Goal: Information Seeking & Learning: Check status

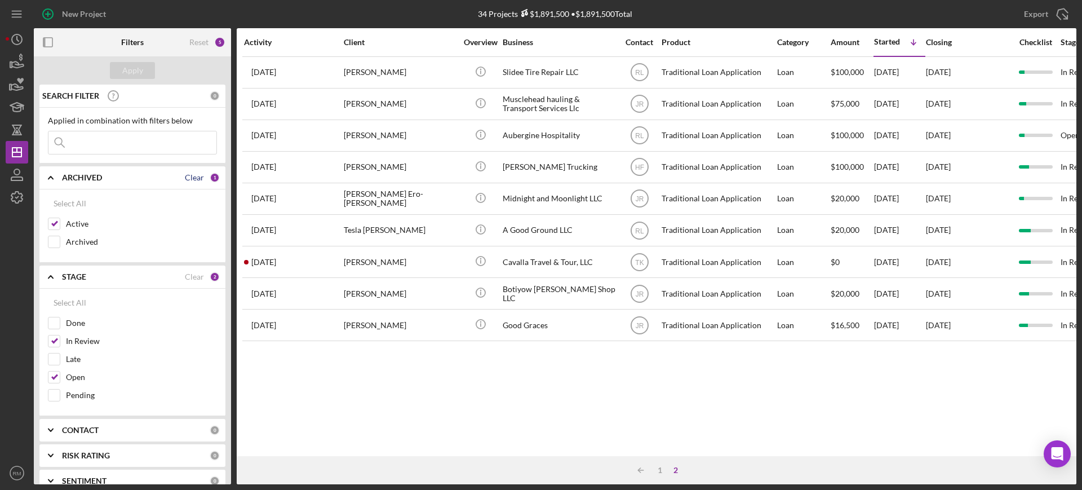
click at [189, 176] on div "Clear" at bounding box center [194, 177] width 19 height 9
checkbox input "false"
click at [193, 277] on div "Clear" at bounding box center [194, 276] width 19 height 9
checkbox input "false"
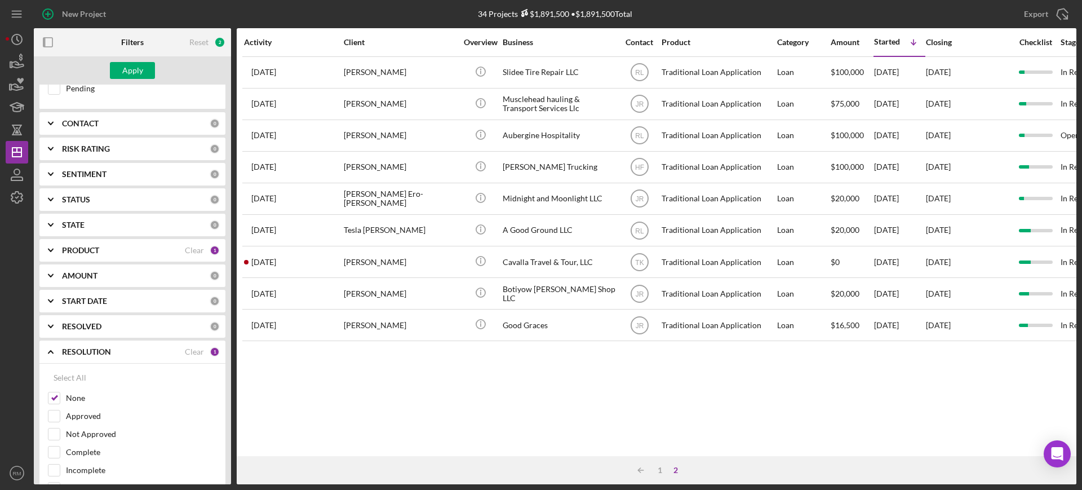
scroll to position [307, 0]
click at [185, 355] on div "Clear" at bounding box center [194, 351] width 19 height 9
checkbox input "false"
click at [79, 294] on div "START DATE 0" at bounding box center [141, 300] width 158 height 23
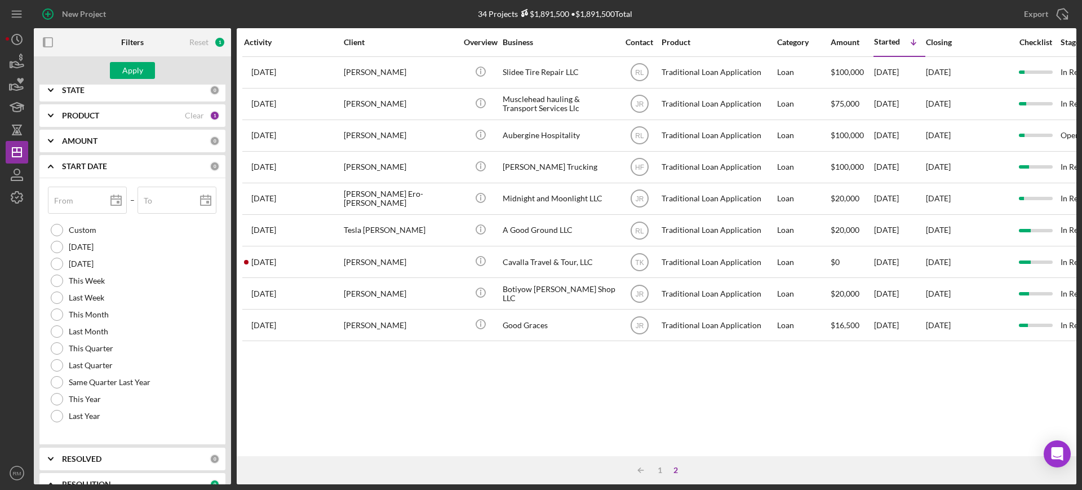
scroll to position [454, 0]
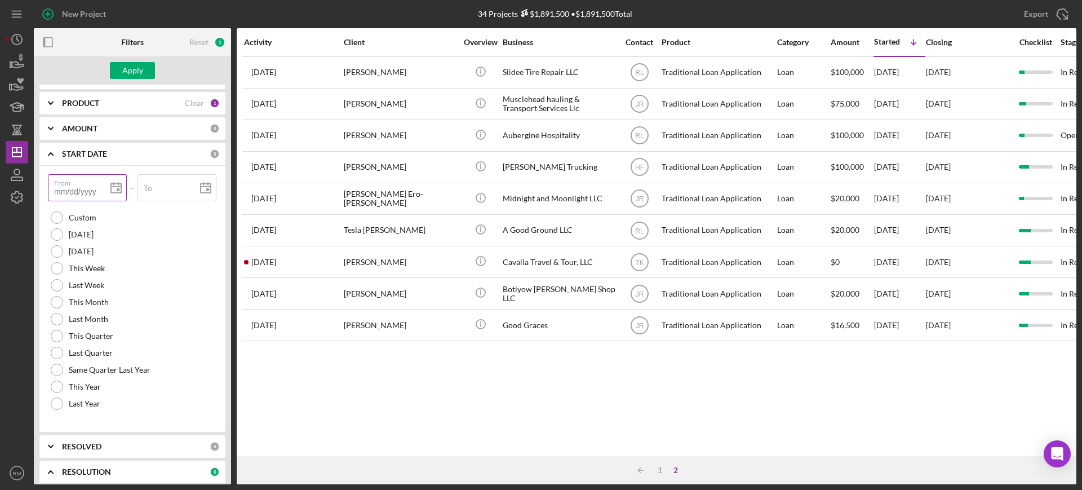
click at [70, 193] on input "From" at bounding box center [87, 187] width 79 height 27
type input "0m/dd/yyyy"
type input "01/dd/yyyy"
type input "01/0d/yyyy"
type input "01/01/yyyy"
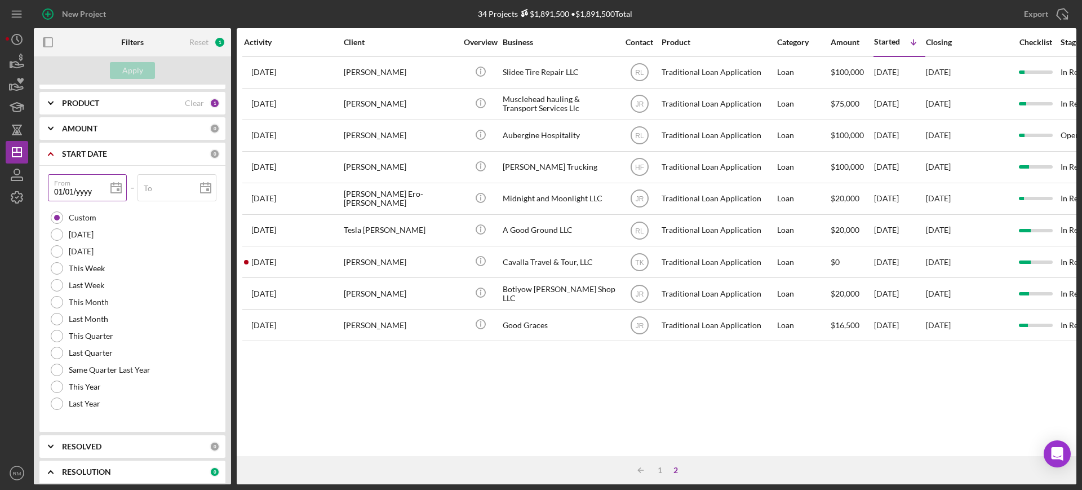
type input "01/01/2yyy"
type input "01/01/20yy"
type input "01/01/202y"
type input "[DATE]"
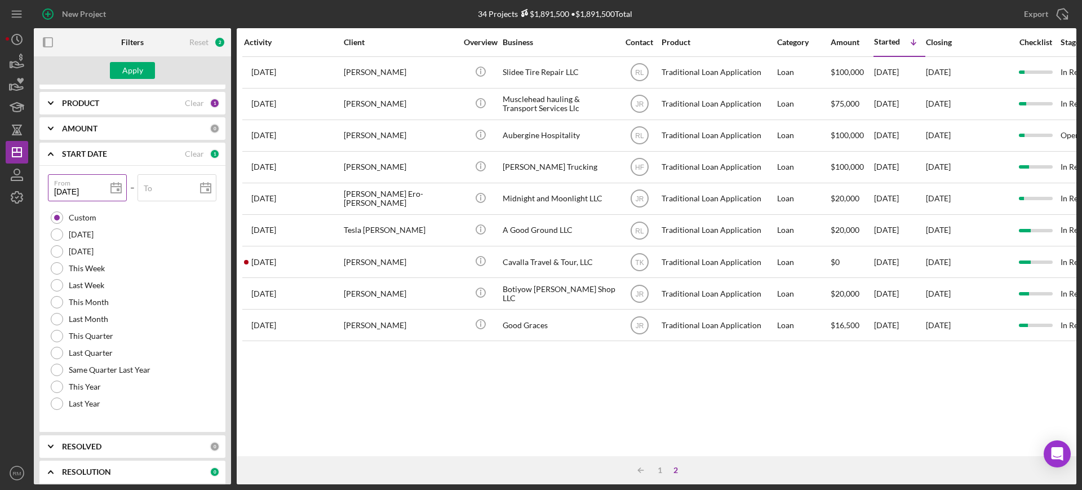
type input "[DATE]"
click at [162, 187] on div "To" at bounding box center [177, 188] width 79 height 28
type input "1m/dd/yyyy"
type input "10/dd/yyyy"
type input "10/0d/yyyy"
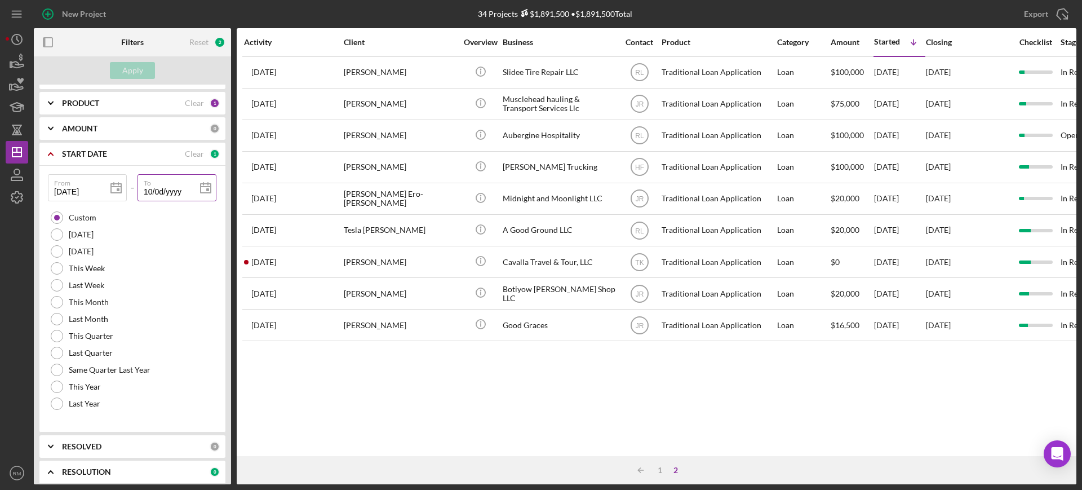
type input "10/06/yyyy"
type input "10/06/2yyy"
type input "10/06/20yy"
type input "10/06/202y"
type input "[DATE]"
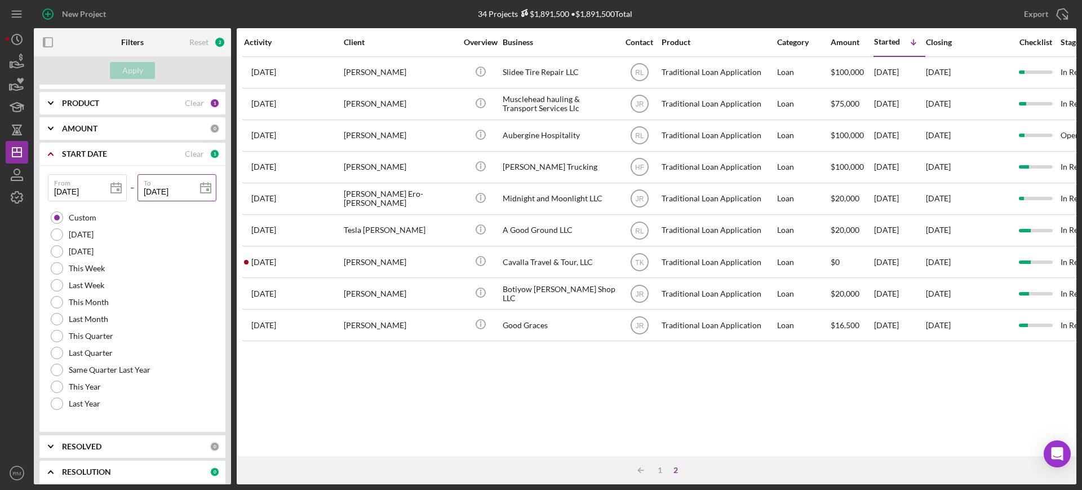
type input "[DATE]"
click at [140, 67] on div "Apply" at bounding box center [132, 70] width 21 height 17
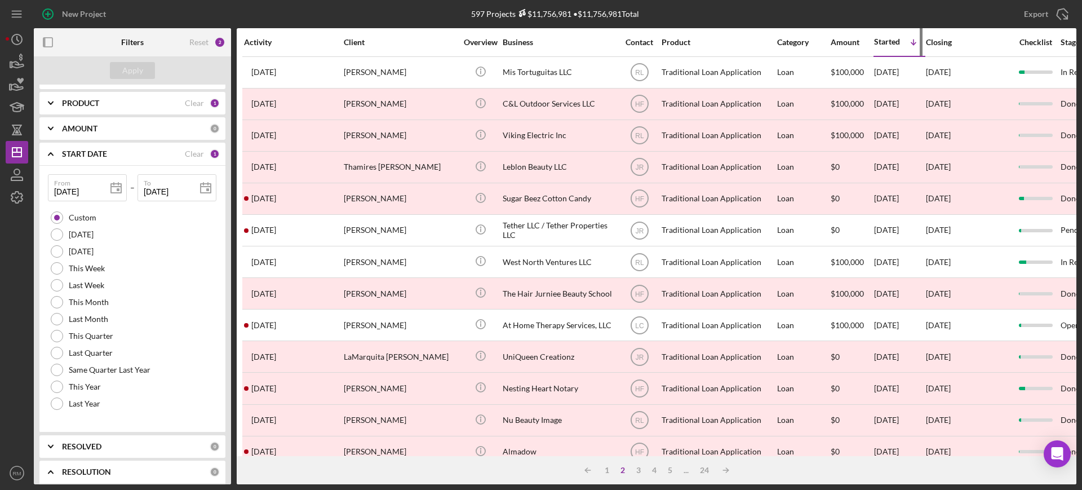
click at [877, 50] on div "Started Icon/Table Sort Arrow" at bounding box center [899, 42] width 51 height 26
click at [884, 43] on div "Started" at bounding box center [887, 41] width 26 height 9
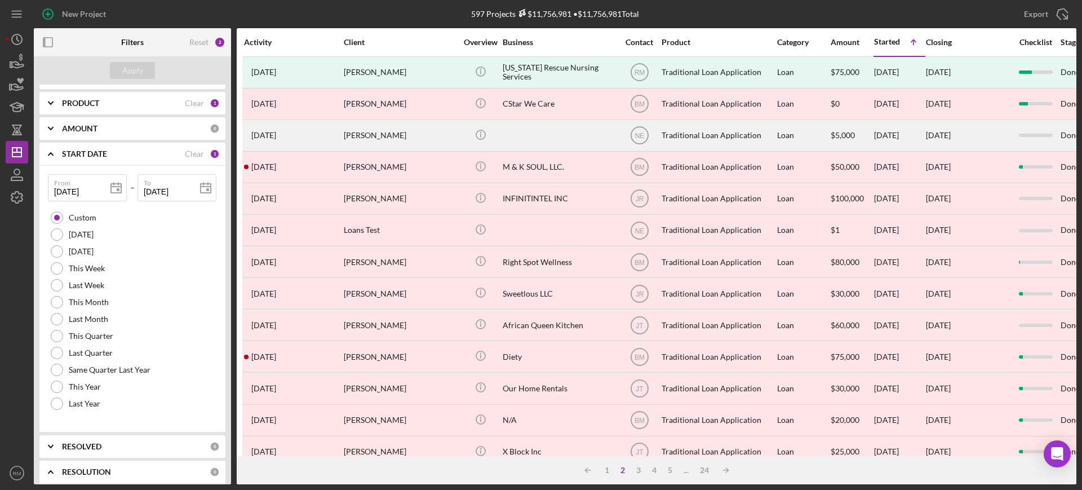
click at [427, 142] on div "[PERSON_NAME]" at bounding box center [400, 136] width 113 height 30
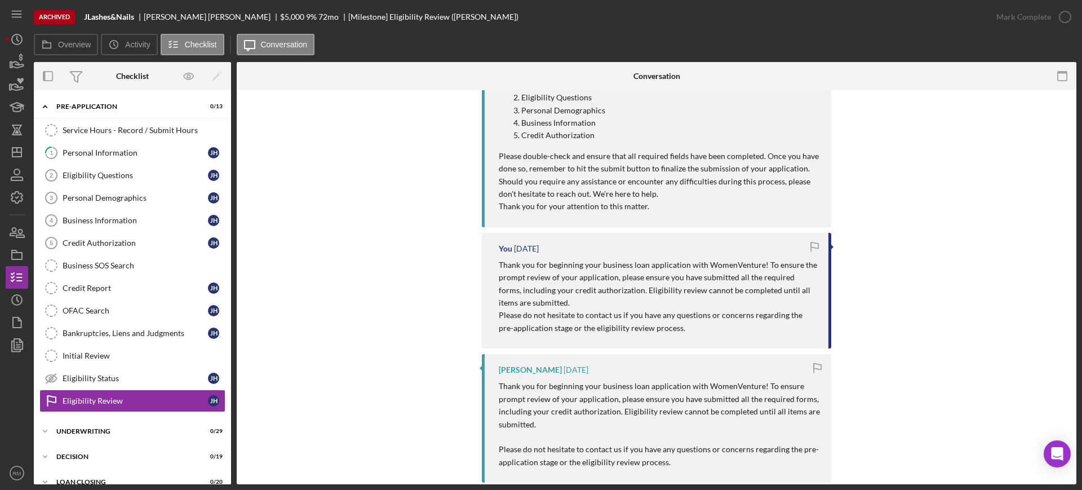
scroll to position [406, 0]
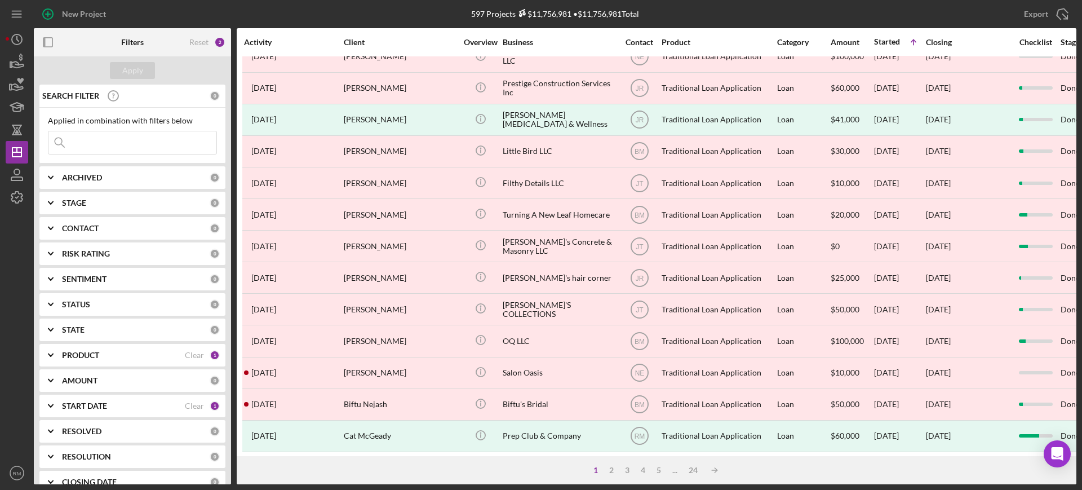
scroll to position [408, 0]
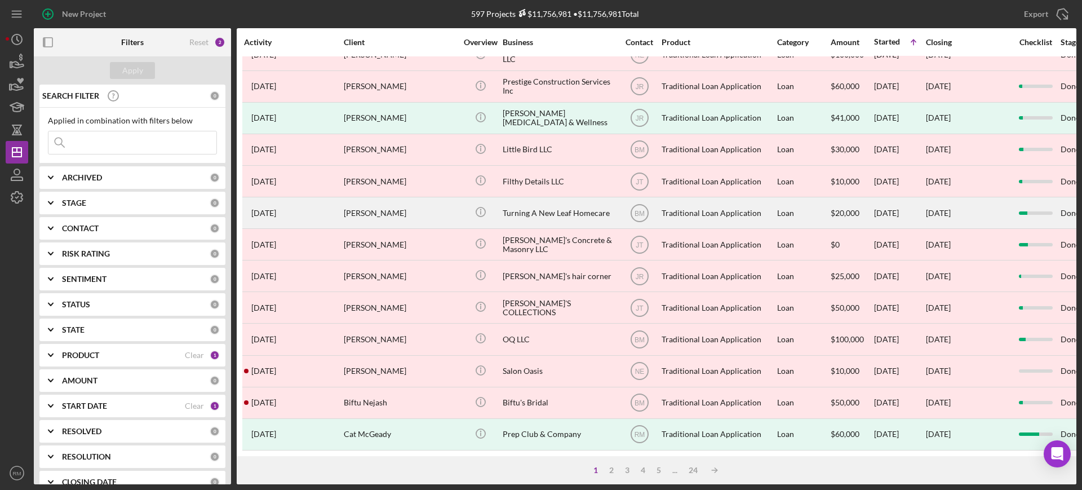
click at [499, 198] on div "Icon/Info" at bounding box center [480, 213] width 42 height 30
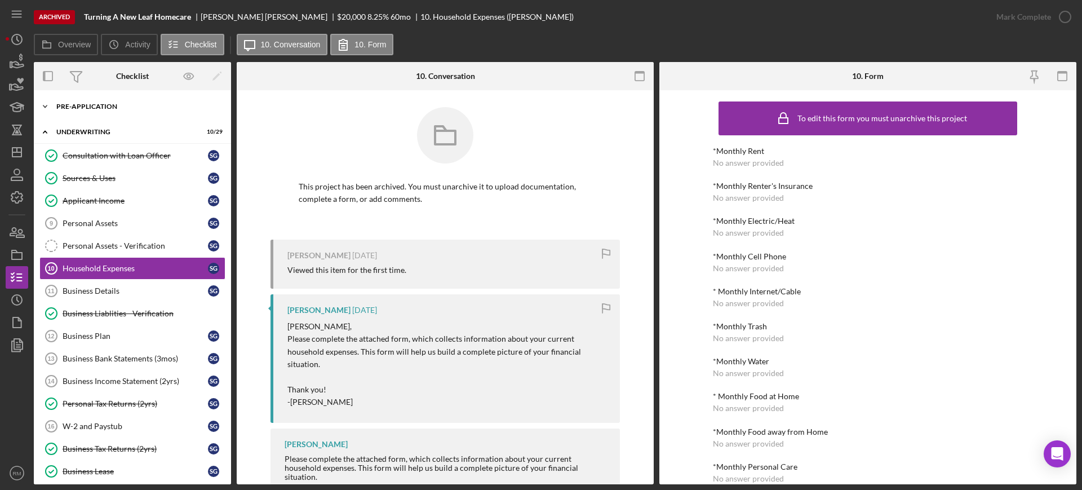
click at [86, 104] on div "Pre-Application" at bounding box center [136, 106] width 161 height 7
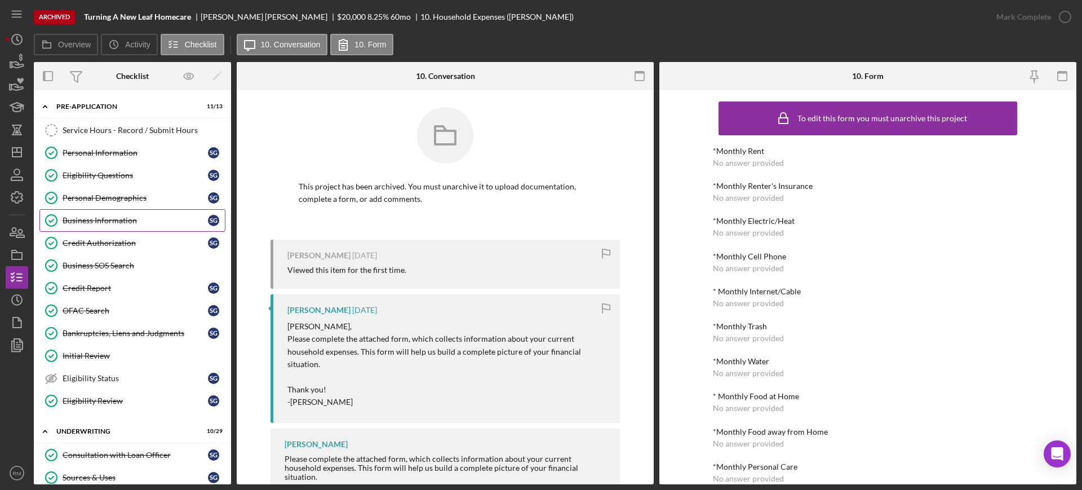
click at [109, 220] on div "Business Information" at bounding box center [135, 220] width 145 height 9
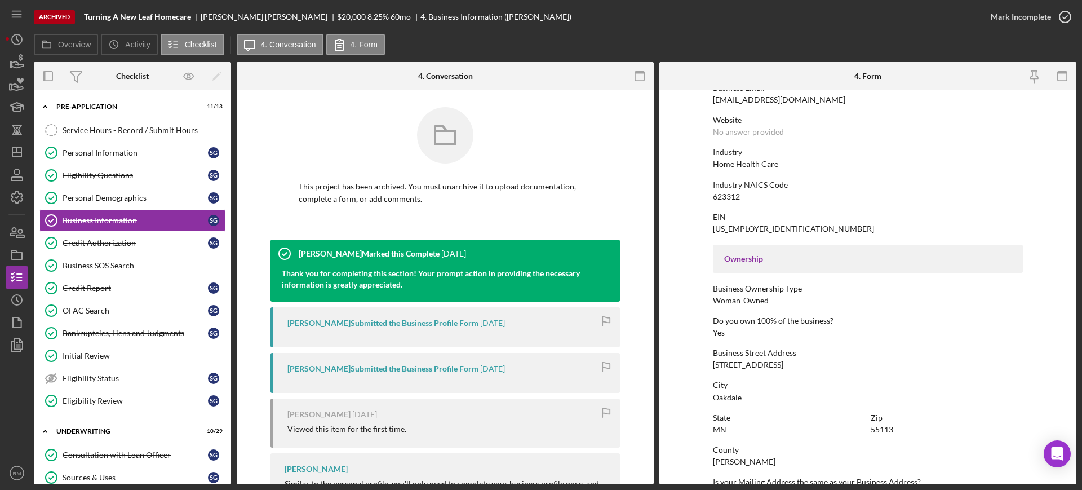
scroll to position [456, 0]
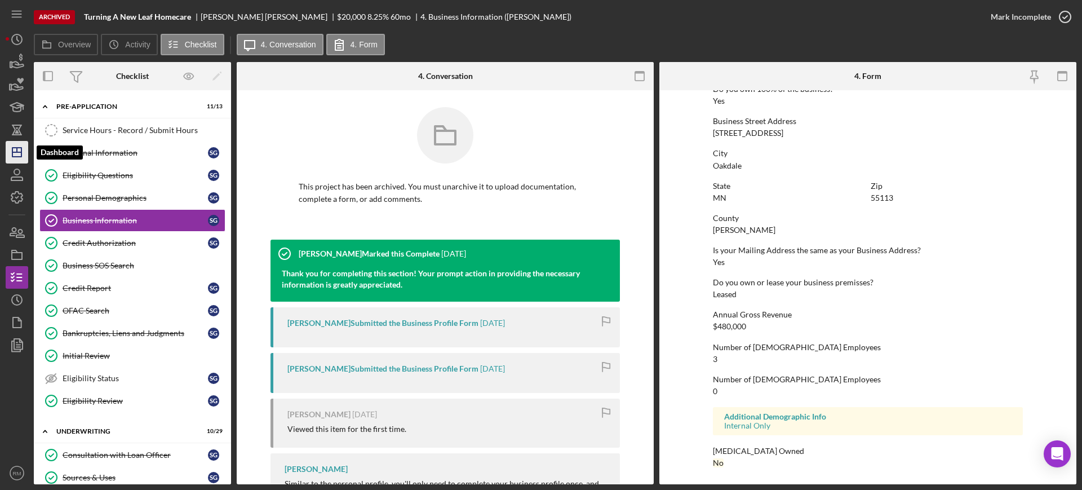
click at [14, 153] on icon "Icon/Dashboard" at bounding box center [17, 152] width 28 height 28
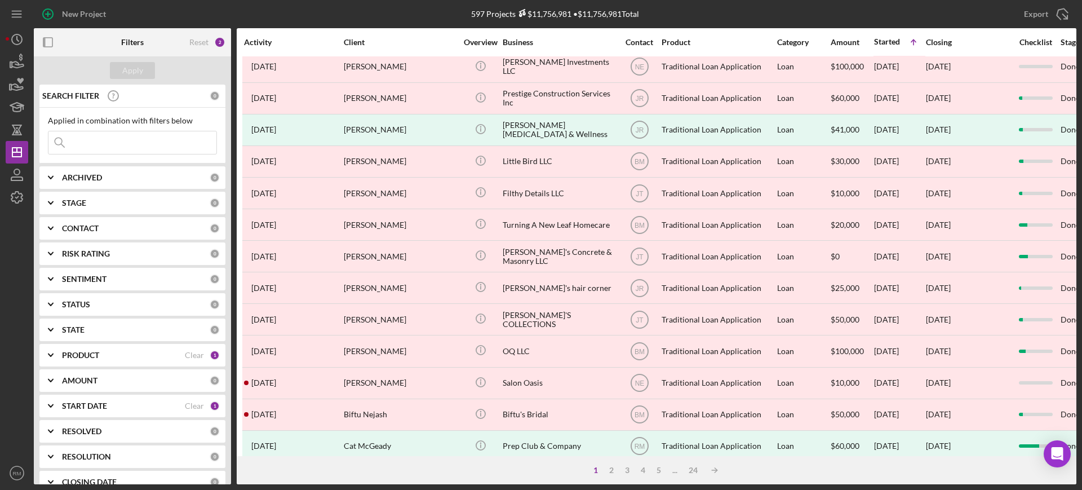
scroll to position [408, 0]
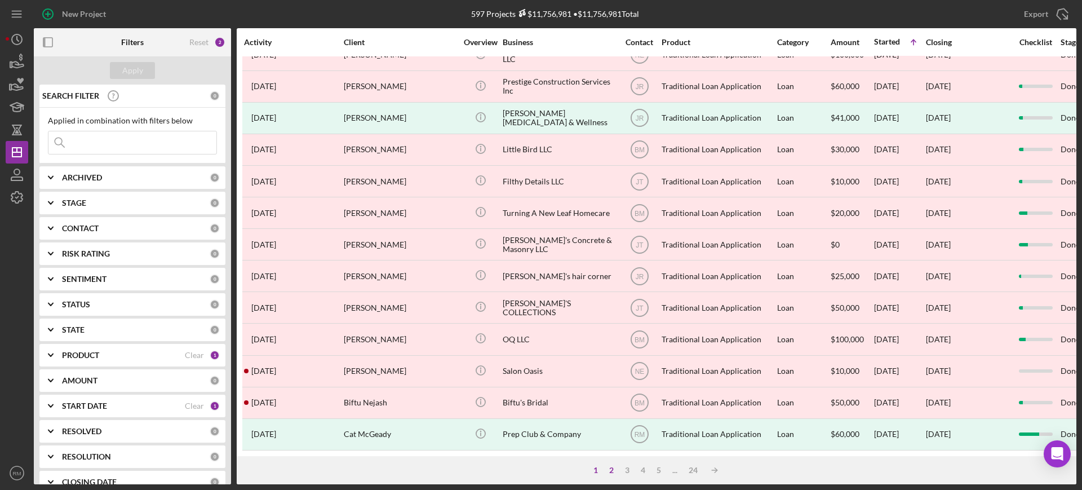
click at [605, 470] on div "2" at bounding box center [612, 470] width 16 height 9
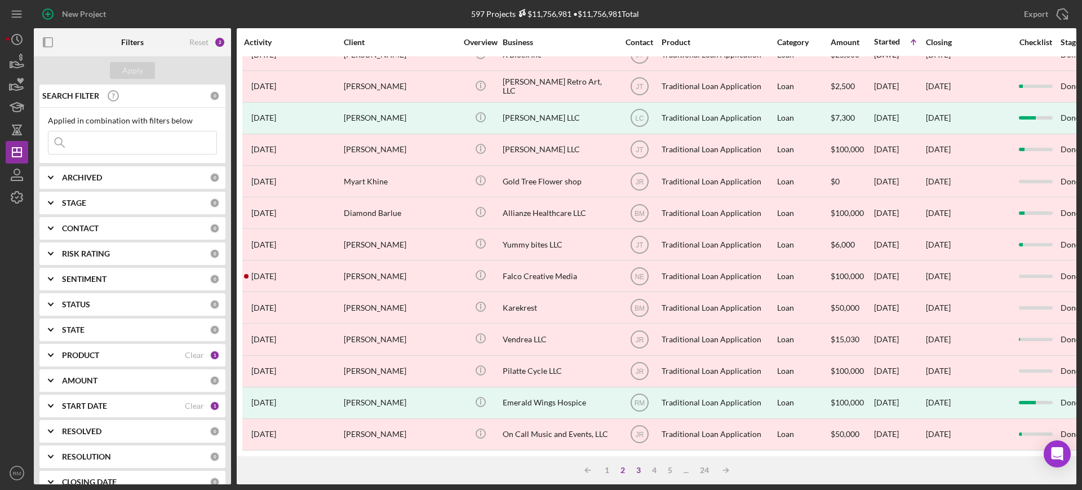
click at [638, 471] on div "3" at bounding box center [639, 470] width 16 height 9
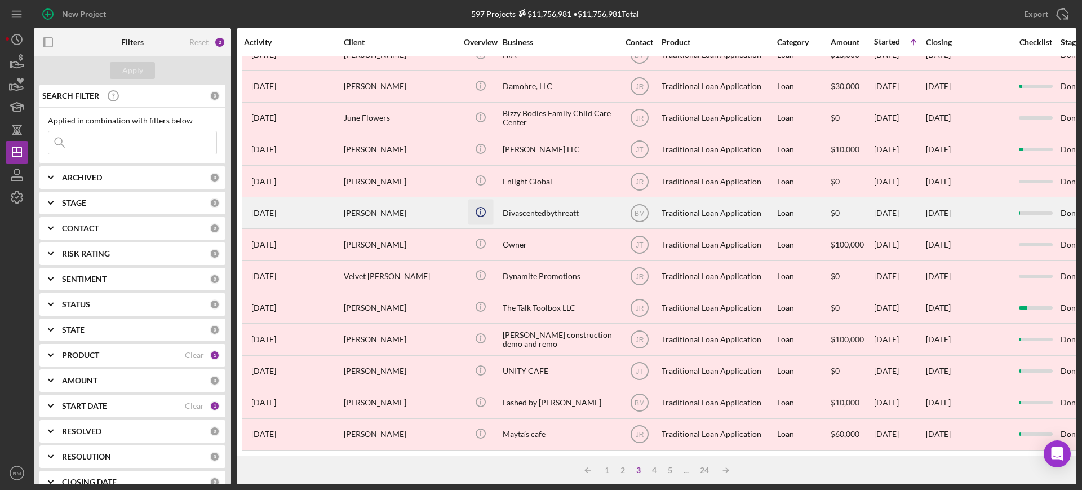
scroll to position [0, 0]
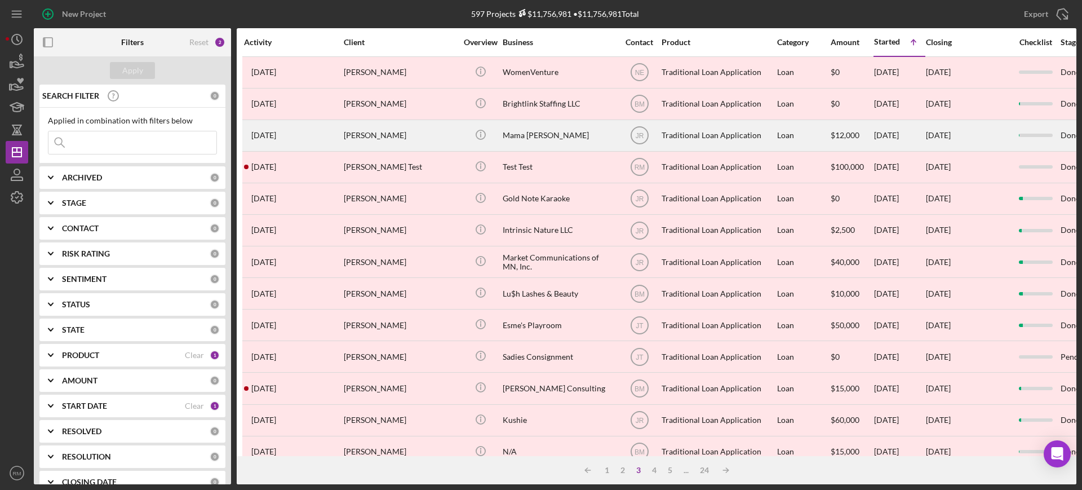
click at [545, 122] on div "Mama Dukes" at bounding box center [559, 136] width 113 height 30
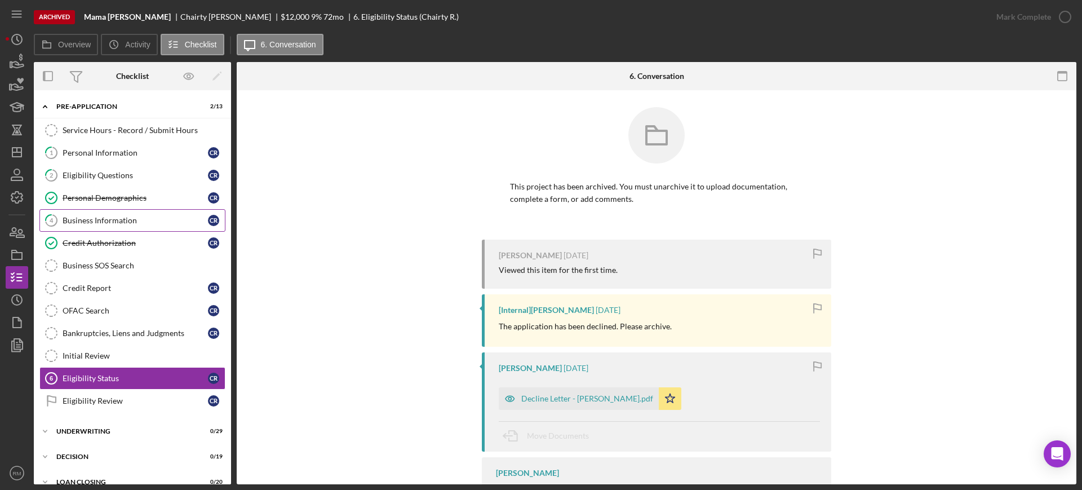
click at [147, 213] on link "4 Business Information C R" at bounding box center [132, 220] width 186 height 23
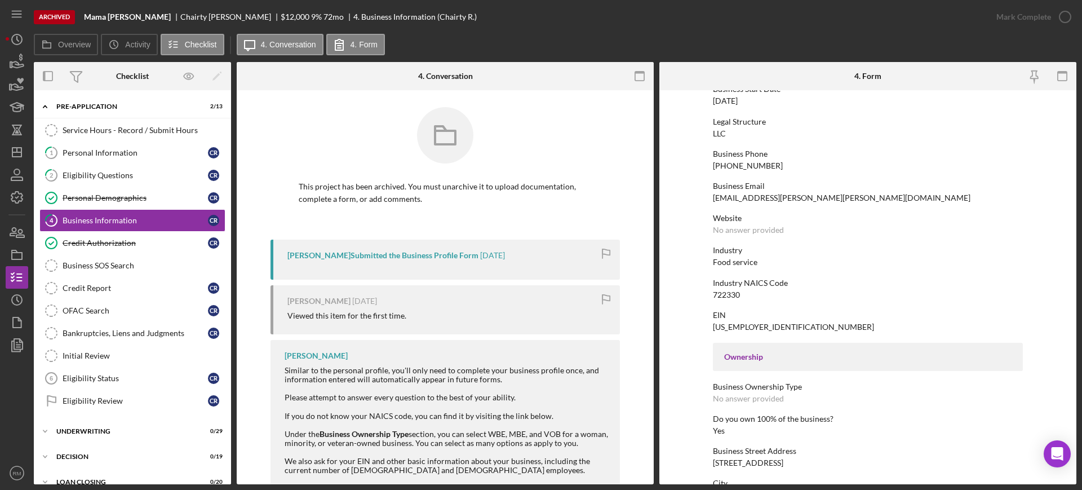
scroll to position [123, 0]
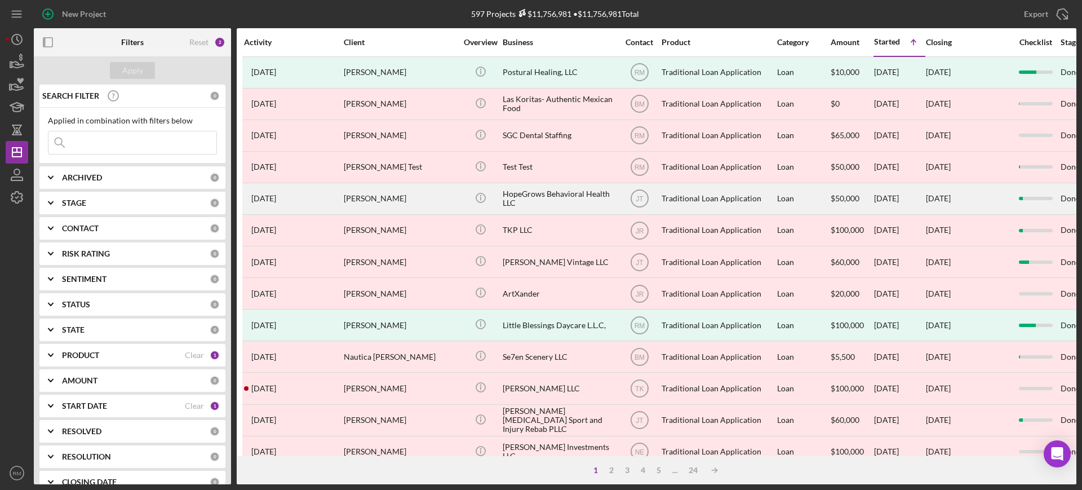
scroll to position [408, 0]
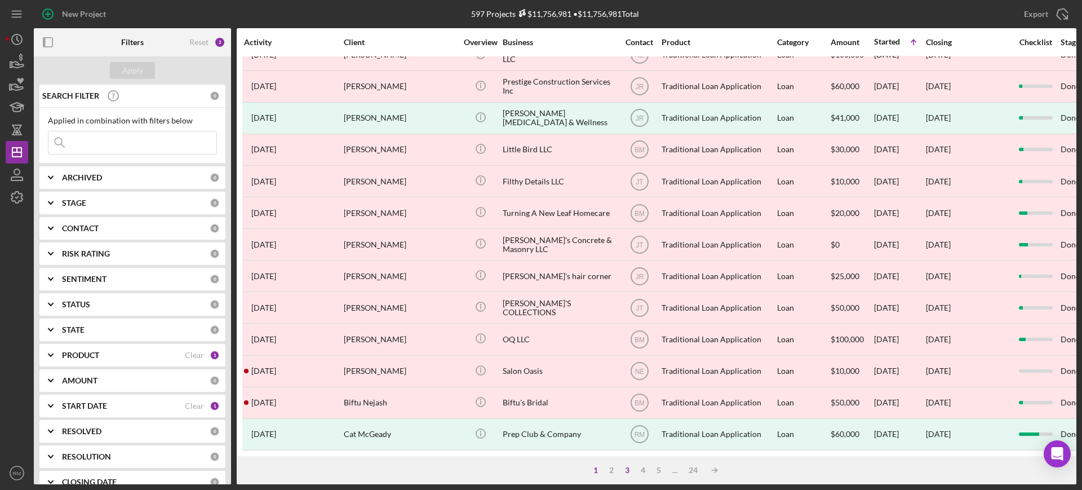
click at [631, 467] on div "3" at bounding box center [627, 470] width 16 height 9
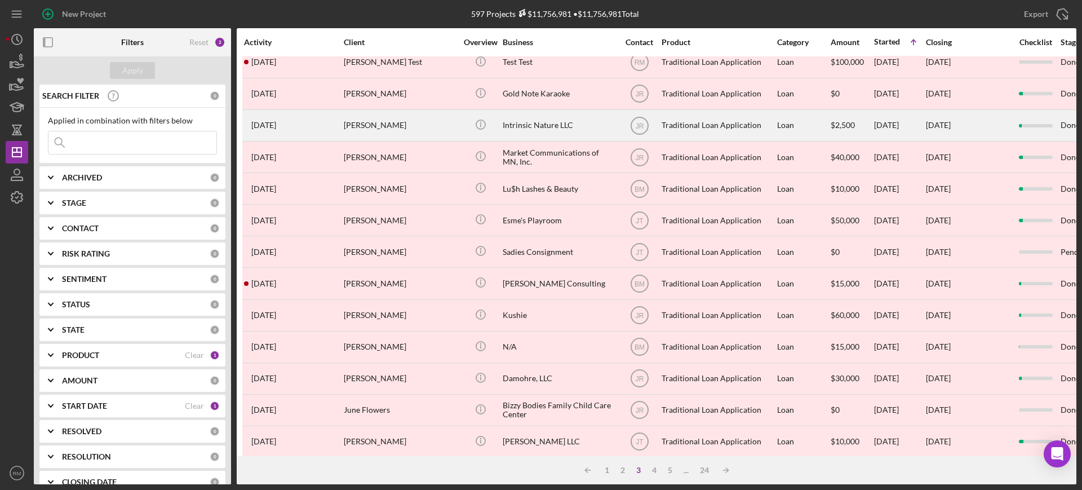
scroll to position [121, 0]
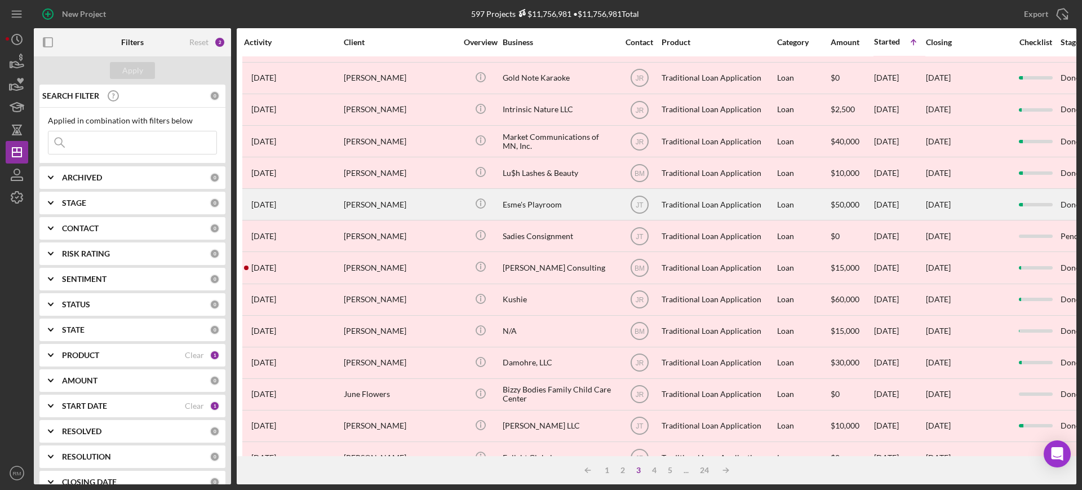
click at [550, 200] on div "Esme's Playroom" at bounding box center [559, 204] width 113 height 30
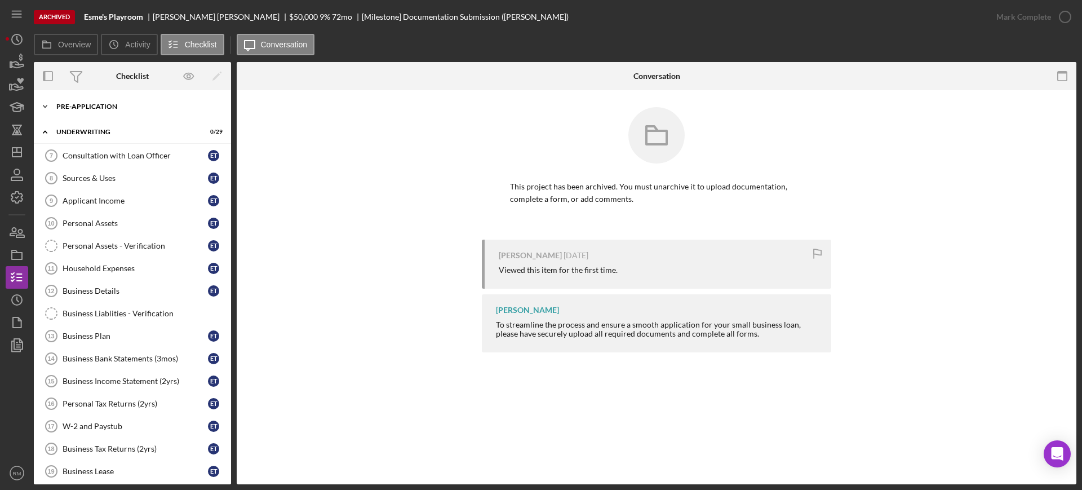
click at [93, 106] on div "Pre-Application" at bounding box center [136, 106] width 161 height 7
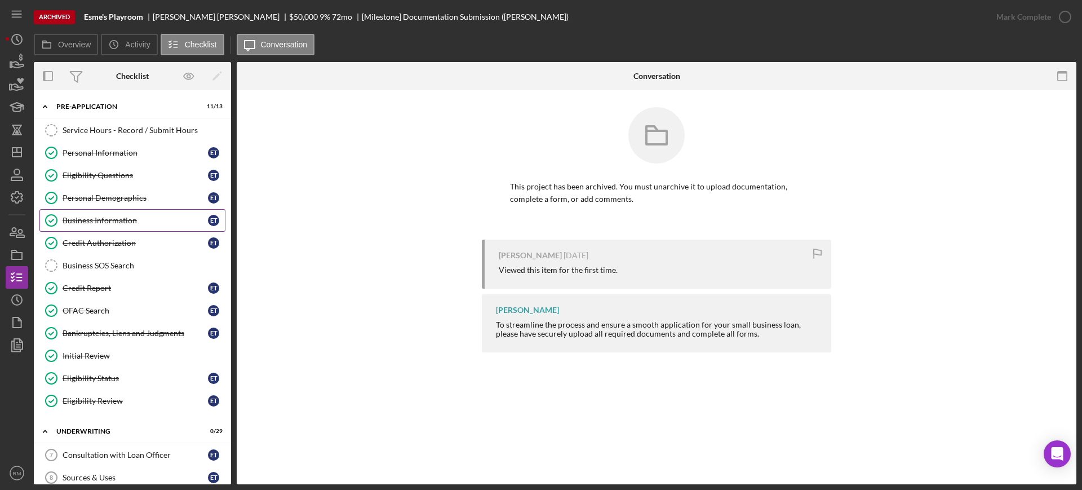
click at [107, 211] on link "Business Information Business Information E T" at bounding box center [132, 220] width 186 height 23
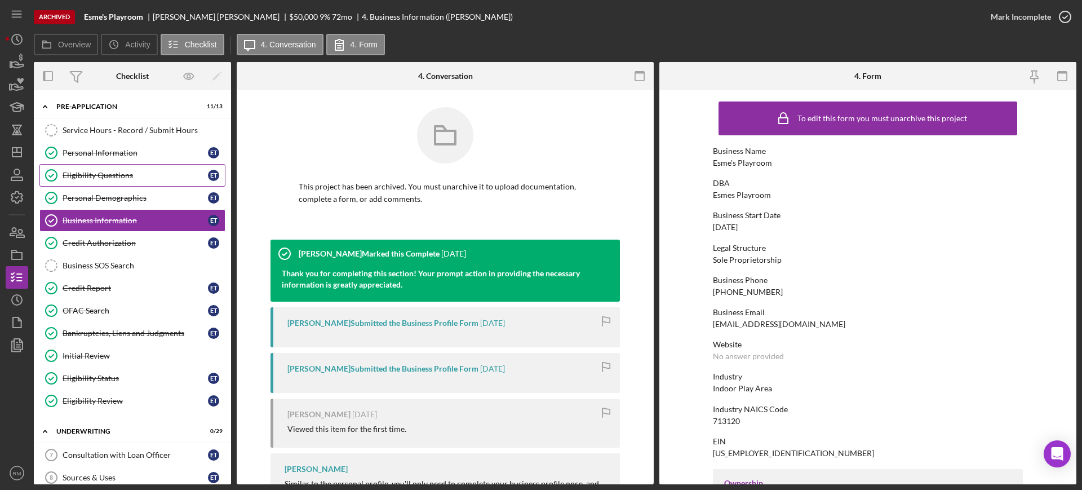
click at [85, 179] on div "Eligibility Questions" at bounding box center [135, 175] width 145 height 9
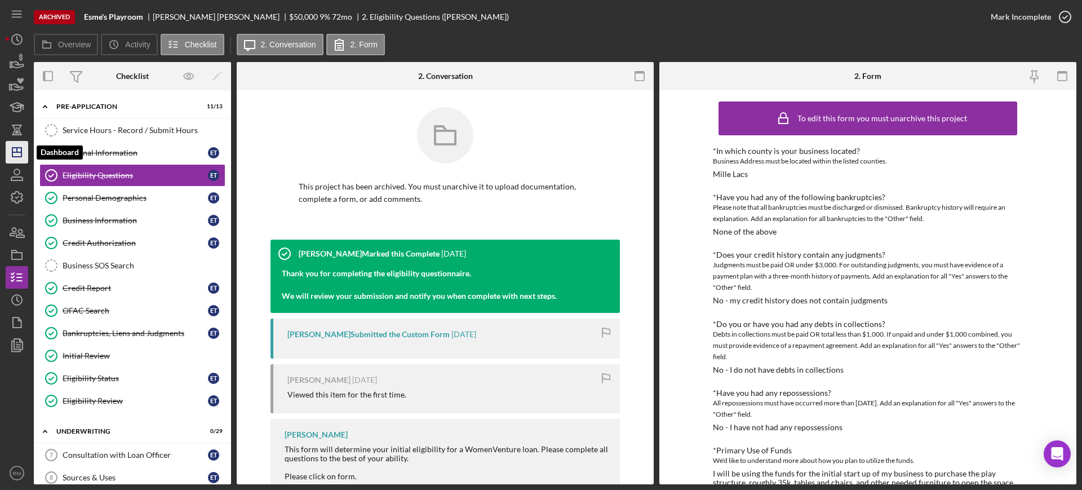
click at [14, 159] on icon "Icon/Dashboard" at bounding box center [17, 152] width 28 height 28
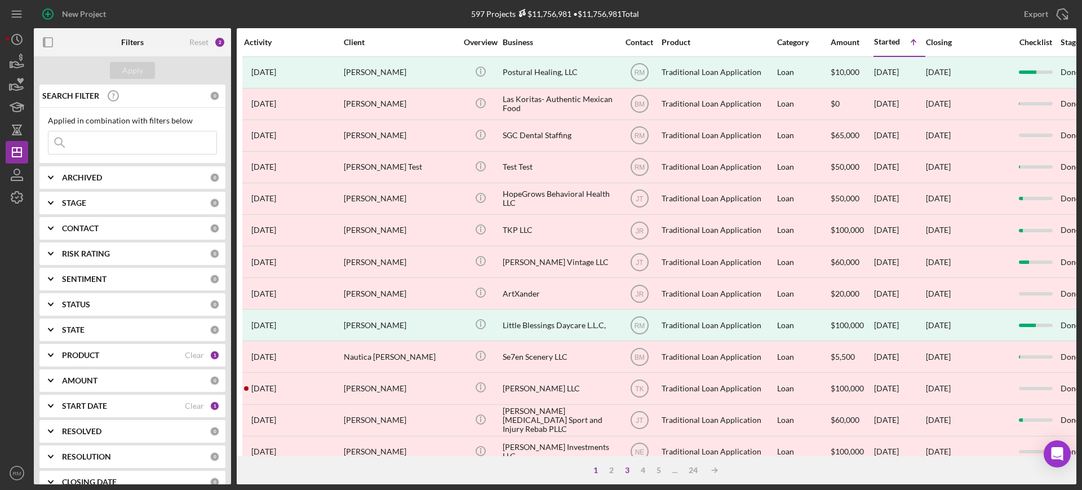
click at [625, 469] on div "3" at bounding box center [627, 470] width 16 height 9
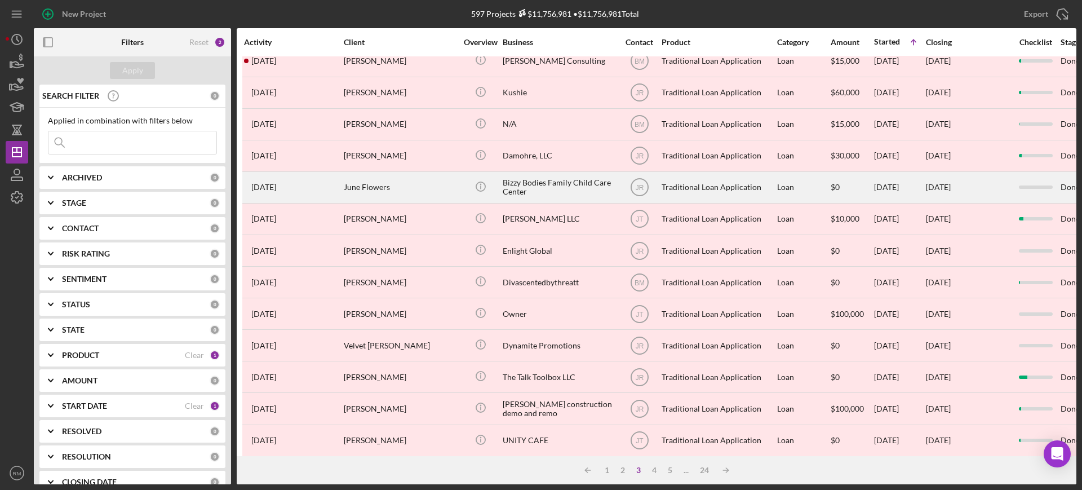
scroll to position [408, 0]
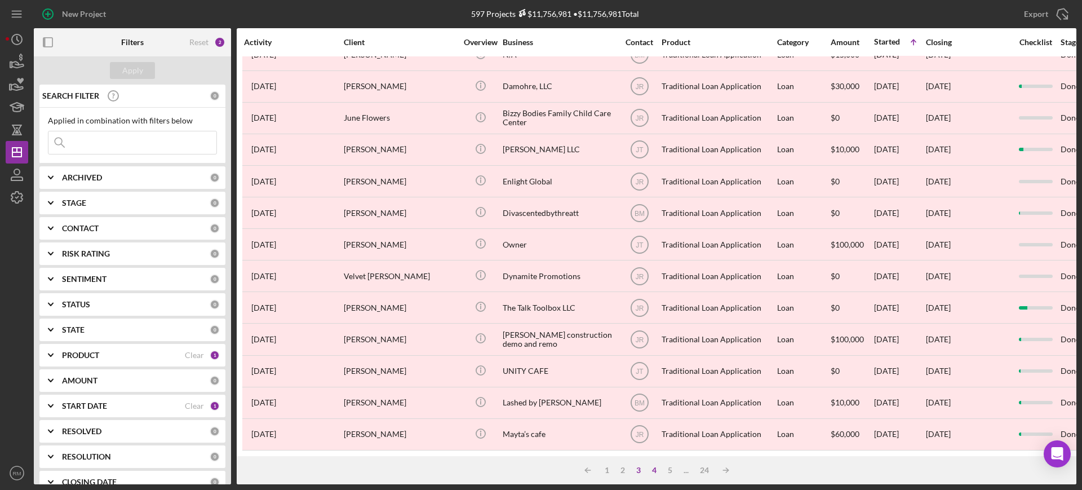
click at [655, 470] on div "4" at bounding box center [655, 470] width 16 height 9
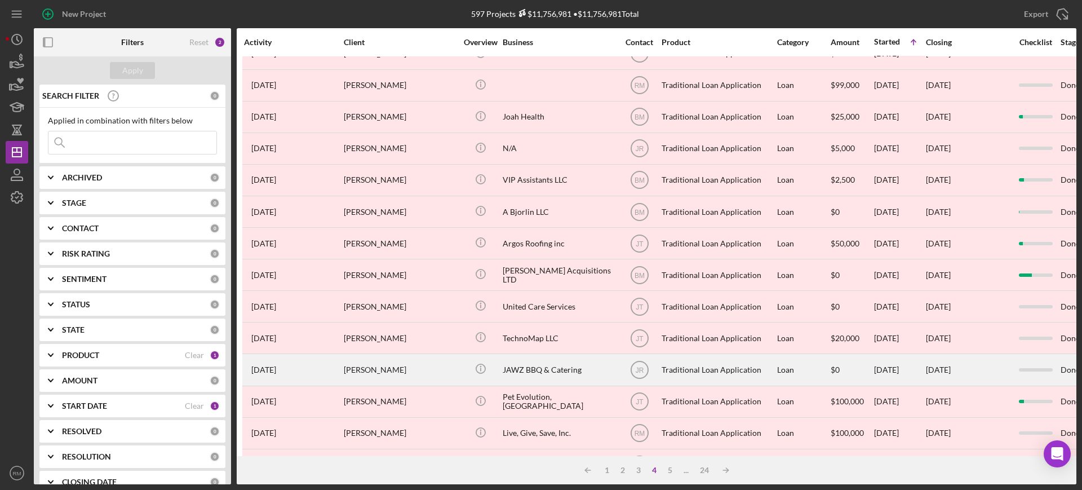
scroll to position [378, 0]
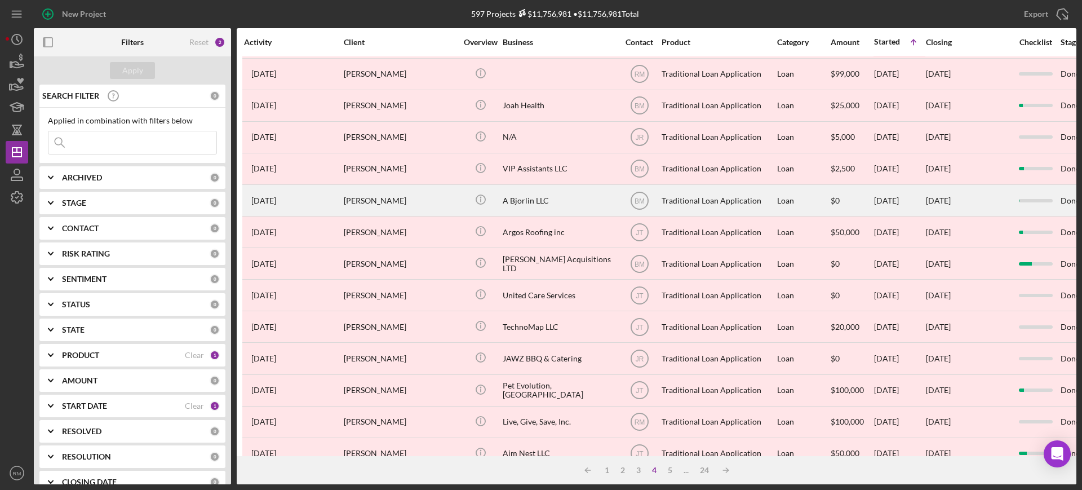
click at [551, 192] on div "A Bjorlin LLC" at bounding box center [559, 200] width 113 height 30
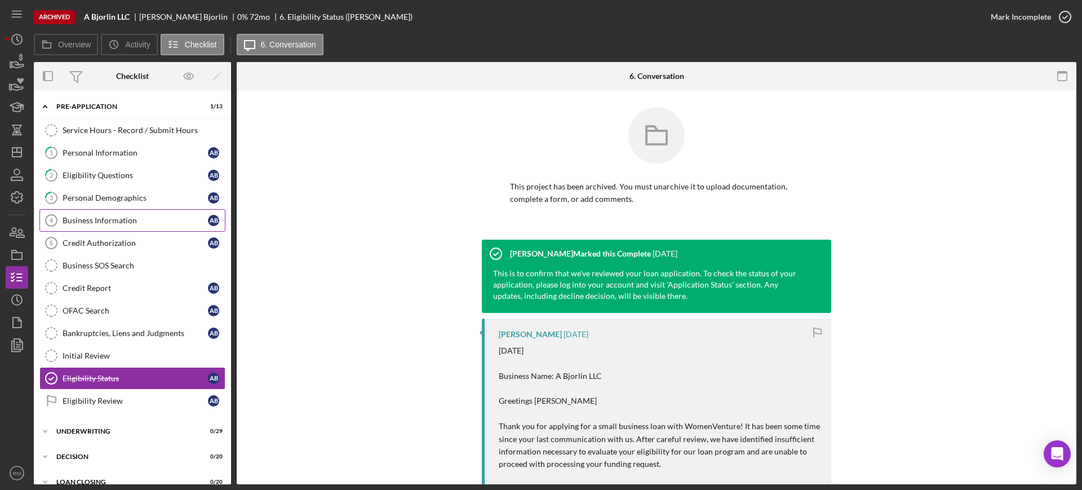
click at [115, 218] on div "Business Information" at bounding box center [135, 220] width 145 height 9
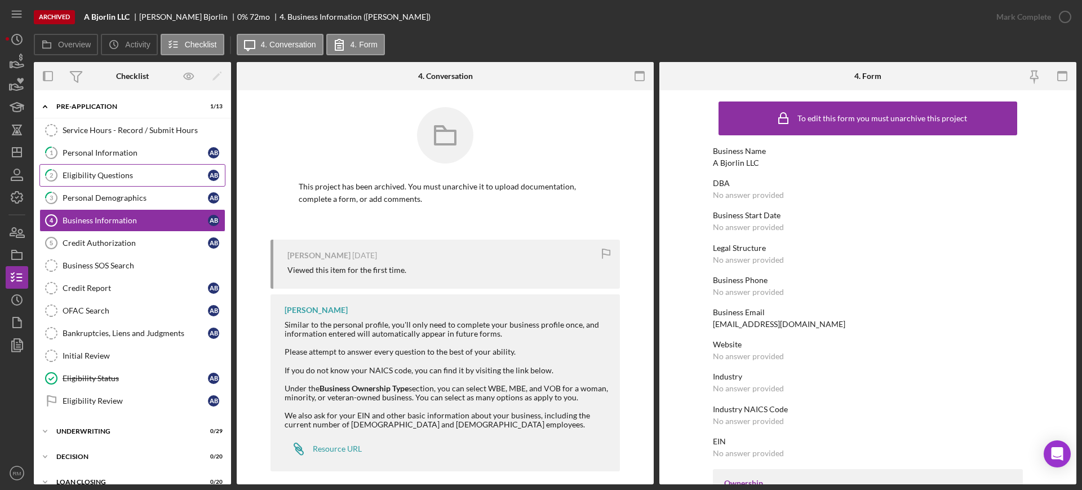
click at [137, 167] on link "2 Eligibility Questions A B" at bounding box center [132, 175] width 186 height 23
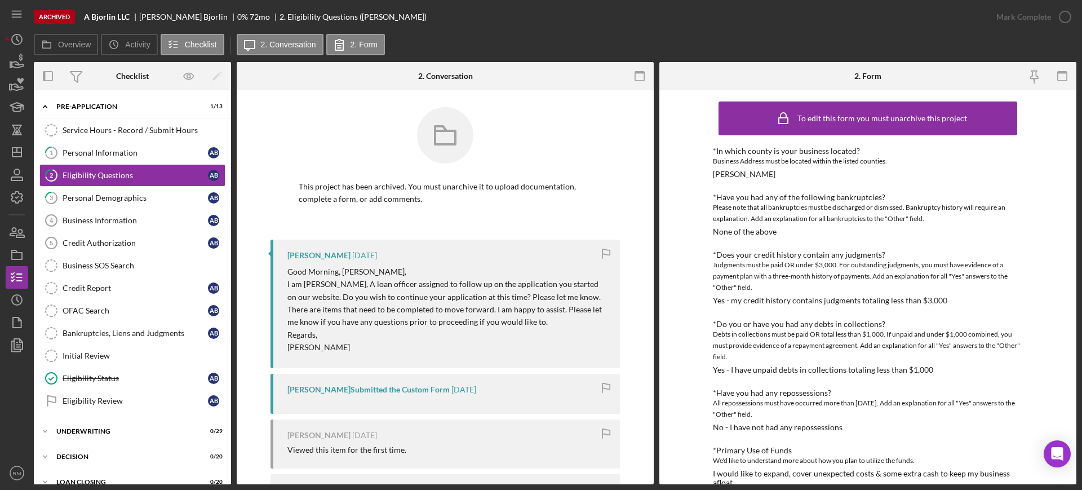
scroll to position [20, 0]
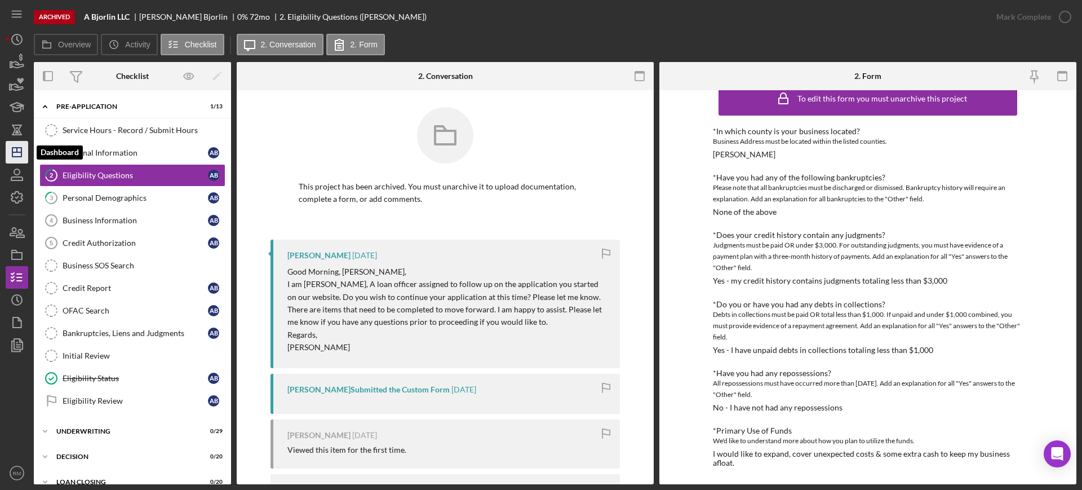
click at [10, 144] on icon "Icon/Dashboard" at bounding box center [17, 152] width 28 height 28
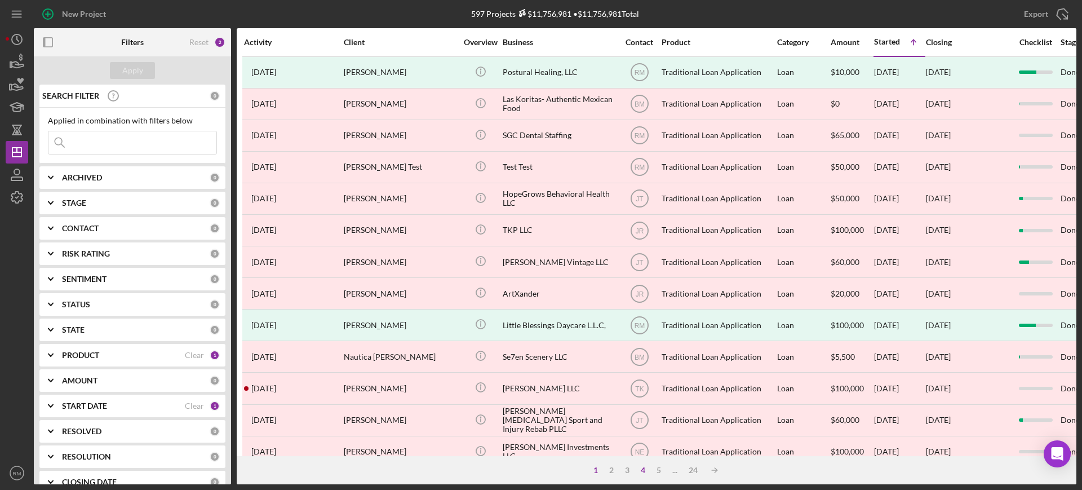
click at [644, 469] on div "4" at bounding box center [643, 470] width 16 height 9
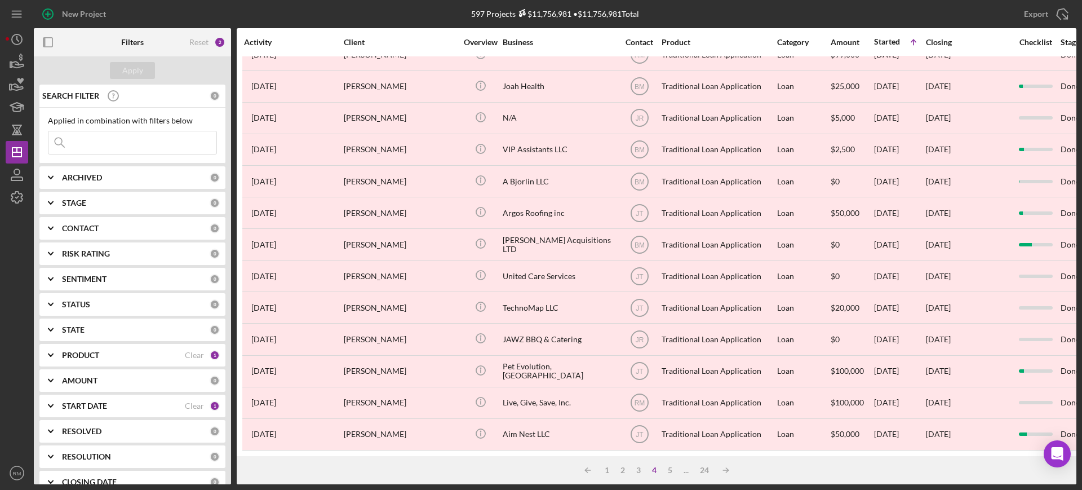
scroll to position [408, 0]
click at [674, 471] on div "5" at bounding box center [670, 470] width 16 height 9
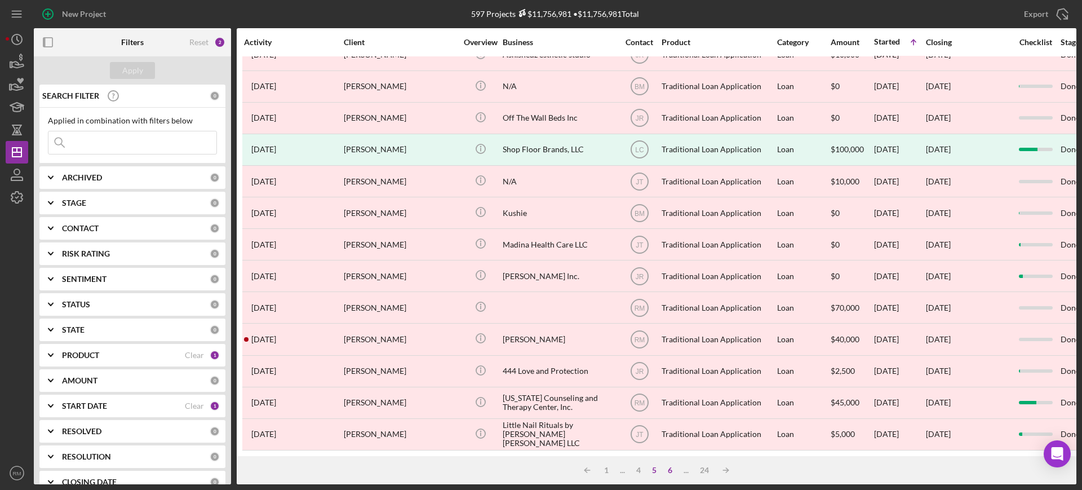
click at [671, 472] on div "6" at bounding box center [670, 470] width 16 height 9
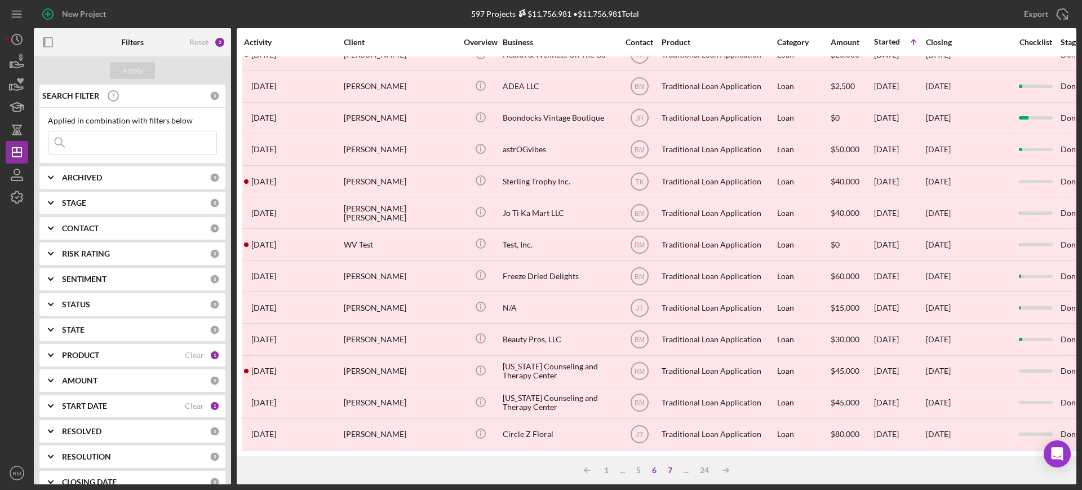
click at [667, 470] on div "7" at bounding box center [670, 470] width 16 height 9
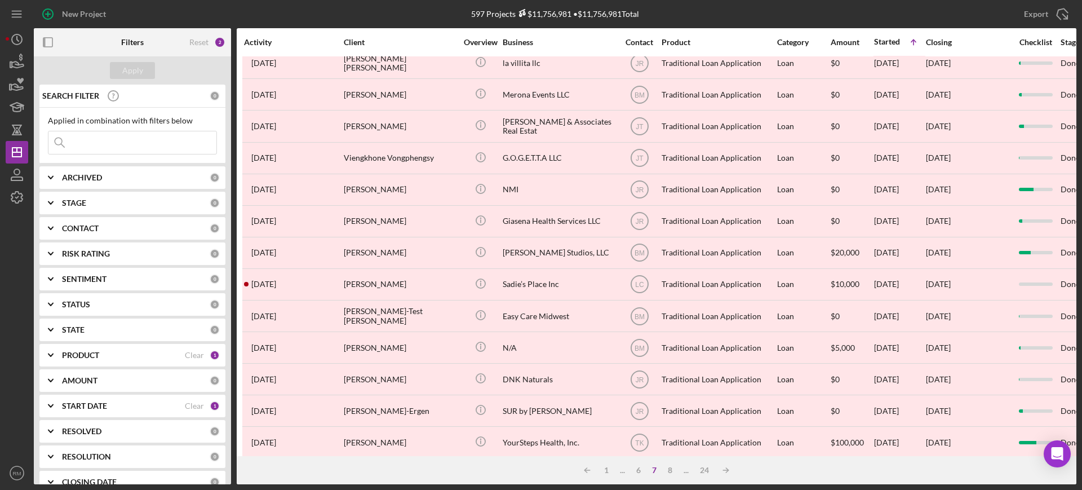
scroll to position [268, 0]
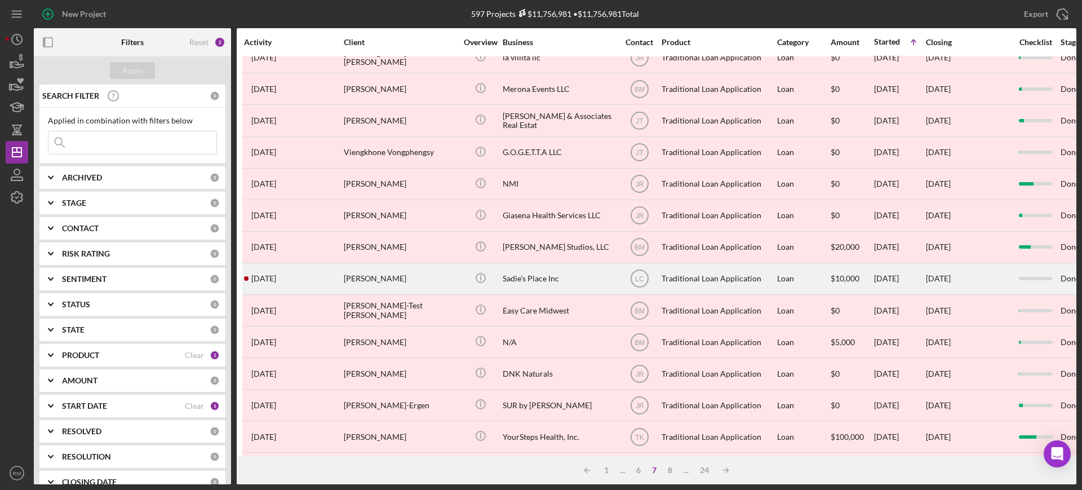
click at [556, 272] on div "Sadie’s Place Inc" at bounding box center [559, 279] width 113 height 30
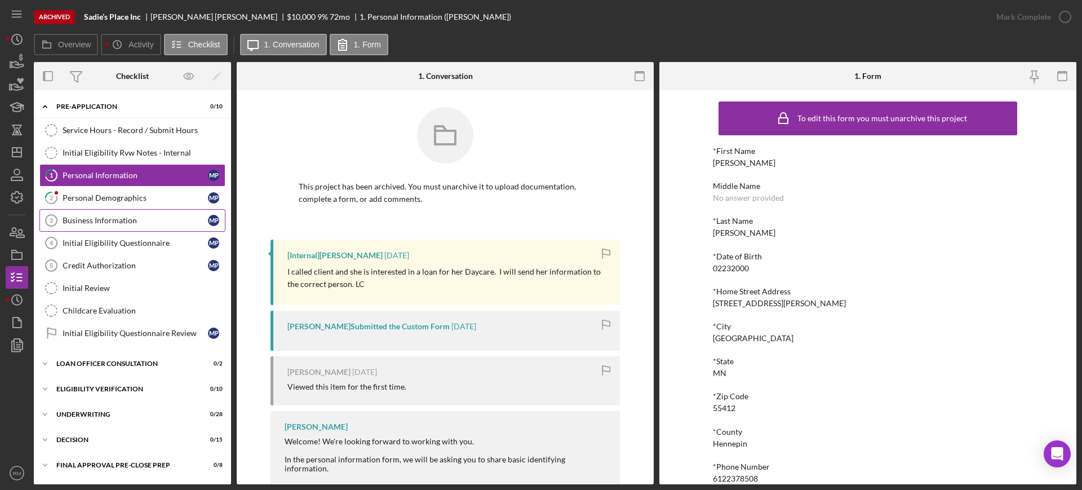
click at [161, 209] on link "Business Information 3 Business Information M P" at bounding box center [132, 220] width 186 height 23
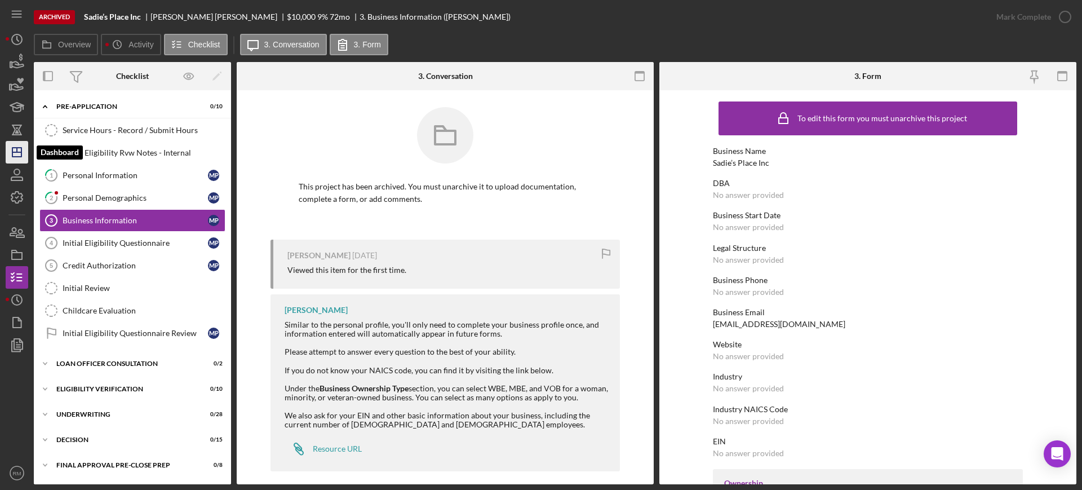
click at [15, 152] on line "button" at bounding box center [16, 152] width 9 height 0
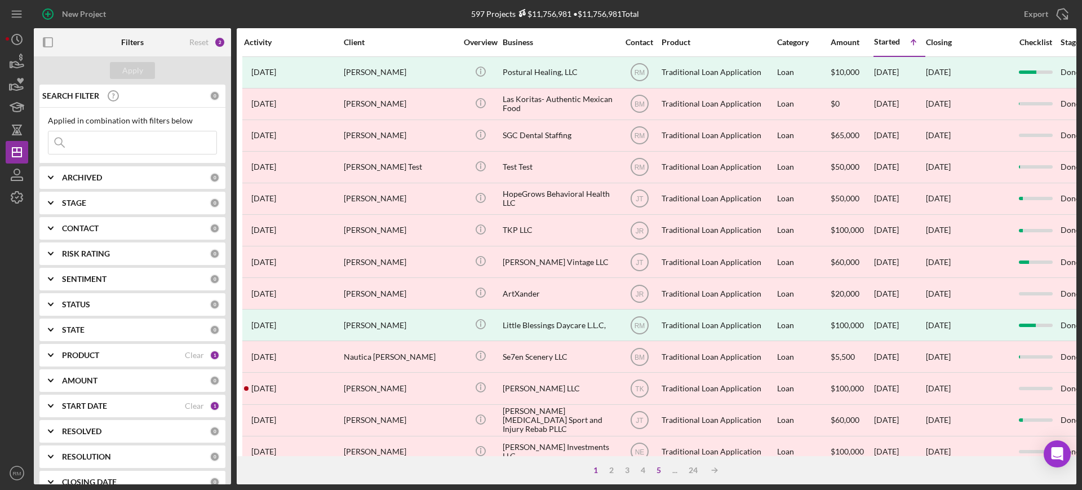
click at [658, 468] on div "5" at bounding box center [659, 470] width 16 height 9
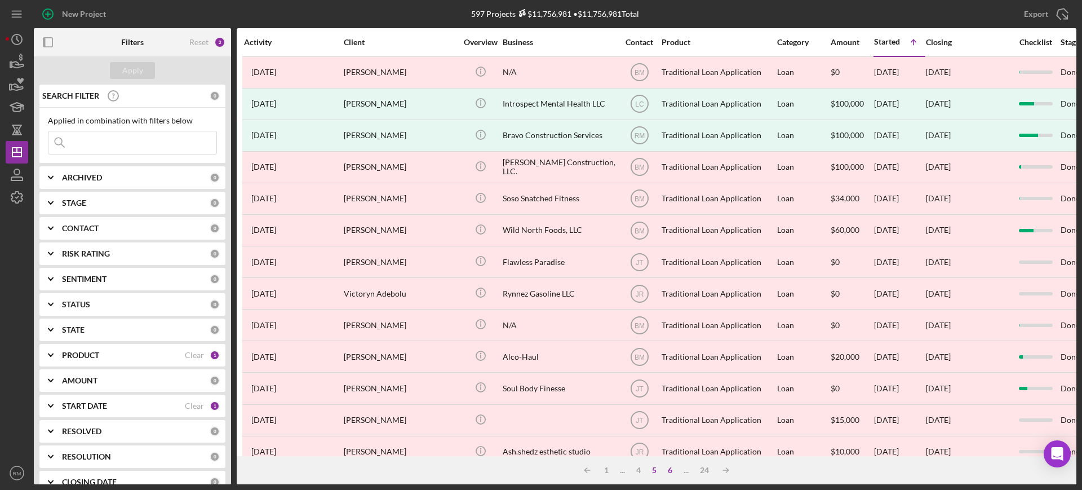
click at [675, 473] on div "6" at bounding box center [670, 470] width 16 height 9
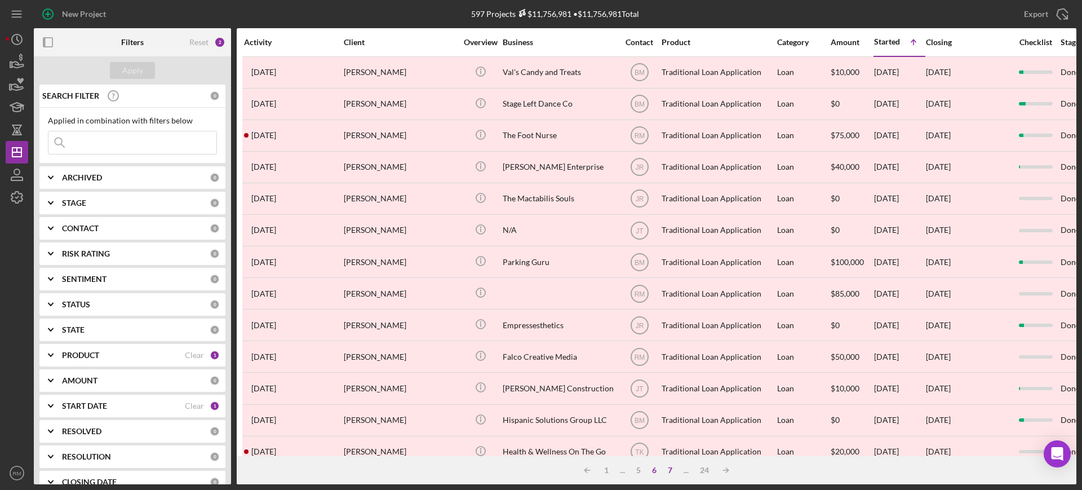
click at [675, 473] on div "7" at bounding box center [670, 470] width 16 height 9
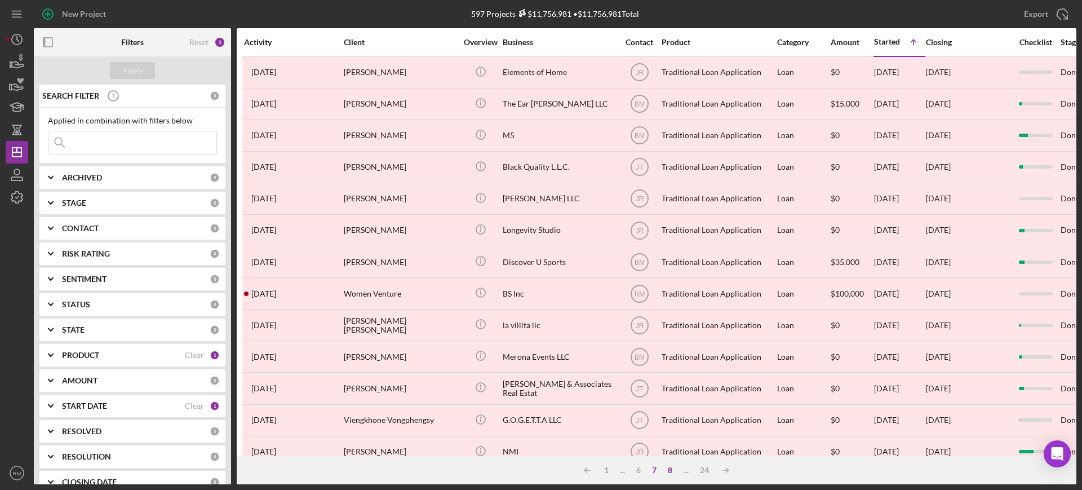
click at [672, 470] on div "8" at bounding box center [670, 470] width 16 height 9
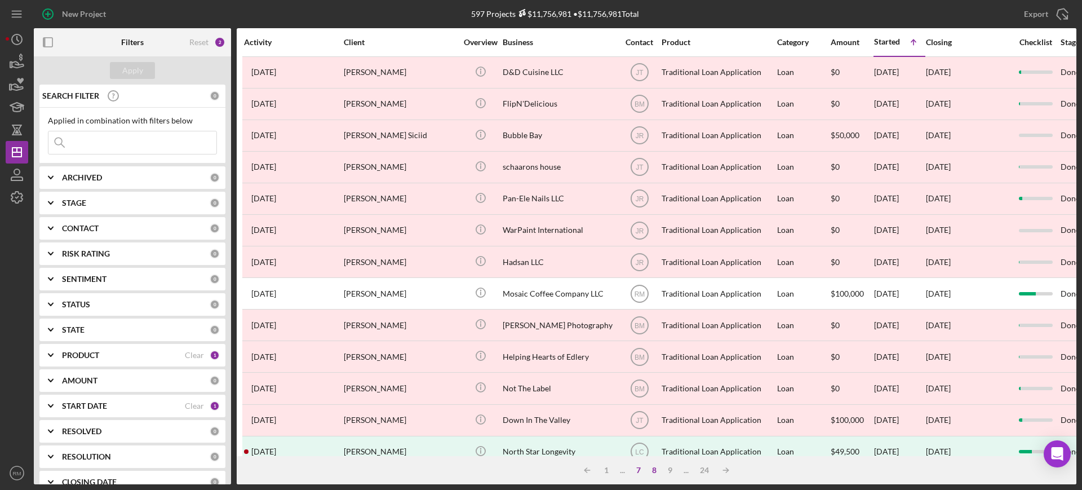
click at [634, 471] on div "7" at bounding box center [639, 470] width 16 height 9
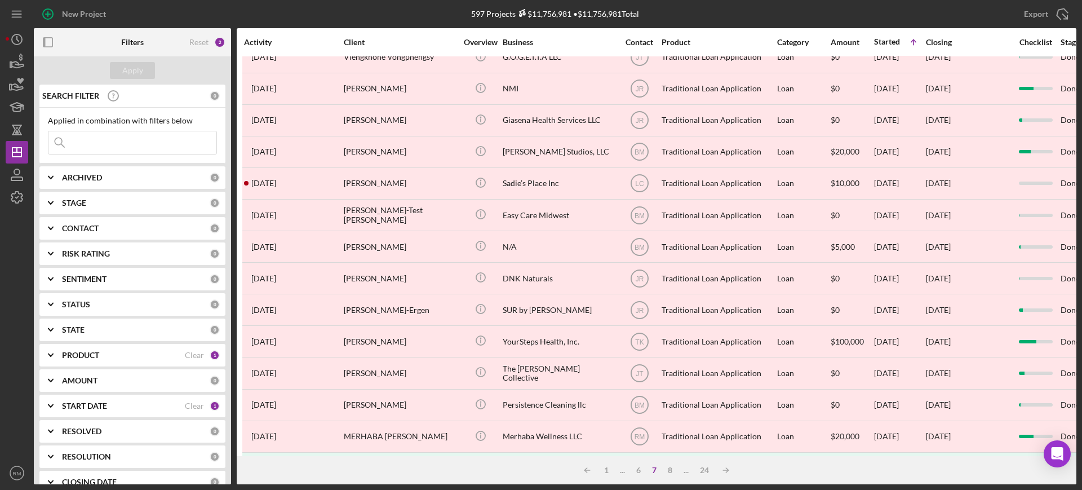
scroll to position [408, 0]
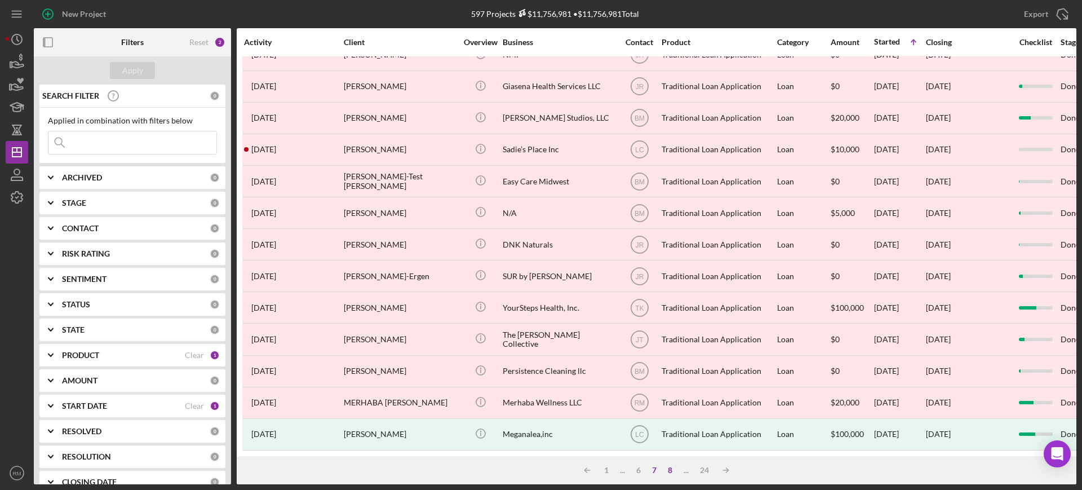
click at [671, 468] on div "8" at bounding box center [670, 470] width 16 height 9
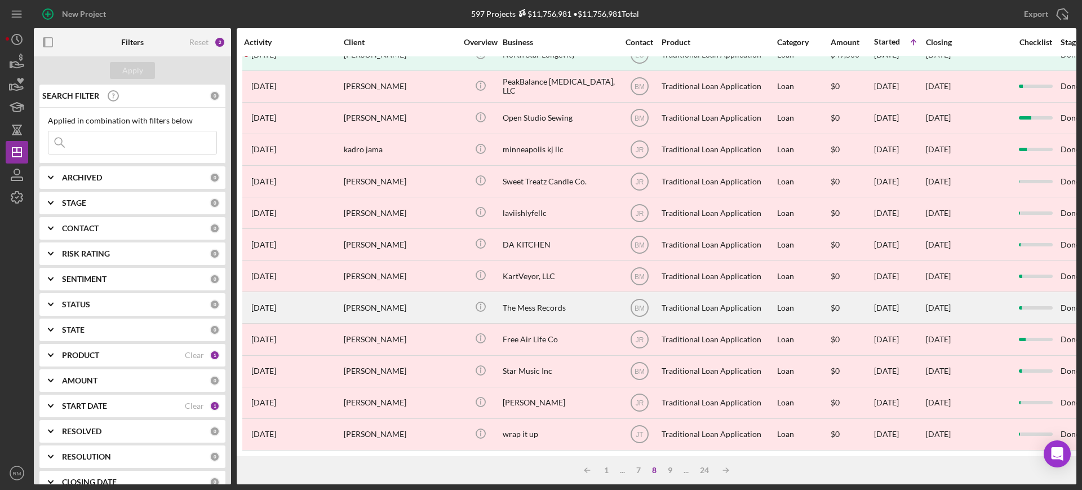
scroll to position [0, 0]
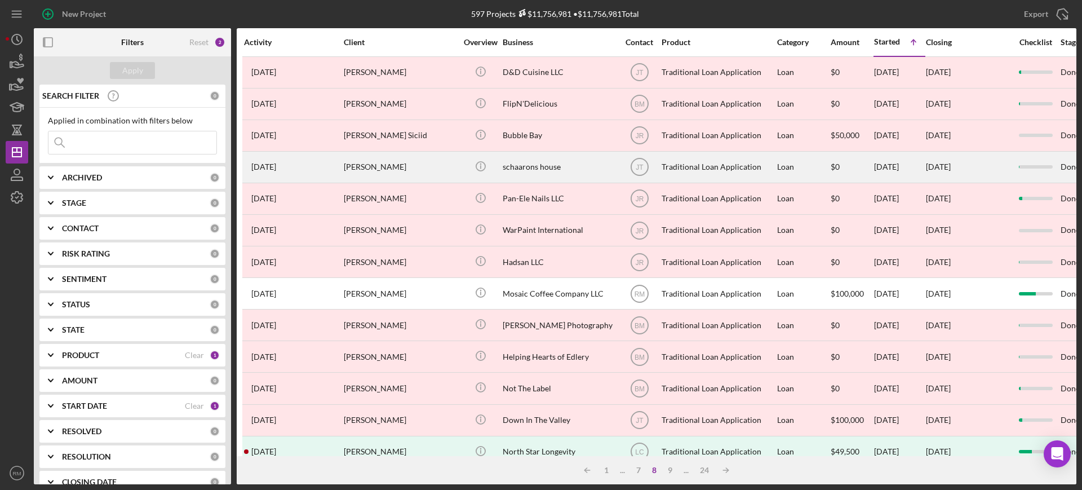
click at [530, 164] on div "schaarons house" at bounding box center [559, 167] width 113 height 30
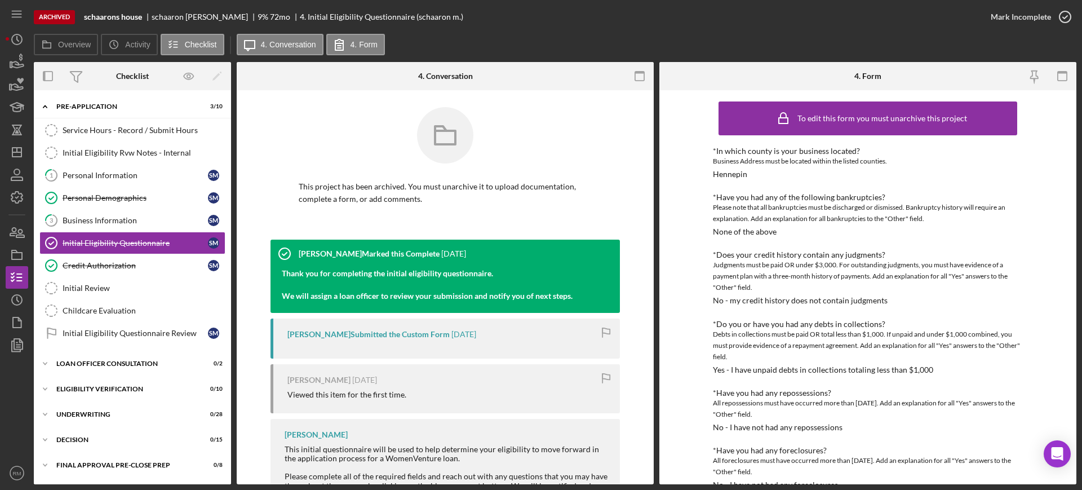
scroll to position [378, 0]
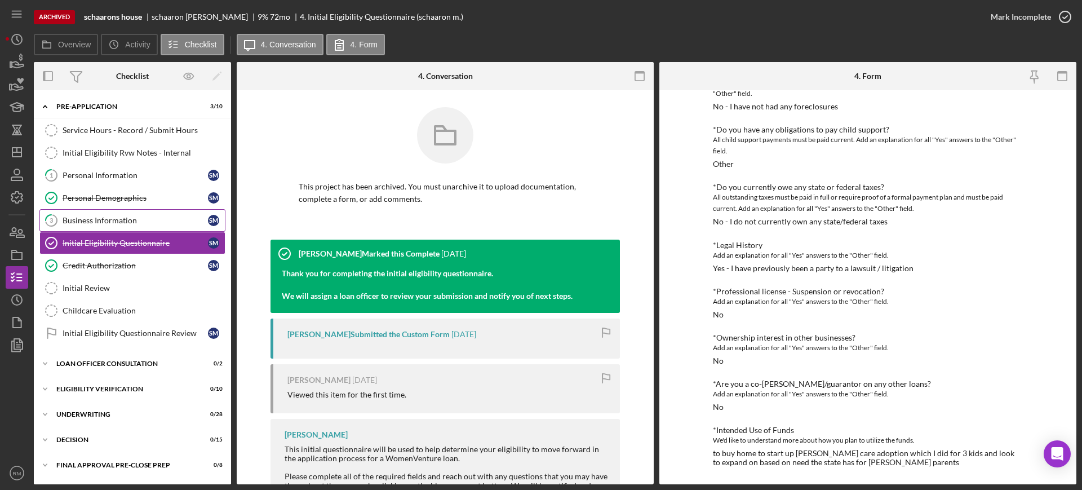
click at [61, 222] on icon "3" at bounding box center [51, 220] width 28 height 28
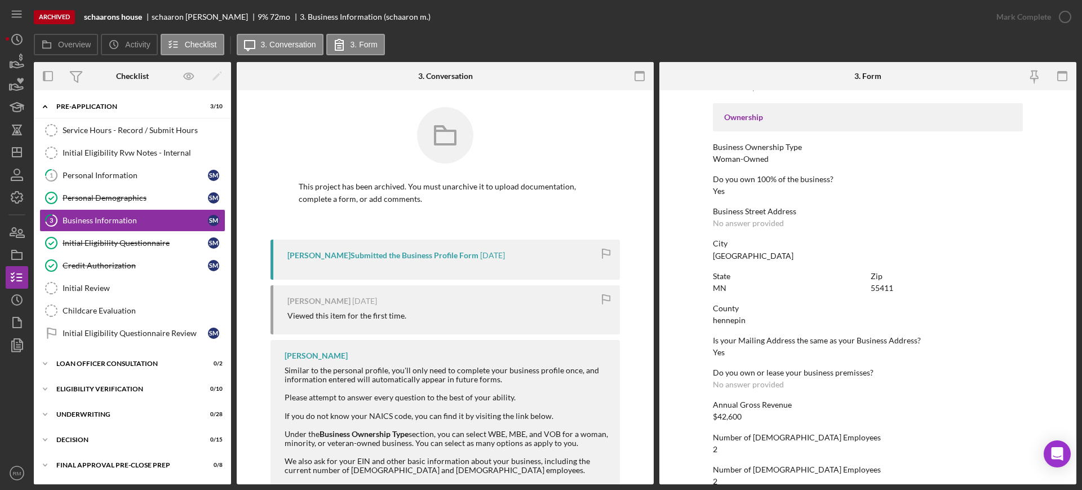
scroll to position [231, 0]
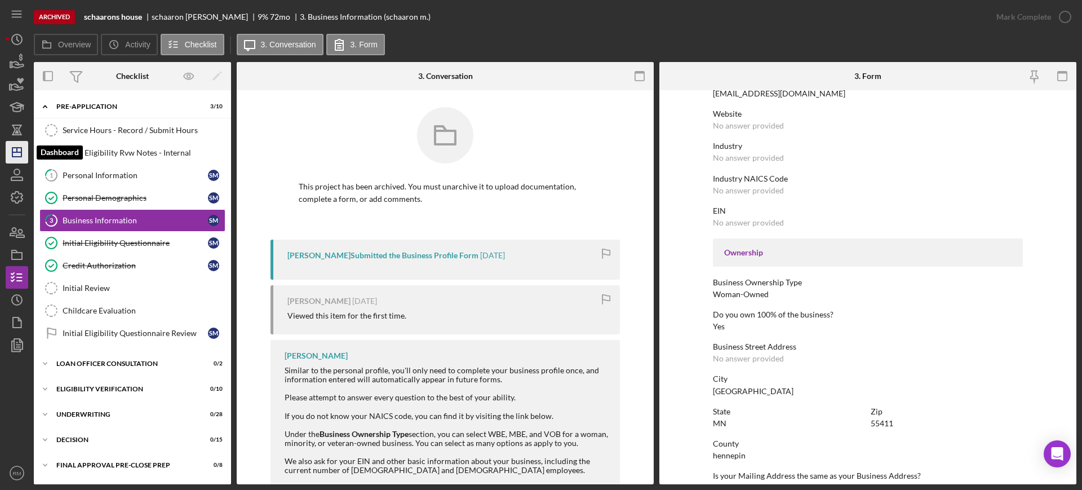
click at [15, 154] on icon "Icon/Dashboard" at bounding box center [17, 152] width 28 height 28
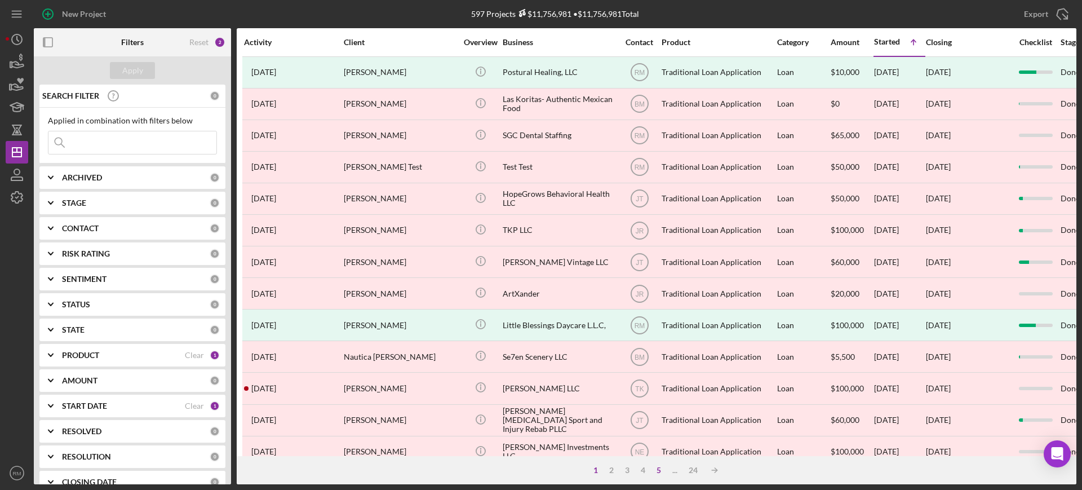
click at [660, 471] on div "5" at bounding box center [659, 470] width 16 height 9
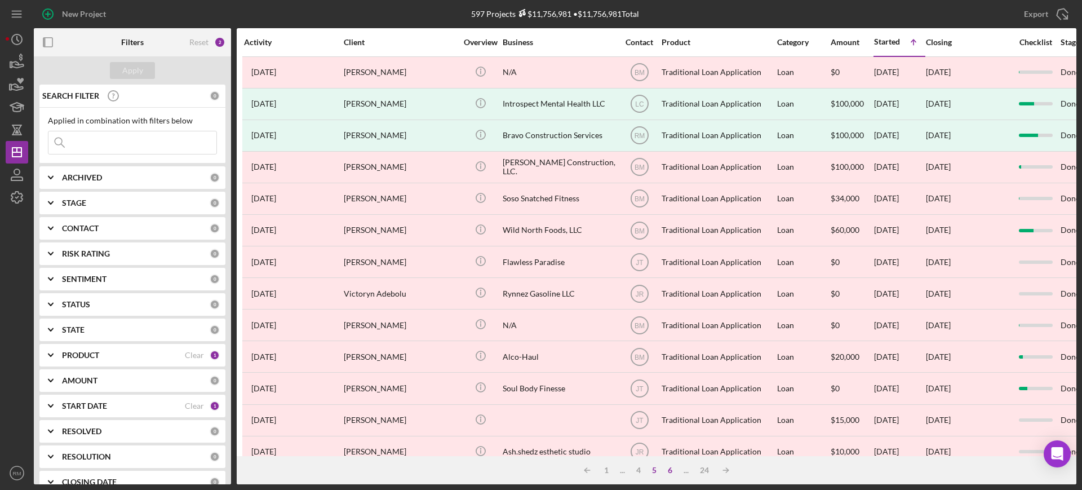
click at [667, 471] on div "6" at bounding box center [670, 470] width 16 height 9
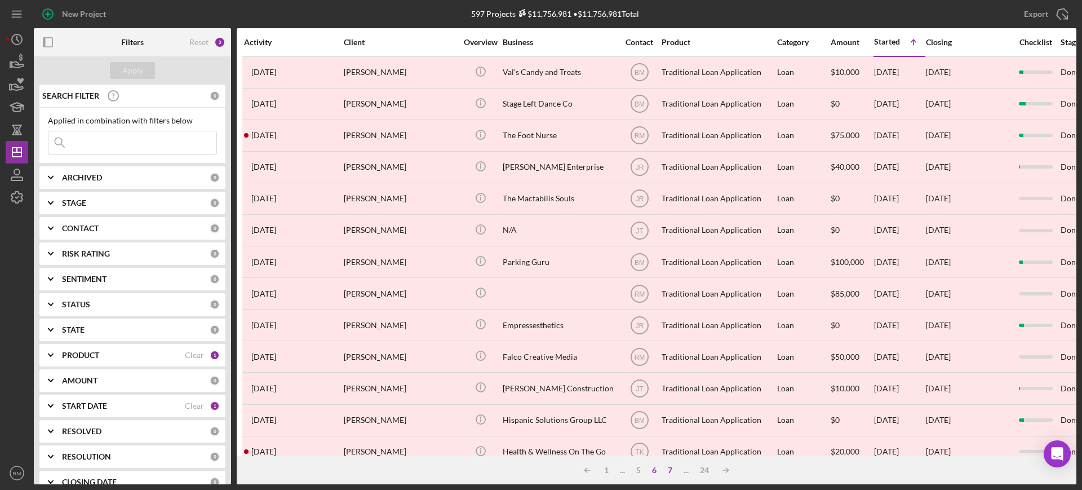
click at [674, 471] on div "7" at bounding box center [670, 470] width 16 height 9
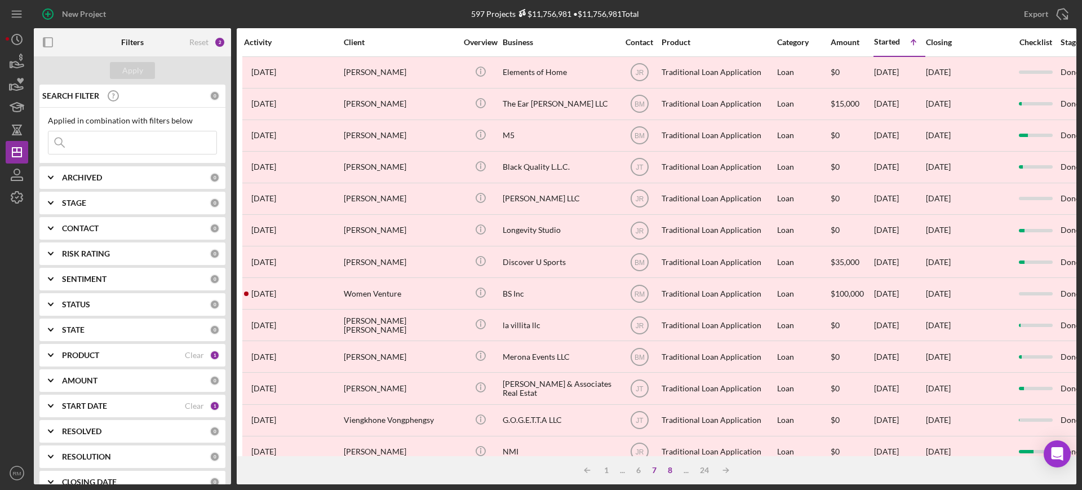
click at [674, 471] on div "8" at bounding box center [670, 470] width 16 height 9
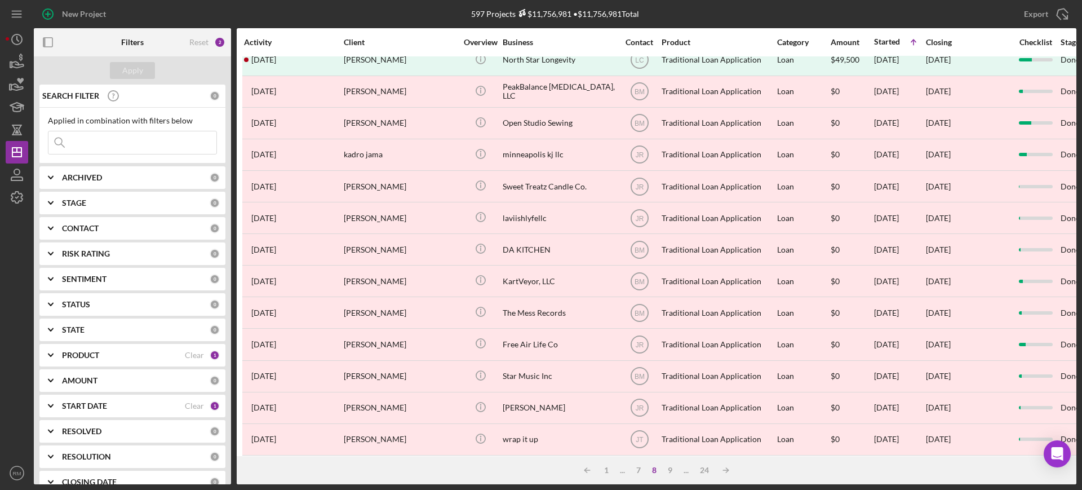
scroll to position [408, 0]
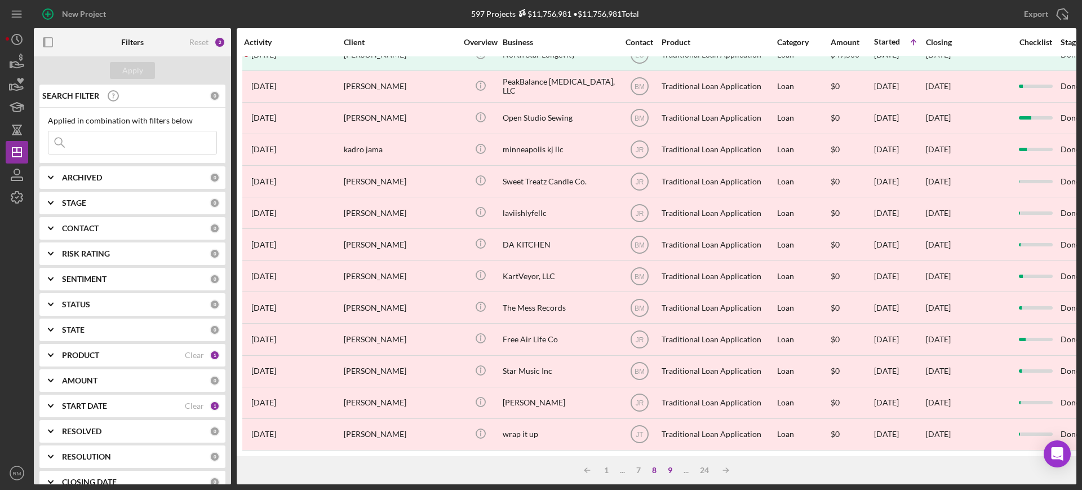
click at [672, 470] on div "9" at bounding box center [670, 470] width 16 height 9
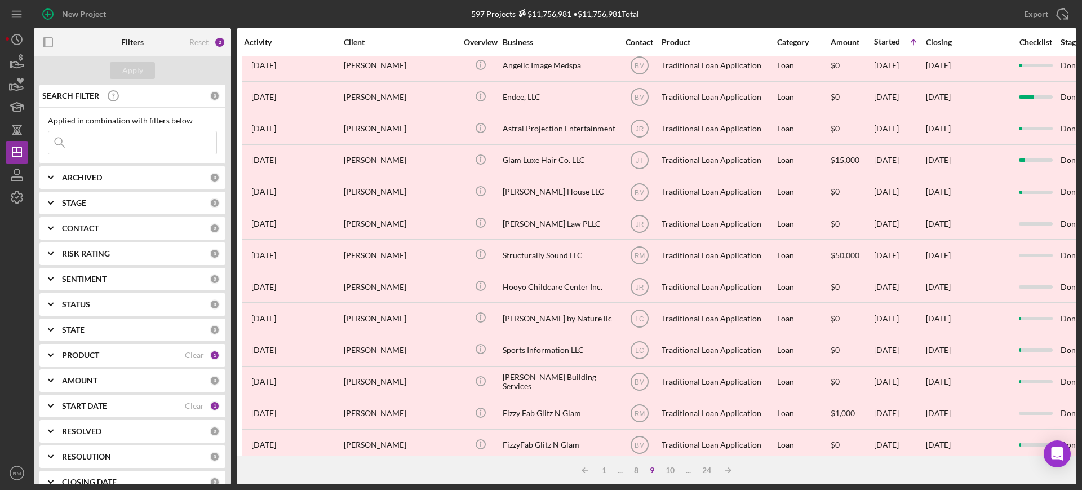
scroll to position [0, 0]
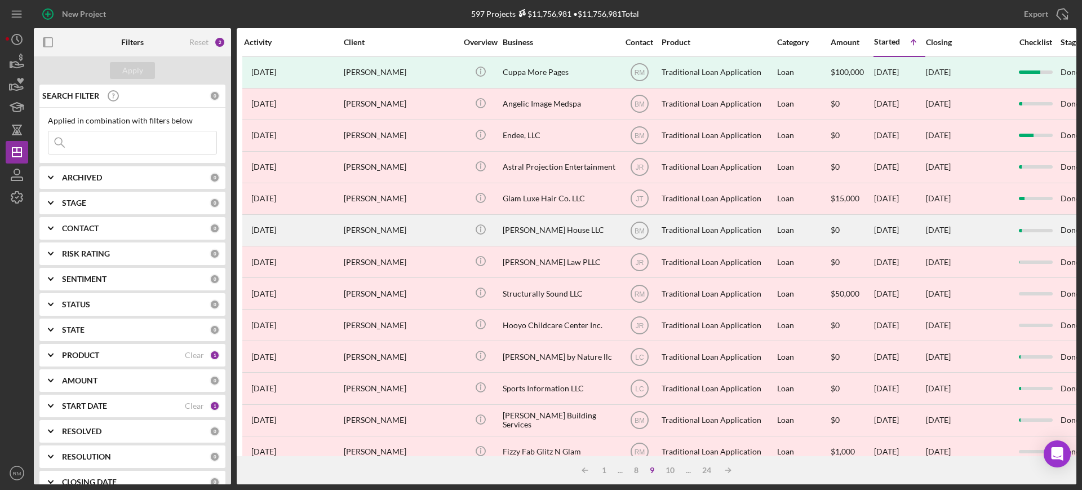
click at [538, 223] on div "Sytsma House LLC" at bounding box center [559, 230] width 113 height 30
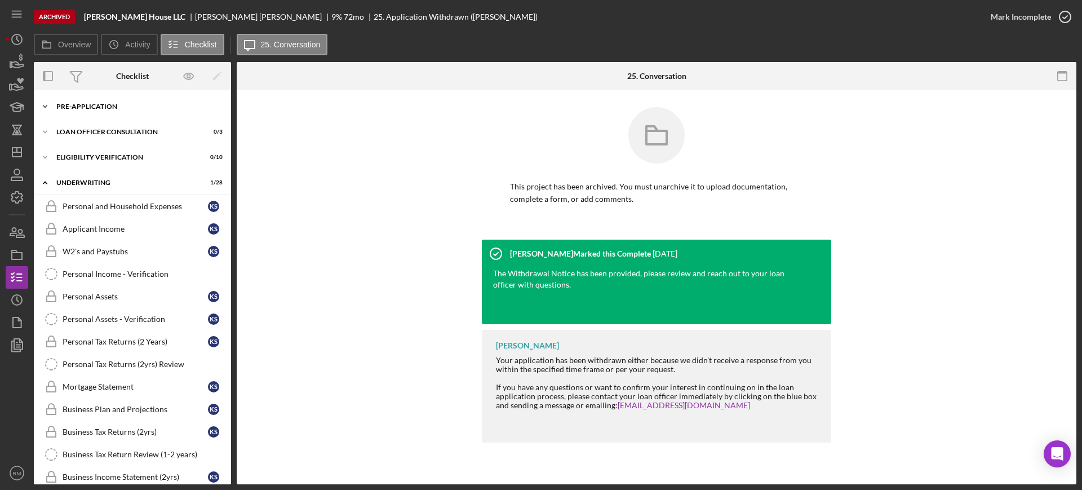
click at [101, 108] on div "Pre-Application" at bounding box center [136, 106] width 161 height 7
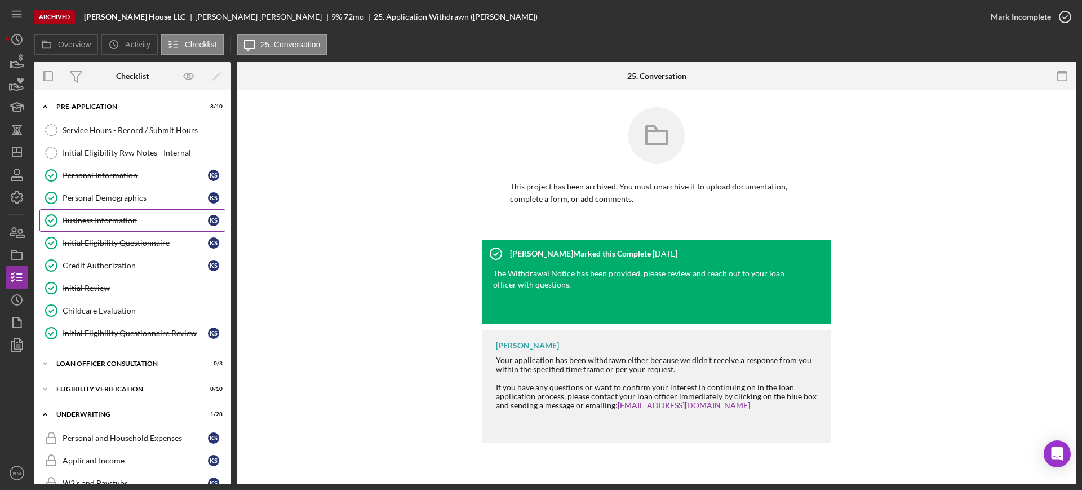
click at [93, 214] on link "Business Information Business Information K S" at bounding box center [132, 220] width 186 height 23
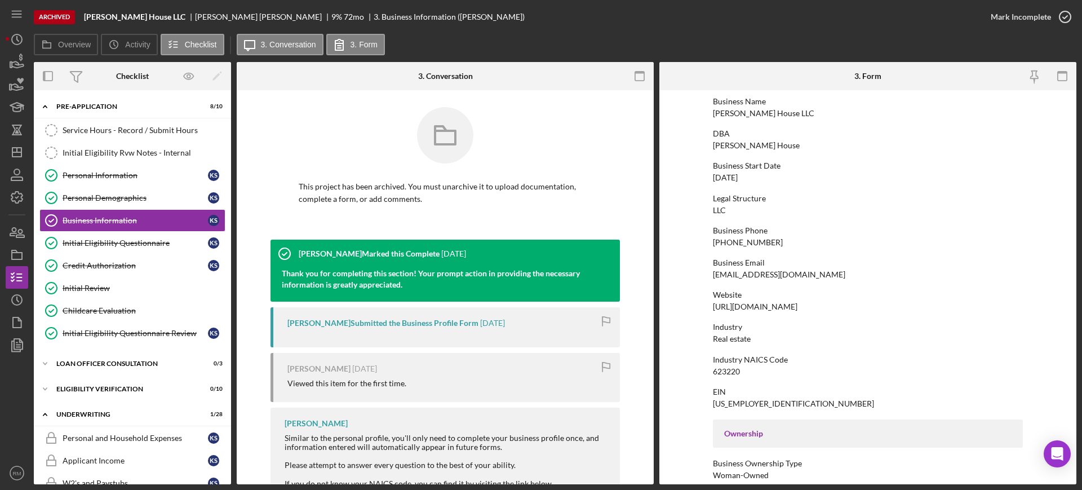
scroll to position [52, 0]
click at [10, 148] on icon "Icon/Dashboard" at bounding box center [17, 152] width 28 height 28
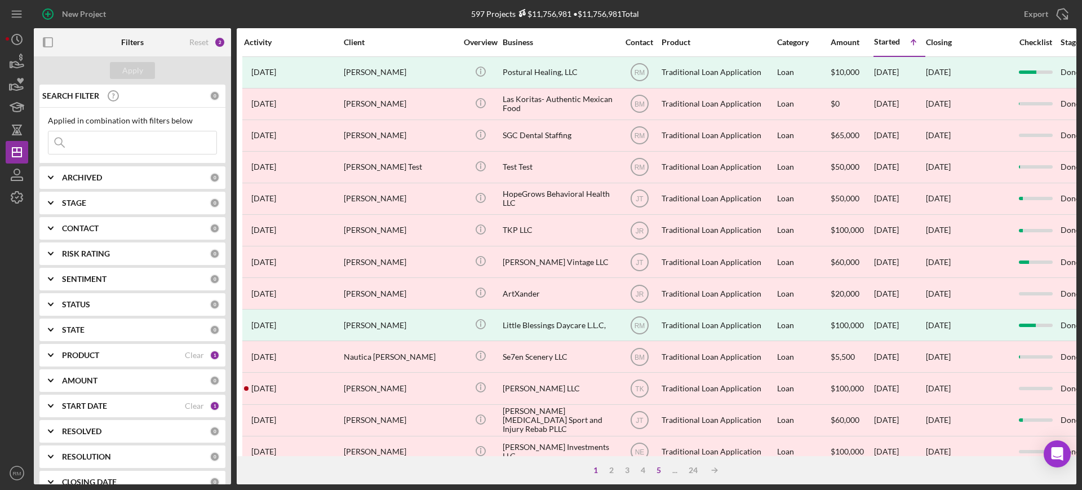
click at [656, 470] on div "5" at bounding box center [659, 470] width 16 height 9
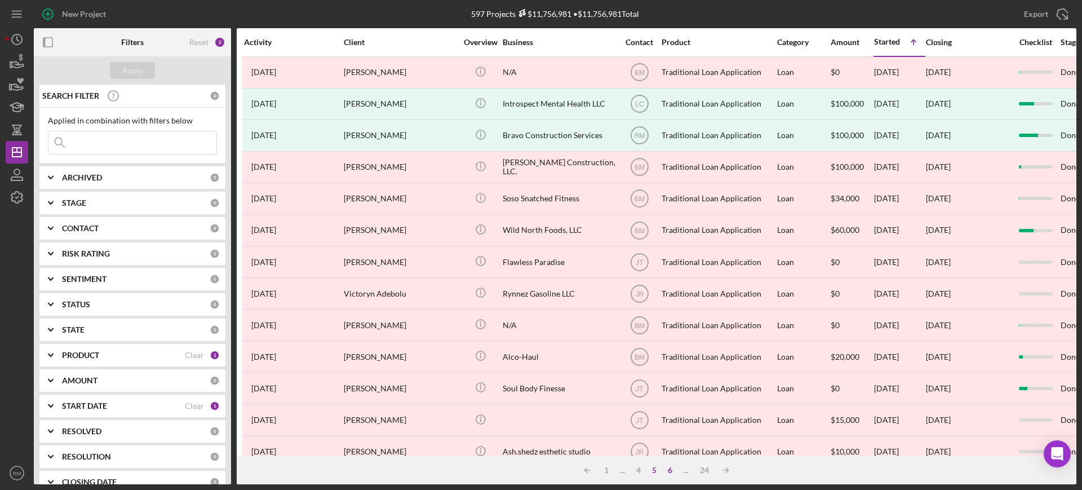
click at [672, 472] on div "6" at bounding box center [670, 470] width 16 height 9
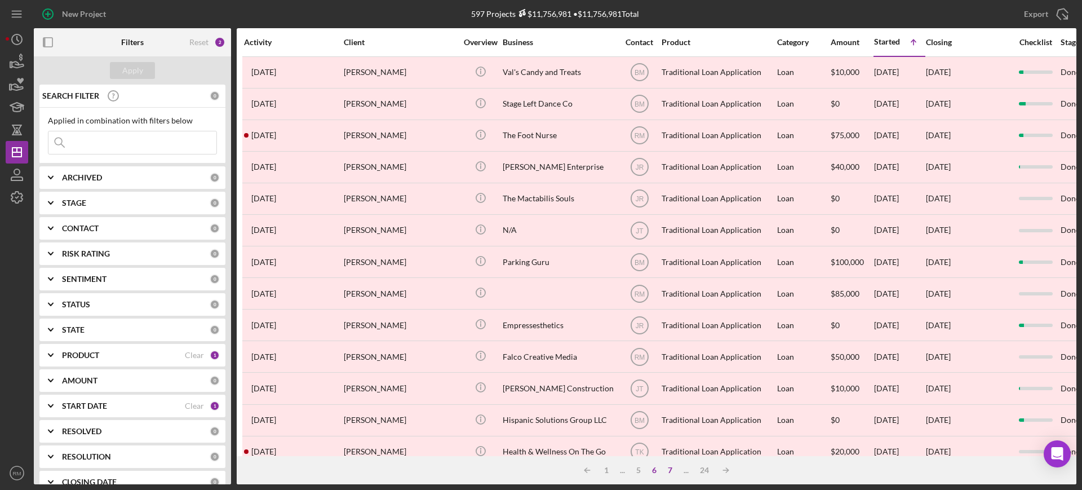
click at [672, 472] on div "7" at bounding box center [670, 470] width 16 height 9
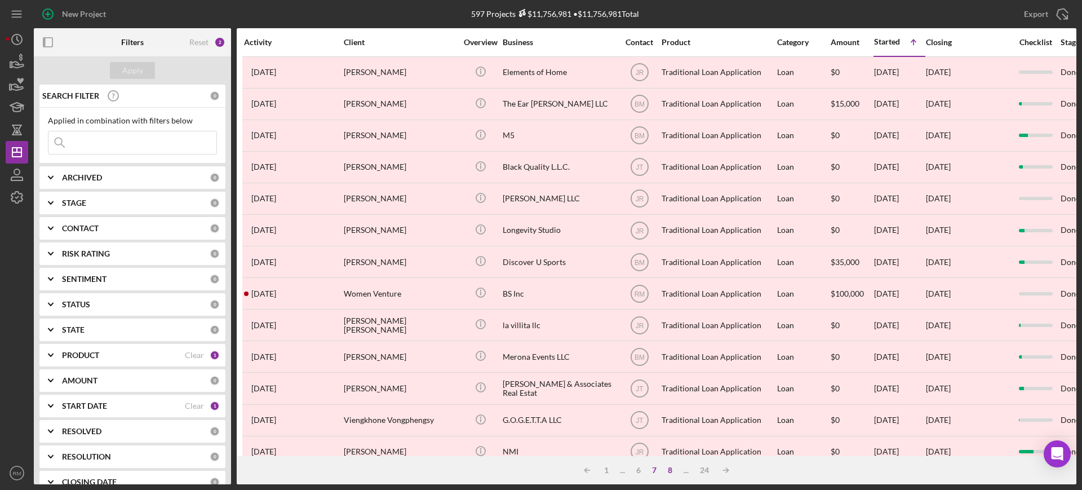
click at [672, 472] on div "8" at bounding box center [670, 470] width 16 height 9
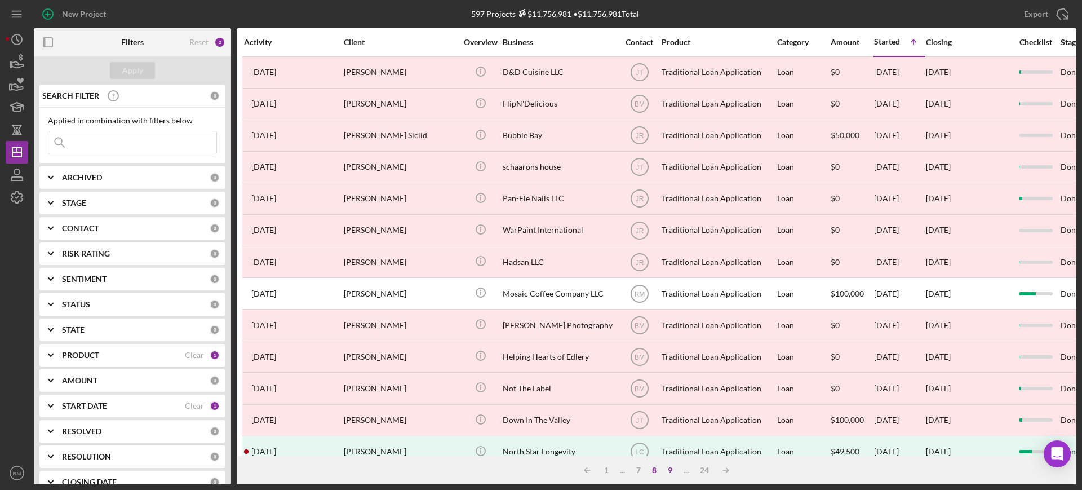
click at [672, 472] on div "9" at bounding box center [670, 470] width 16 height 9
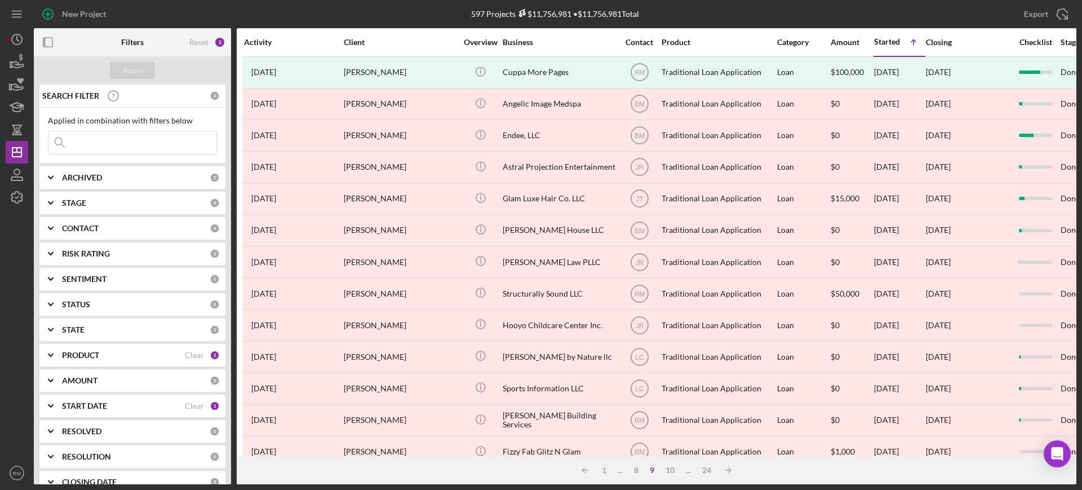
scroll to position [68, 0]
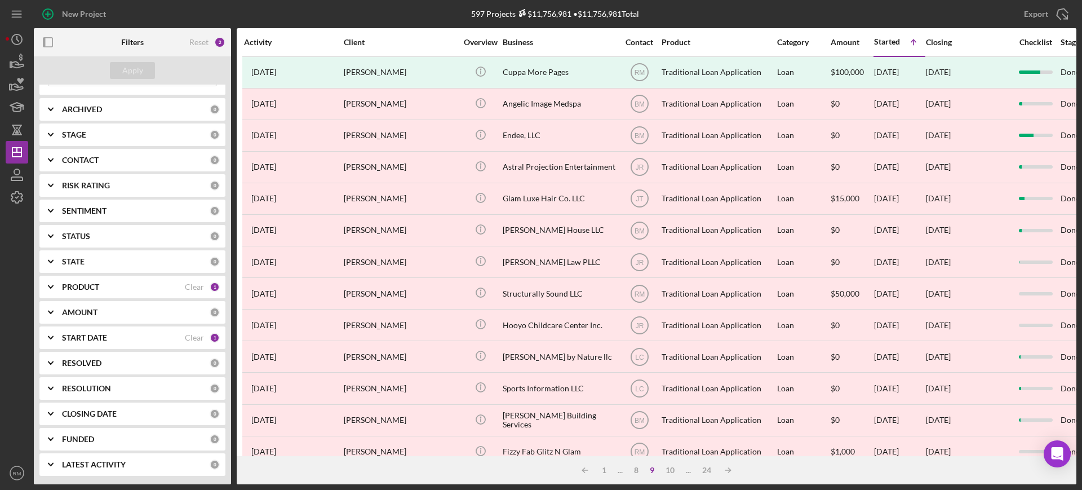
click at [84, 334] on b "START DATE" at bounding box center [84, 337] width 45 height 9
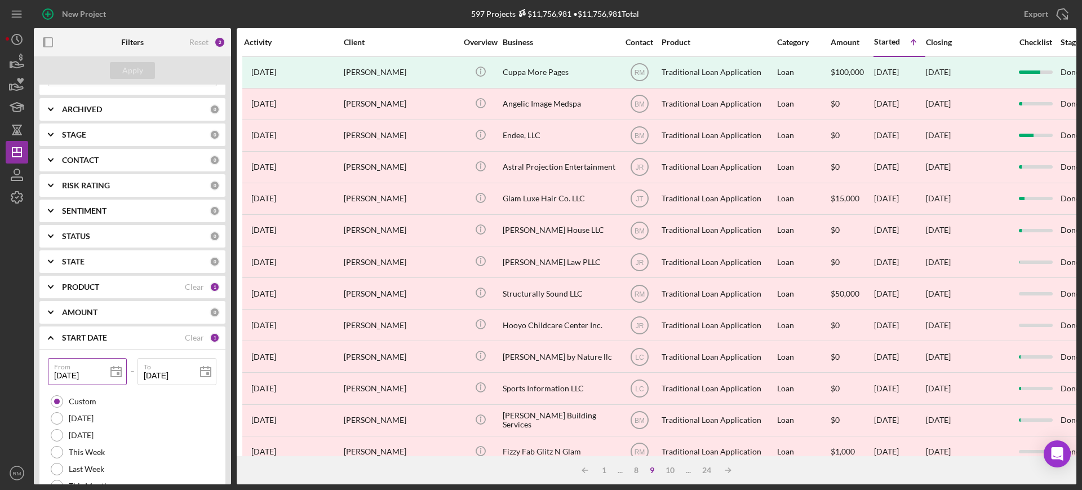
click at [70, 374] on input "[DATE]" at bounding box center [87, 371] width 79 height 27
type input "01/02/y024"
type input "01/20/24yy"
type input "02/02/4yyy"
type input "m2/02/4yyy"
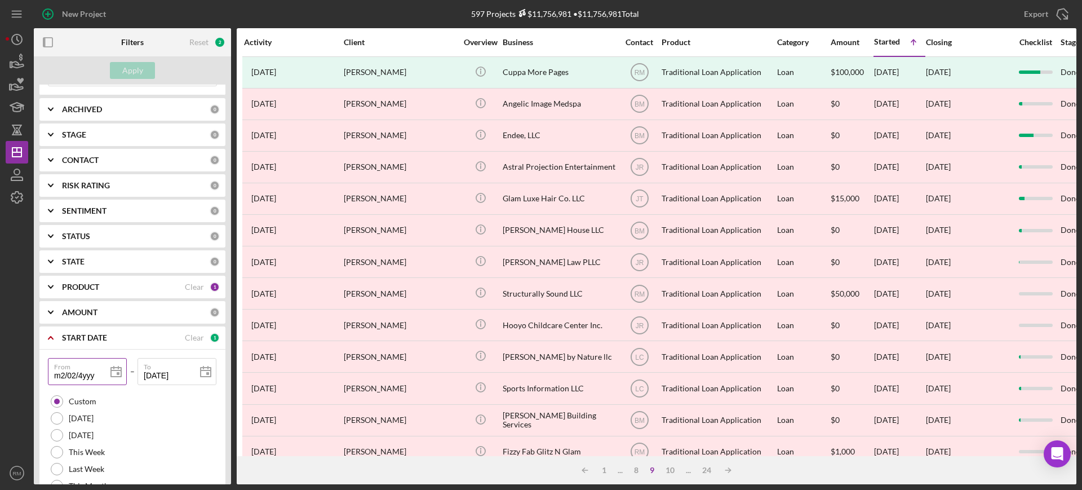
type input "02/02/4yyy"
type input "07/20/24yy"
type input "07/22/y024"
type input "07/27/2024"
type input "2024-07-27"
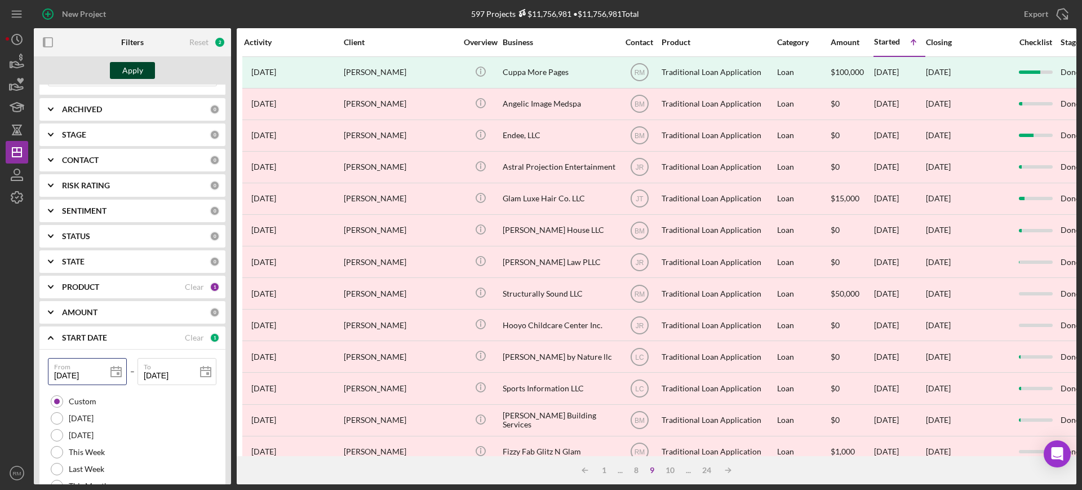
type input "07/27/2024"
click at [125, 72] on div "Apply" at bounding box center [132, 70] width 21 height 17
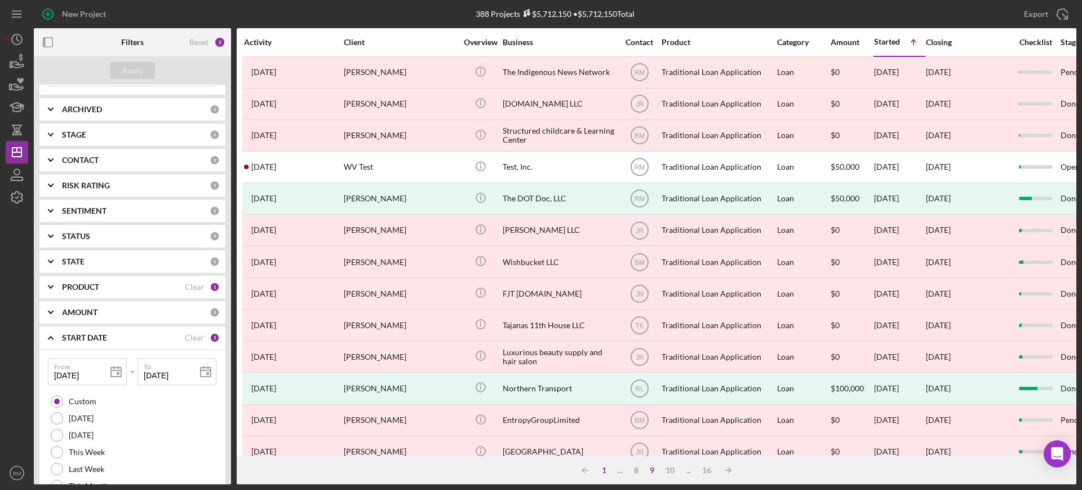
click at [600, 473] on div "1" at bounding box center [604, 470] width 16 height 9
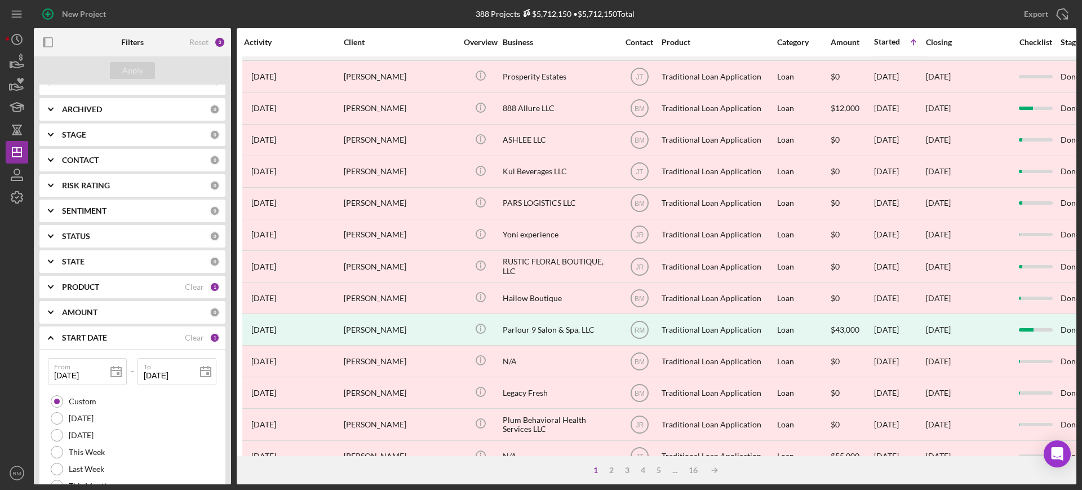
scroll to position [408, 0]
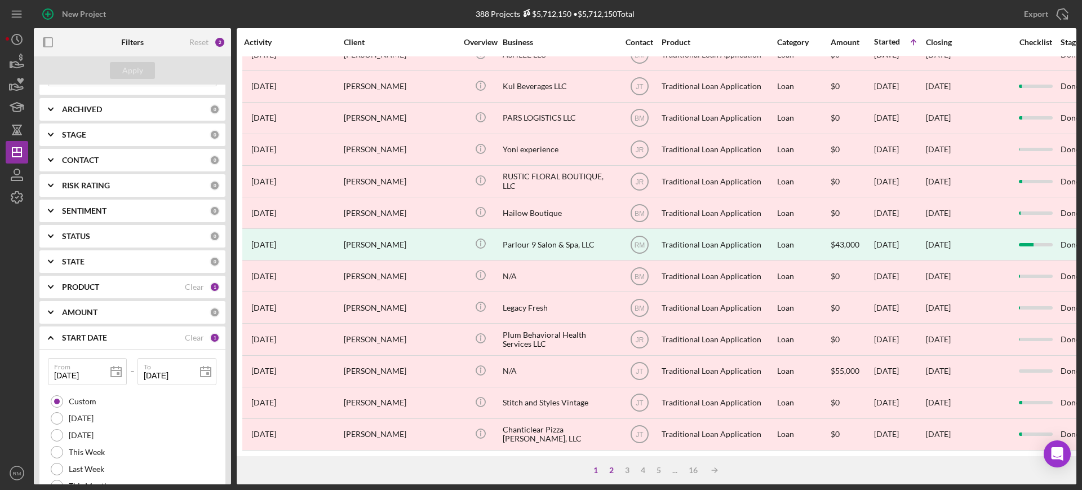
click at [612, 470] on div "2" at bounding box center [612, 470] width 16 height 9
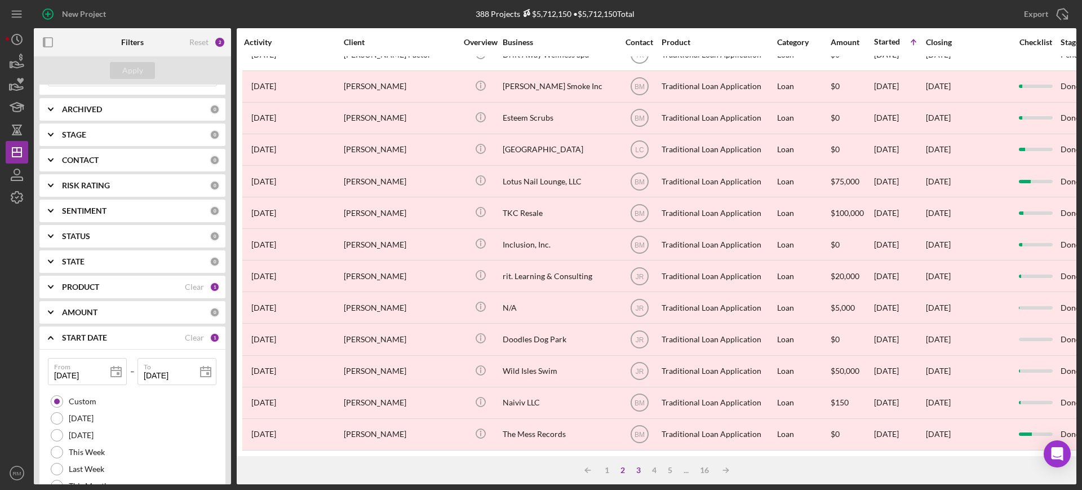
click at [639, 472] on div "3" at bounding box center [639, 470] width 16 height 9
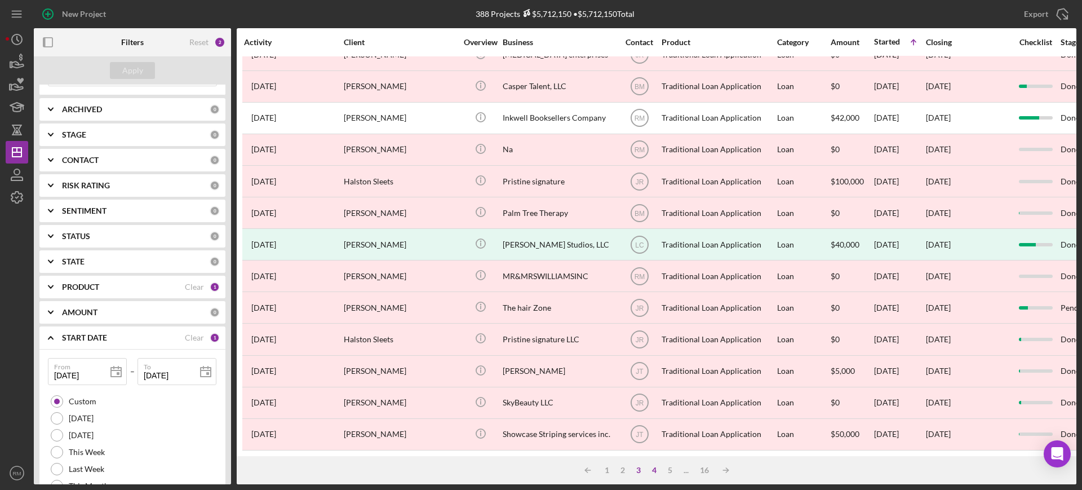
click at [657, 470] on div "4" at bounding box center [655, 470] width 16 height 9
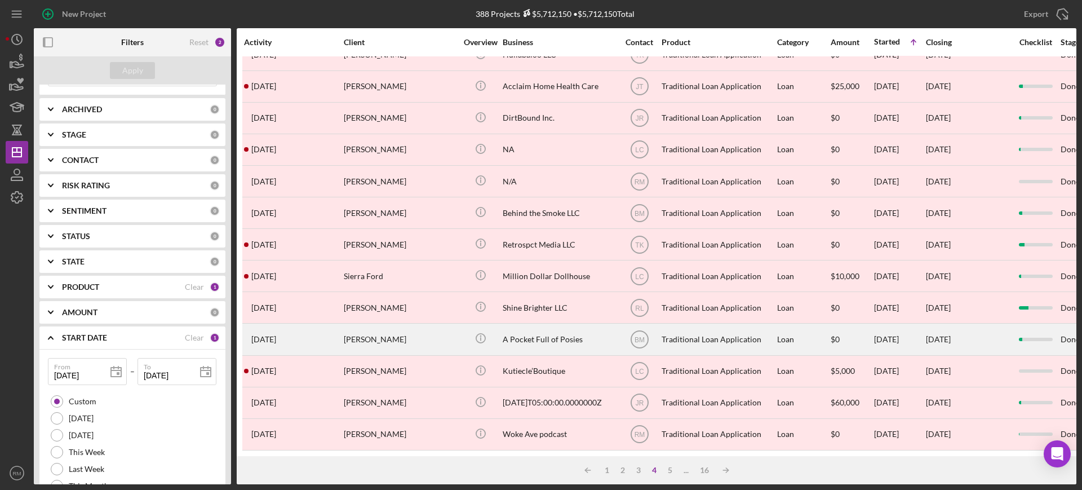
click at [556, 327] on div "A Pocket Full of Posies" at bounding box center [559, 339] width 113 height 30
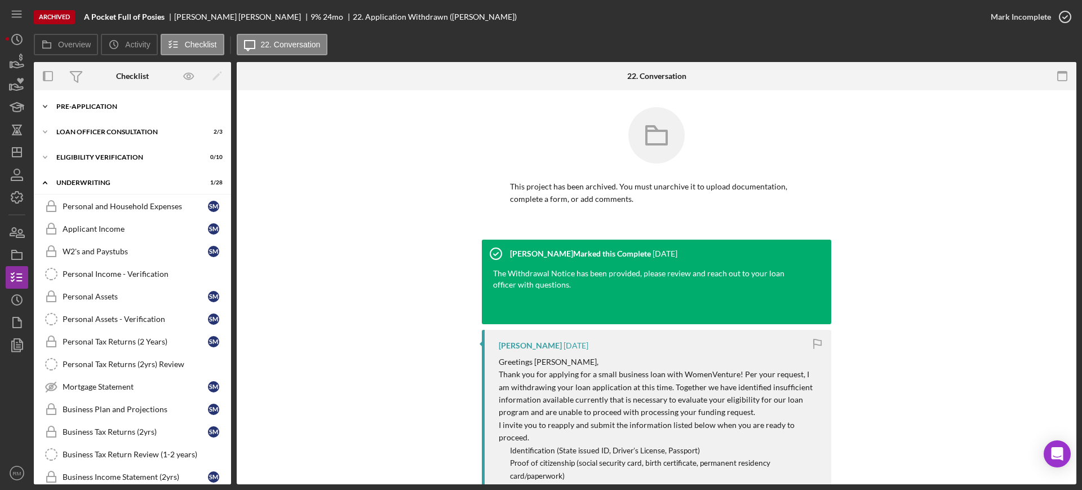
click at [113, 105] on div "Pre-Application" at bounding box center [136, 106] width 161 height 7
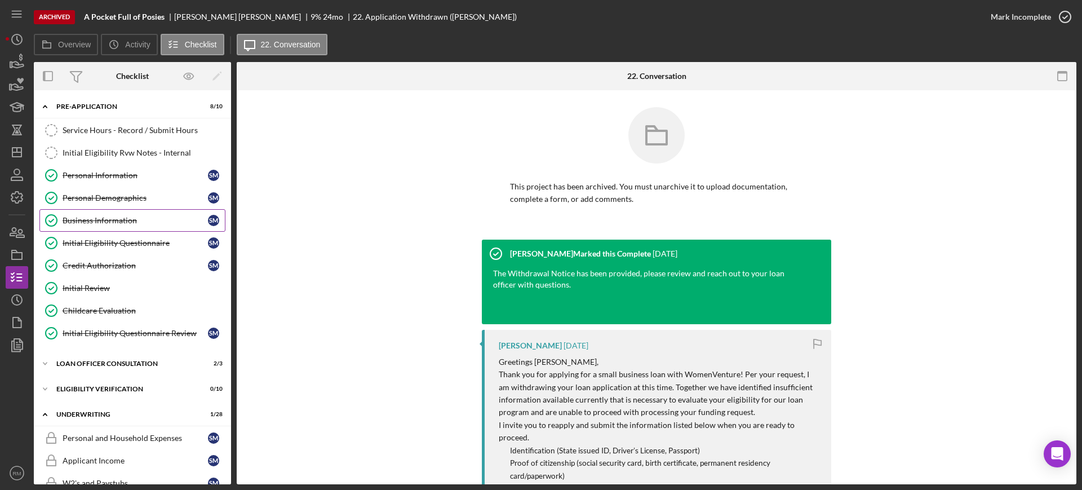
click at [101, 219] on div "Business Information" at bounding box center [135, 220] width 145 height 9
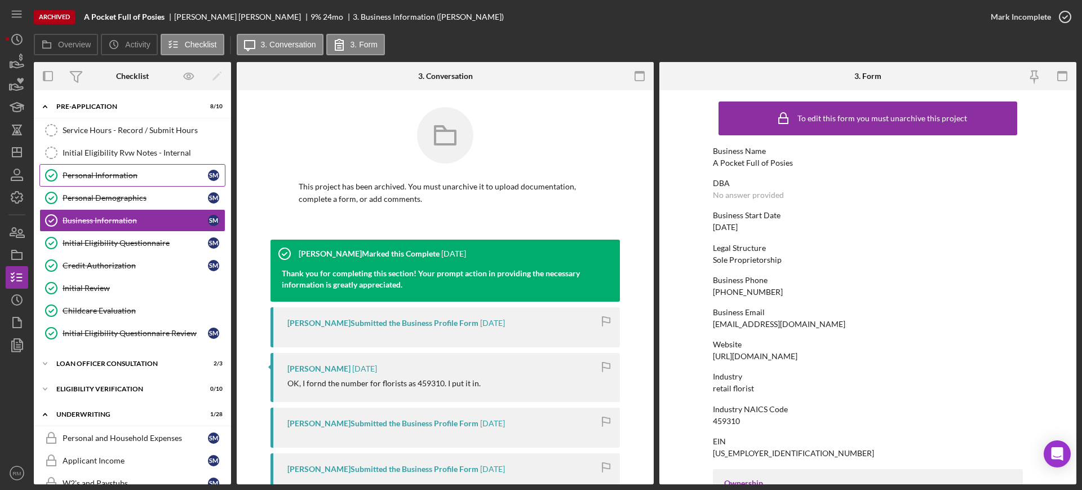
scroll to position [9, 0]
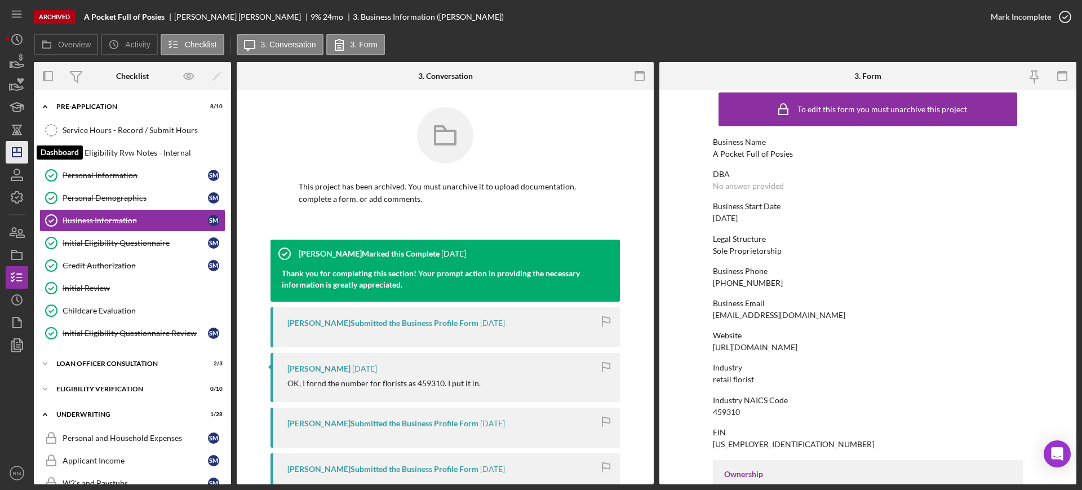
click at [19, 143] on icon "Icon/Dashboard" at bounding box center [17, 152] width 28 height 28
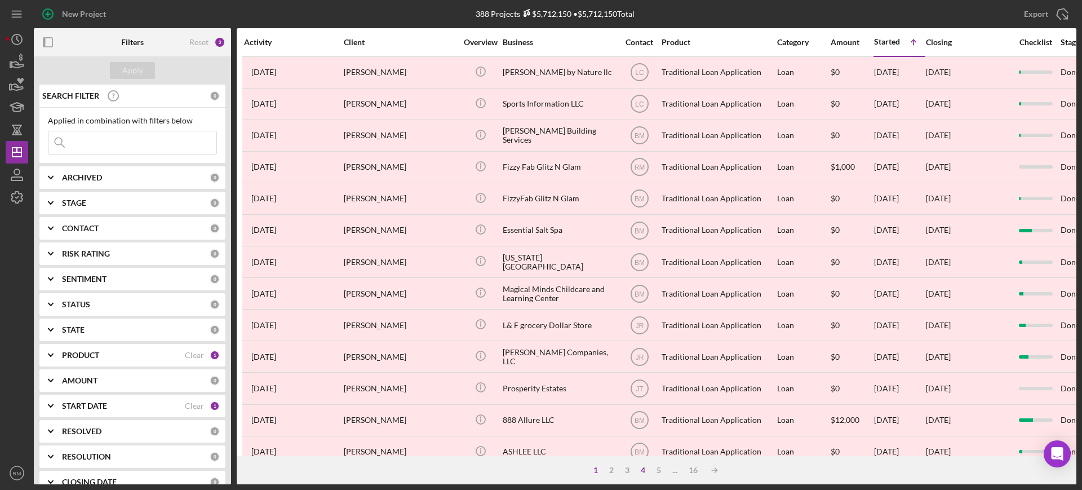
click at [642, 471] on div "4" at bounding box center [643, 470] width 16 height 9
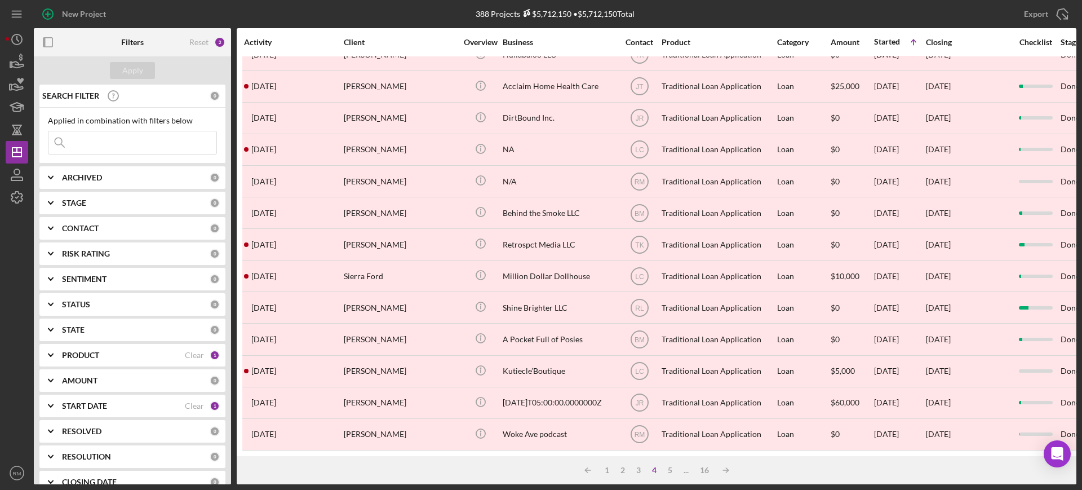
scroll to position [408, 0]
click at [667, 467] on div "5" at bounding box center [670, 470] width 16 height 9
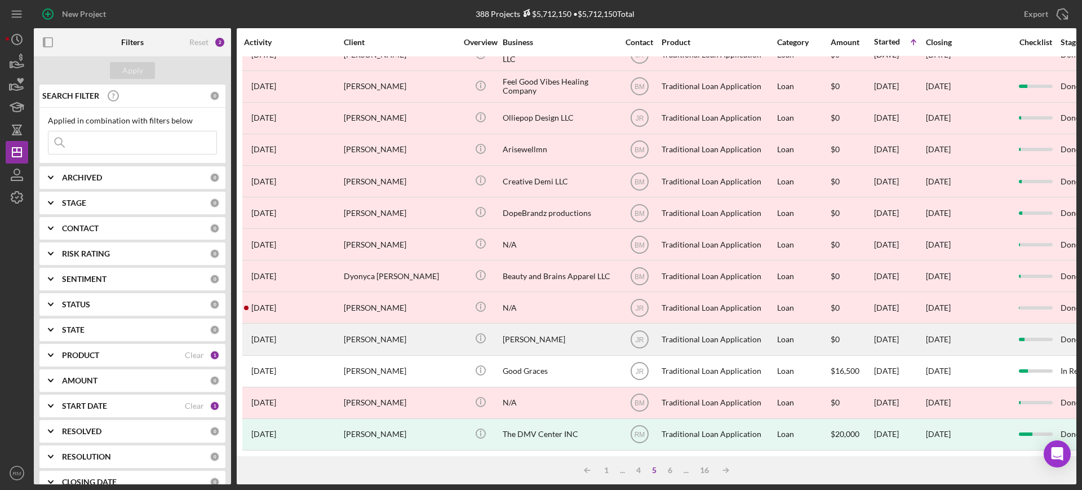
click at [526, 329] on div "Janice" at bounding box center [559, 339] width 113 height 30
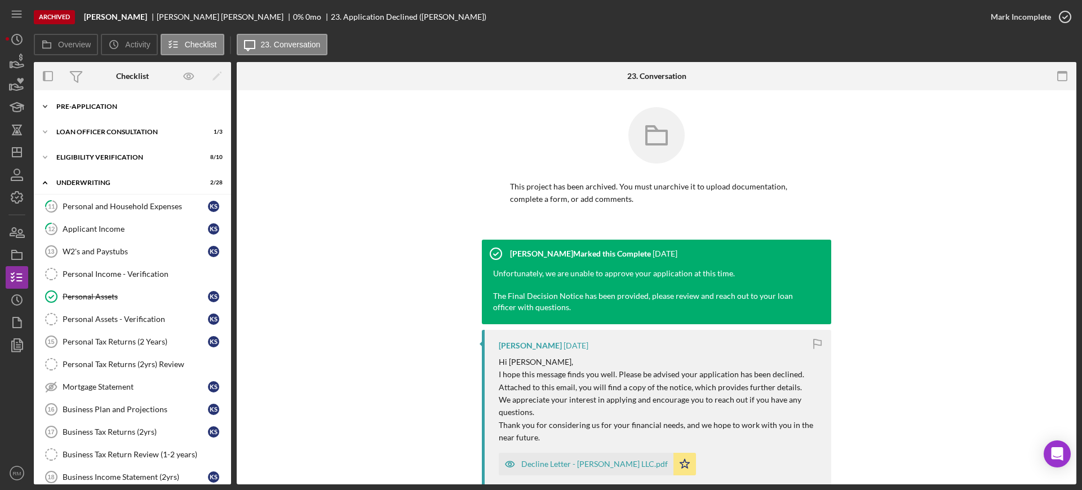
click at [100, 113] on div "Icon/Expander Pre-Application 6 / 10" at bounding box center [132, 106] width 197 height 23
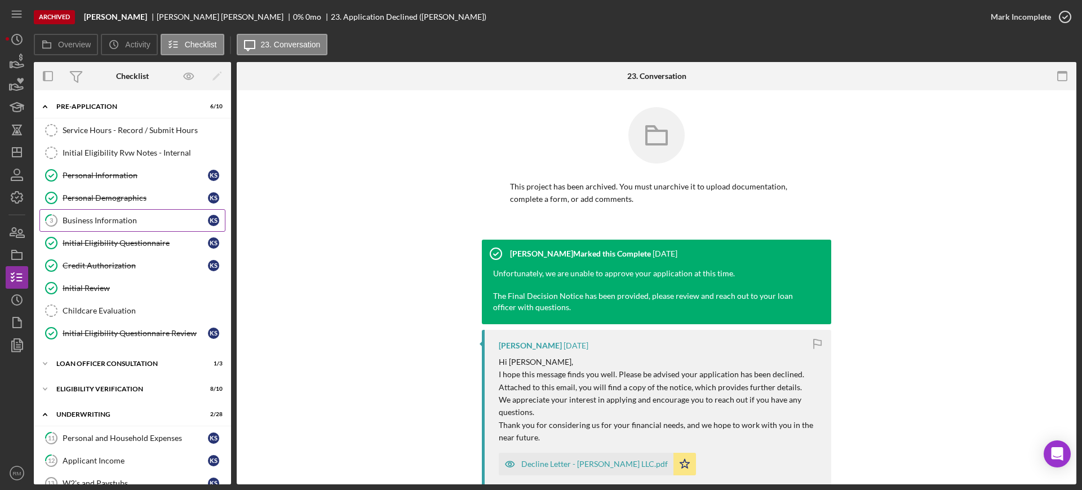
click at [100, 216] on div "Business Information" at bounding box center [135, 220] width 145 height 9
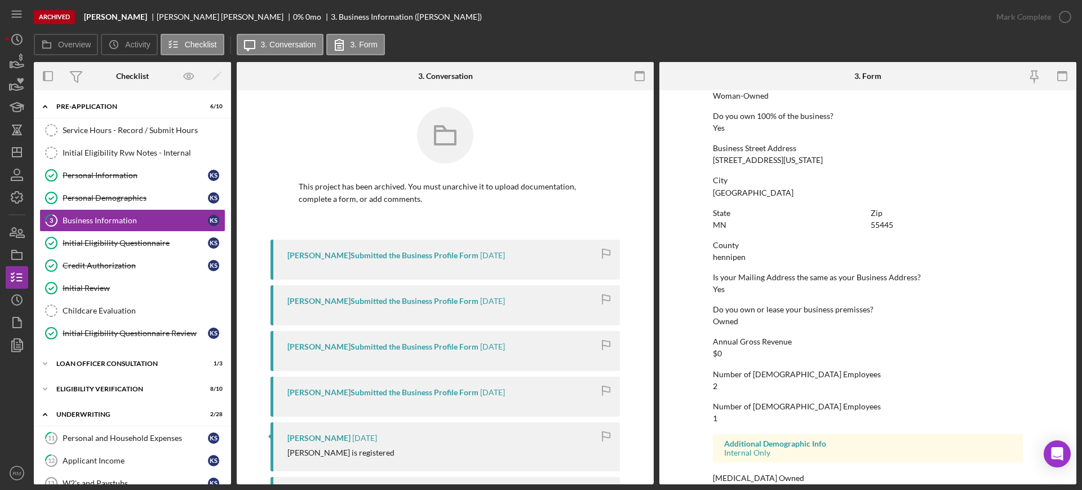
scroll to position [456, 0]
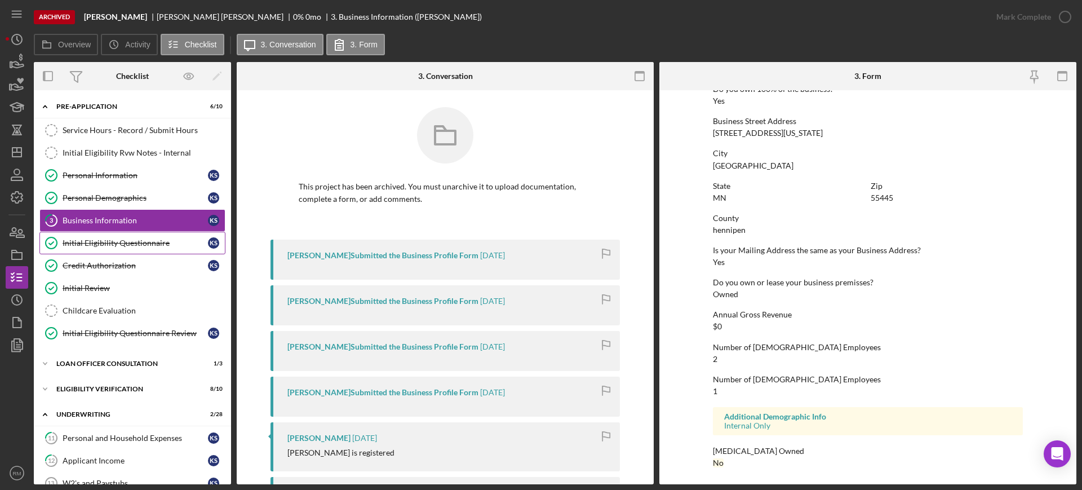
click at [135, 232] on link "Initial Eligibility Questionnaire Initial Eligibility Questionnaire k s" at bounding box center [132, 243] width 186 height 23
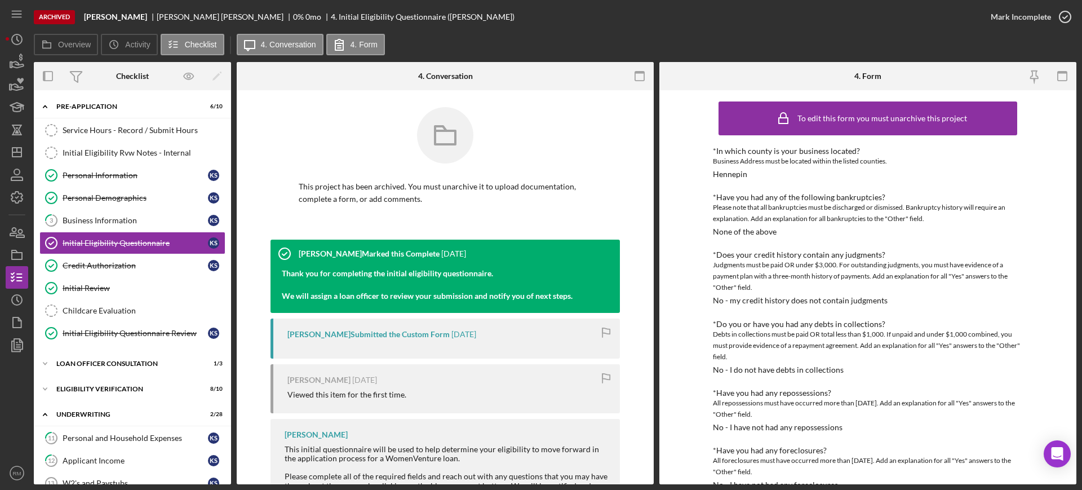
scroll to position [387, 0]
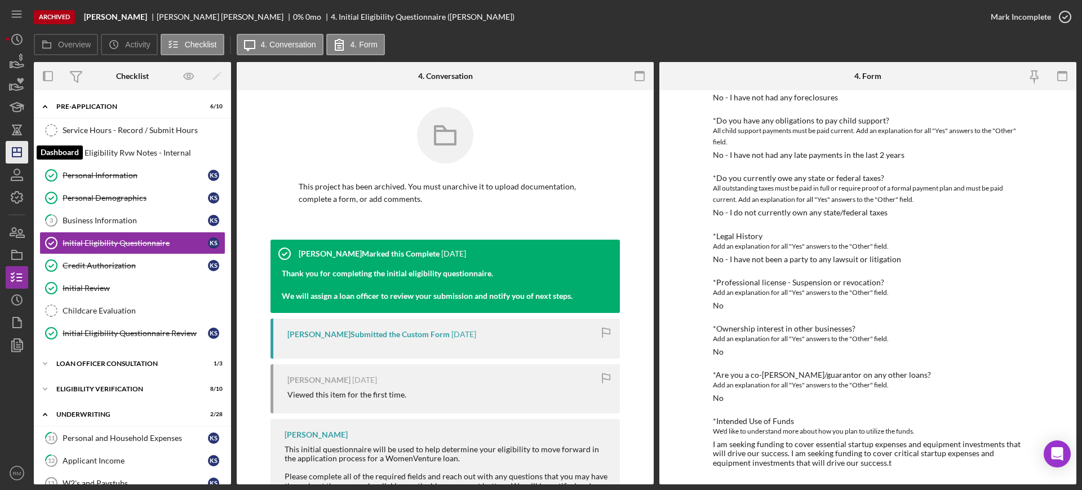
click at [8, 161] on icon "Icon/Dashboard" at bounding box center [17, 152] width 28 height 28
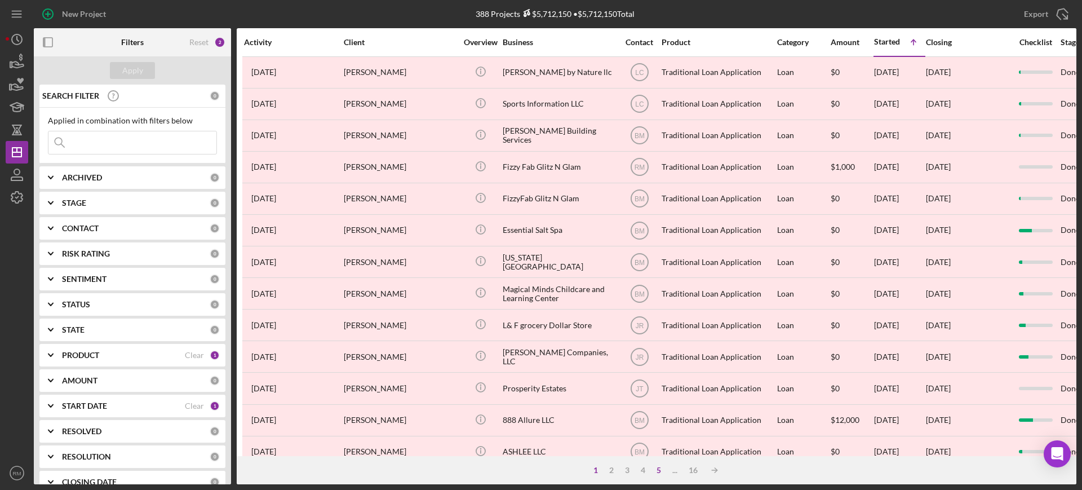
click at [655, 469] on div "5" at bounding box center [659, 470] width 16 height 9
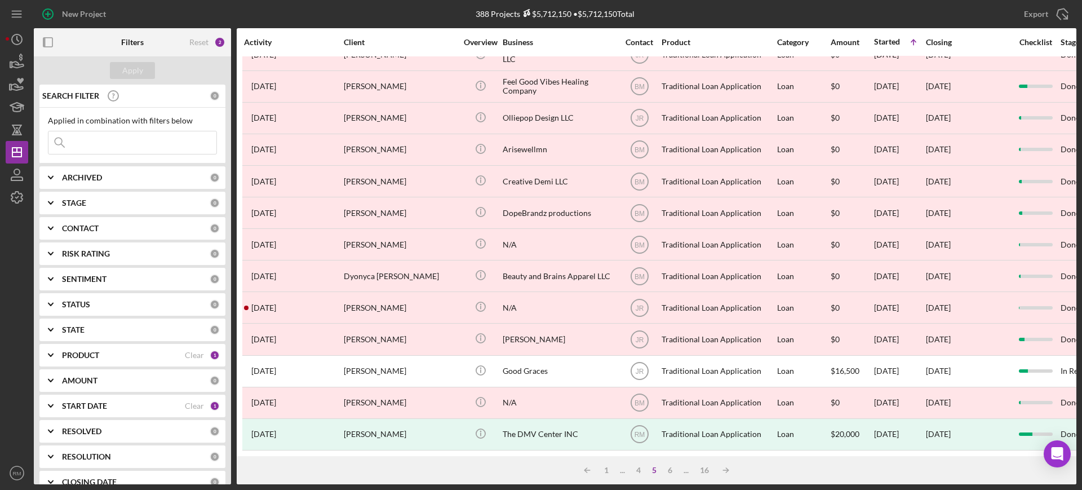
scroll to position [408, 0]
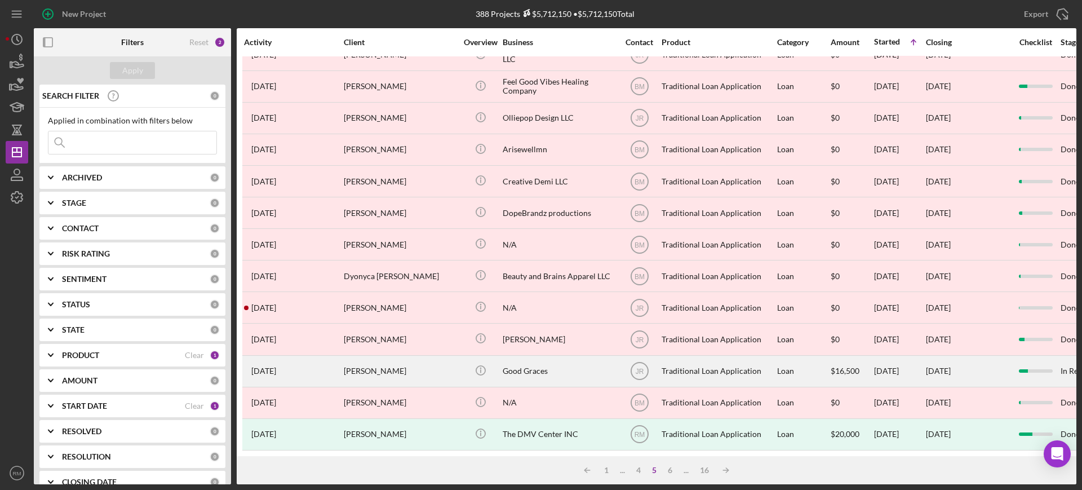
click at [555, 356] on div "Good Graces" at bounding box center [559, 371] width 113 height 30
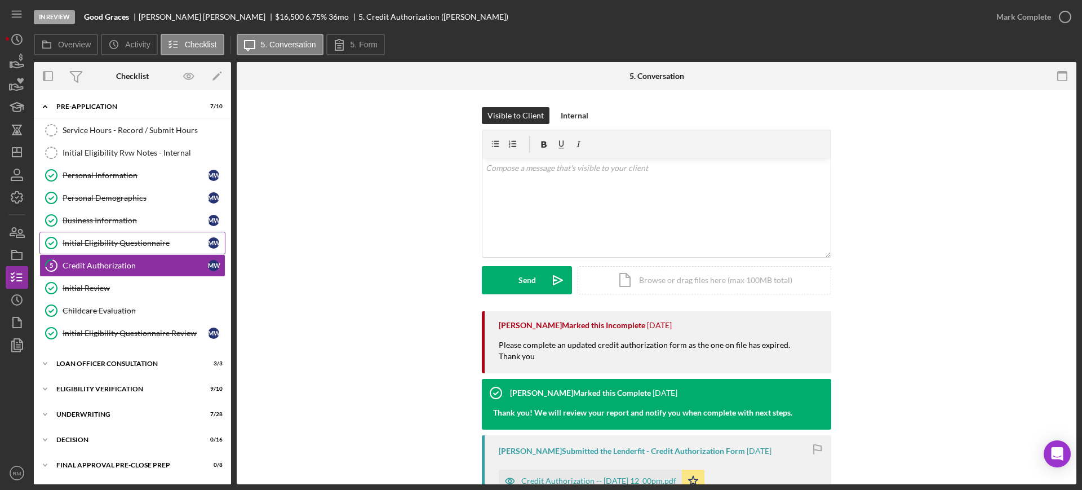
click at [126, 236] on link "Initial Eligibility Questionnaire Initial Eligibility Questionnaire M W" at bounding box center [132, 243] width 186 height 23
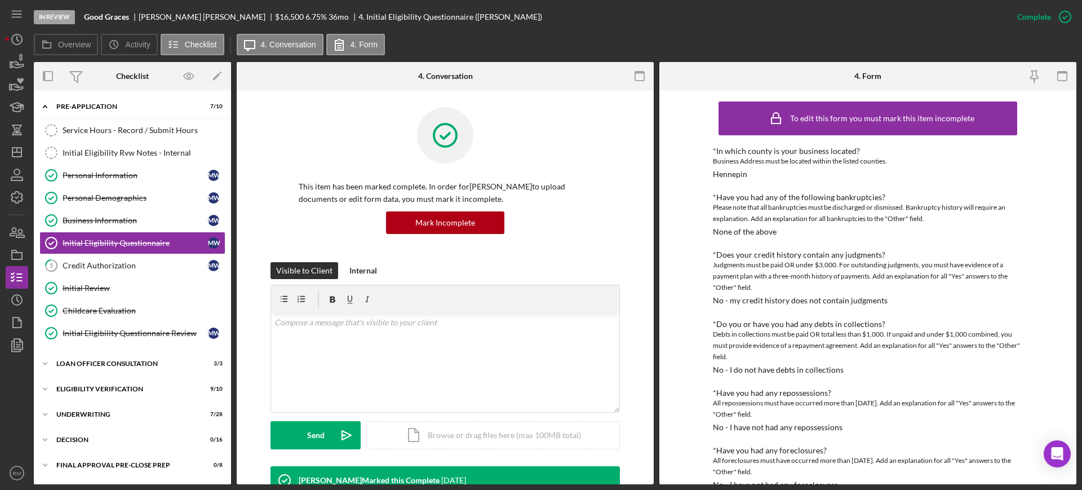
scroll to position [396, 0]
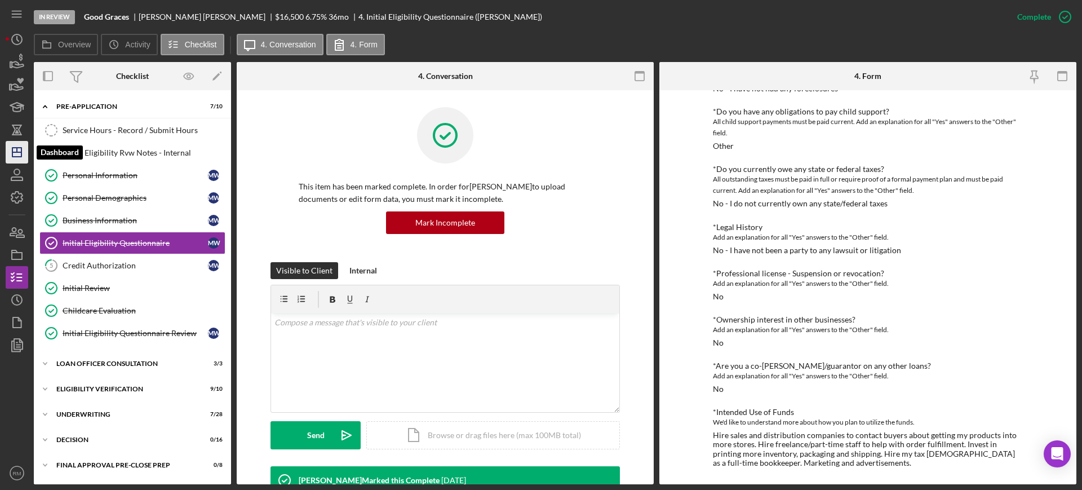
click at [15, 145] on icon "Icon/Dashboard" at bounding box center [17, 152] width 28 height 28
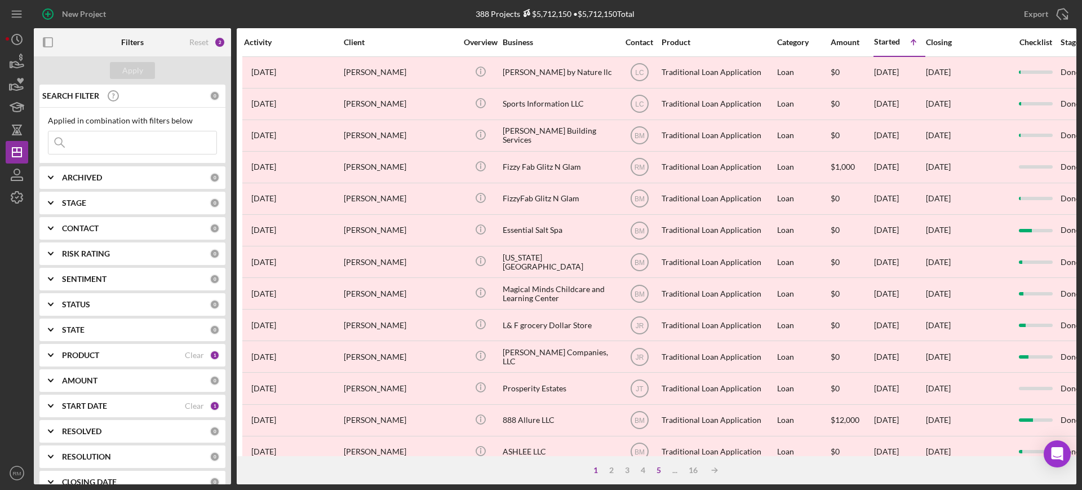
click at [652, 473] on div "5" at bounding box center [659, 470] width 16 height 9
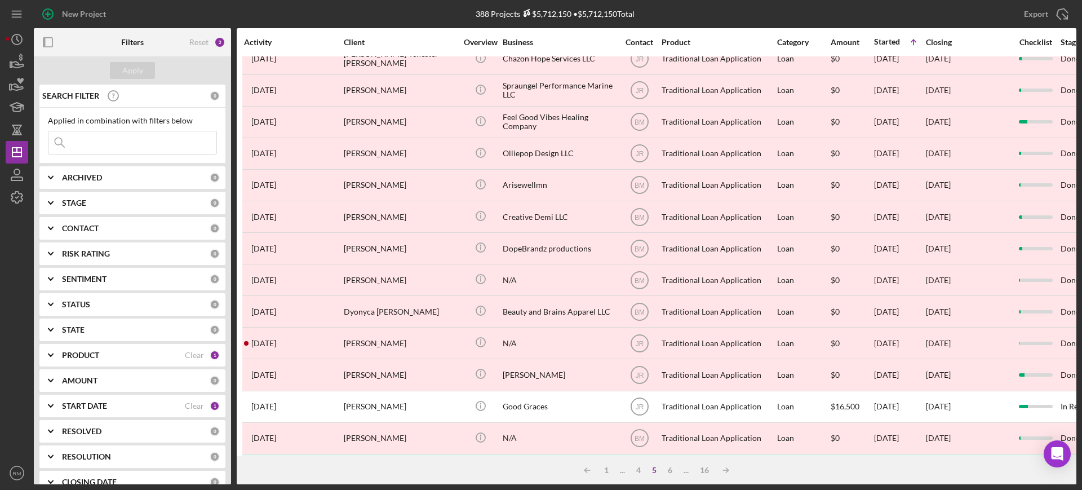
scroll to position [408, 0]
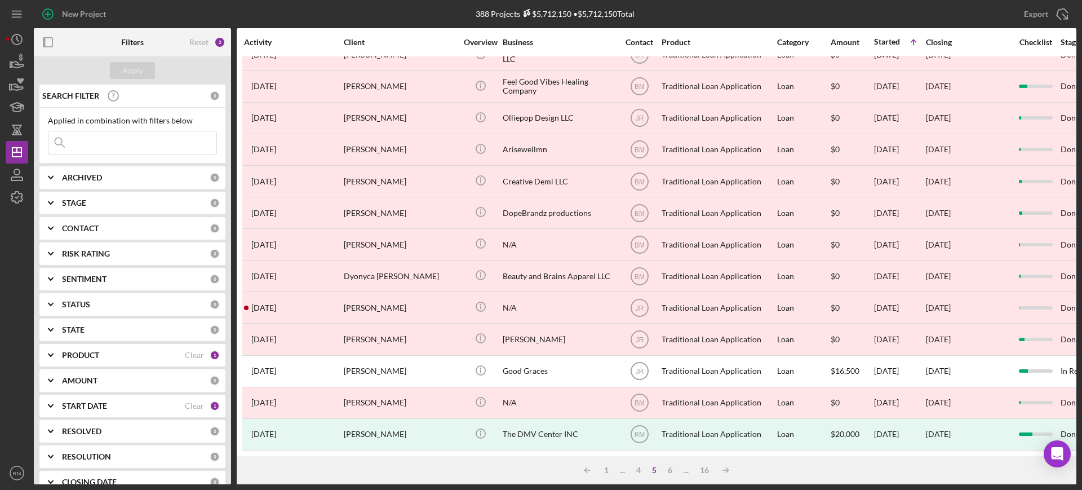
click at [79, 402] on b "START DATE" at bounding box center [84, 405] width 45 height 9
click at [76, 445] on input "07/27/2024" at bounding box center [87, 439] width 79 height 27
type input "07/22/y024"
type input "07/20/24yy"
type input "02/02/4yyy"
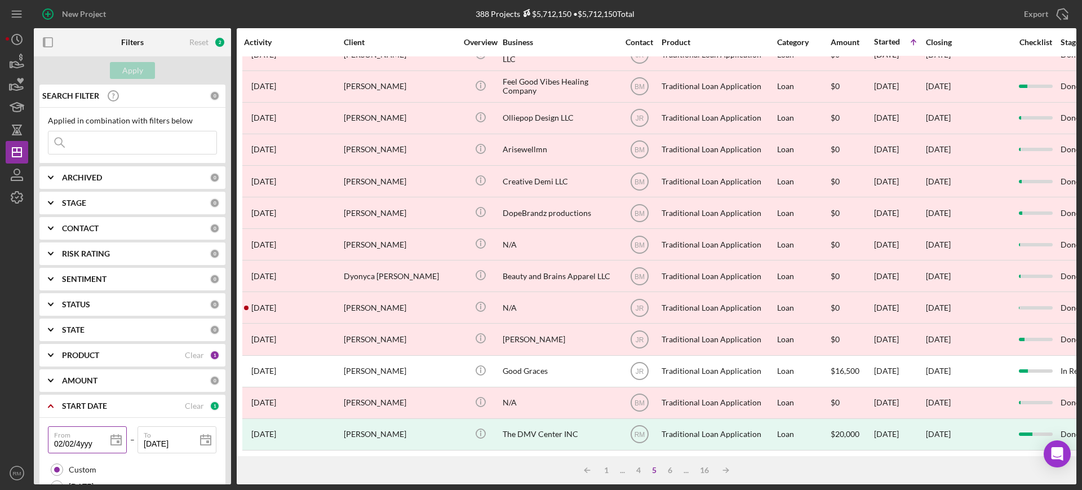
type input "m2/02/4yyy"
type input "12/02/4yyy"
type input "11/20/24yy"
type input "11/02/y024"
type input "11/08/2024"
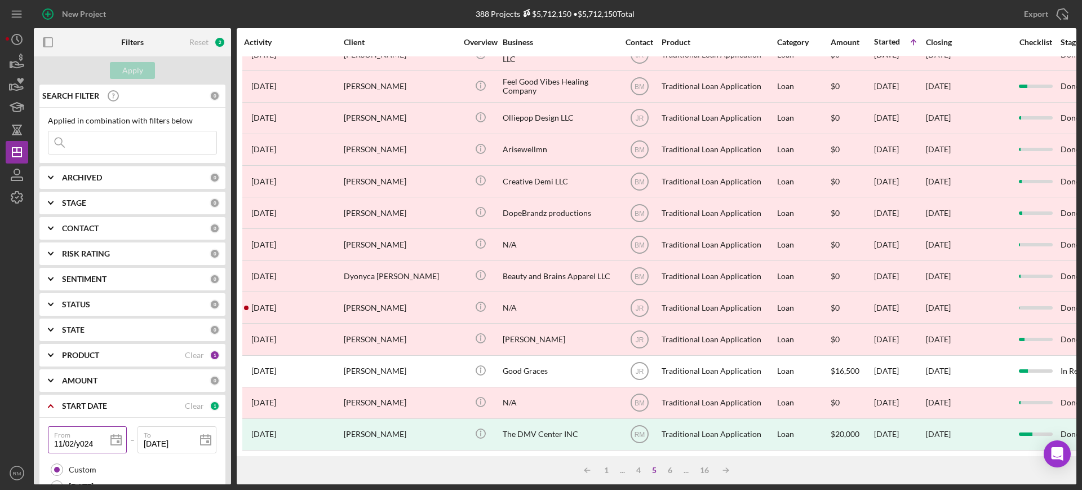
type input "2024-11-08"
type input "11/08/2024"
click at [138, 65] on div "Apply" at bounding box center [132, 70] width 21 height 17
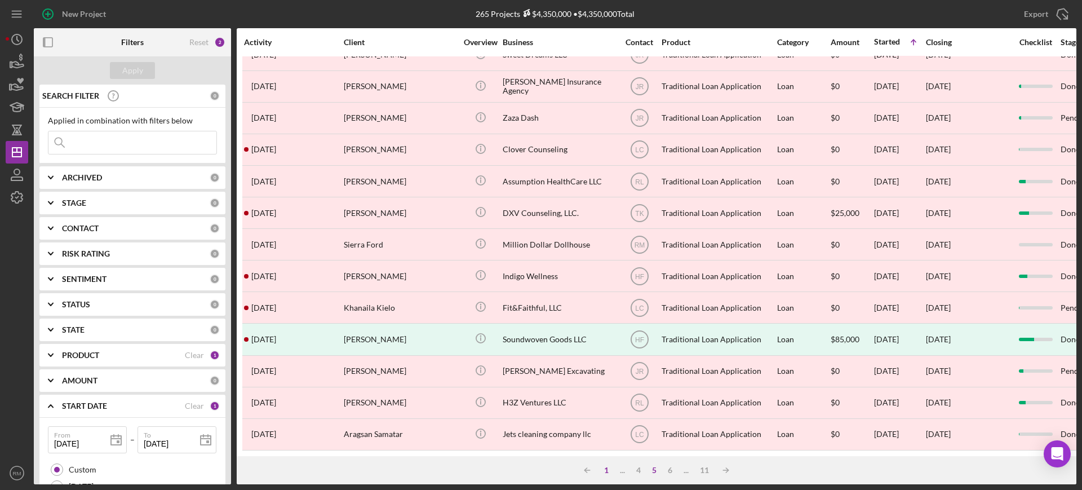
click at [603, 468] on div "1" at bounding box center [607, 470] width 16 height 9
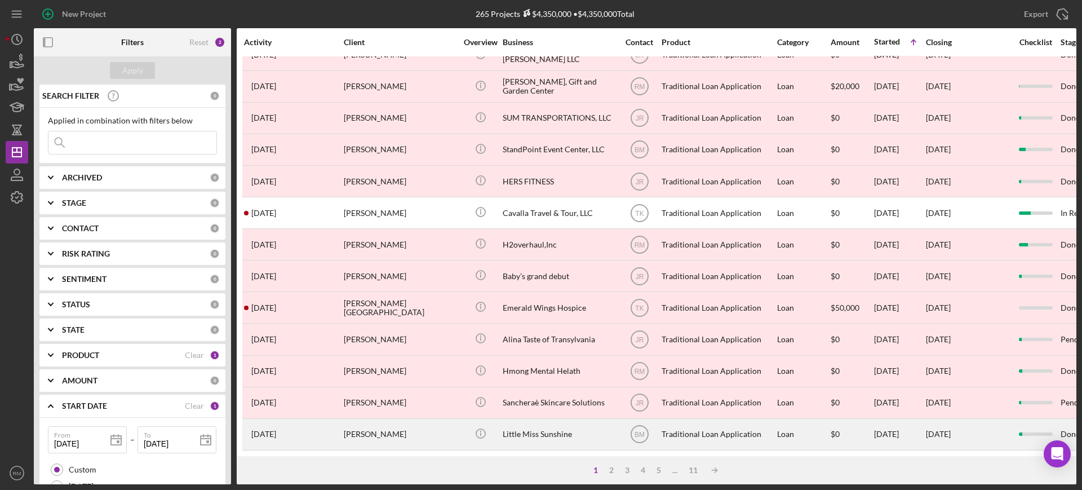
click at [557, 424] on div "Little Miss Sunshine" at bounding box center [559, 434] width 113 height 30
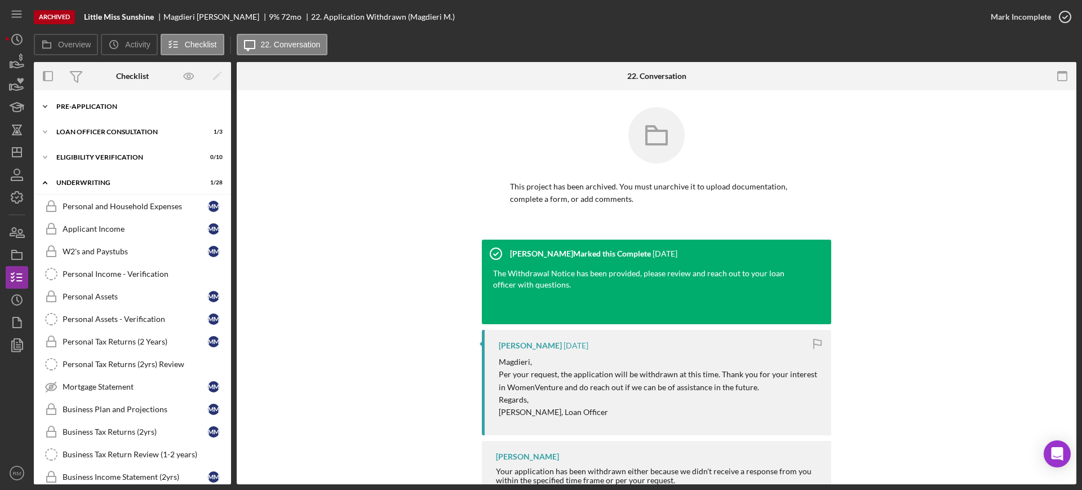
click at [81, 103] on div "Pre-Application" at bounding box center [136, 106] width 161 height 7
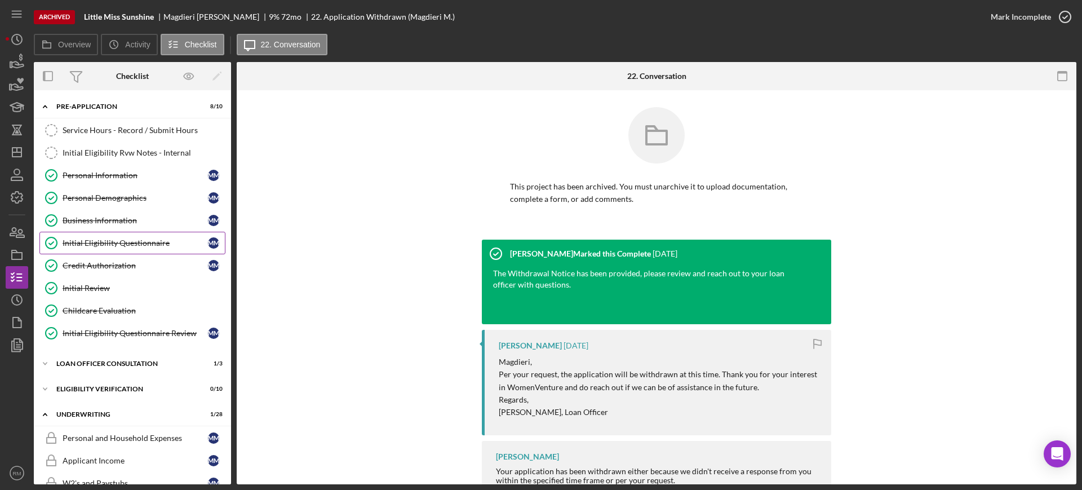
click at [114, 244] on div "Initial Eligibility Questionnaire" at bounding box center [135, 242] width 145 height 9
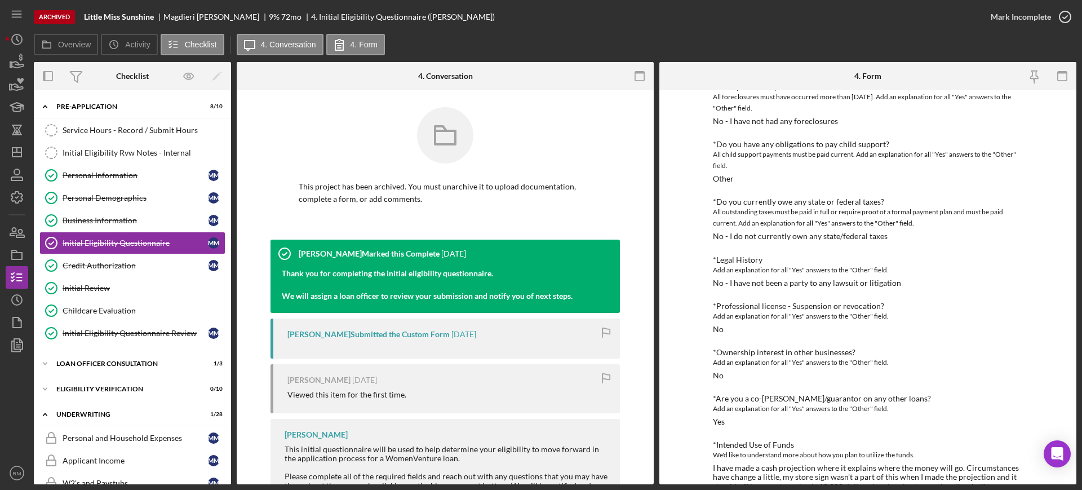
scroll to position [414, 0]
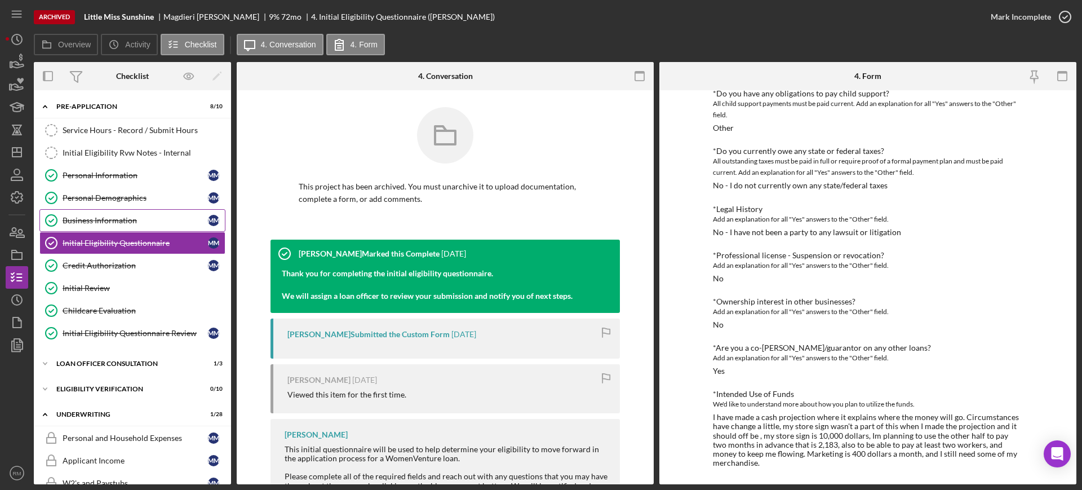
click at [103, 214] on link "Business Information Business Information M M" at bounding box center [132, 220] width 186 height 23
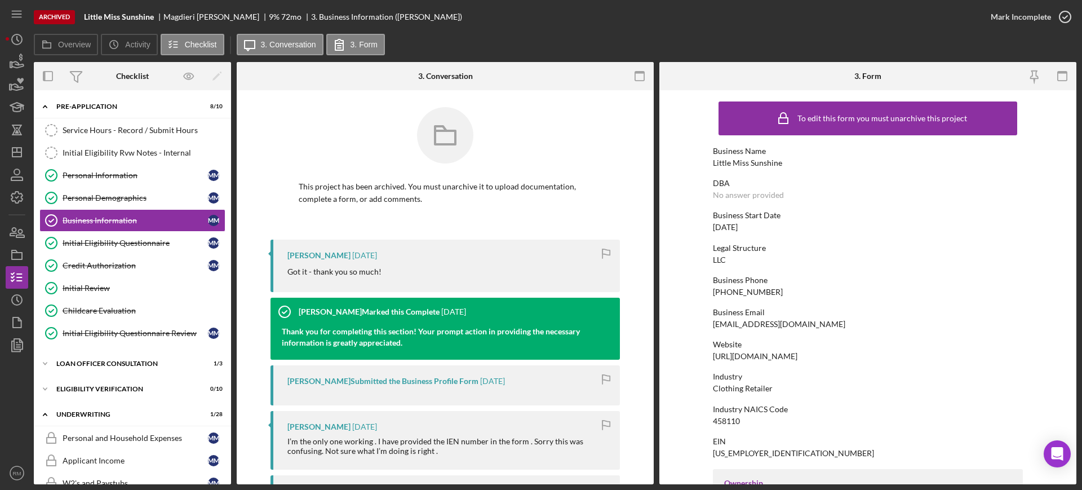
click at [3, 146] on div "Archived Little Miss Sunshine Magdieri Morales 9 % 72 mo 3. Business Informatio…" at bounding box center [541, 245] width 1082 height 490
click at [9, 153] on icon "Icon/Dashboard" at bounding box center [17, 152] width 28 height 28
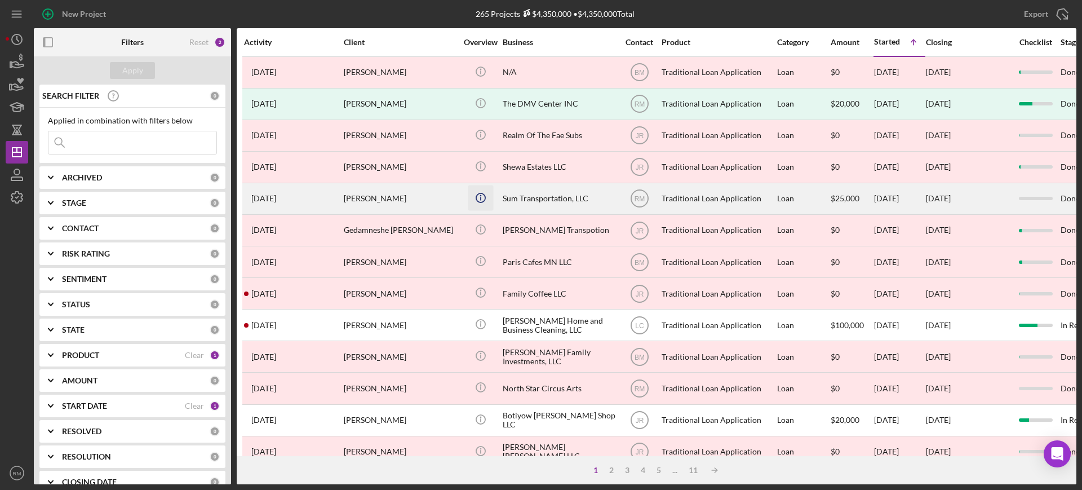
scroll to position [408, 0]
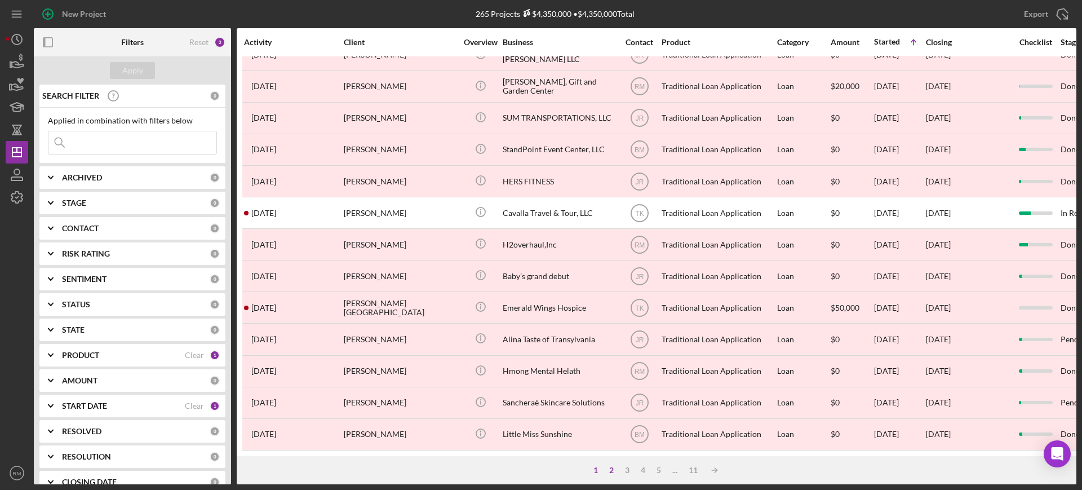
click at [609, 468] on div "2" at bounding box center [612, 470] width 16 height 9
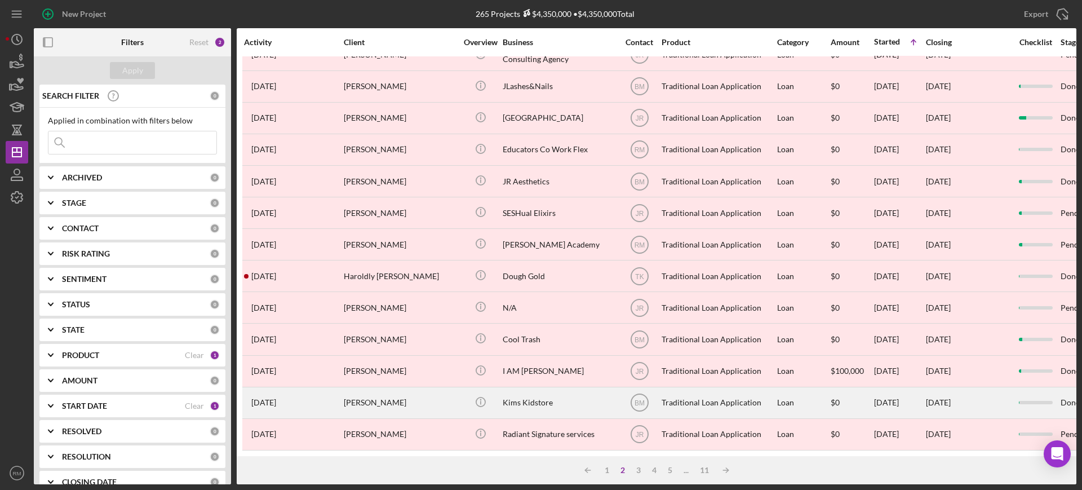
click at [538, 391] on div "Kims Kidstore" at bounding box center [559, 403] width 113 height 30
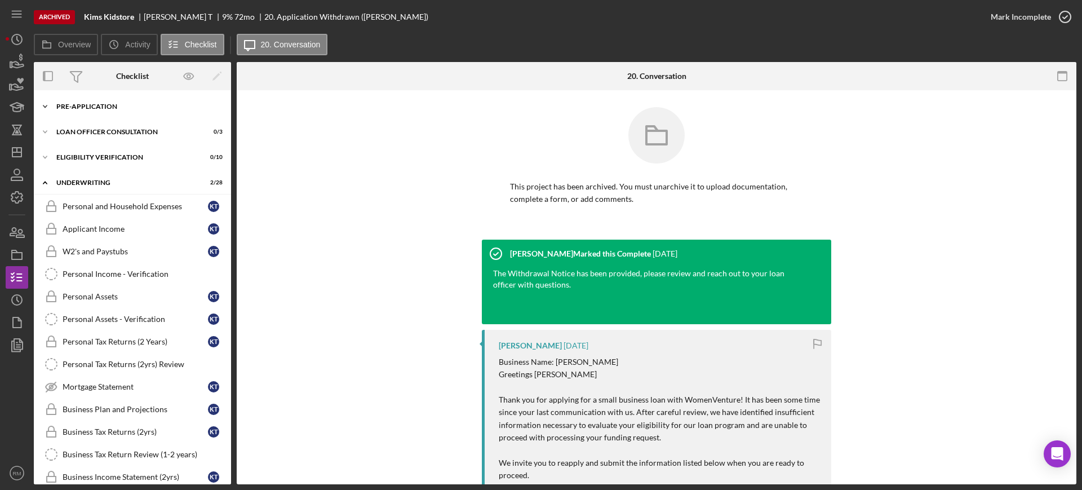
click at [107, 105] on div "Pre-Application" at bounding box center [136, 106] width 161 height 7
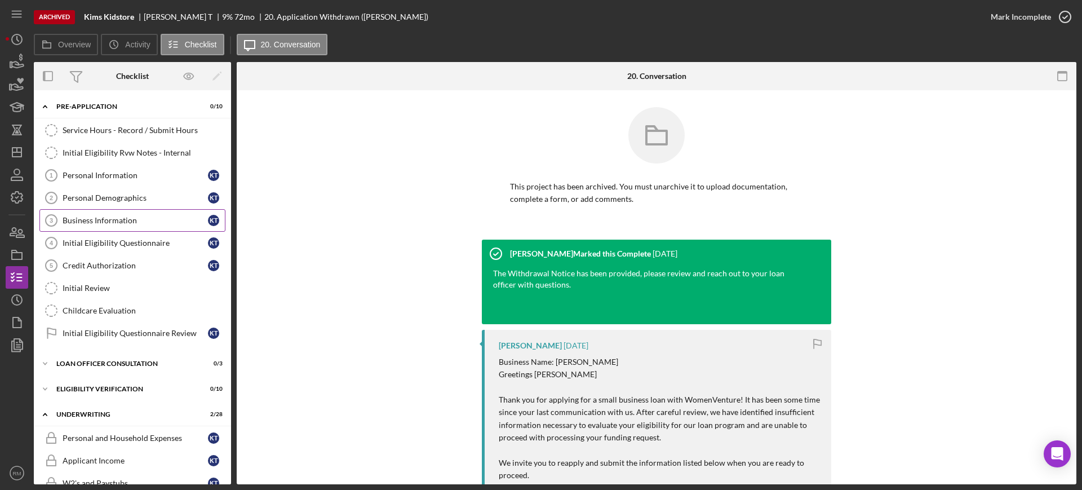
click at [101, 213] on link "Business Information 3 Business Information K T" at bounding box center [132, 220] width 186 height 23
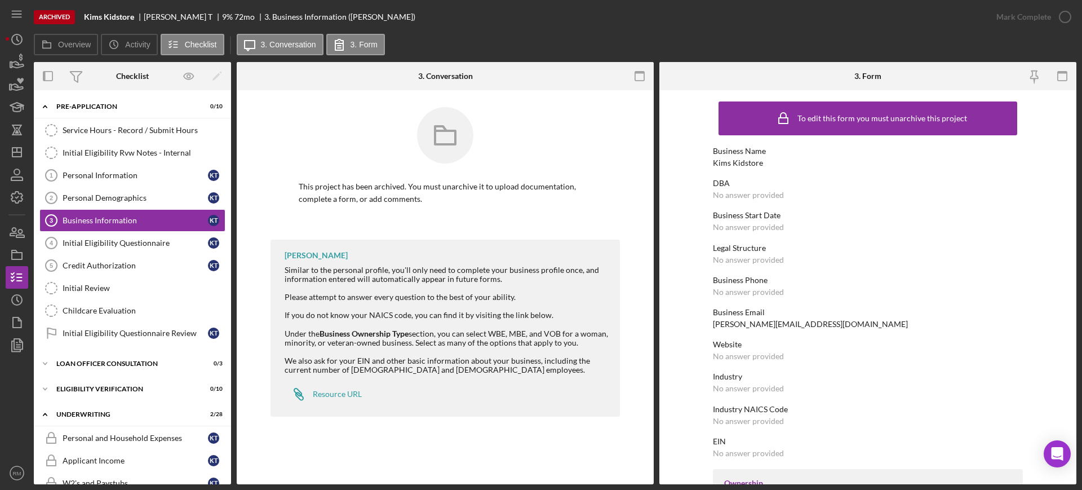
scroll to position [456, 0]
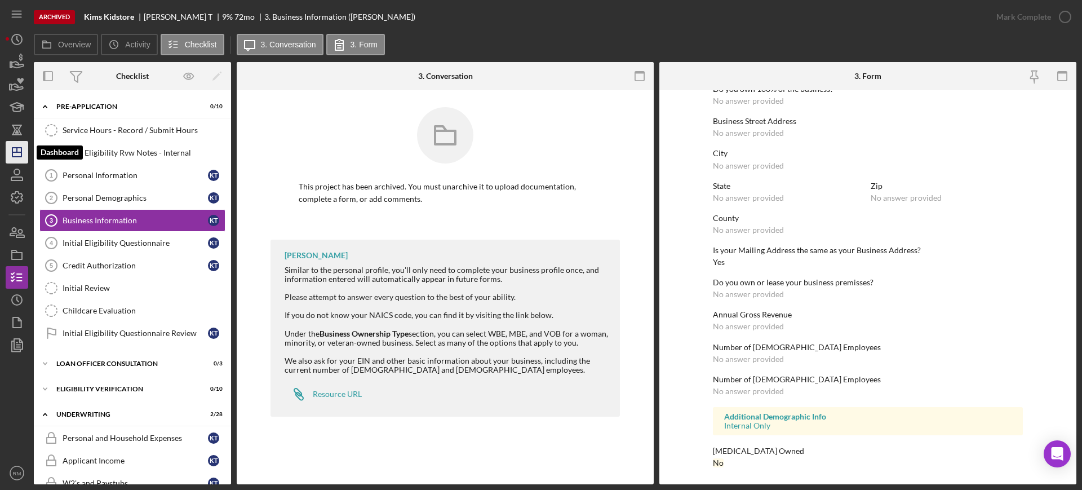
click at [21, 145] on icon "Icon/Dashboard" at bounding box center [17, 152] width 28 height 28
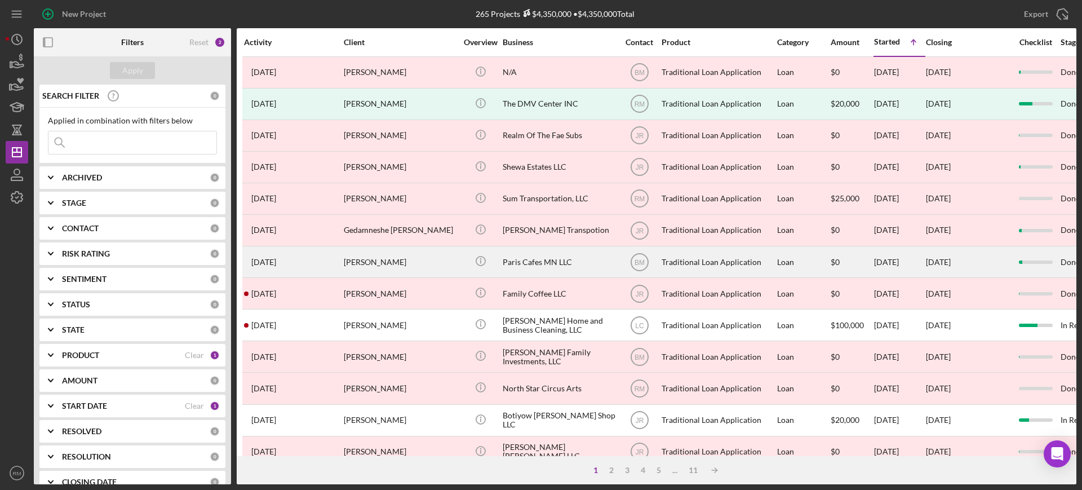
scroll to position [408, 0]
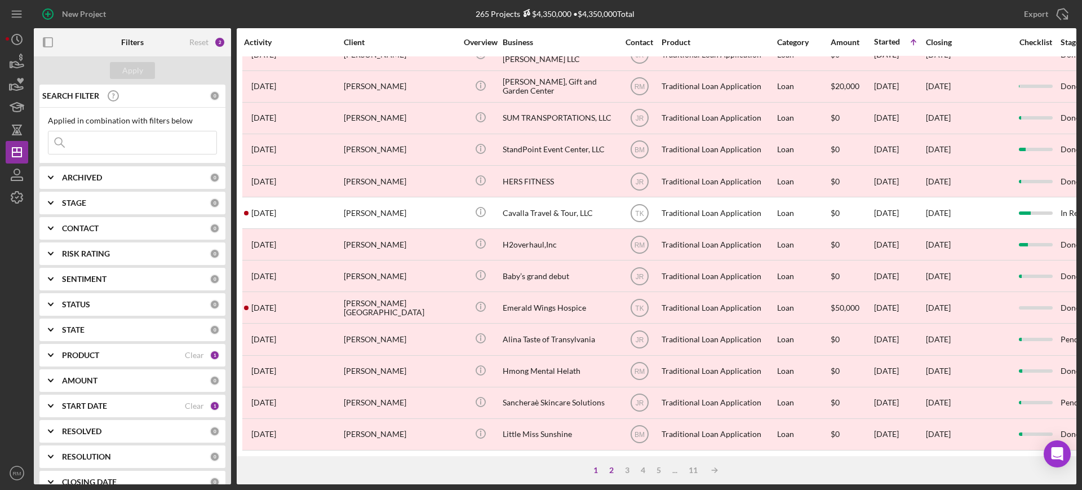
click at [609, 467] on div "2" at bounding box center [612, 470] width 16 height 9
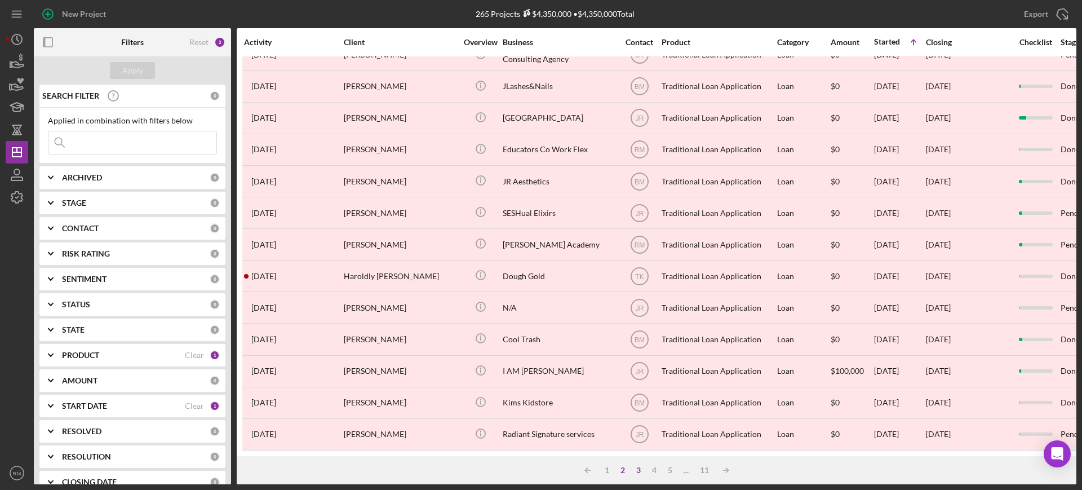
click at [636, 471] on div "3" at bounding box center [639, 470] width 16 height 9
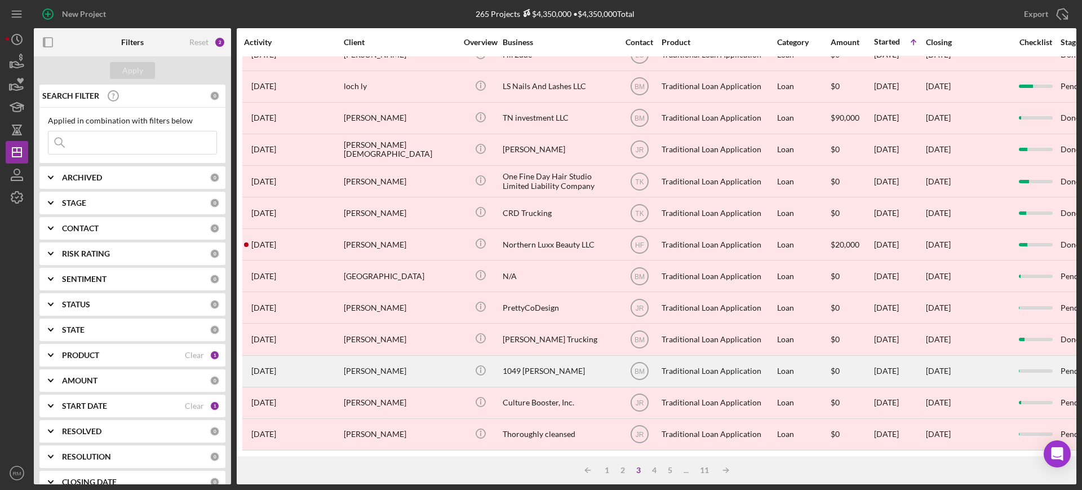
scroll to position [0, 0]
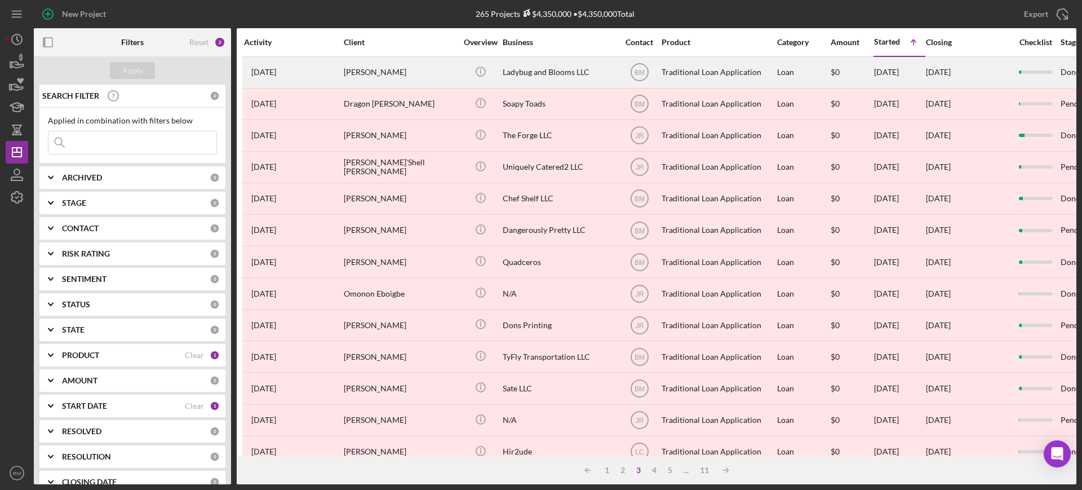
click at [546, 64] on div "Ladybug and Blooms LLC" at bounding box center [559, 72] width 113 height 30
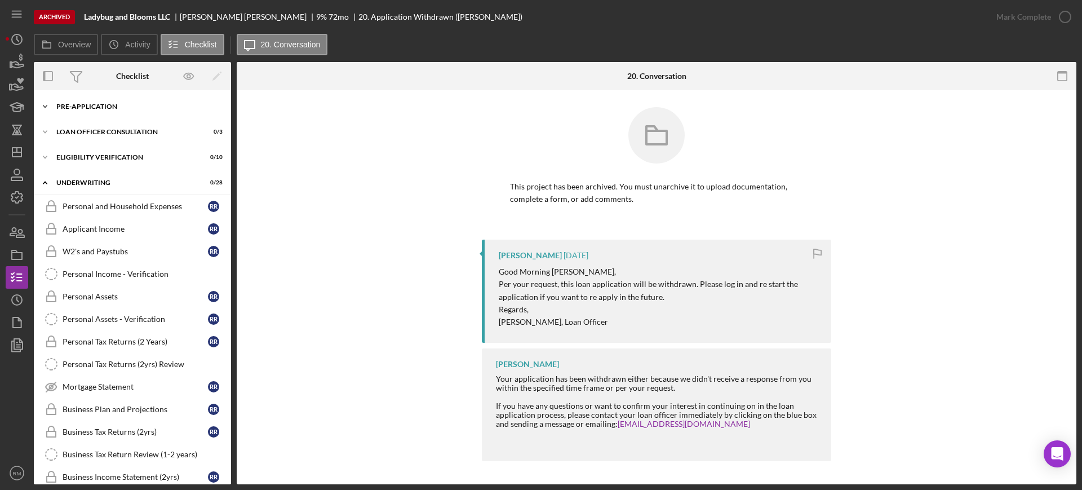
click at [134, 107] on div "Pre-Application" at bounding box center [136, 106] width 161 height 7
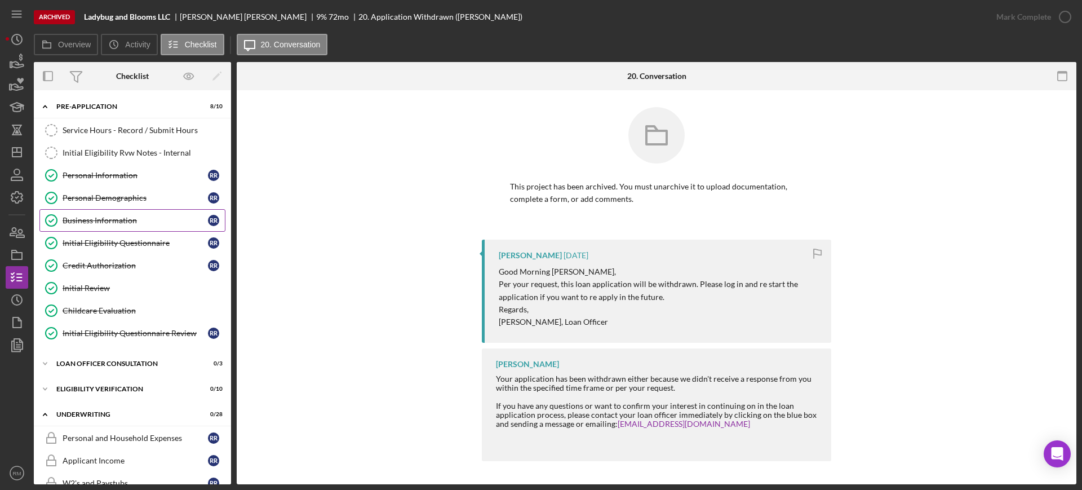
click at [76, 230] on link "Business Information Business Information R R" at bounding box center [132, 220] width 186 height 23
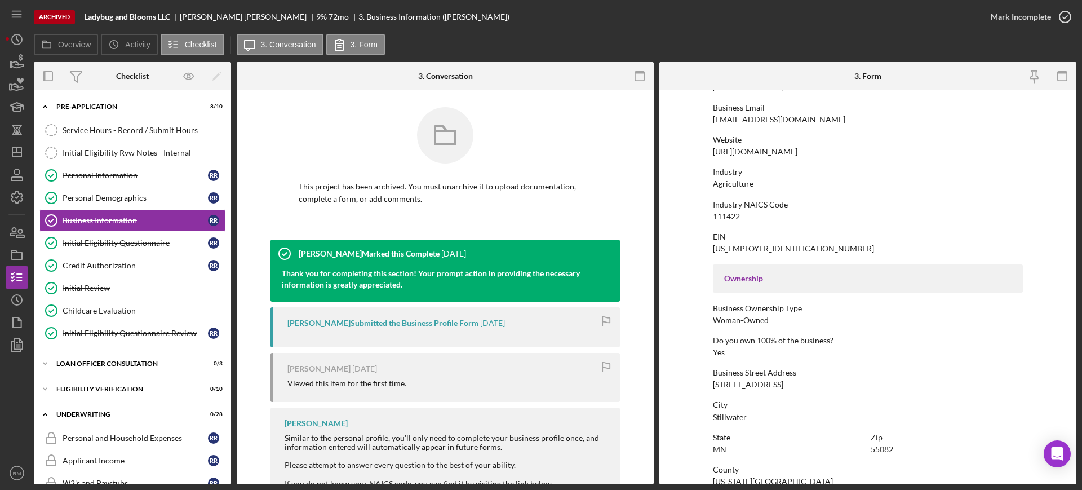
scroll to position [204, 0]
click at [7, 149] on icon "Icon/Dashboard" at bounding box center [17, 152] width 28 height 28
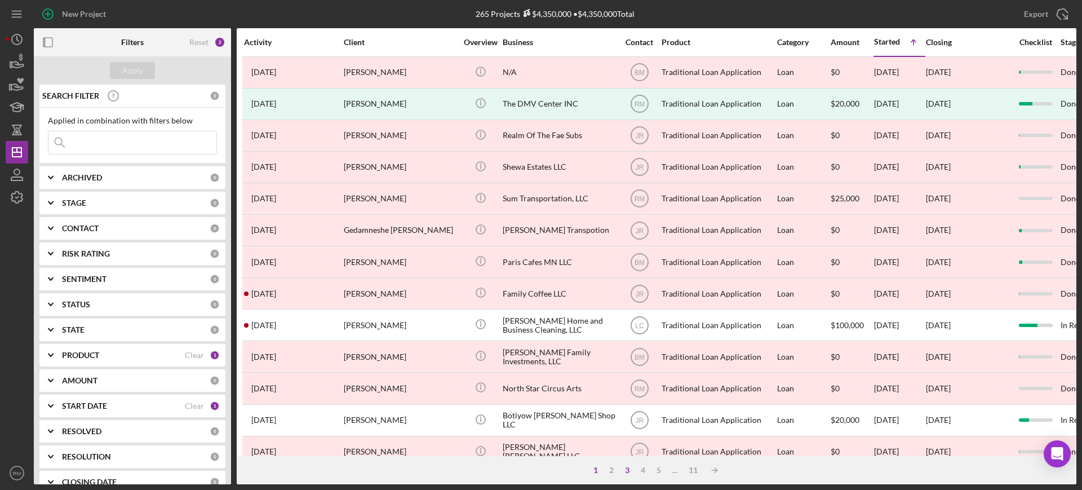
click at [628, 468] on div "3" at bounding box center [627, 470] width 16 height 9
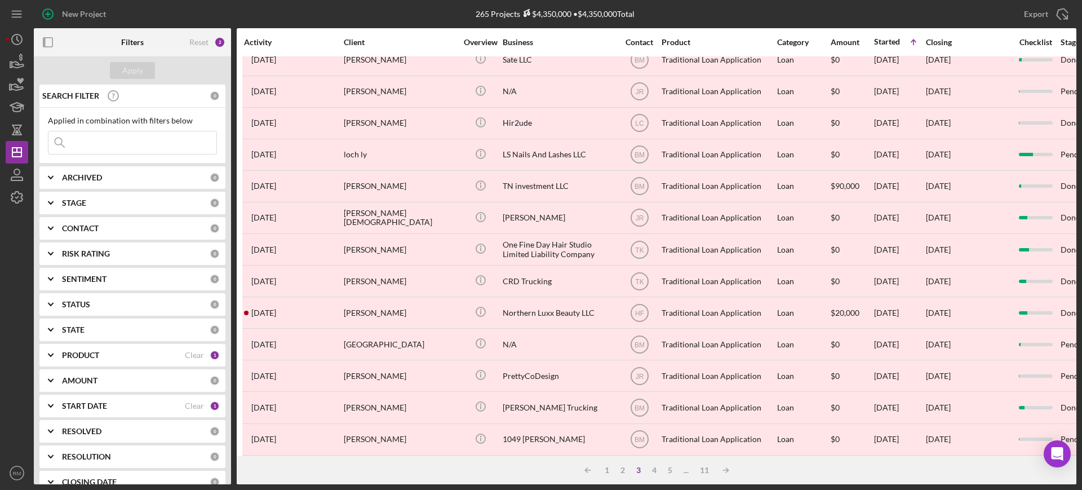
scroll to position [408, 0]
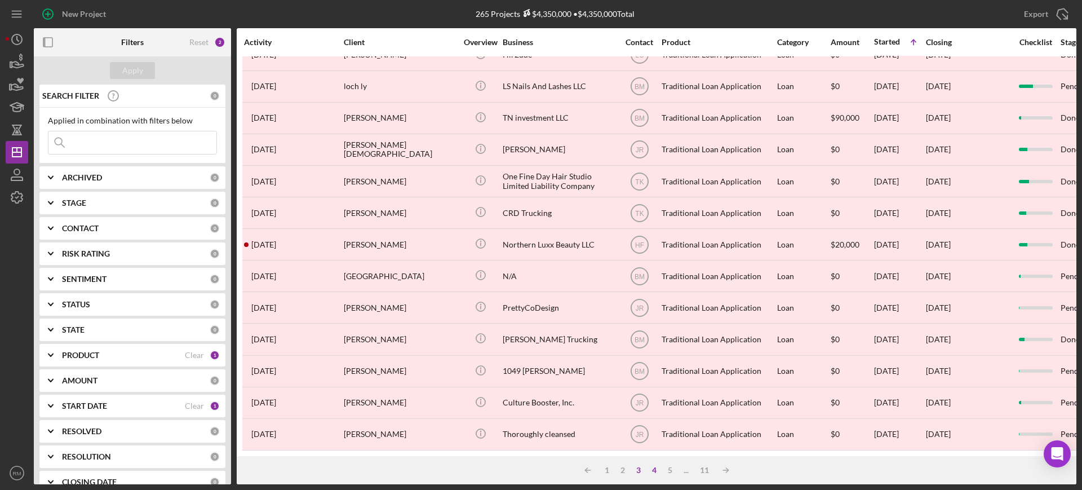
click at [653, 471] on div "4" at bounding box center [655, 470] width 16 height 9
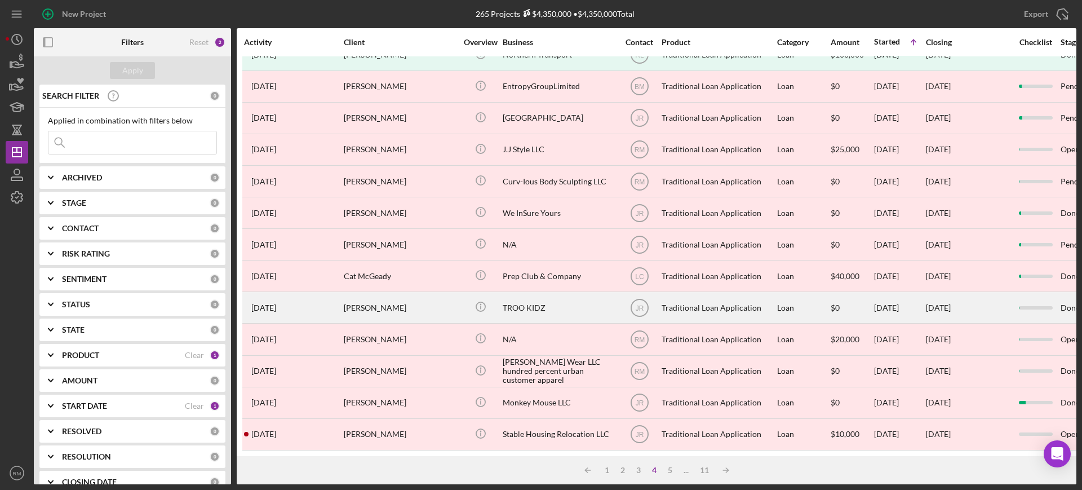
click at [592, 293] on div "TROO KIDZ" at bounding box center [559, 308] width 113 height 30
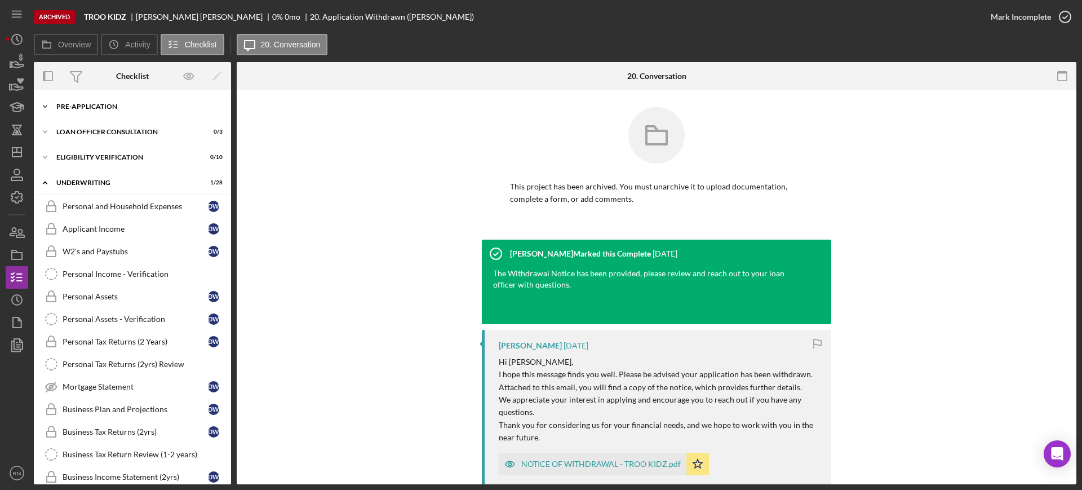
click at [122, 103] on div "Pre-Application" at bounding box center [136, 106] width 161 height 7
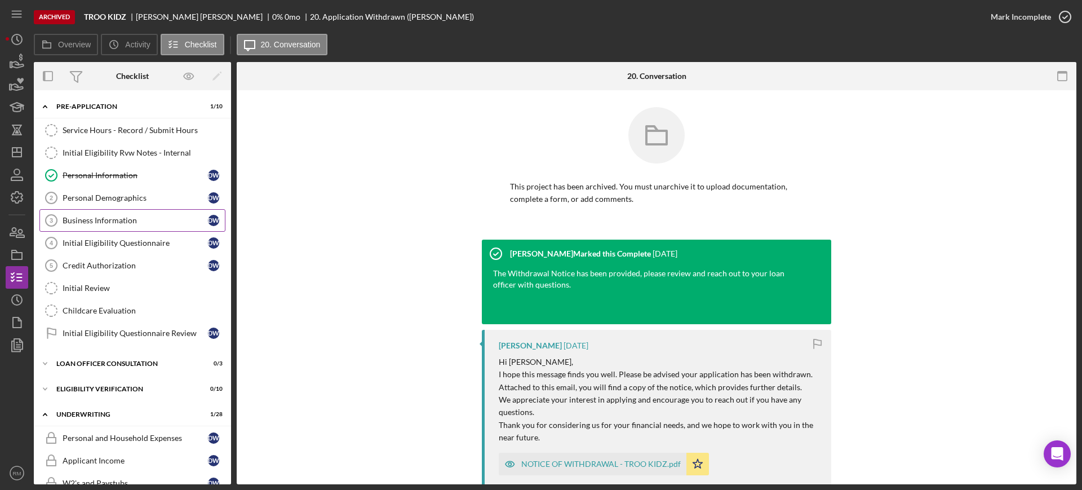
click at [111, 213] on link "Business Information 3 Business Information d W" at bounding box center [132, 220] width 186 height 23
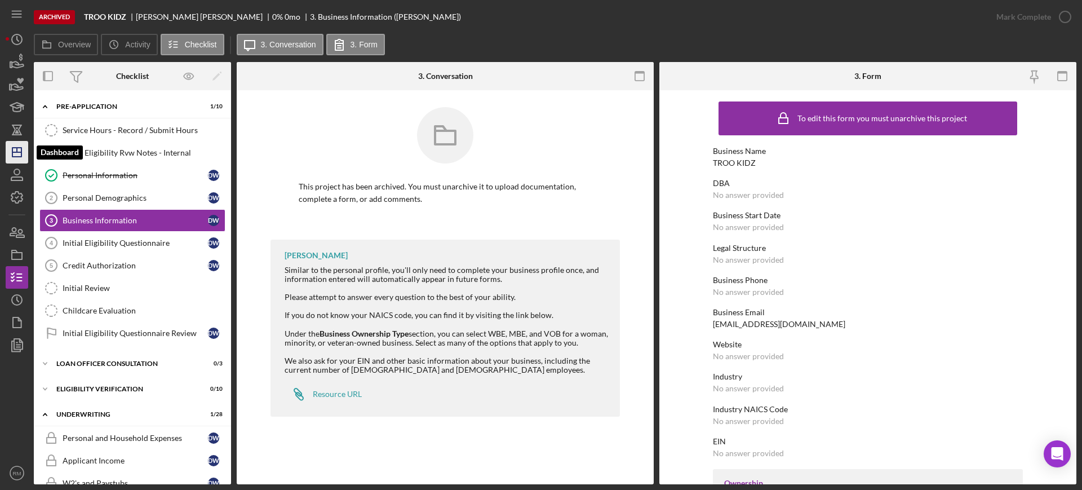
click at [19, 149] on icon "Icon/Dashboard" at bounding box center [17, 152] width 28 height 28
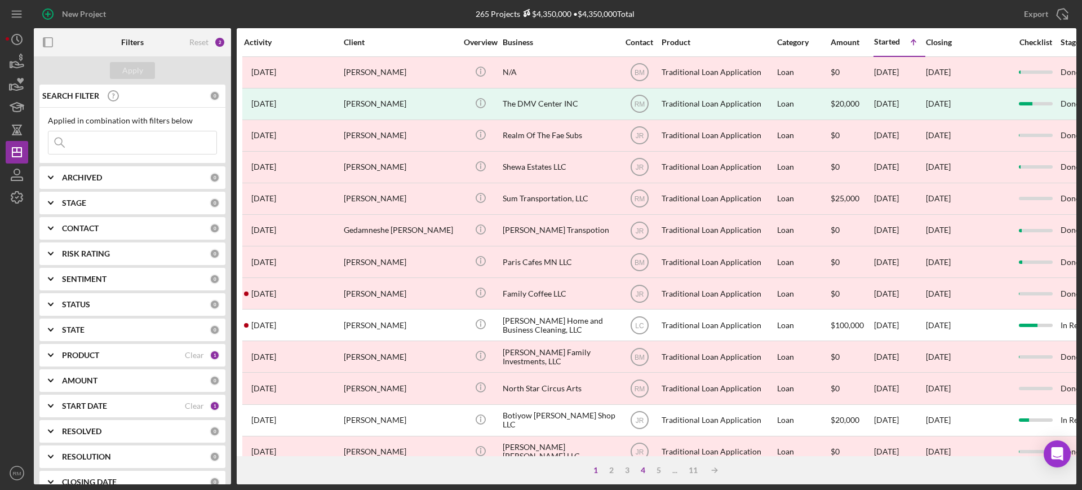
click at [645, 469] on div "4" at bounding box center [643, 470] width 16 height 9
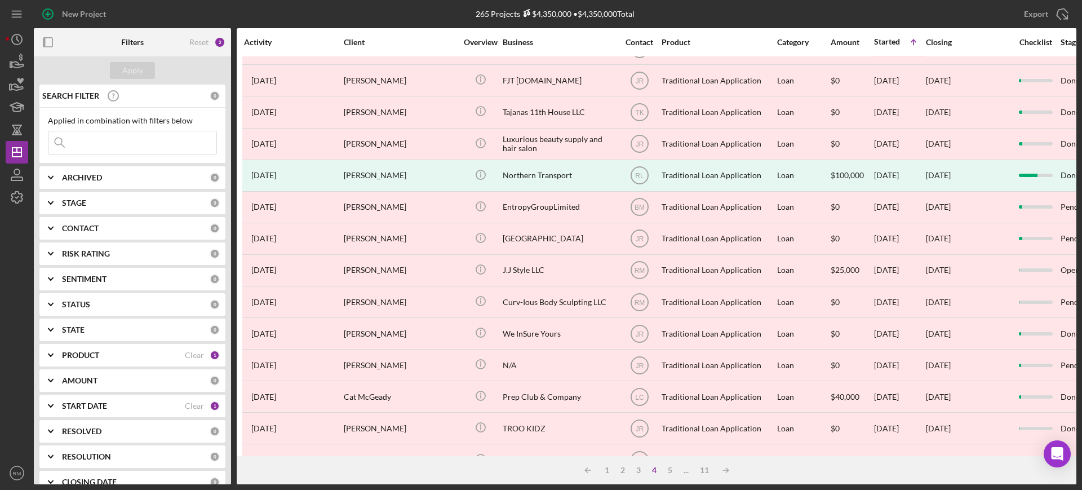
scroll to position [408, 0]
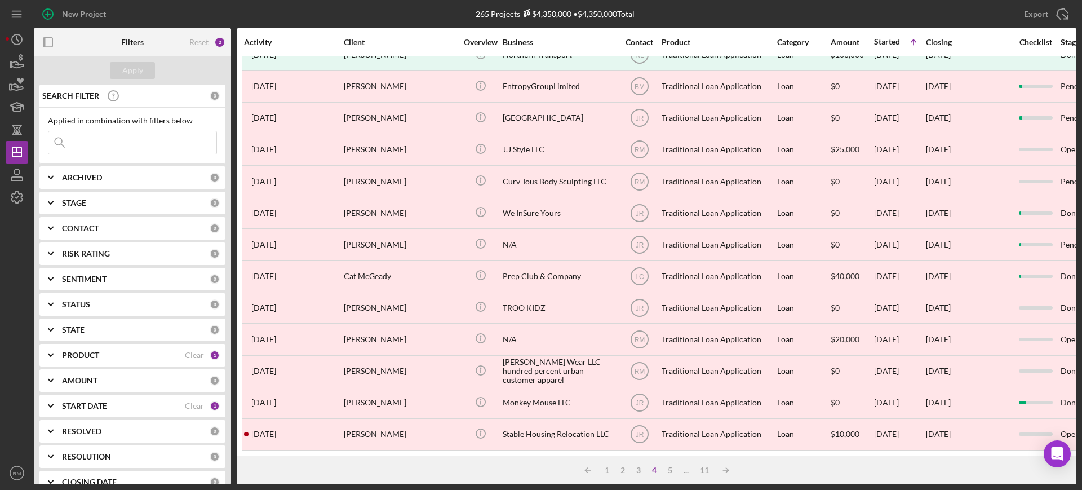
click at [666, 464] on div "Icon/Table Sort Arrow 1 2 3 4 5 ... 11 Icon/Table Sort Arrow" at bounding box center [657, 470] width 840 height 28
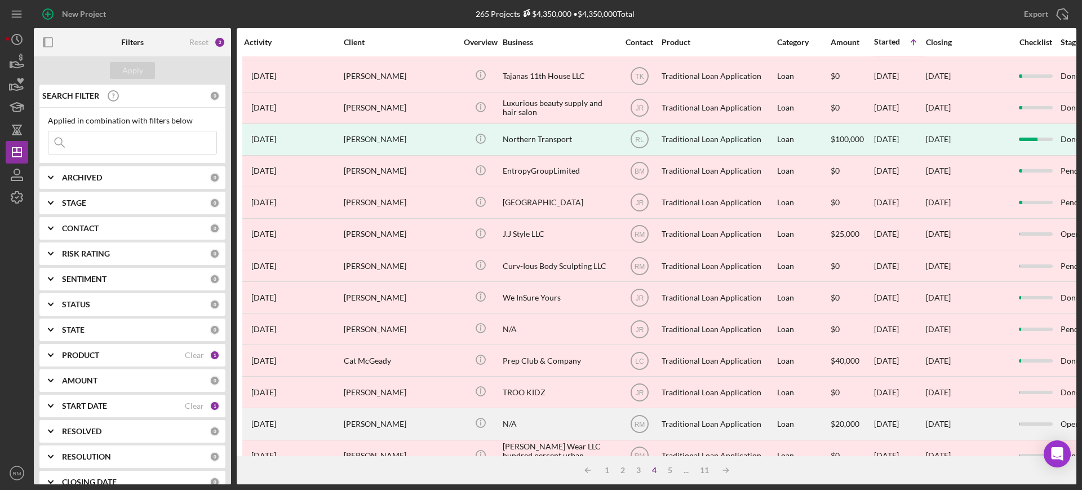
scroll to position [313, 0]
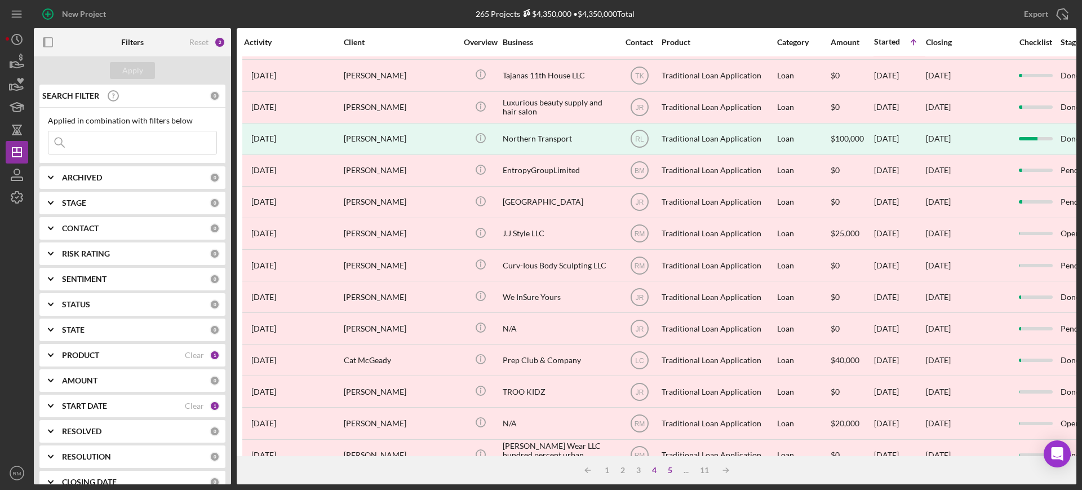
click at [665, 471] on div "5" at bounding box center [670, 470] width 16 height 9
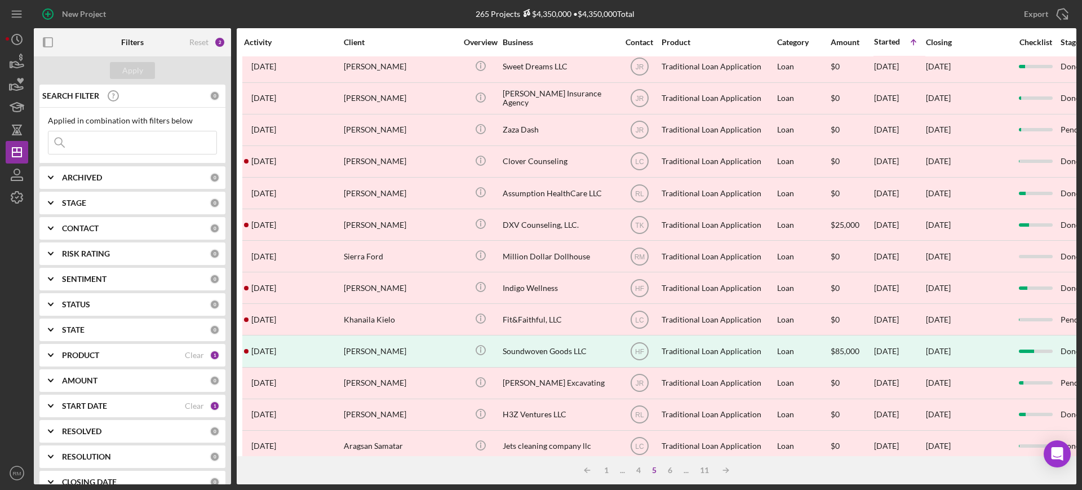
scroll to position [408, 0]
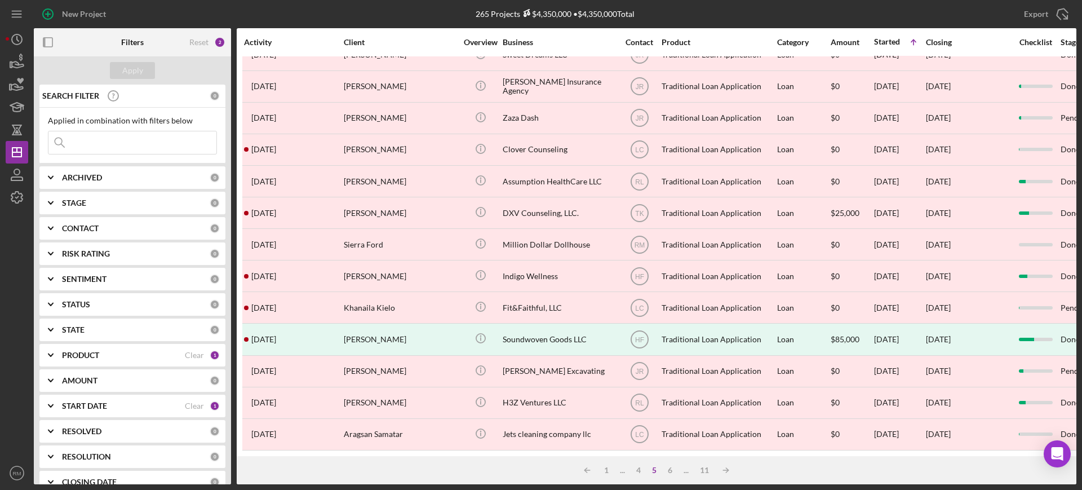
click at [101, 399] on div "START DATE Clear 1" at bounding box center [141, 406] width 158 height 23
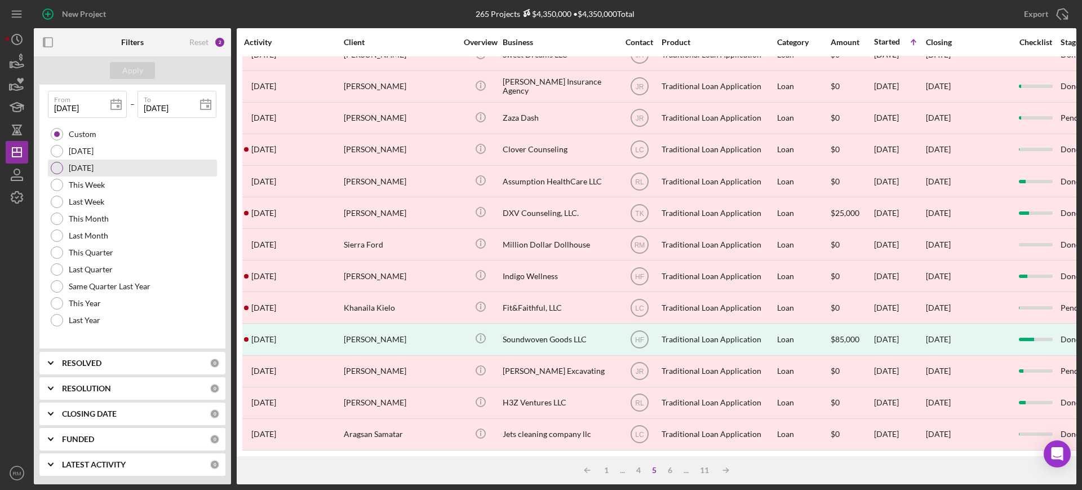
scroll to position [287, 0]
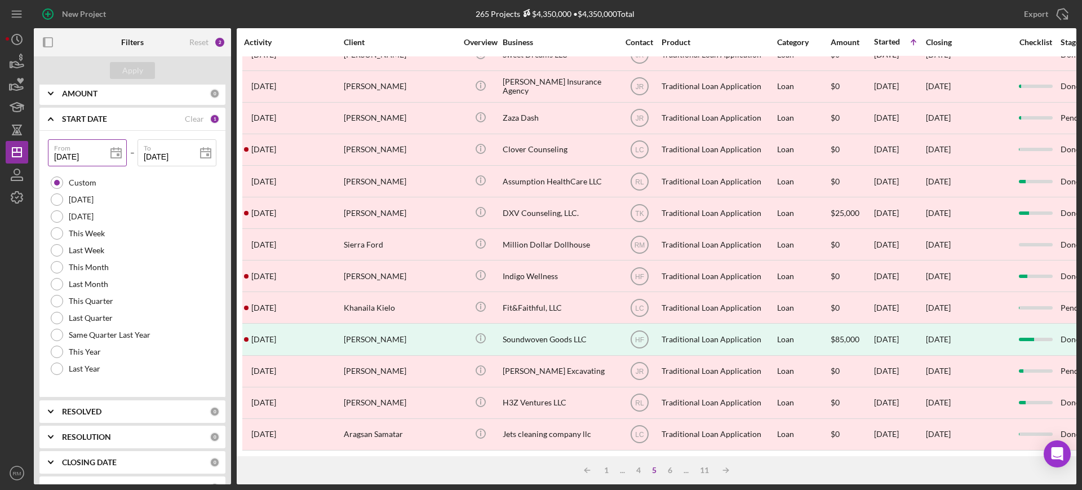
click at [98, 160] on input "11/08/2024" at bounding box center [87, 152] width 79 height 27
type input "0m/dd/yyyy"
type input "03/dd/yyyy"
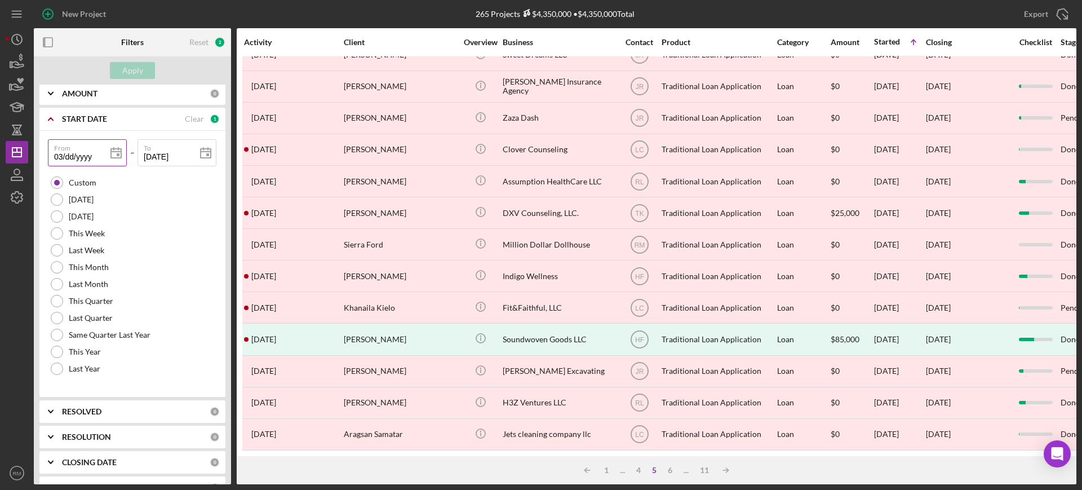
type input "03/1d/yyyy"
type input "03/13/yyyy"
type input "03/13/2yyy"
type input "03/13/20yy"
type input "03/13/202y"
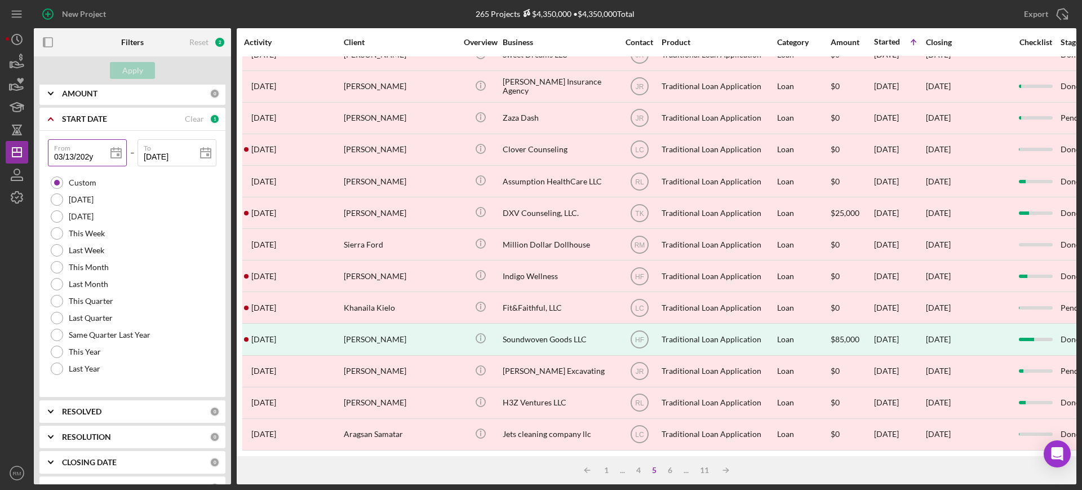
type input "03/13/2025"
type input "2025-03-13"
type input "03/13/2025"
click at [131, 69] on div "Apply" at bounding box center [132, 70] width 21 height 17
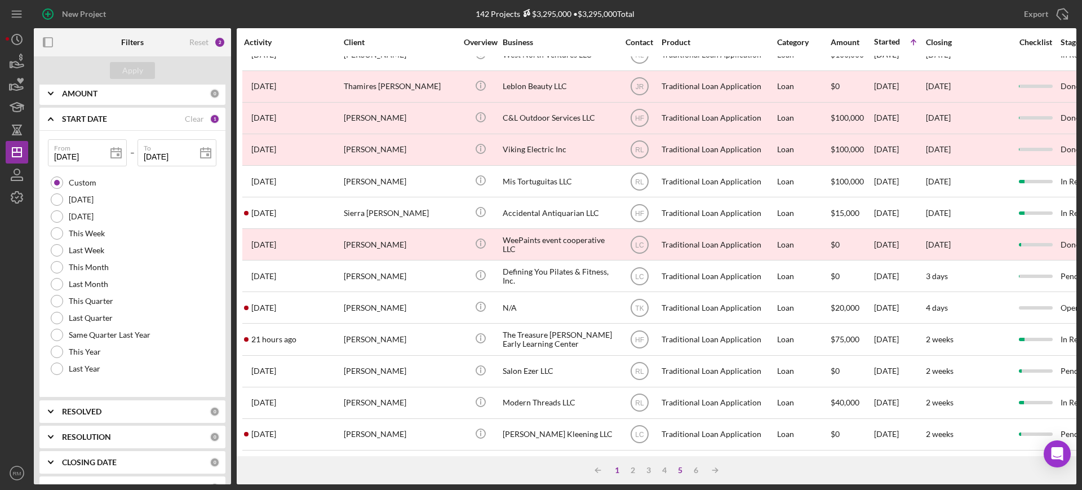
click at [620, 471] on div "1" at bounding box center [617, 470] width 16 height 9
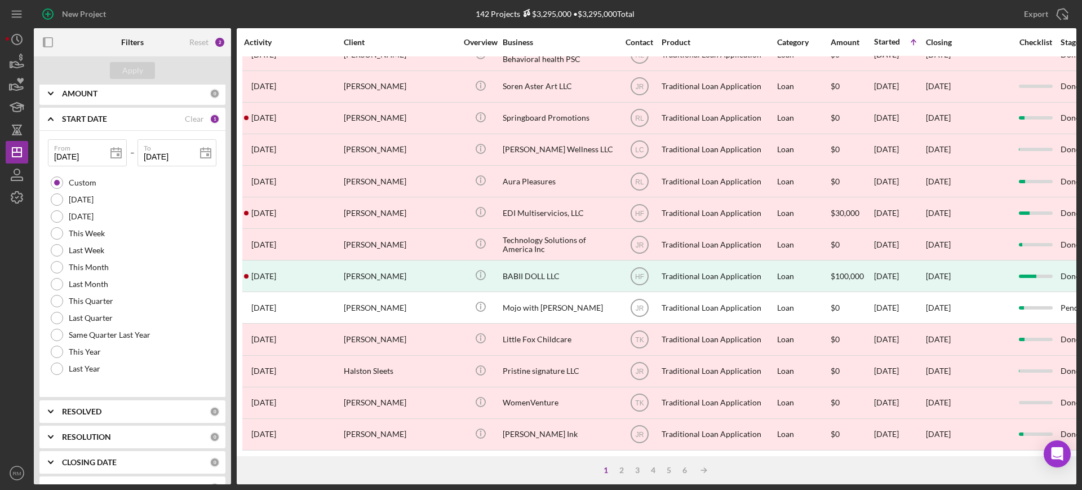
scroll to position [408, 0]
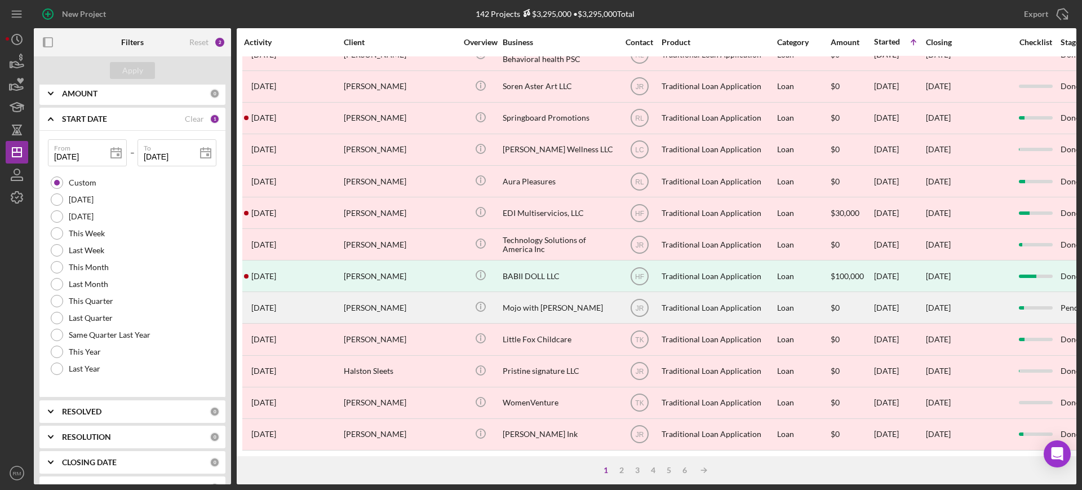
click at [542, 293] on div "Mojo with Jennifer L.L.C." at bounding box center [559, 308] width 113 height 30
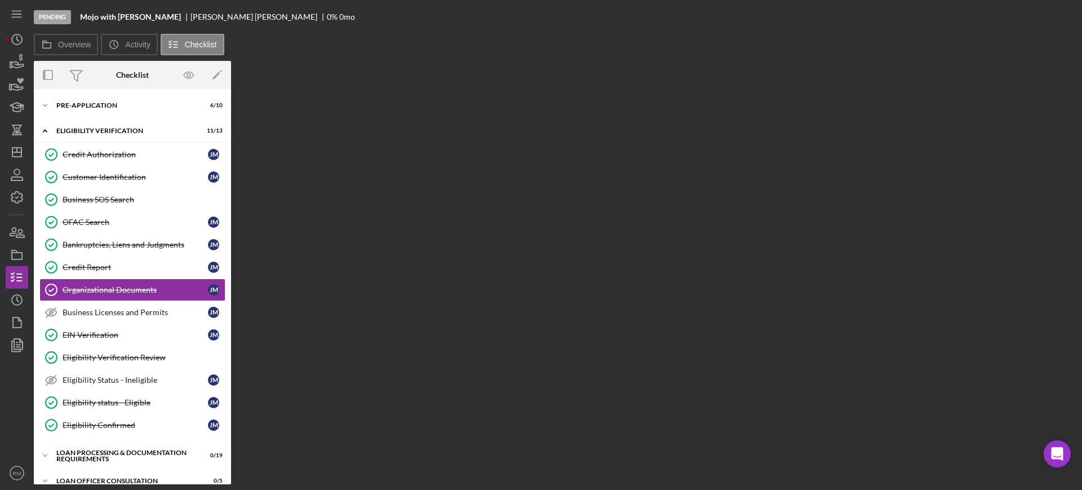
scroll to position [3, 0]
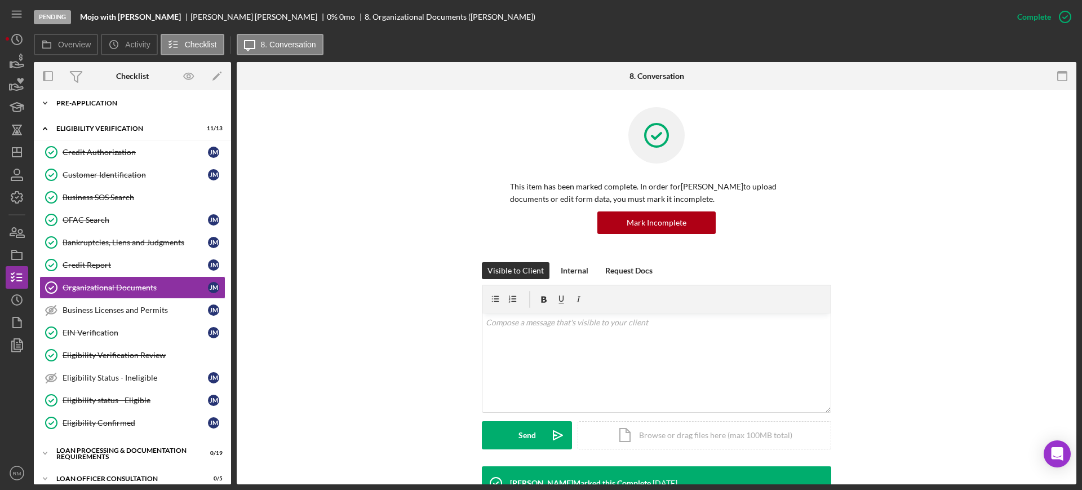
click at [87, 104] on div "Pre-Application" at bounding box center [136, 103] width 161 height 7
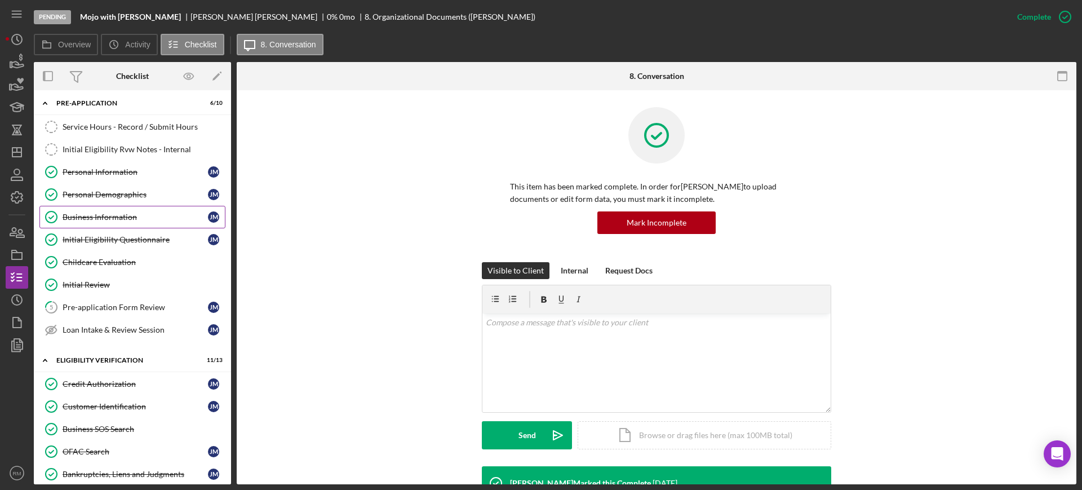
click at [97, 220] on div "Business Information" at bounding box center [135, 217] width 145 height 9
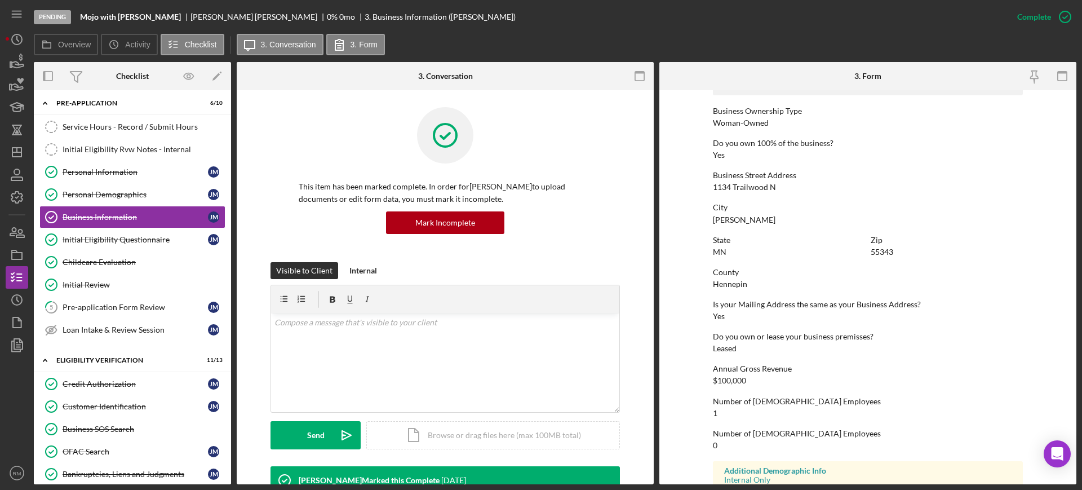
scroll to position [456, 0]
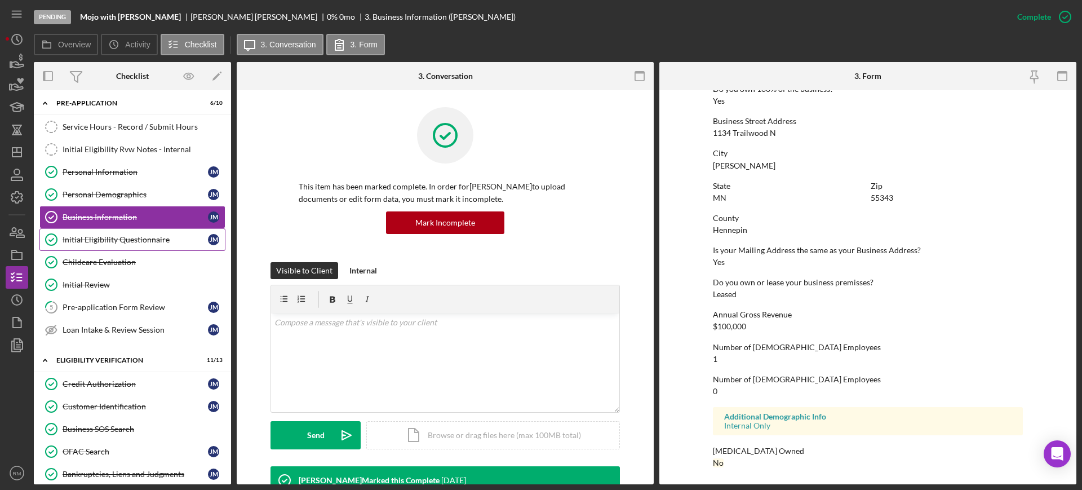
click at [86, 233] on link "Initial Eligibility Questionnaire Initial Eligibility Questionnaire J M" at bounding box center [132, 239] width 186 height 23
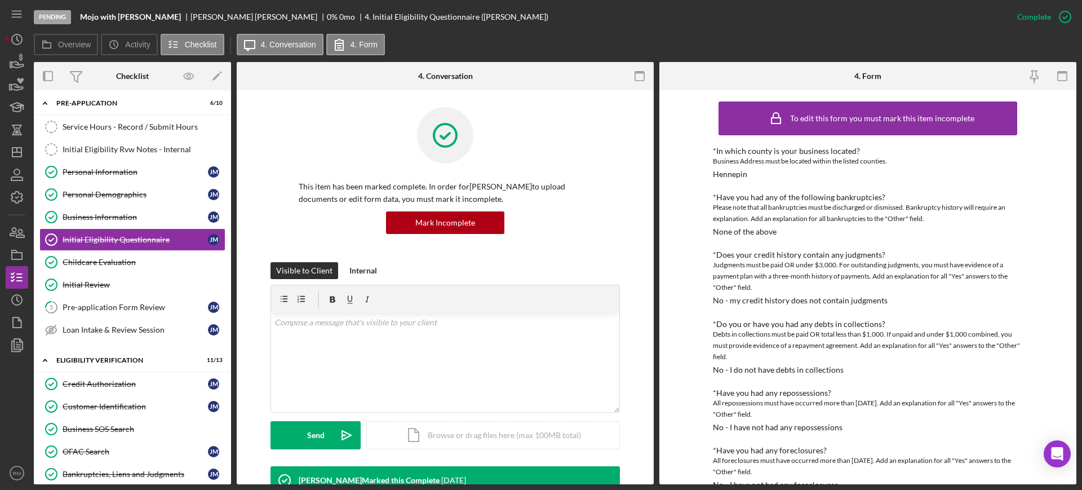
scroll to position [560, 0]
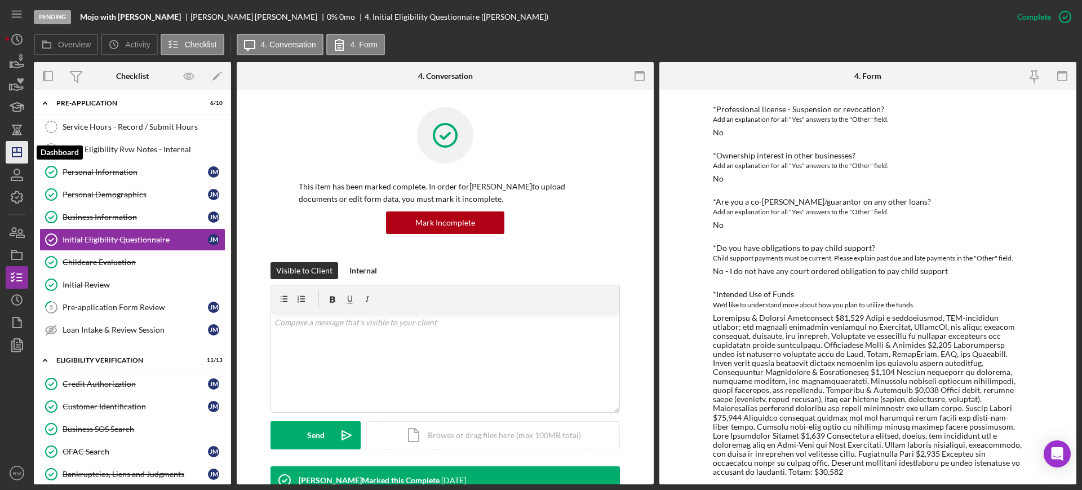
click at [10, 151] on icon "Icon/Dashboard" at bounding box center [17, 152] width 28 height 28
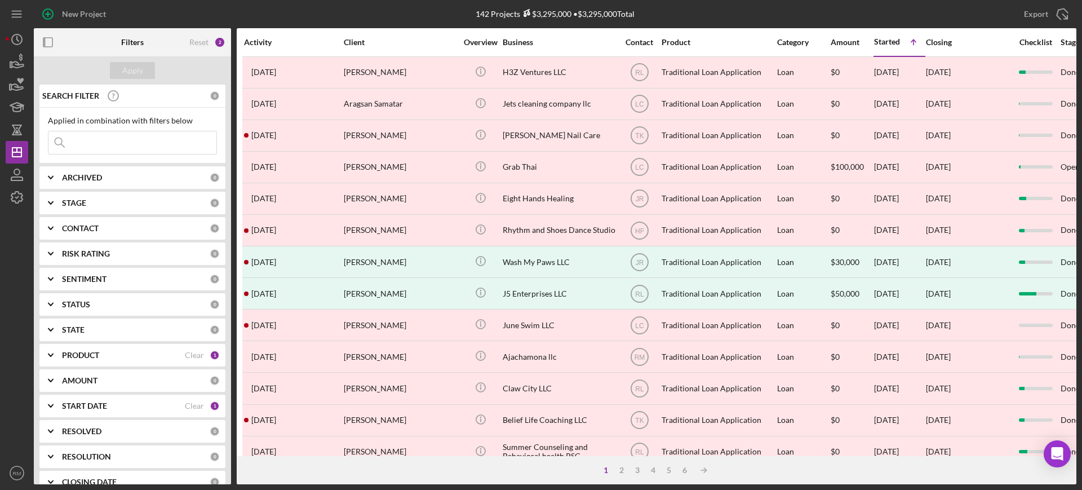
scroll to position [408, 0]
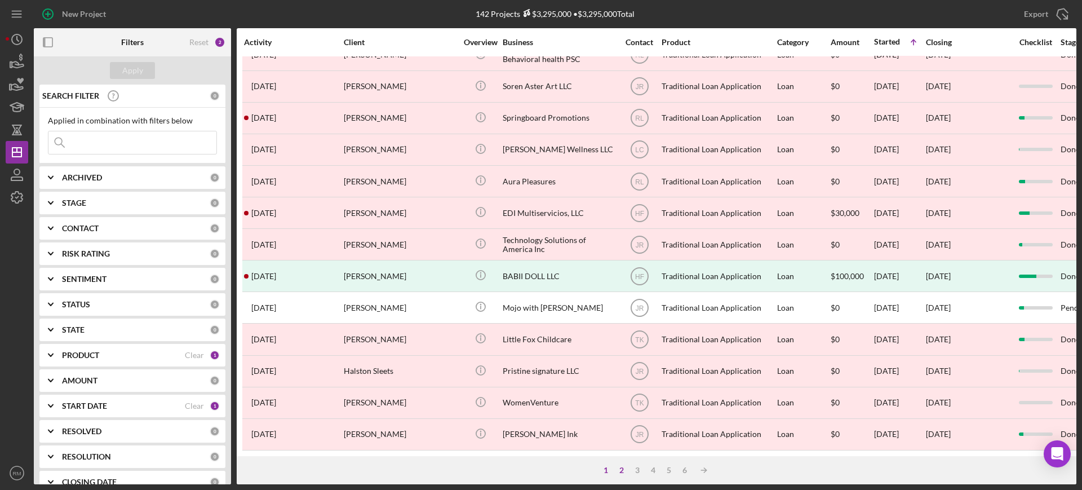
click at [622, 472] on div "2" at bounding box center [622, 470] width 16 height 9
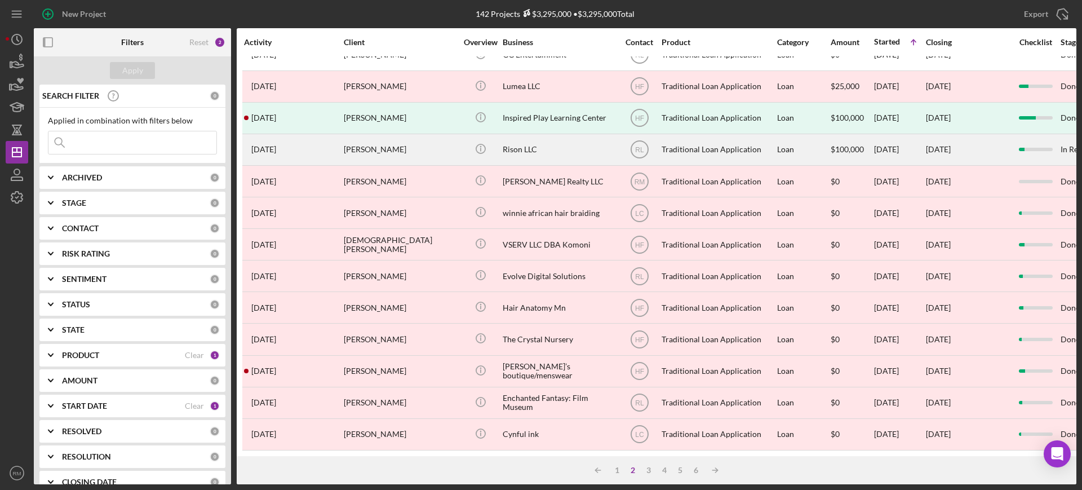
click at [525, 141] on div "Rison LLC" at bounding box center [559, 150] width 113 height 30
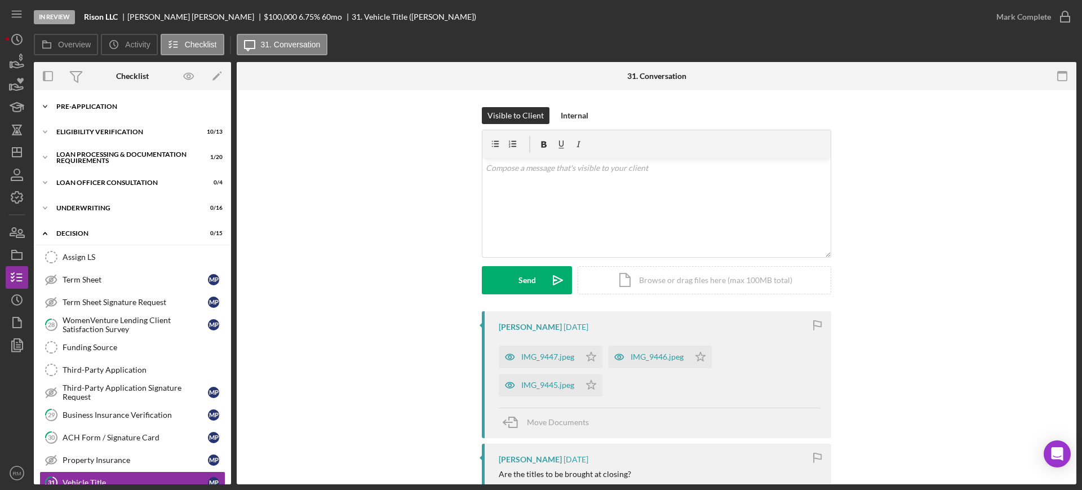
click at [92, 98] on div "Icon/Expander Pre-Application 9 / 10" at bounding box center [132, 106] width 197 height 23
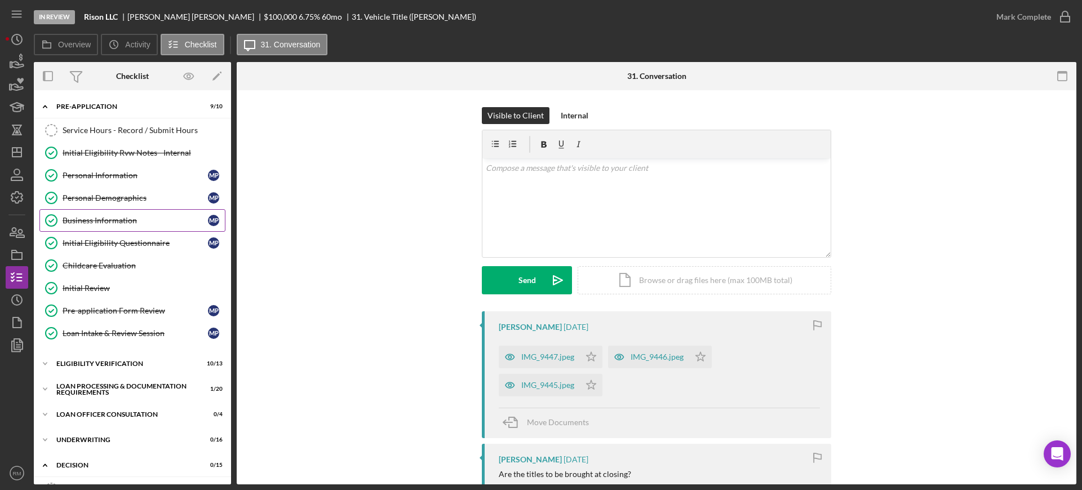
click at [94, 217] on div "Business Information" at bounding box center [135, 220] width 145 height 9
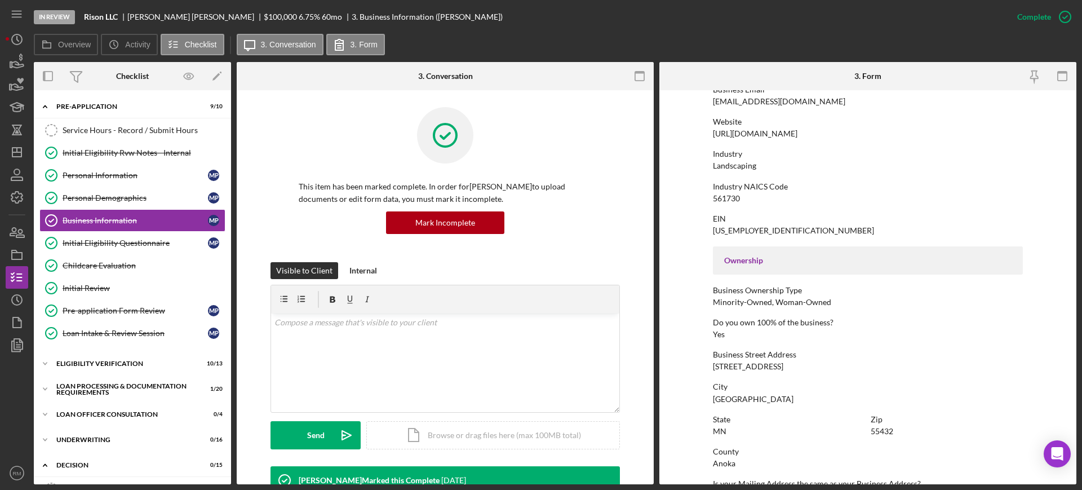
scroll to position [197, 0]
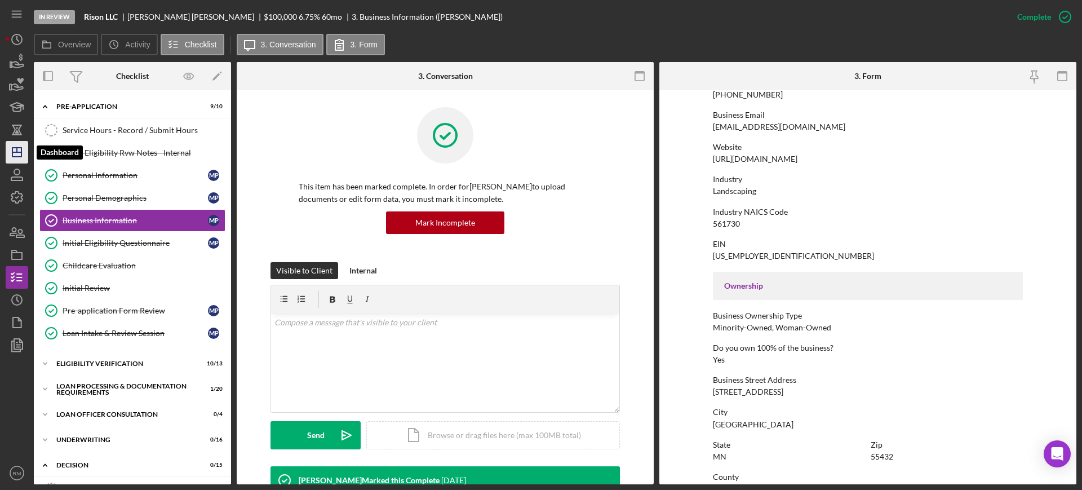
click at [8, 149] on icon "Icon/Dashboard" at bounding box center [17, 152] width 28 height 28
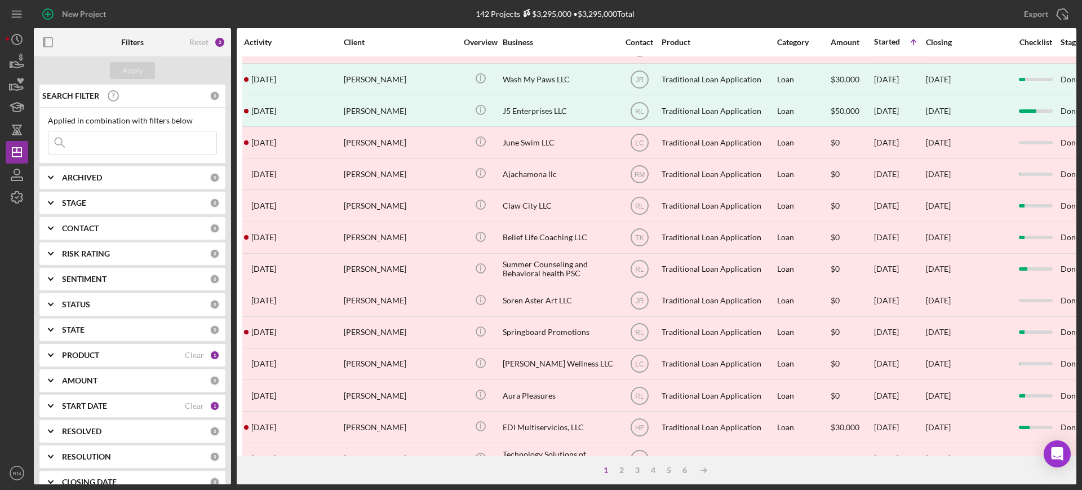
scroll to position [408, 0]
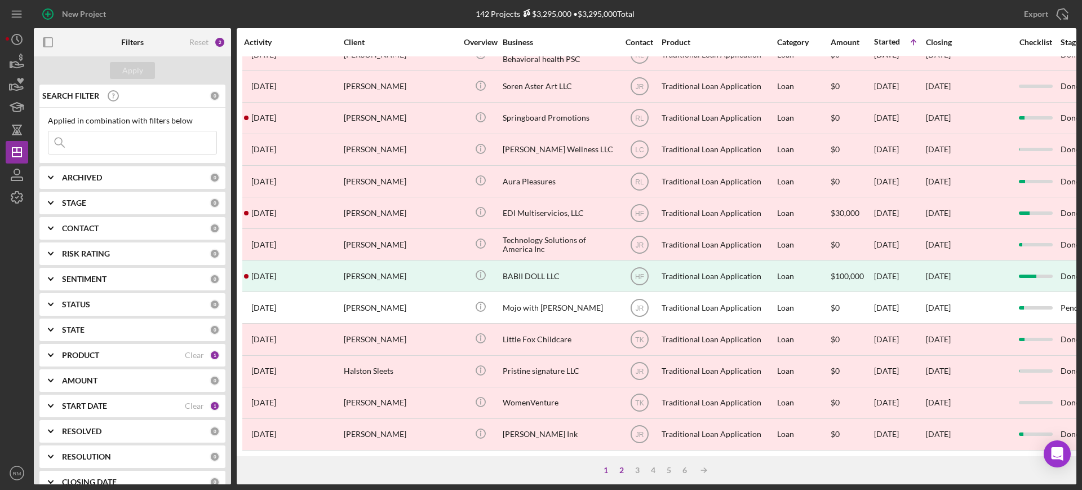
click at [622, 474] on div "2" at bounding box center [622, 470] width 16 height 9
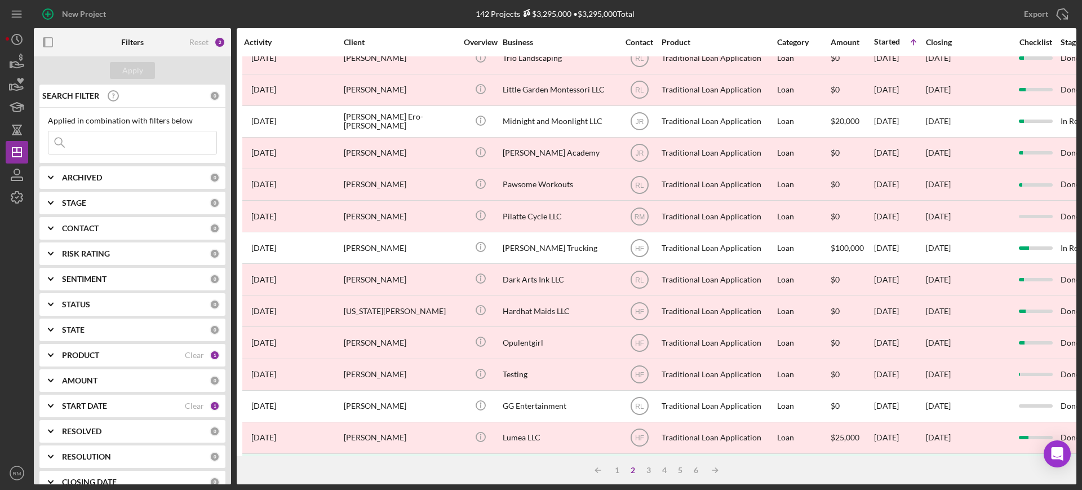
scroll to position [0, 0]
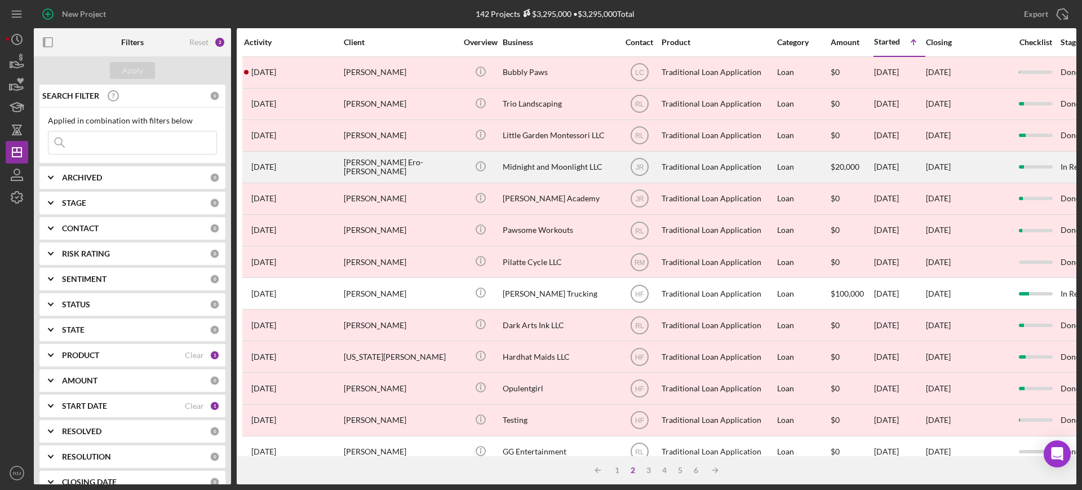
click at [545, 170] on div "Midnight and Moonlight LLC" at bounding box center [559, 167] width 113 height 30
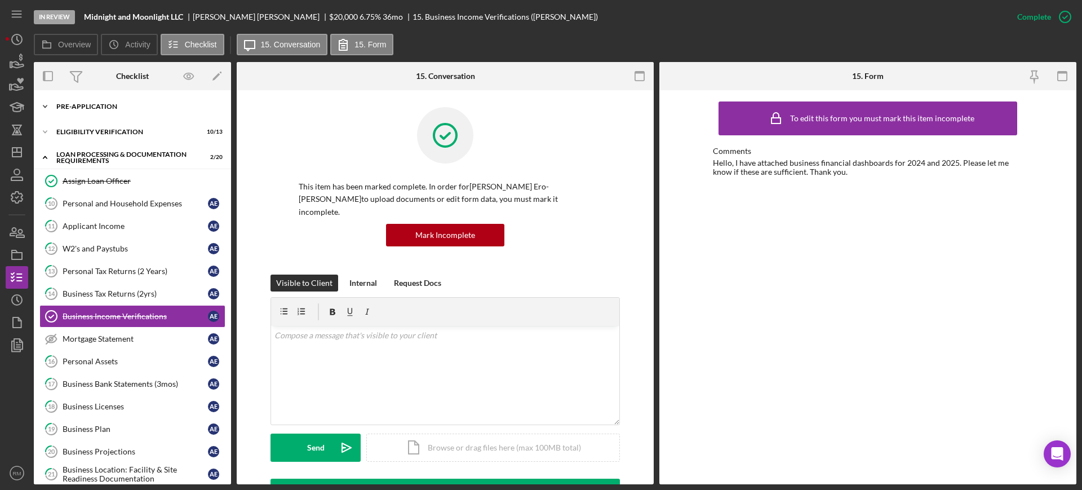
click at [68, 100] on div "Icon/Expander Pre-Application 5 / 10" at bounding box center [132, 106] width 197 height 23
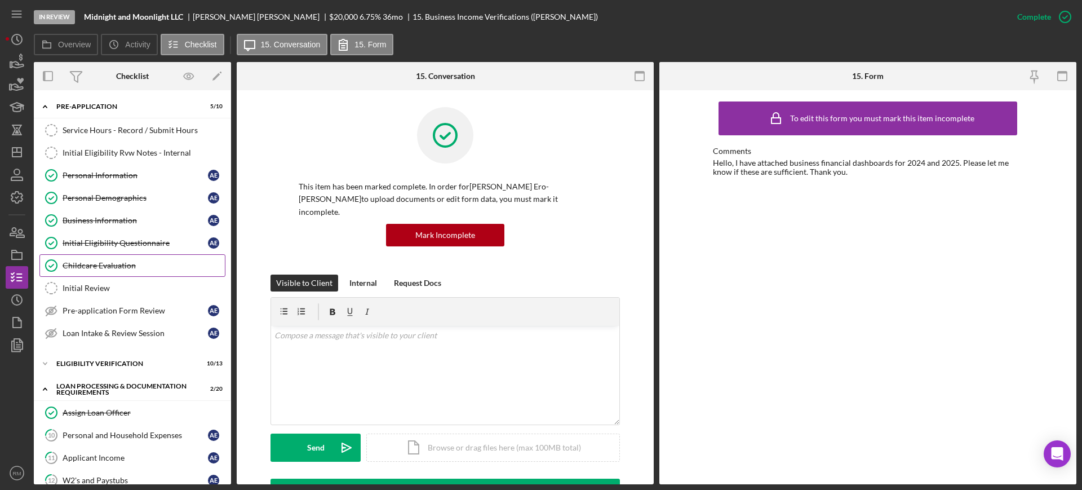
click at [105, 260] on link "Childcare Evaluation Childcare Evaluation" at bounding box center [132, 265] width 186 height 23
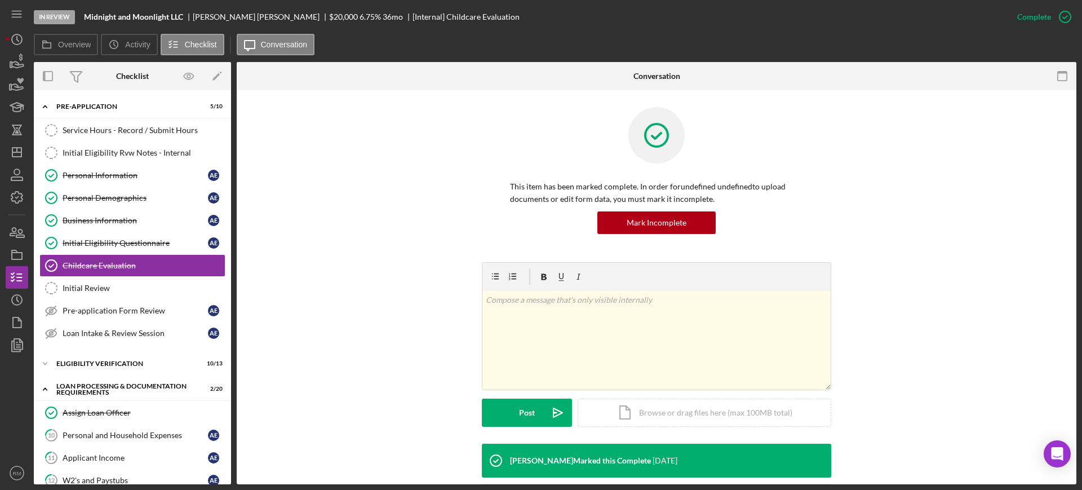
scroll to position [79, 0]
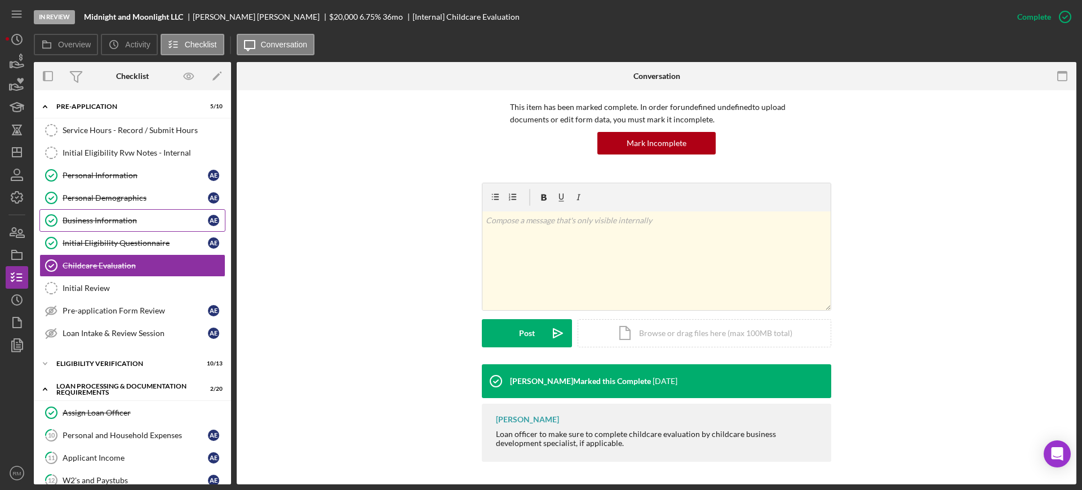
click at [97, 221] on div "Business Information" at bounding box center [135, 220] width 145 height 9
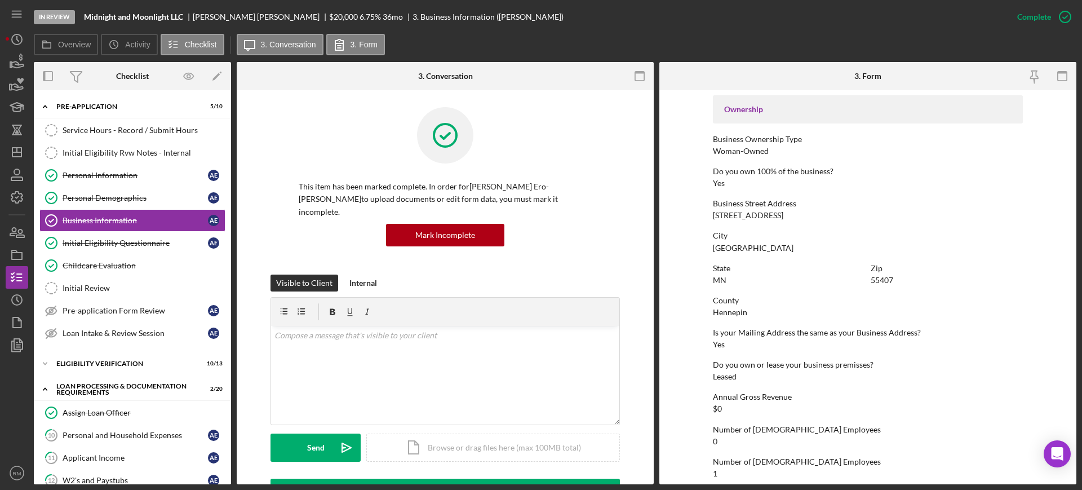
scroll to position [456, 0]
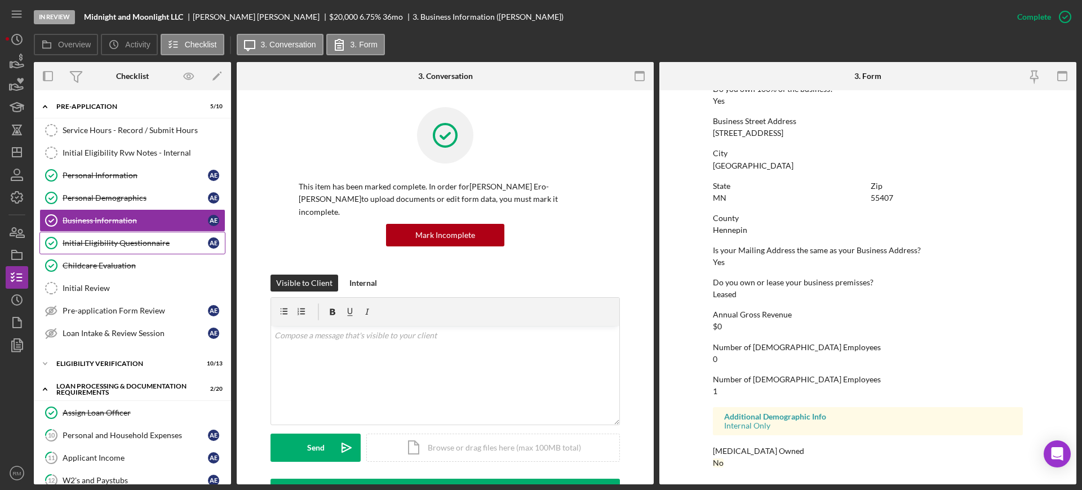
click at [126, 237] on link "Initial Eligibility Questionnaire Initial Eligibility Questionnaire A E" at bounding box center [132, 243] width 186 height 23
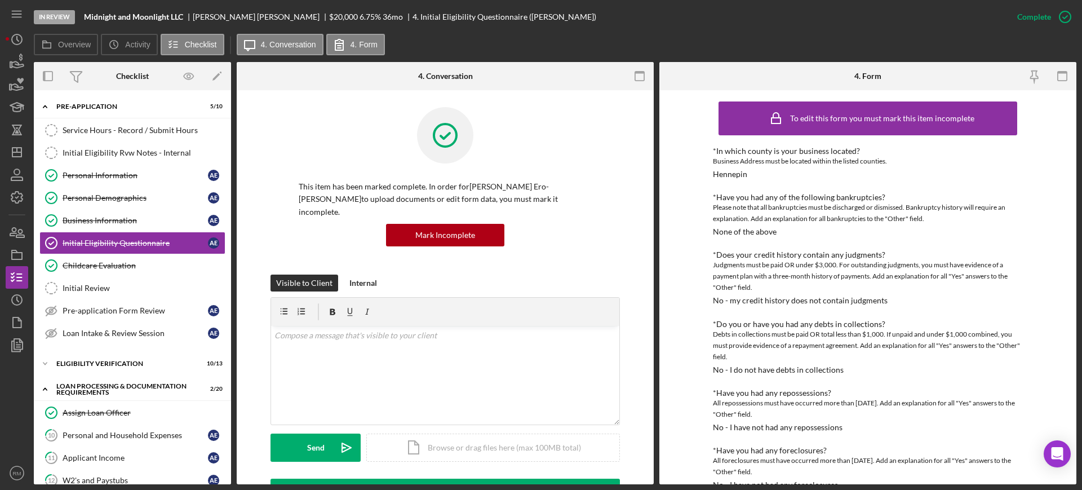
scroll to position [452, 0]
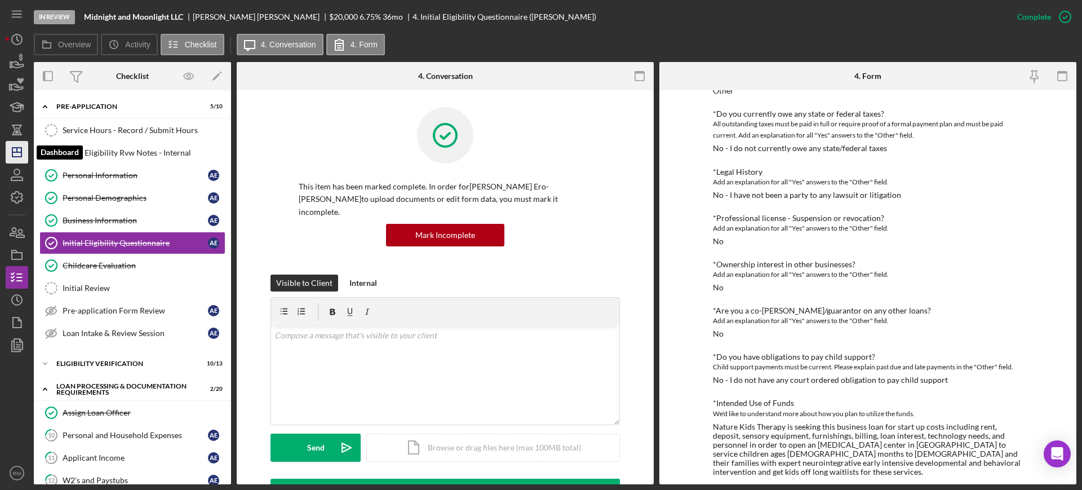
click at [13, 147] on icon "Icon/Dashboard" at bounding box center [17, 152] width 28 height 28
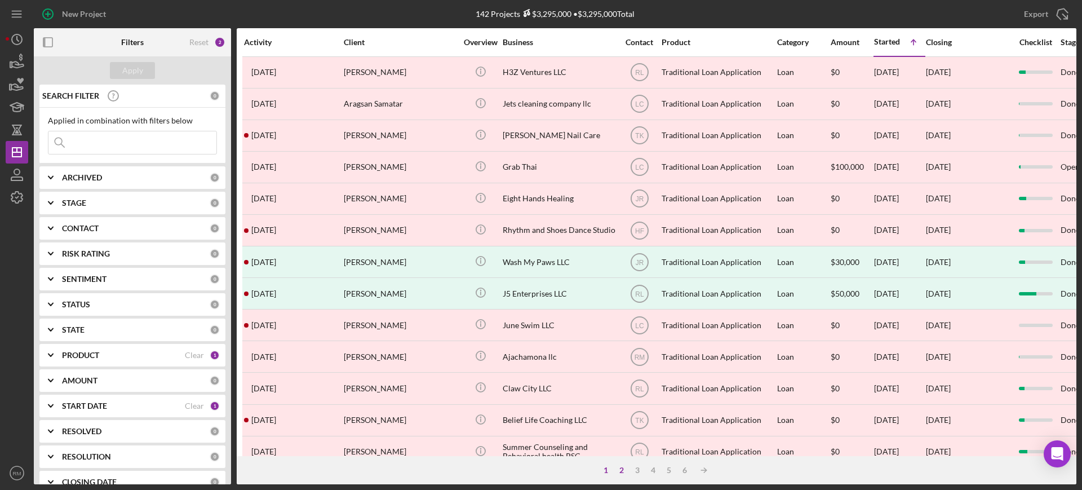
click at [622, 470] on div "2" at bounding box center [622, 470] width 16 height 9
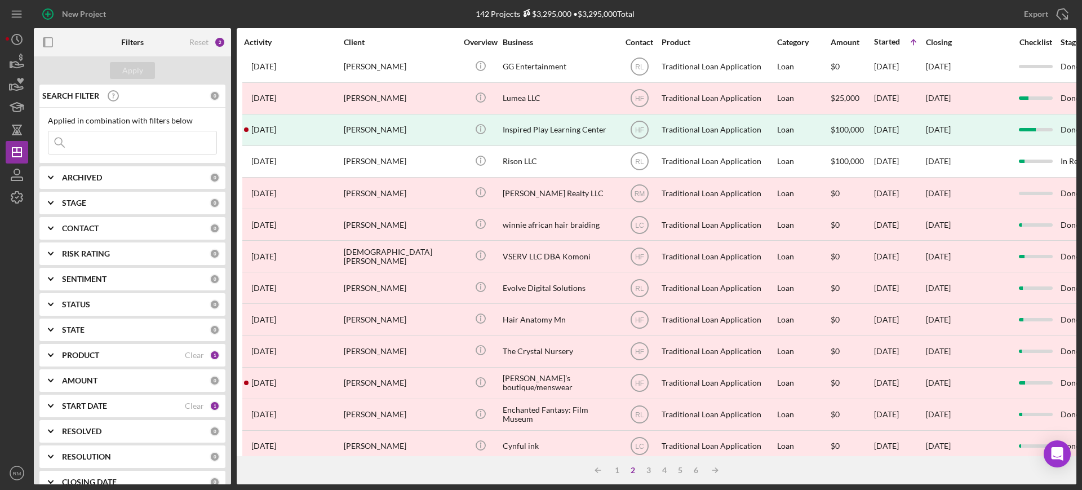
scroll to position [408, 0]
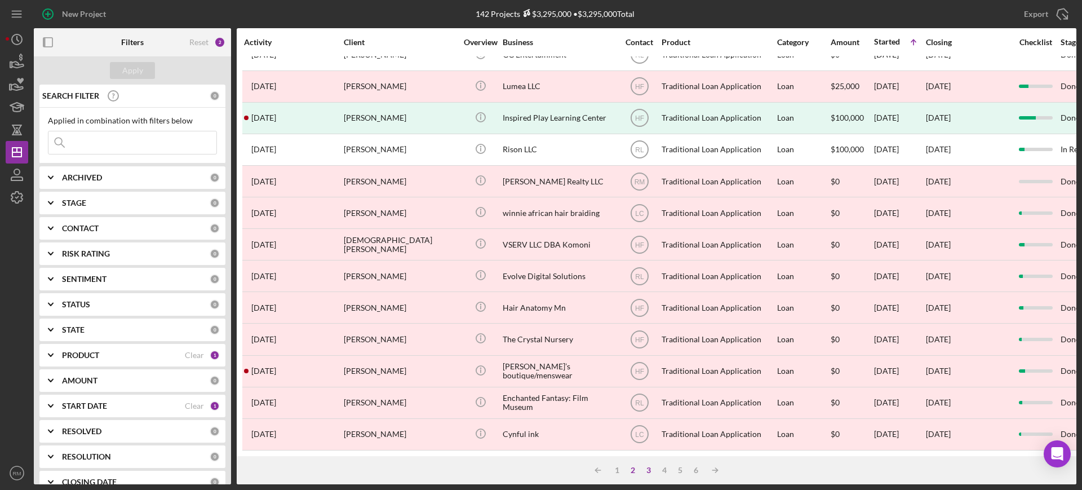
click at [648, 467] on div "3" at bounding box center [649, 470] width 16 height 9
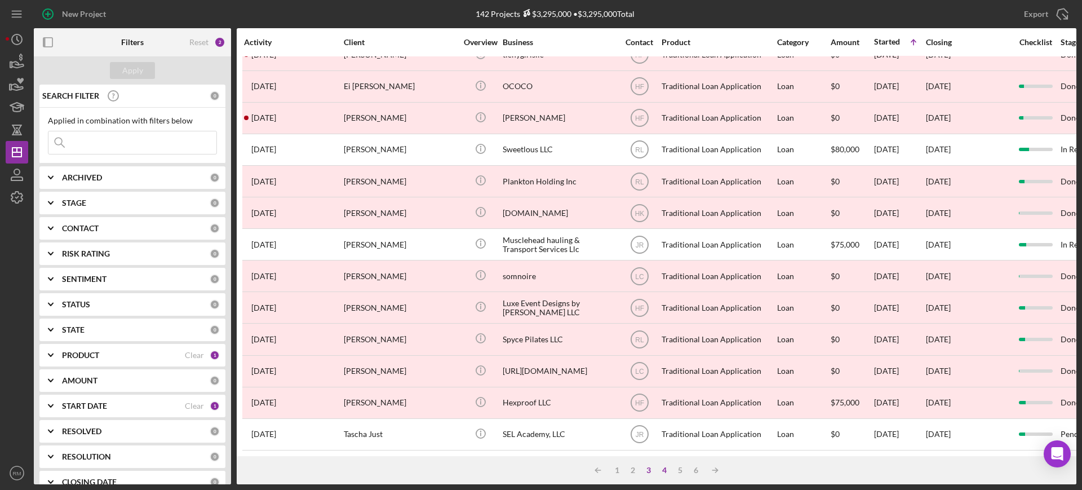
click at [667, 470] on div "4" at bounding box center [665, 470] width 16 height 9
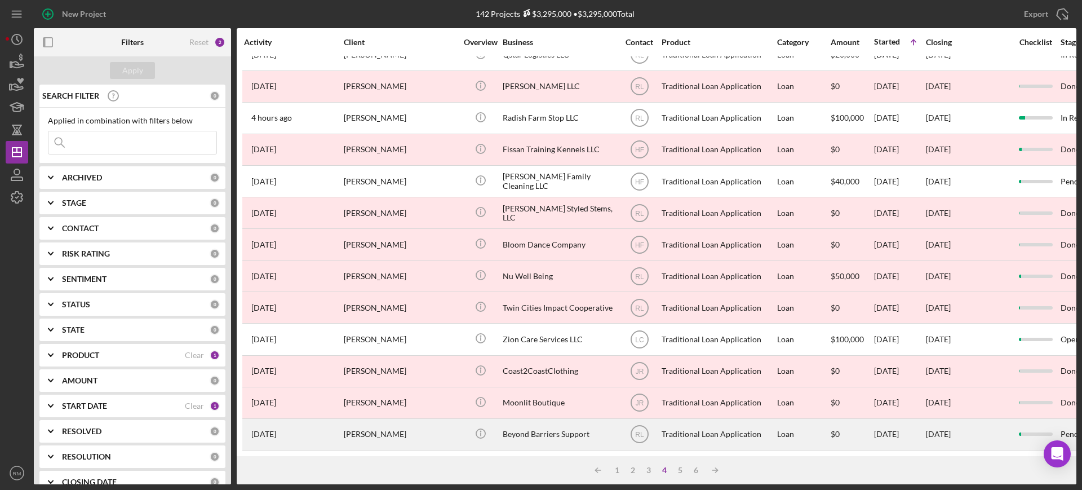
click at [559, 419] on div "Beyond Barriers Support" at bounding box center [559, 434] width 113 height 30
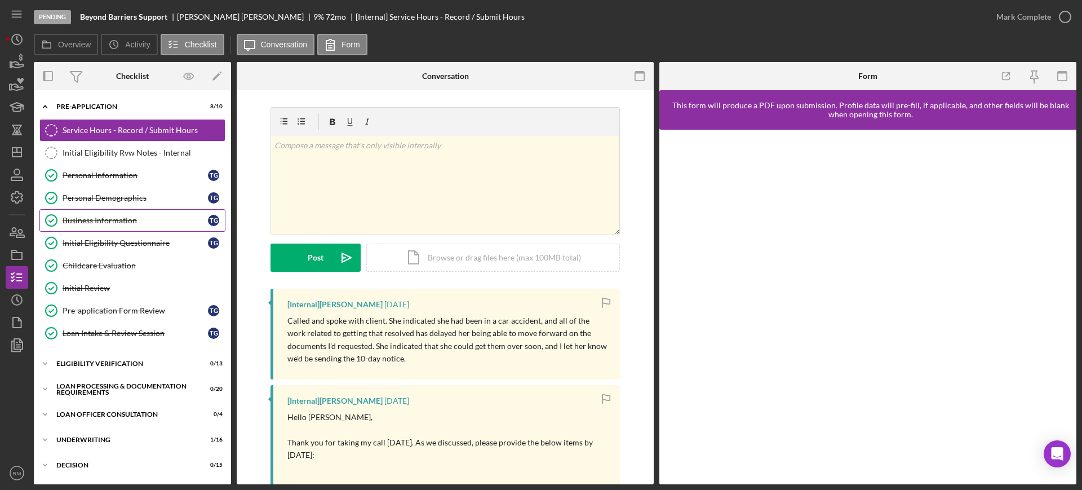
click at [107, 219] on div "Business Information" at bounding box center [135, 220] width 145 height 9
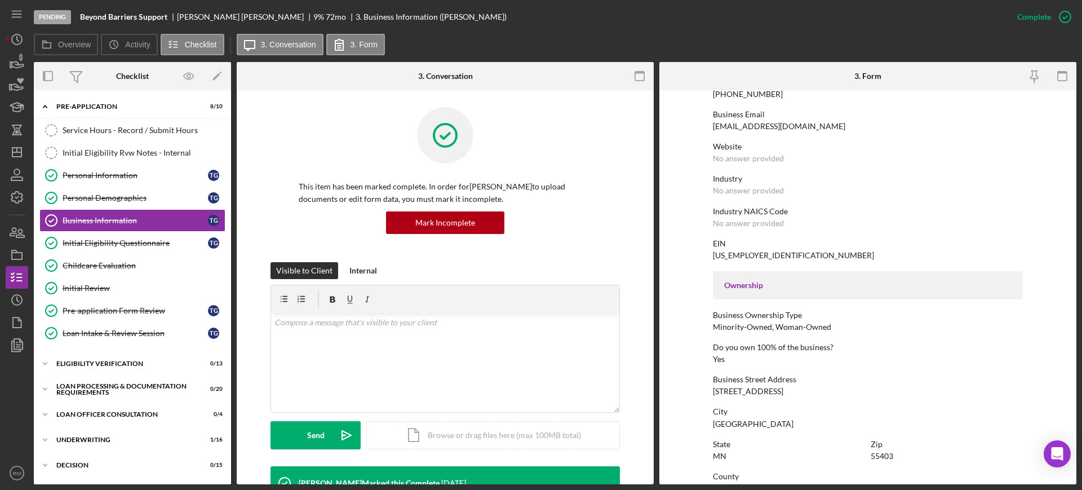
scroll to position [200, 0]
click at [98, 251] on link "Initial Eligibility Questionnaire Initial Eligibility Questionnaire T G" at bounding box center [132, 243] width 186 height 23
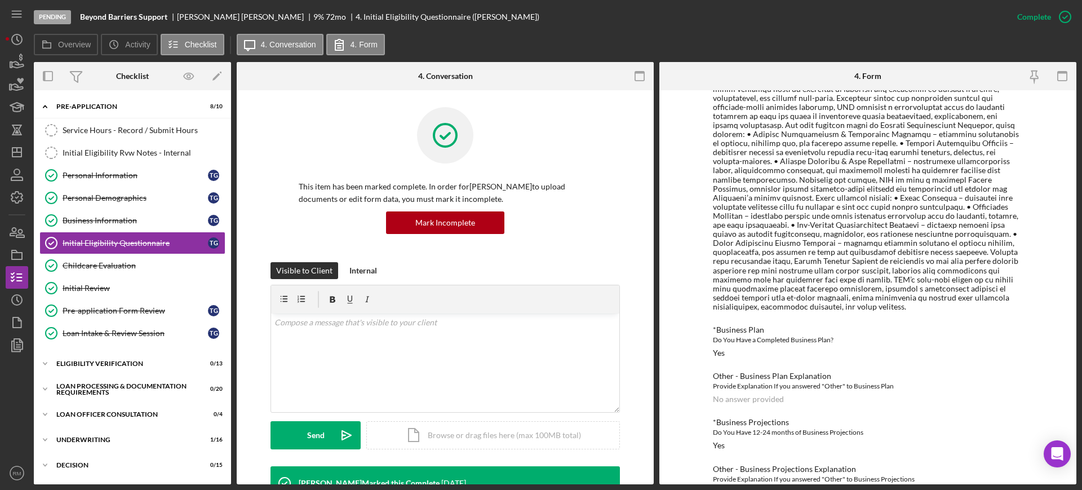
scroll to position [1155, 0]
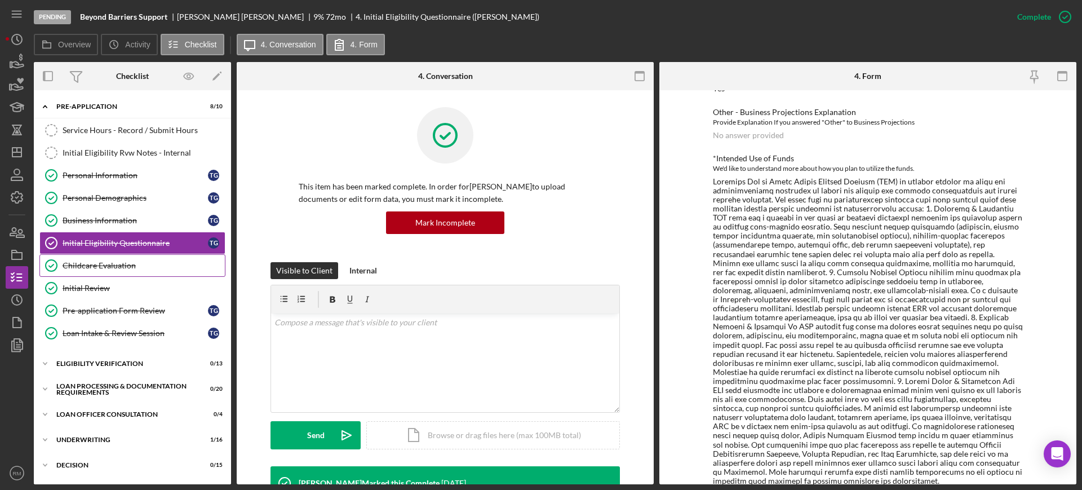
click at [100, 264] on div "Childcare Evaluation" at bounding box center [144, 265] width 162 height 9
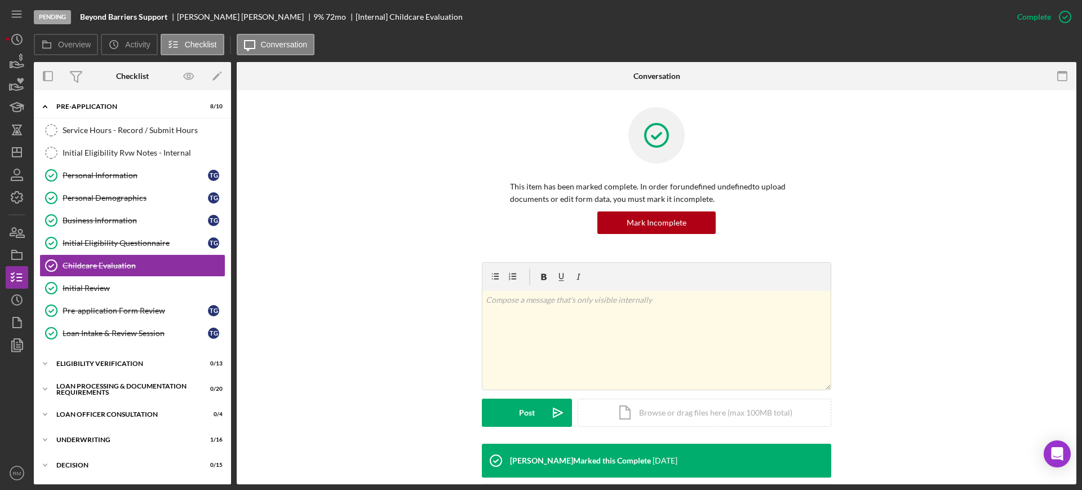
scroll to position [79, 0]
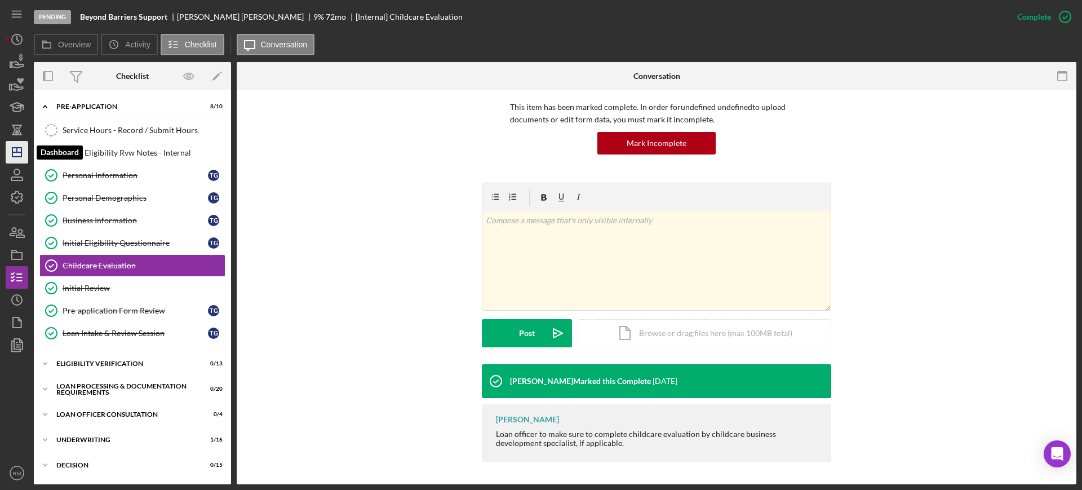
click at [15, 140] on icon "Icon/Dashboard" at bounding box center [17, 152] width 28 height 28
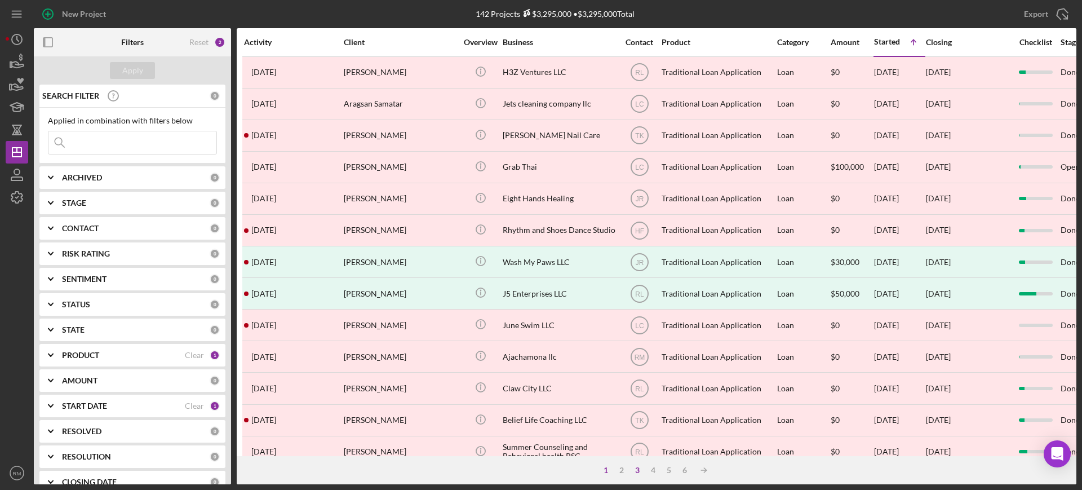
click at [638, 472] on div "3" at bounding box center [638, 470] width 16 height 9
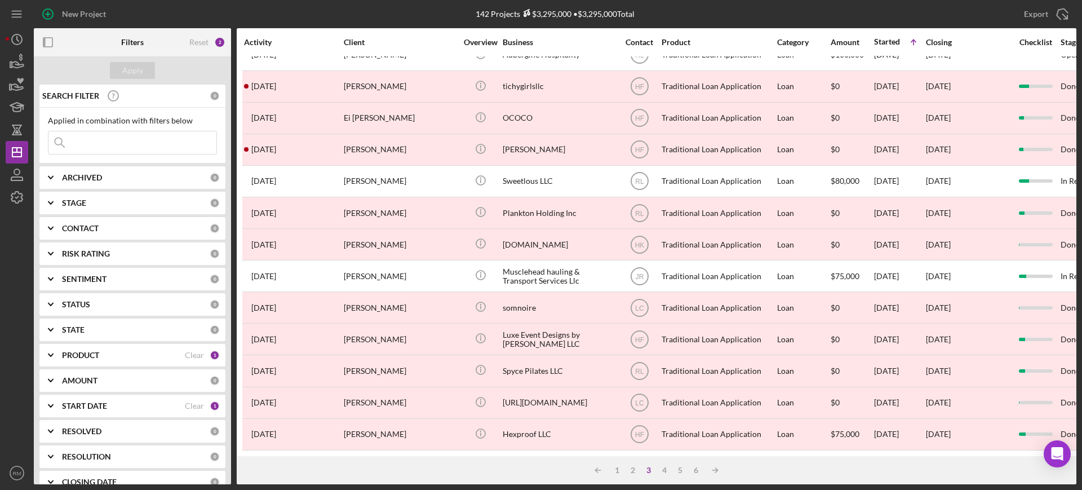
scroll to position [408, 0]
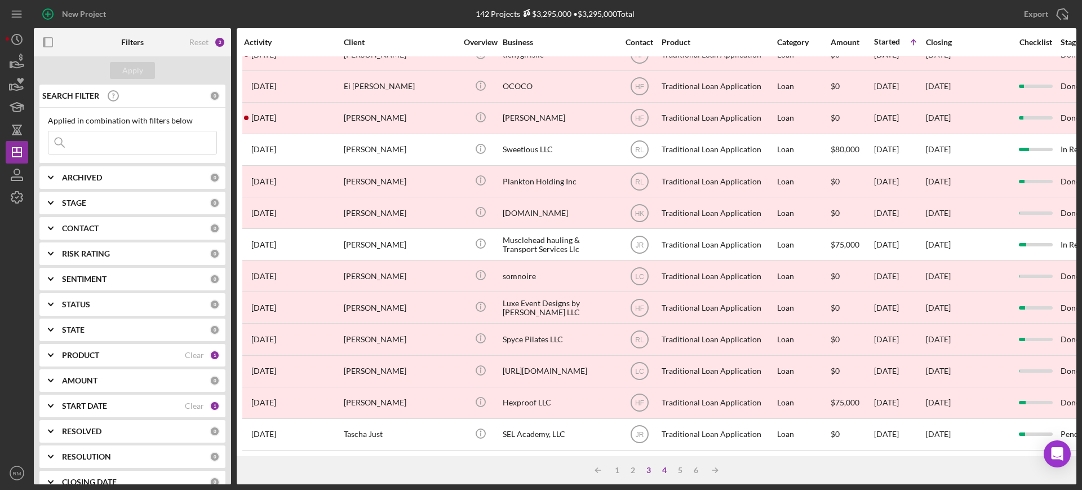
click at [669, 467] on div "4" at bounding box center [665, 470] width 16 height 9
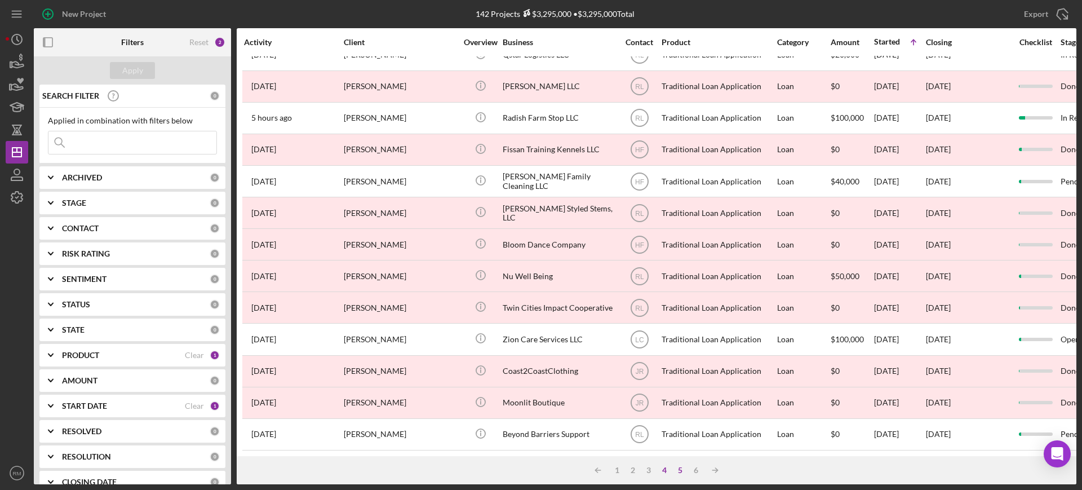
click at [680, 468] on div "5" at bounding box center [680, 470] width 16 height 9
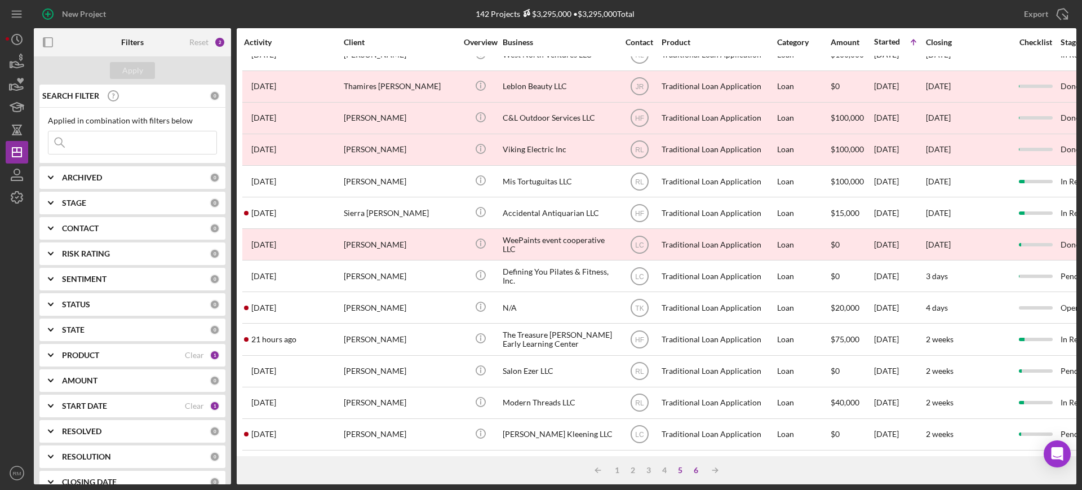
click at [698, 473] on div "6" at bounding box center [696, 470] width 16 height 9
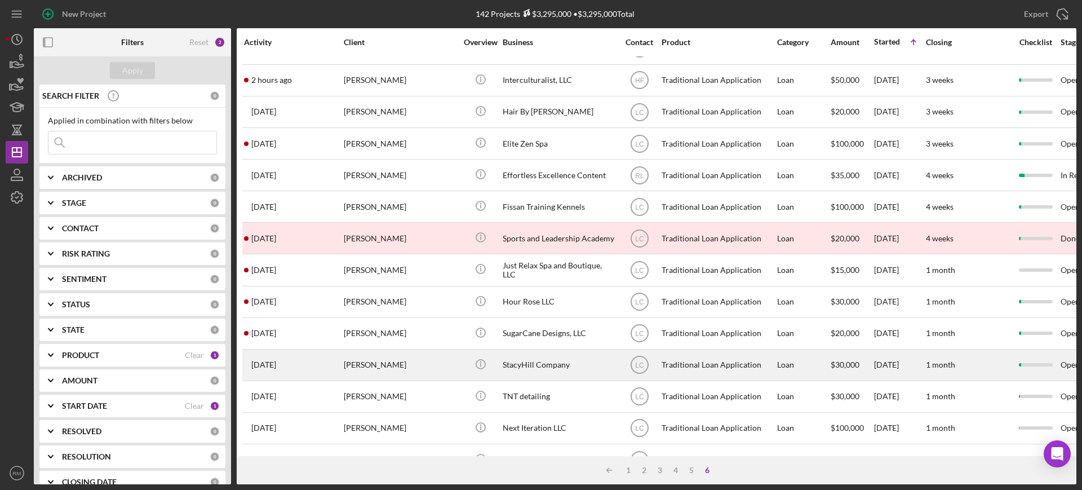
scroll to position [154, 0]
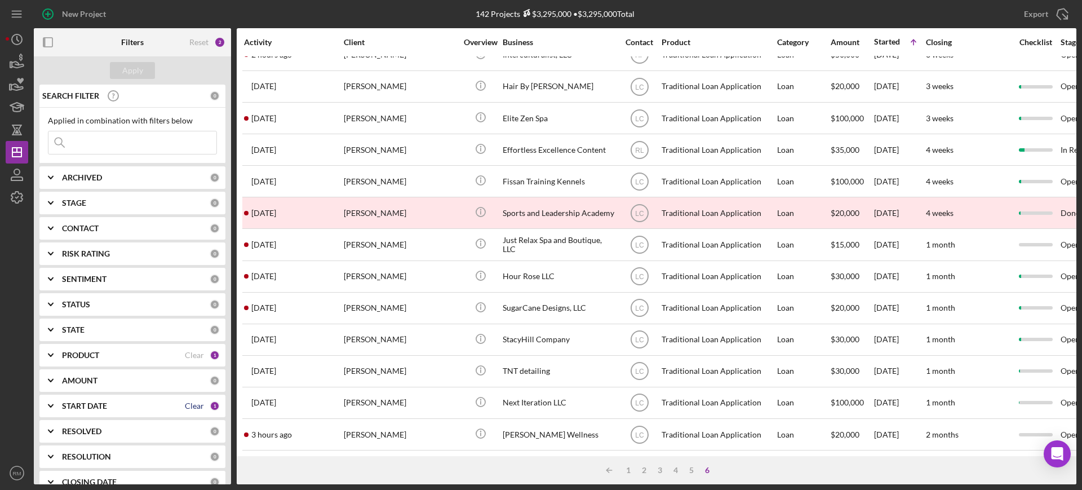
click at [185, 403] on div "Clear" at bounding box center [194, 405] width 19 height 9
click at [117, 147] on input at bounding box center [132, 142] width 168 height 23
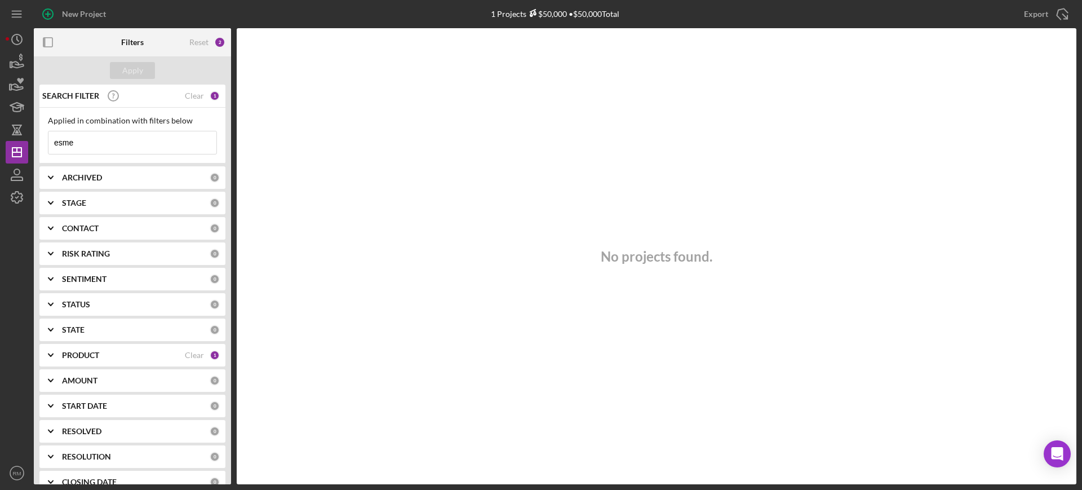
type input "esme"
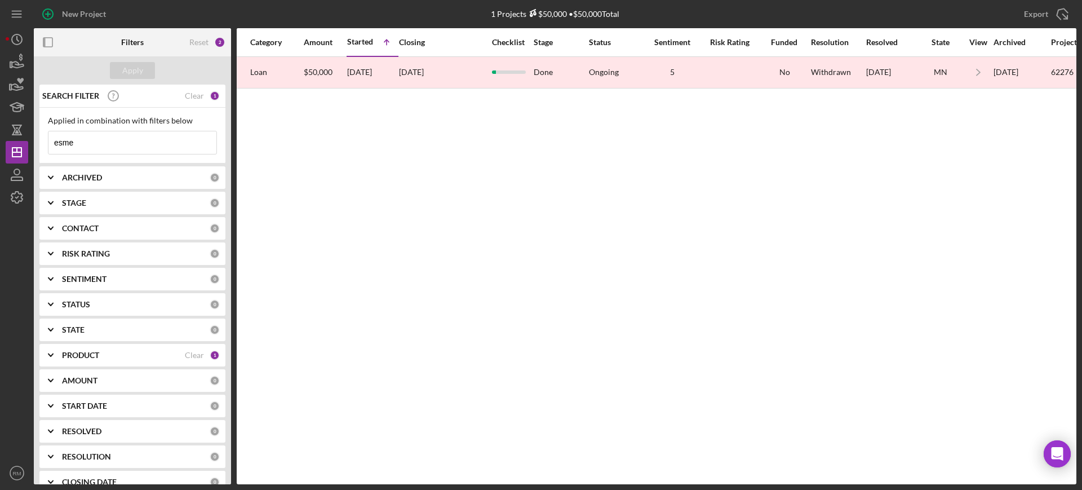
scroll to position [0, 529]
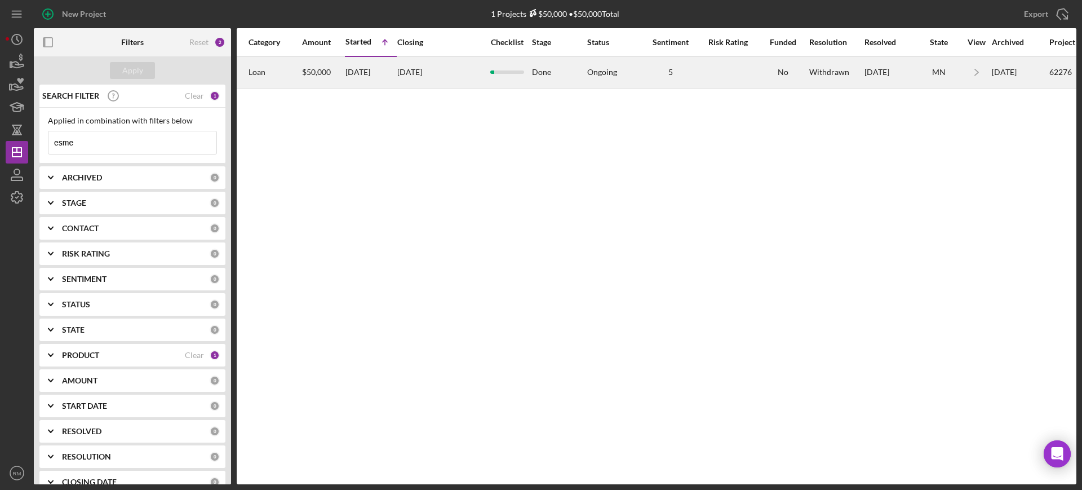
click at [313, 67] on div "$50,000" at bounding box center [323, 72] width 42 height 30
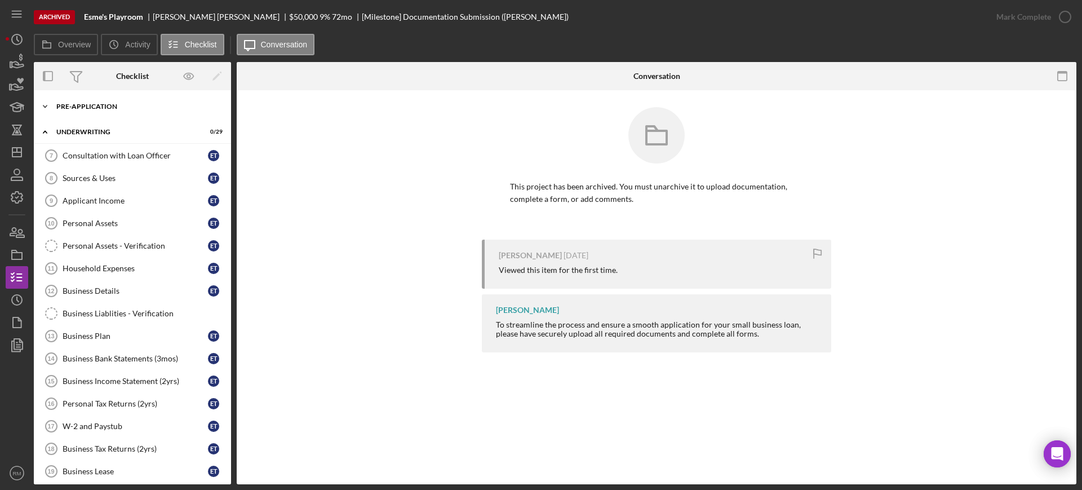
click at [84, 104] on div "Pre-Application" at bounding box center [136, 106] width 161 height 7
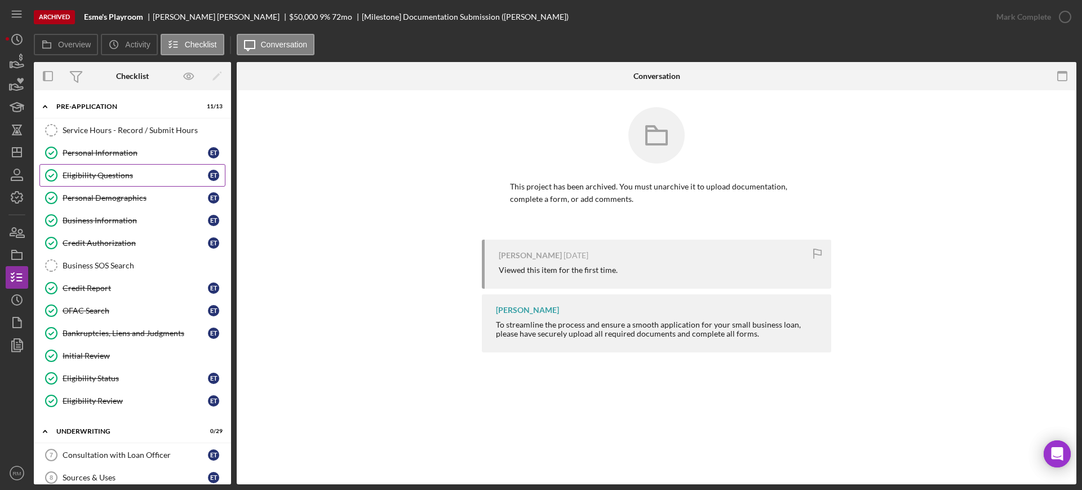
click at [126, 178] on div "Eligibility Questions" at bounding box center [135, 175] width 145 height 9
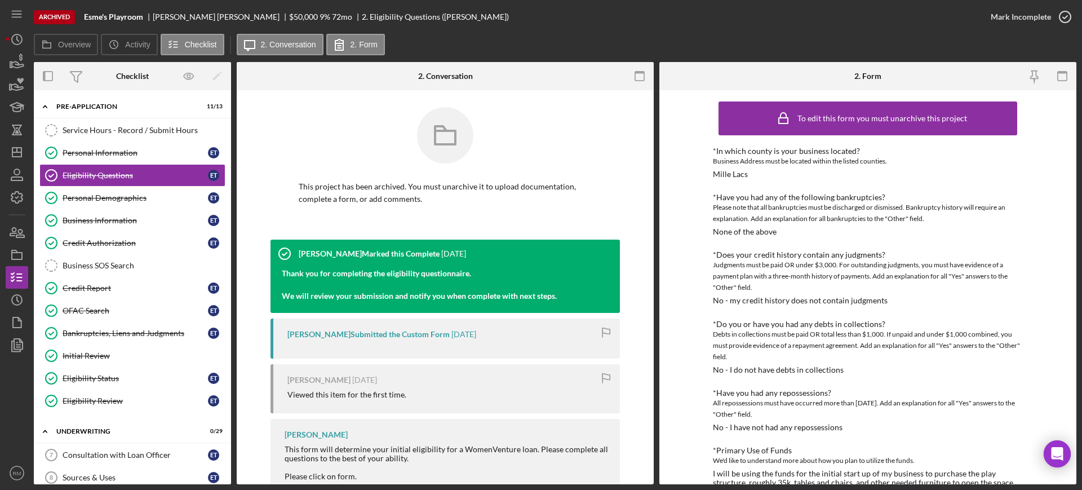
scroll to position [29, 0]
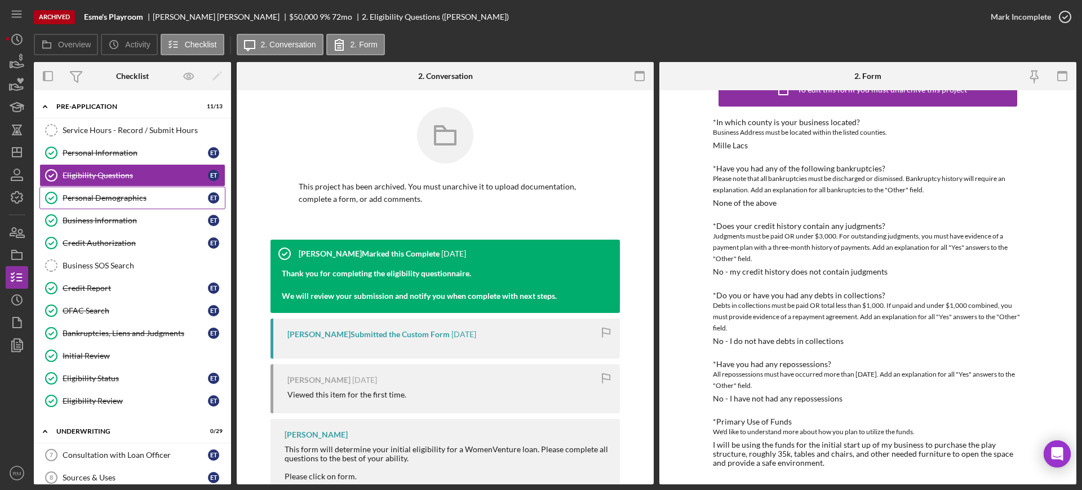
click at [94, 194] on div "Personal Demographics" at bounding box center [135, 197] width 145 height 9
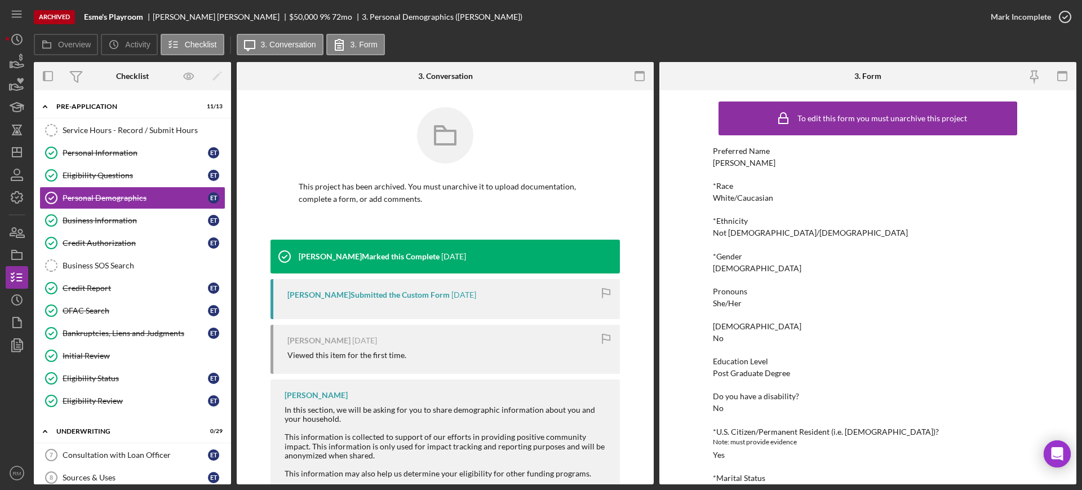
scroll to position [167, 0]
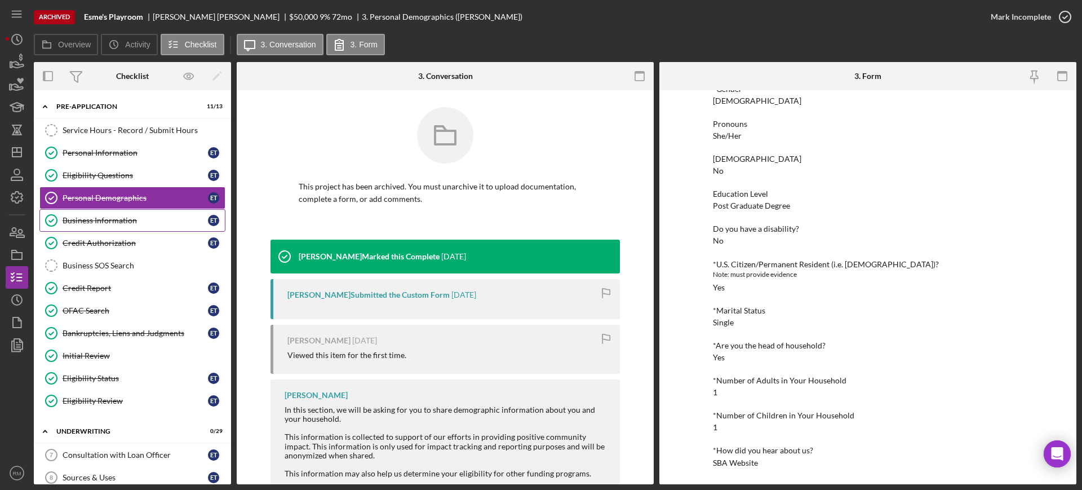
click at [69, 225] on link "Business Information Business Information E T" at bounding box center [132, 220] width 186 height 23
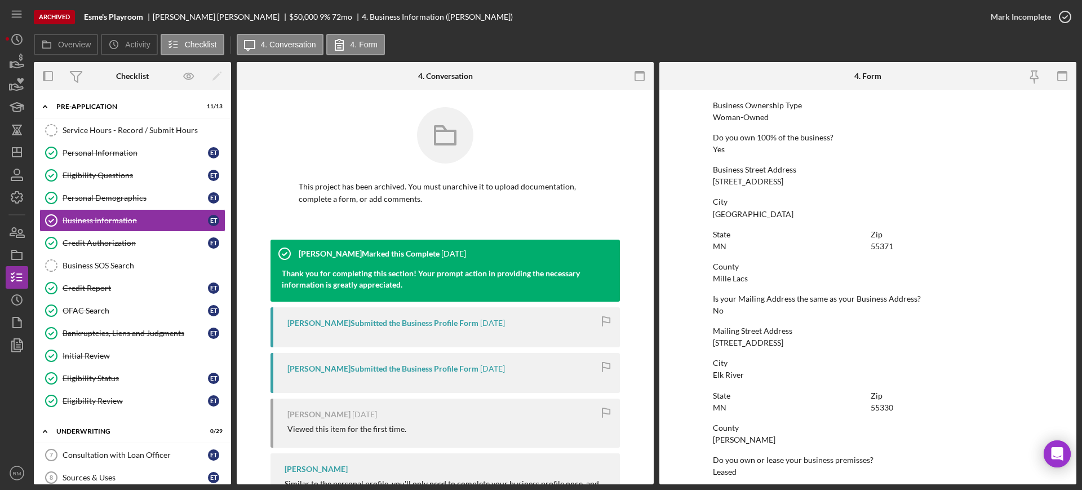
scroll to position [397, 0]
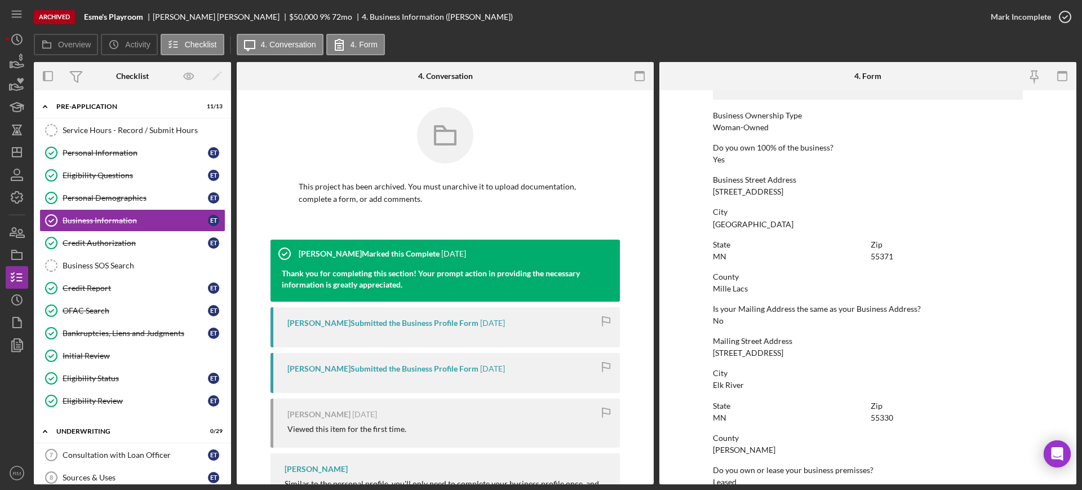
drag, startPoint x: 705, startPoint y: 193, endPoint x: 787, endPoint y: 189, distance: 81.9
click at [787, 189] on form "To edit this form you must unarchive this project Business Name Esme's Playroom…" at bounding box center [867, 287] width 417 height 394
copy div "110 S Rum River DR"
click at [23, 152] on icon "Icon/Dashboard" at bounding box center [17, 152] width 28 height 28
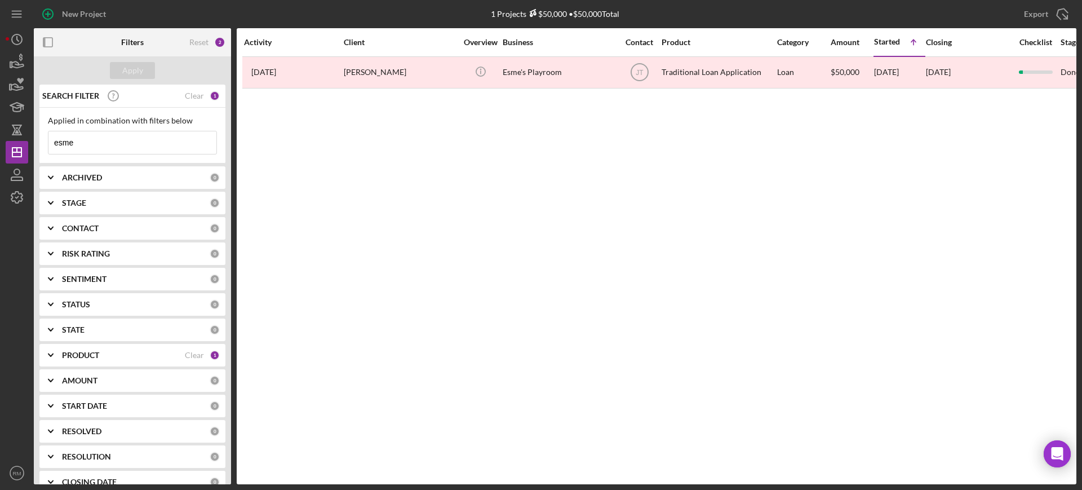
click at [116, 141] on input "esme" at bounding box center [132, 142] width 168 height 23
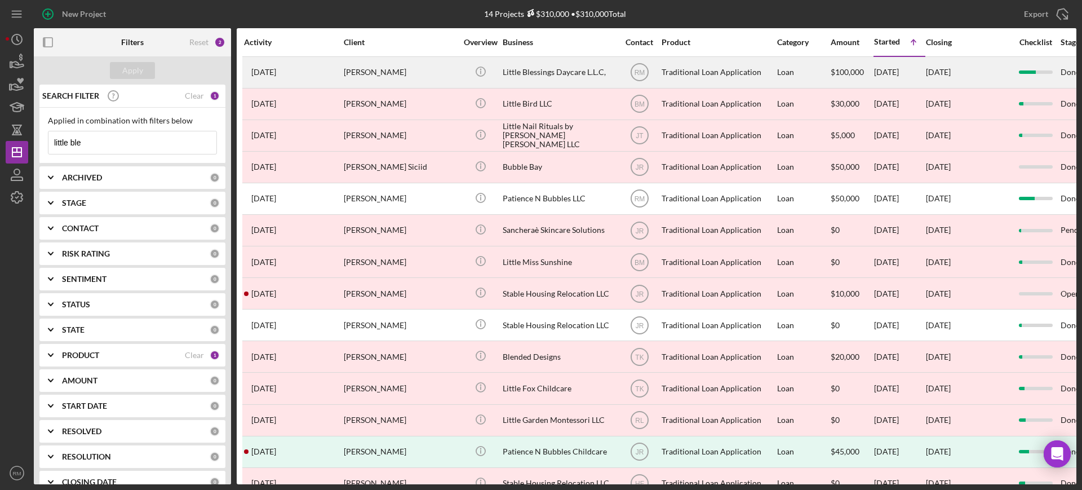
type input "little ble"
click at [398, 78] on div "[PERSON_NAME]" at bounding box center [400, 72] width 113 height 30
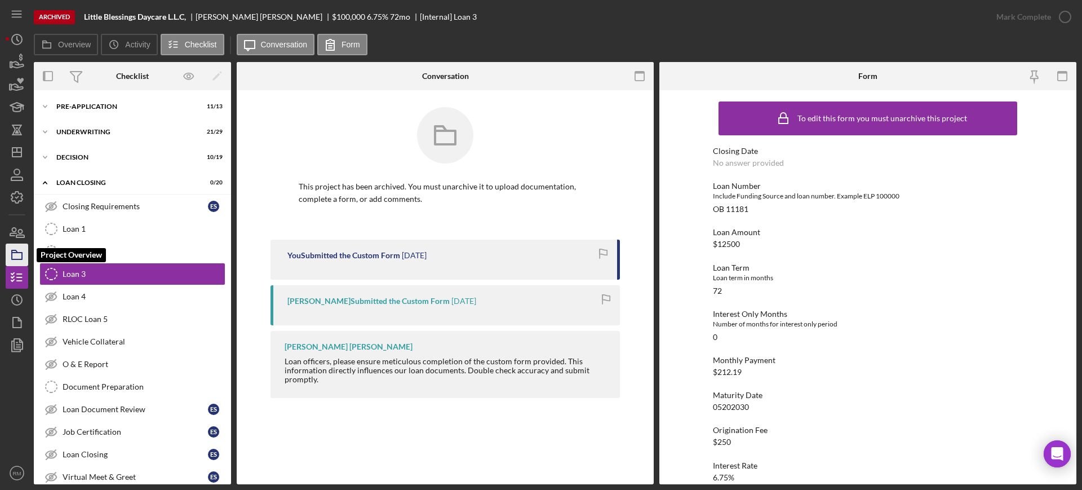
click at [17, 254] on icon "button" at bounding box center [17, 255] width 28 height 28
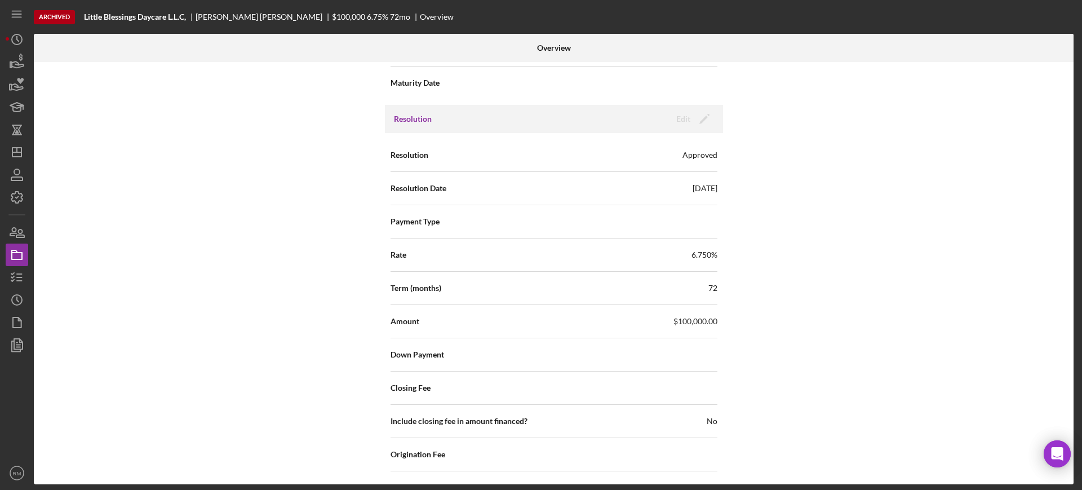
scroll to position [1499, 0]
click at [14, 272] on icon "button" at bounding box center [17, 277] width 28 height 28
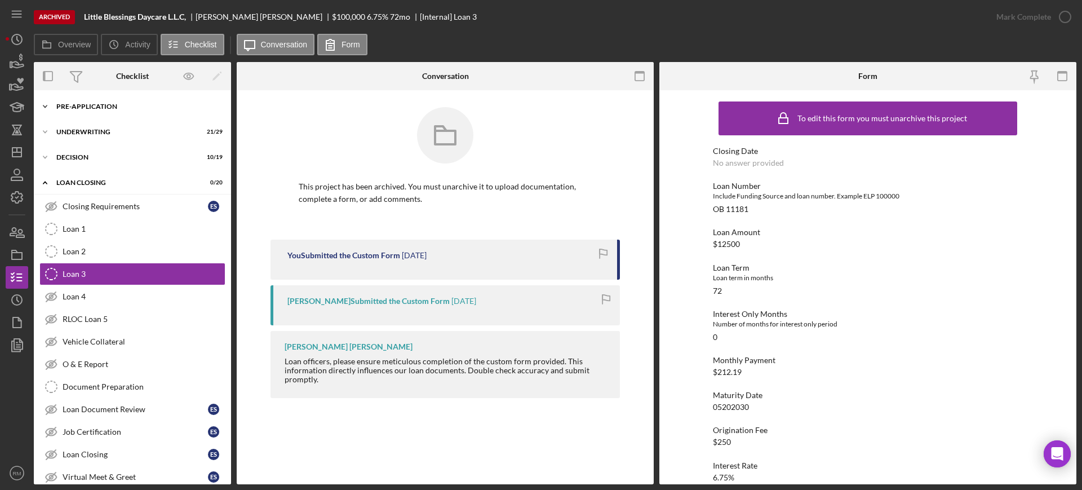
click at [85, 101] on div "Icon/Expander Pre-Application 11 / 13" at bounding box center [132, 106] width 197 height 23
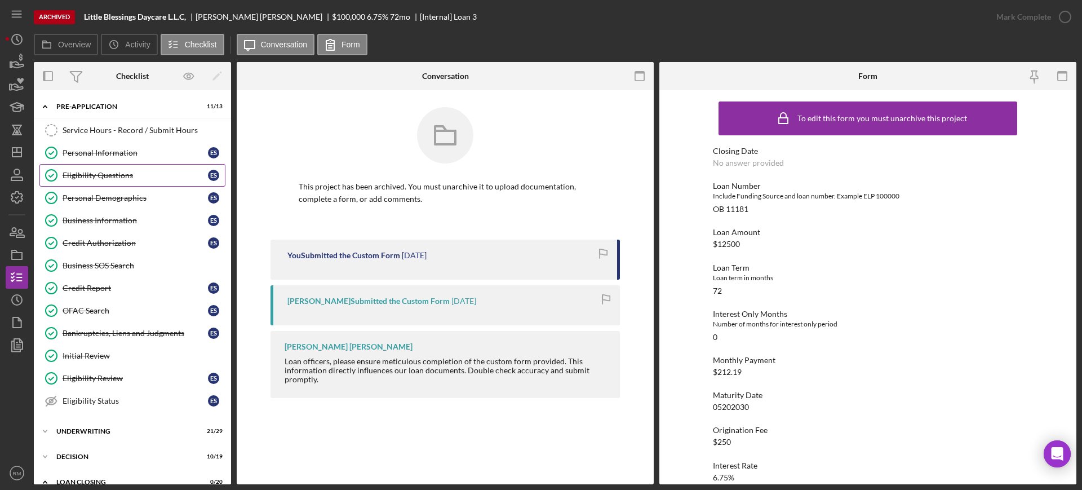
click at [103, 174] on div "Eligibility Questions" at bounding box center [135, 175] width 145 height 9
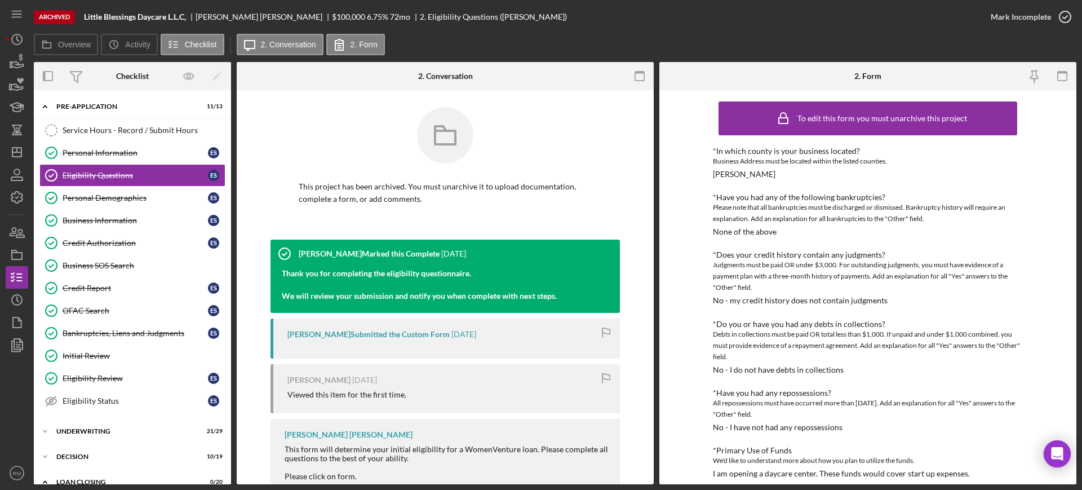
scroll to position [11, 0]
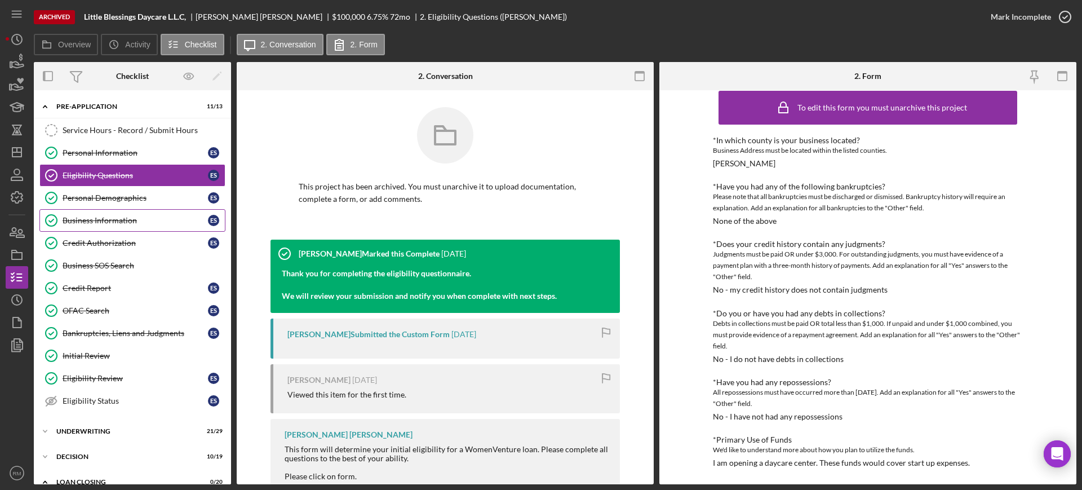
click at [107, 217] on div "Business Information" at bounding box center [135, 220] width 145 height 9
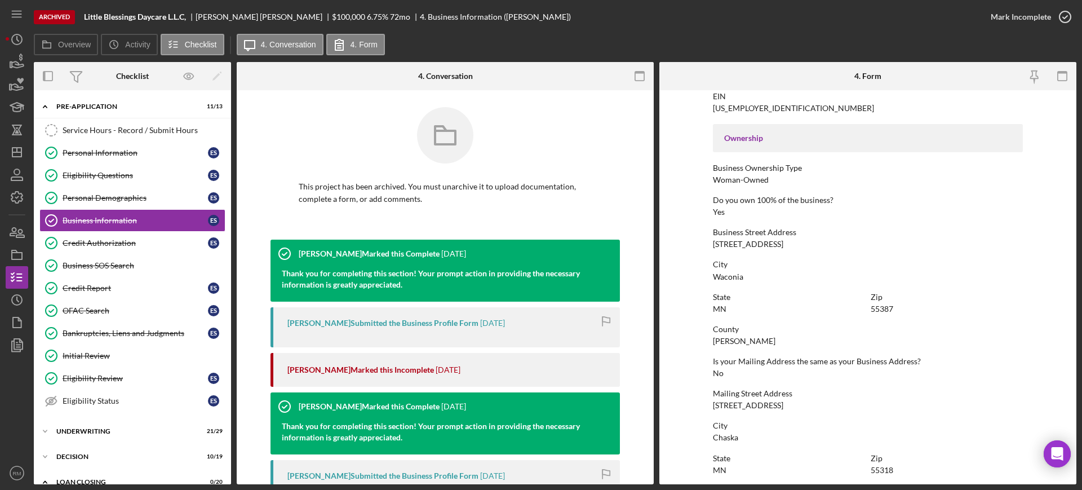
scroll to position [344, 0]
drag, startPoint x: 710, startPoint y: 242, endPoint x: 791, endPoint y: 247, distance: 81.3
click at [791, 247] on form "To edit this form you must unarchive this project Business Name Little Blessing…" at bounding box center [867, 287] width 417 height 394
copy div "325 South Birch Street"
click at [15, 156] on polygon "button" at bounding box center [16, 152] width 9 height 9
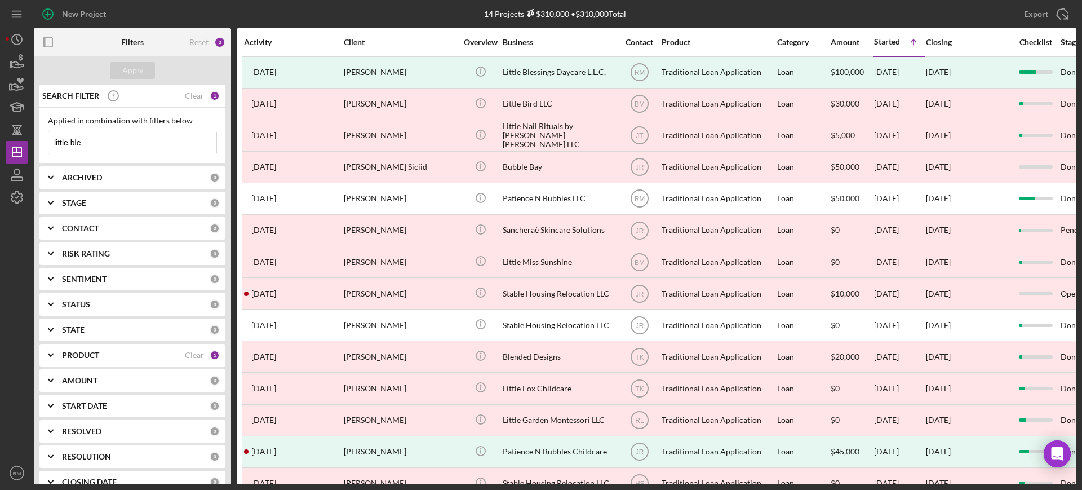
click at [121, 140] on input "little ble" at bounding box center [132, 142] width 168 height 23
type input "l"
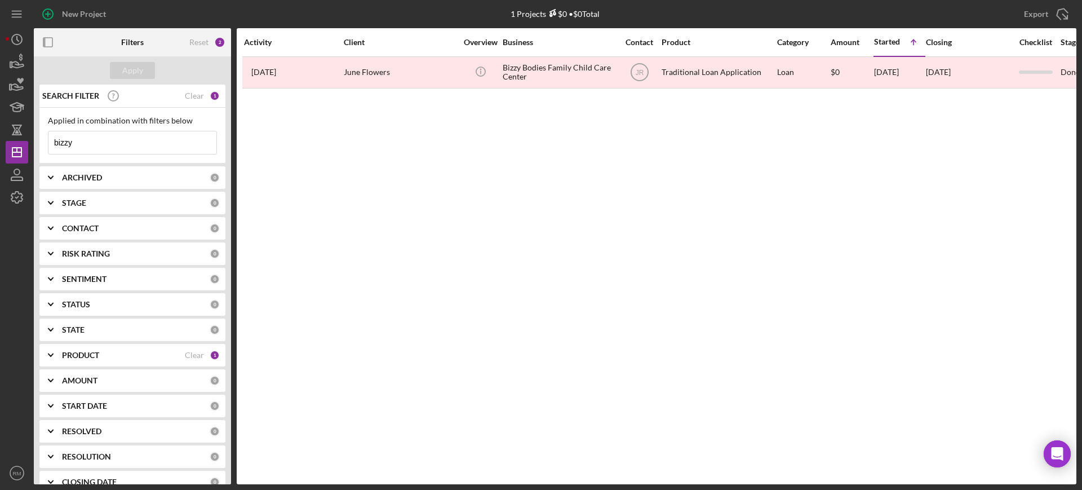
type input "bizzy"
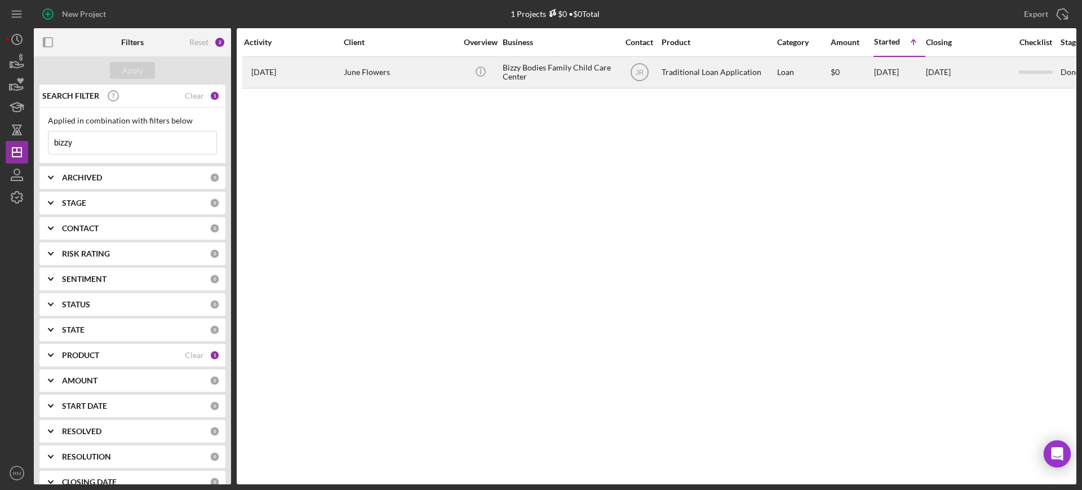
click at [364, 74] on div "June Flowers" at bounding box center [400, 72] width 113 height 30
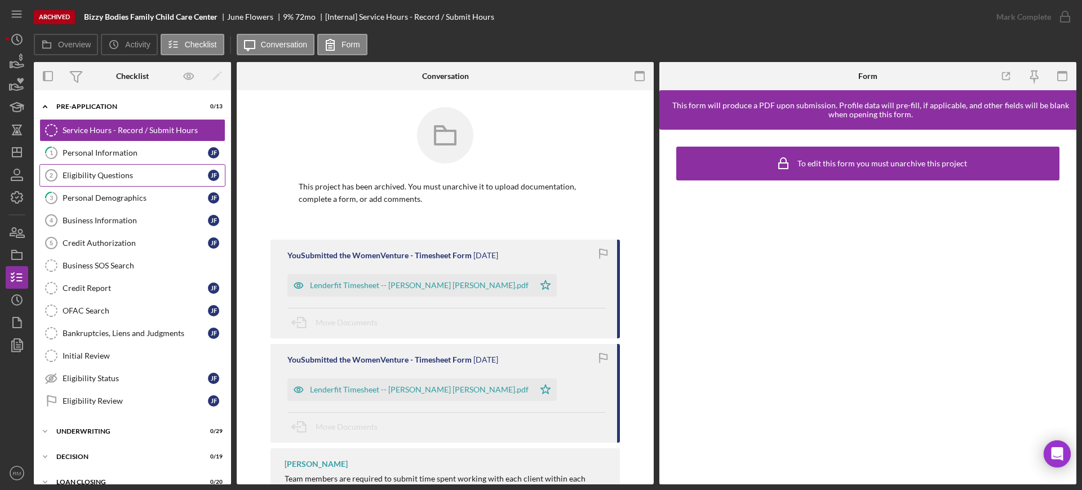
click at [125, 179] on div "Eligibility Questions" at bounding box center [135, 175] width 145 height 9
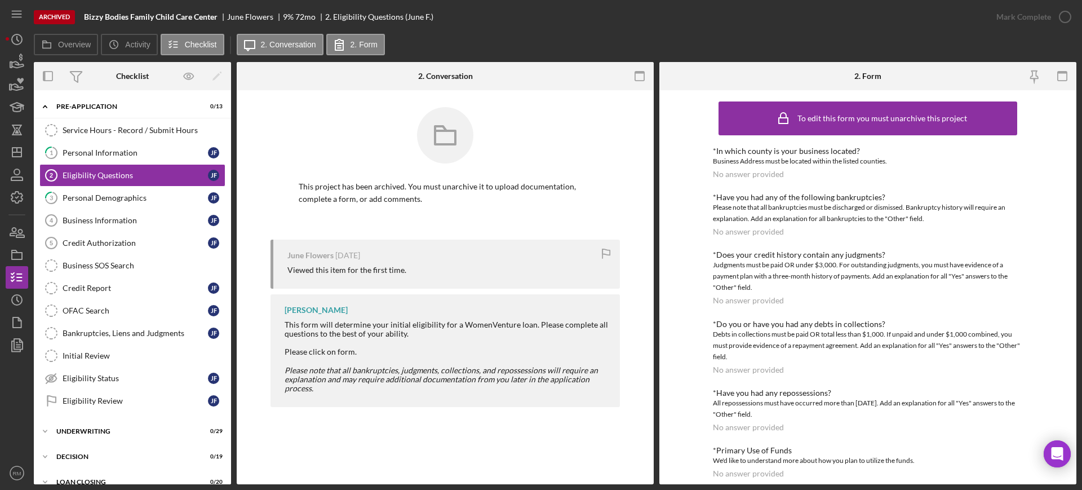
scroll to position [11, 0]
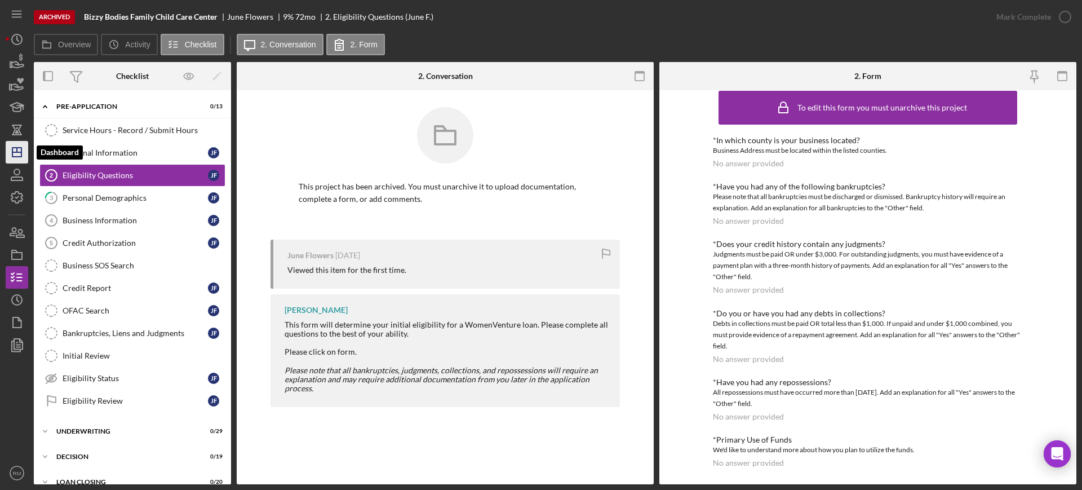
click at [14, 153] on icon "Icon/Dashboard" at bounding box center [17, 152] width 28 height 28
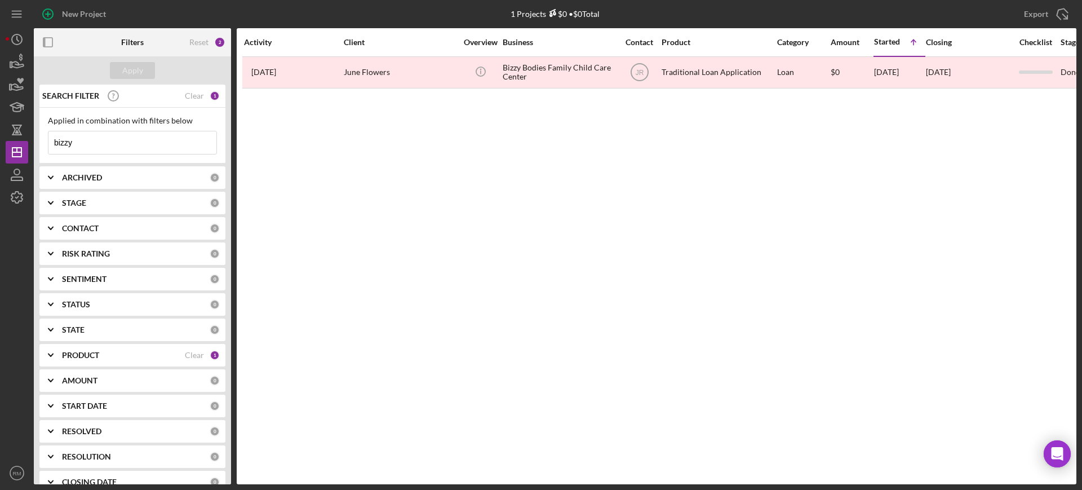
click at [108, 141] on input "bizzy" at bounding box center [132, 142] width 168 height 23
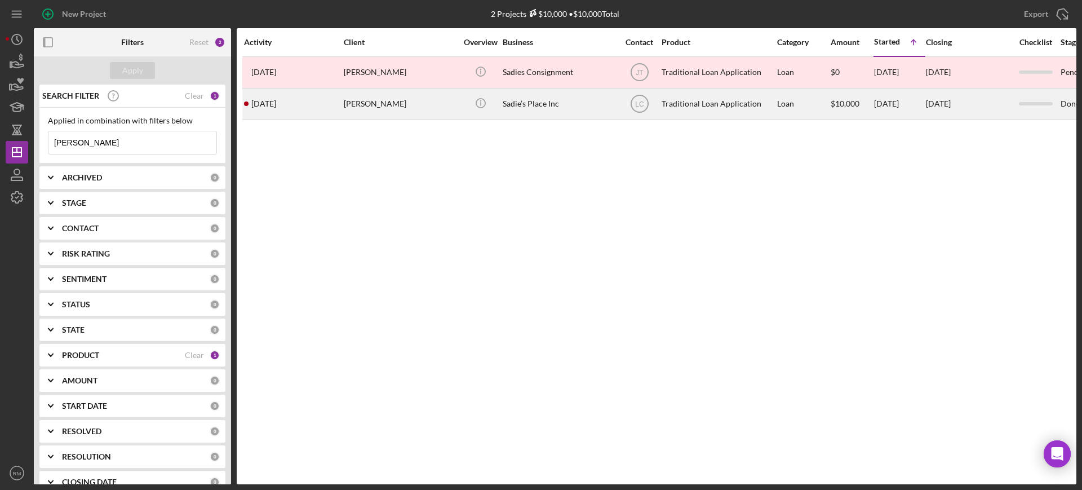
type input "sadie"
click at [344, 100] on div "MarShell Phillips" at bounding box center [400, 104] width 113 height 30
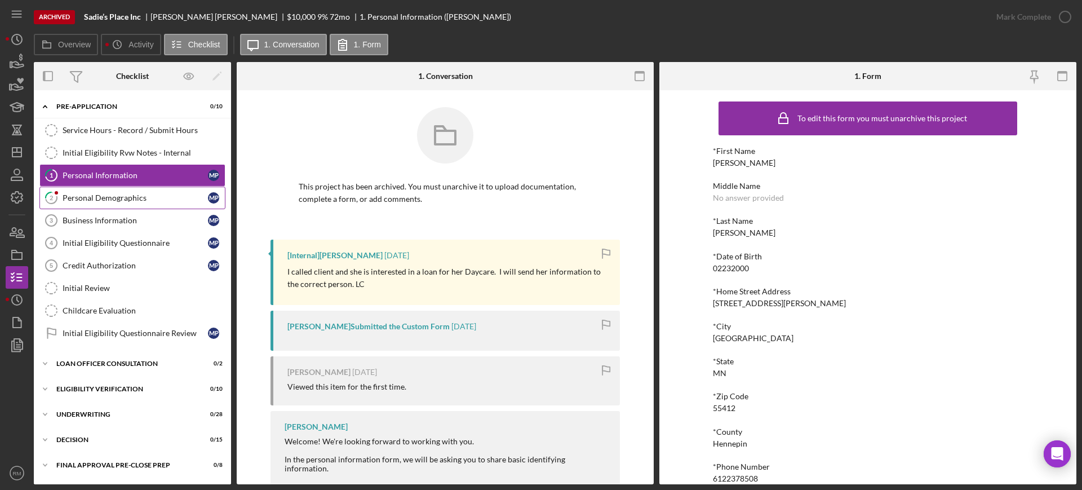
click at [109, 198] on div "Personal Demographics" at bounding box center [135, 197] width 145 height 9
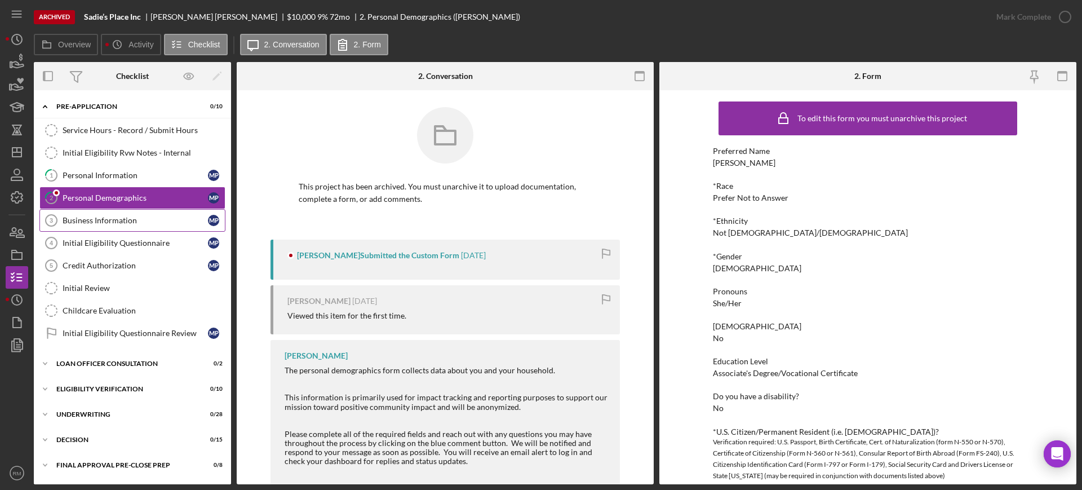
click at [112, 220] on div "Business Information" at bounding box center [135, 220] width 145 height 9
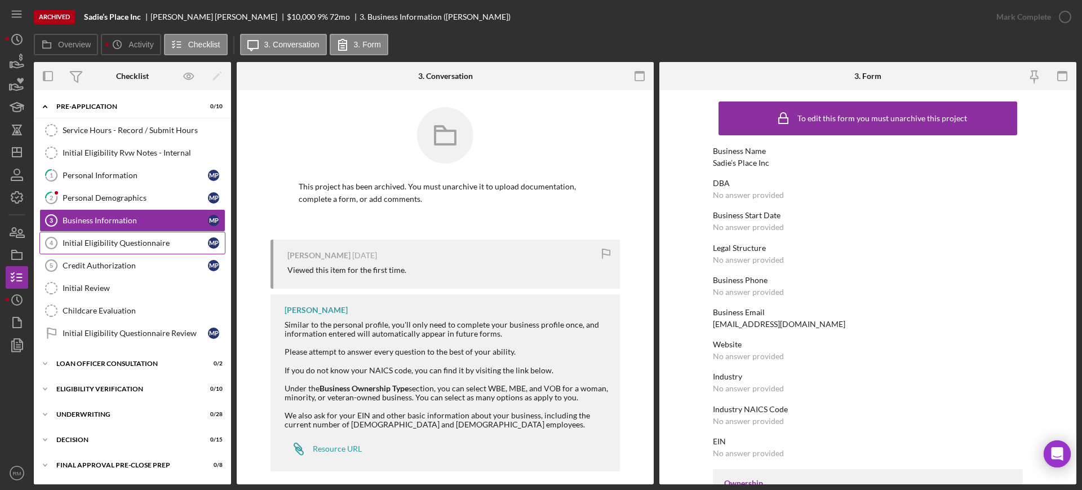
click at [112, 238] on div "Initial Eligibility Questionnaire" at bounding box center [135, 242] width 145 height 9
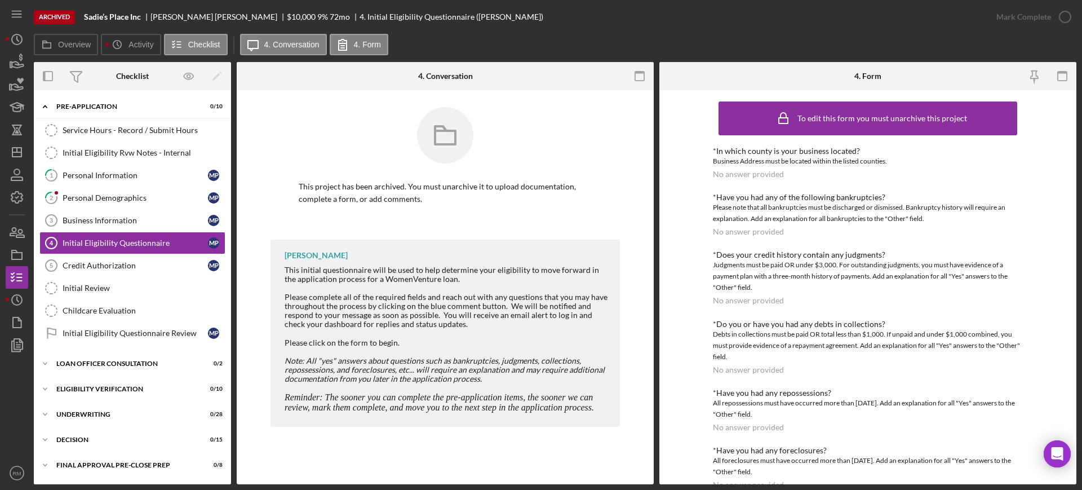
scroll to position [369, 0]
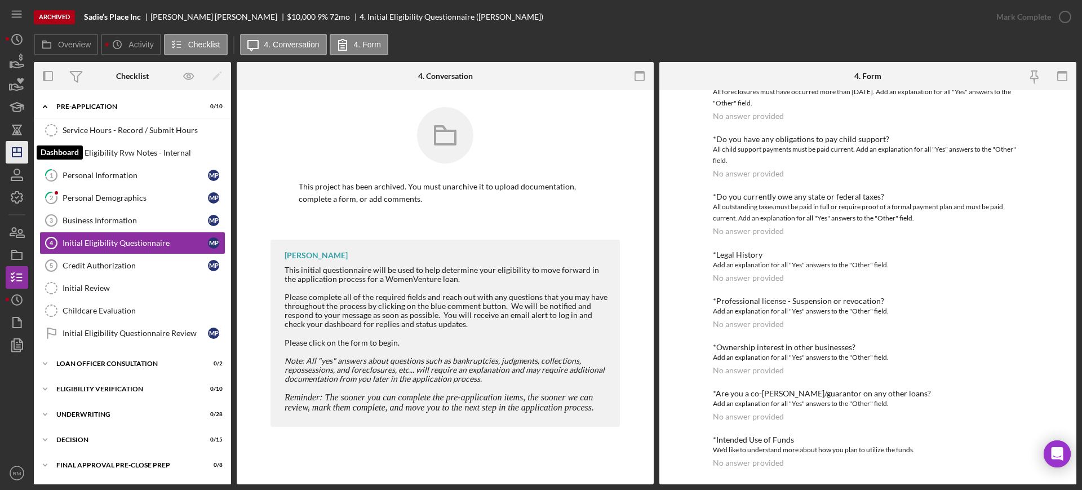
click at [12, 156] on polygon "button" at bounding box center [16, 152] width 9 height 9
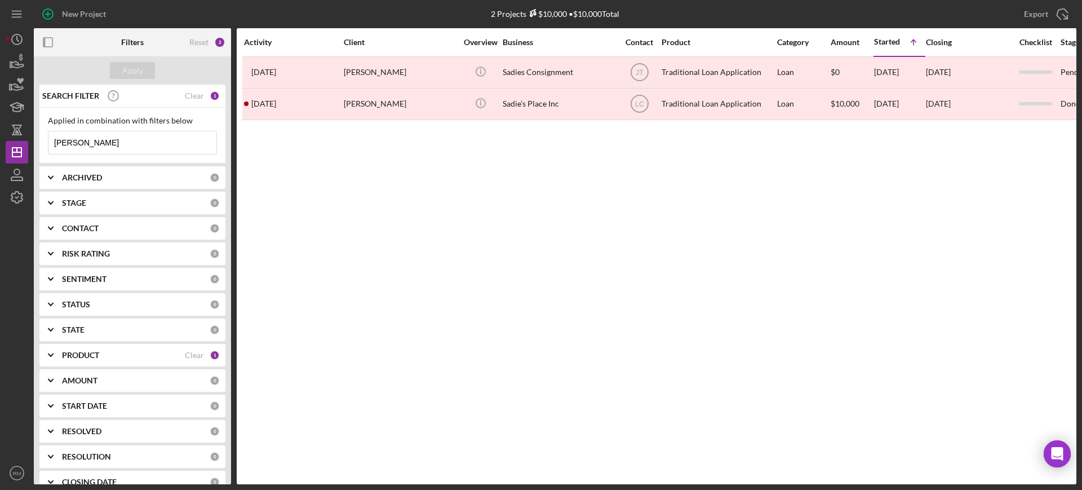
click at [113, 147] on input "sadie" at bounding box center [132, 142] width 168 height 23
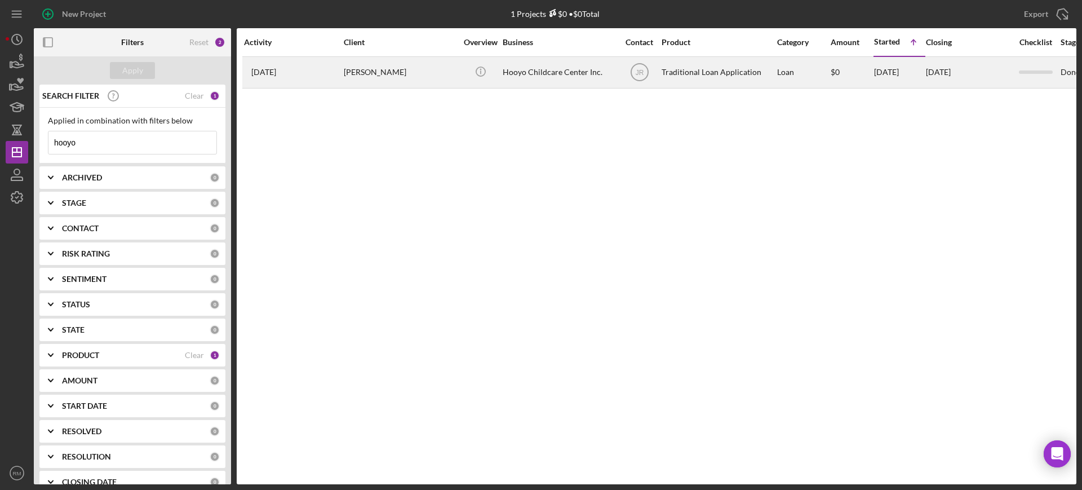
type input "hooyo"
click at [308, 76] on div "1 year ago Fardowsa Ali" at bounding box center [293, 72] width 99 height 30
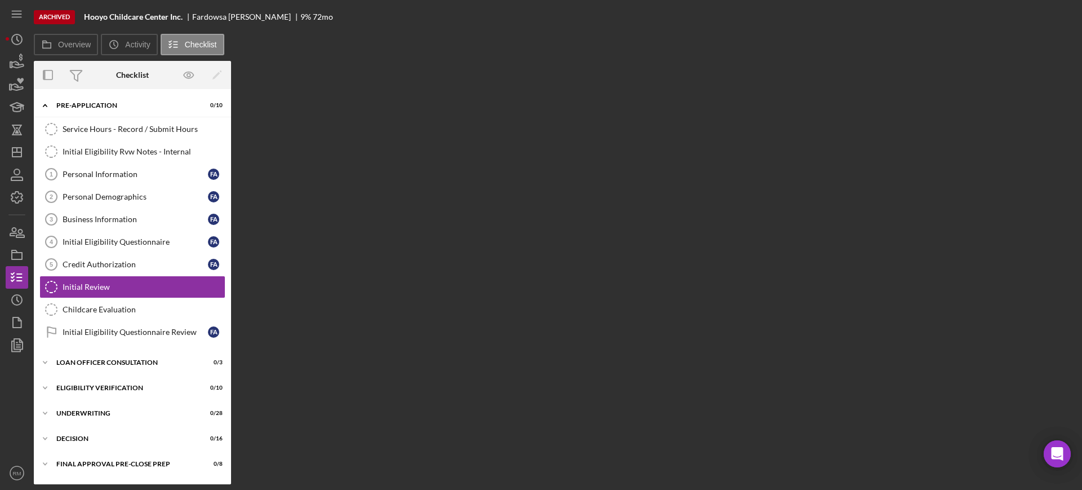
scroll to position [1, 0]
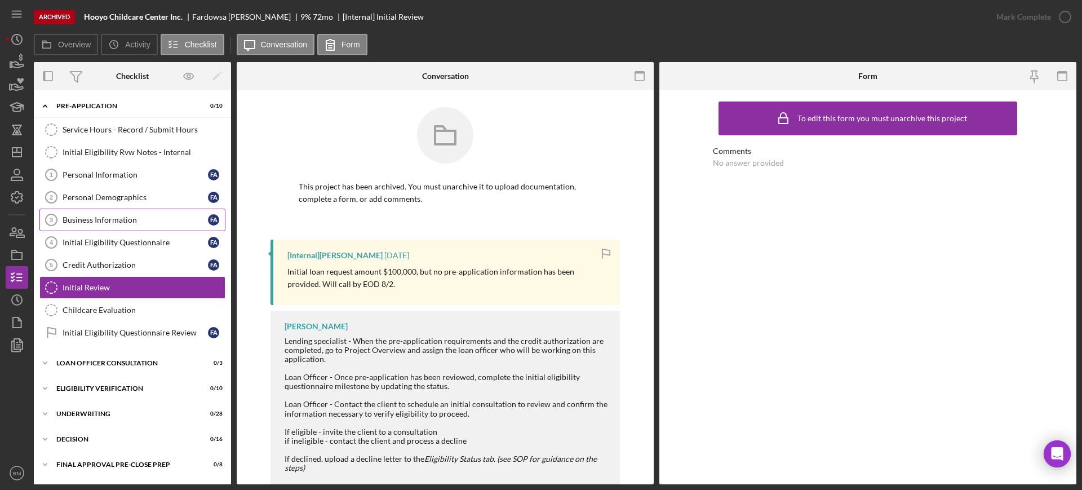
click at [105, 216] on div "Business Information" at bounding box center [135, 219] width 145 height 9
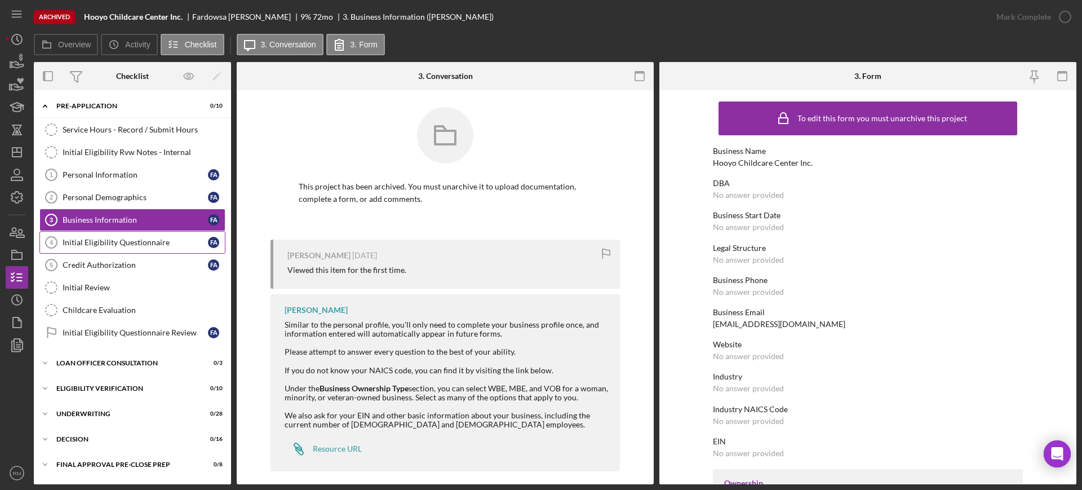
click at [105, 240] on div "Initial Eligibility Questionnaire" at bounding box center [135, 242] width 145 height 9
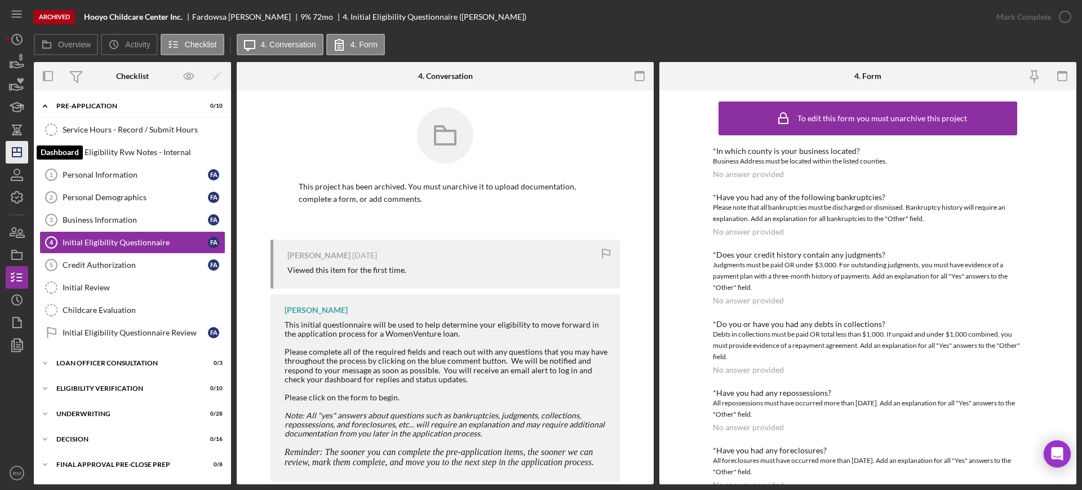
click at [16, 150] on icon "Icon/Dashboard" at bounding box center [17, 152] width 28 height 28
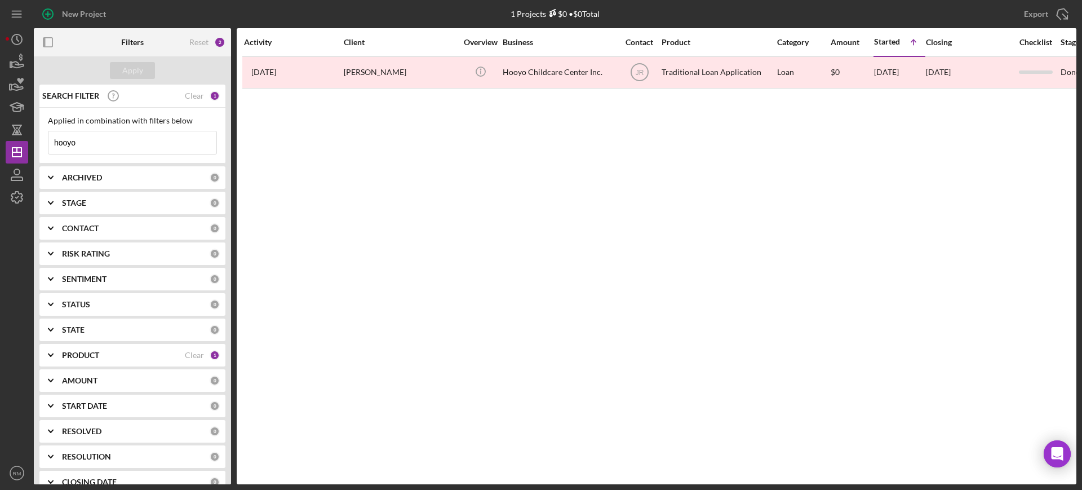
click at [134, 143] on input "hooyo" at bounding box center [132, 142] width 168 height 23
type input "a"
type input "magical"
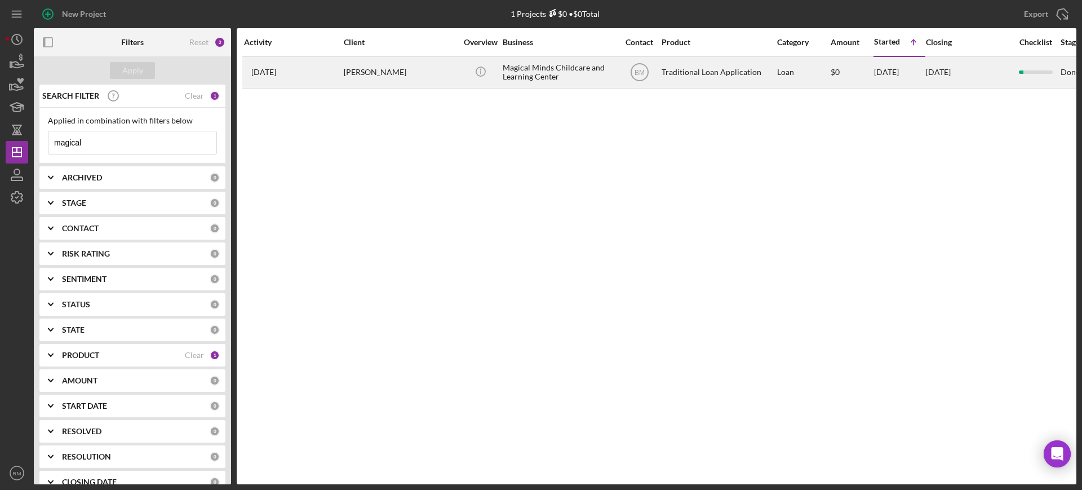
click at [352, 65] on div "Christi Anderson" at bounding box center [400, 72] width 113 height 30
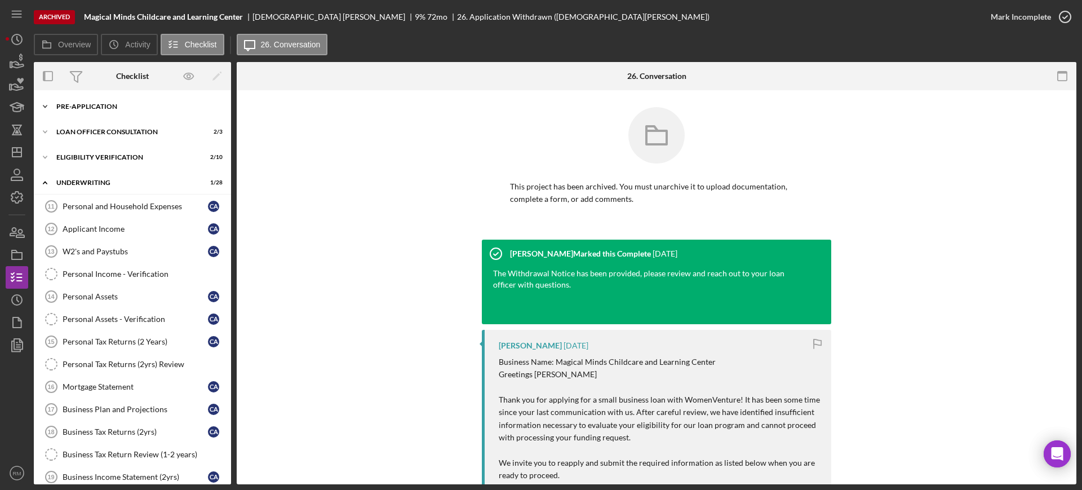
click at [105, 105] on div "Pre-Application" at bounding box center [136, 106] width 161 height 7
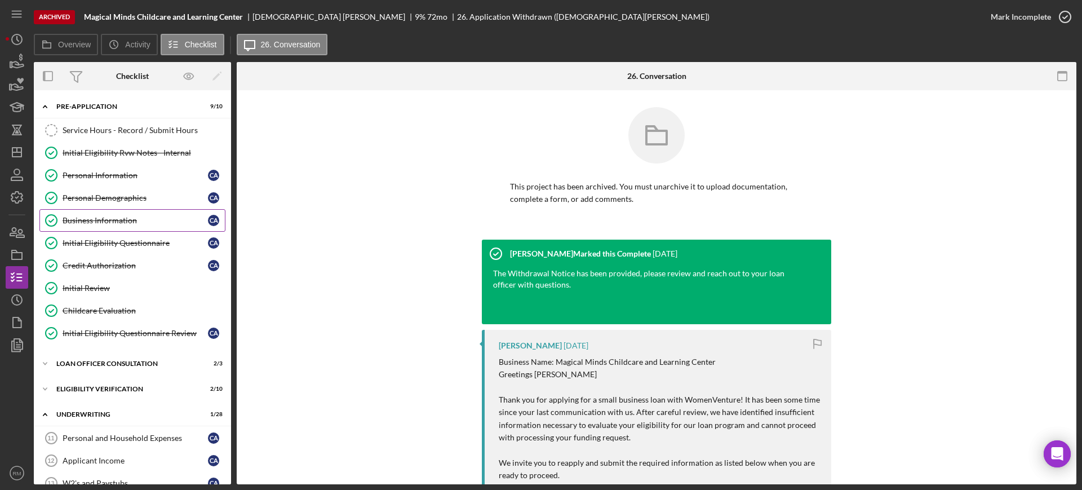
click at [97, 225] on link "Business Information Business Information C A" at bounding box center [132, 220] width 186 height 23
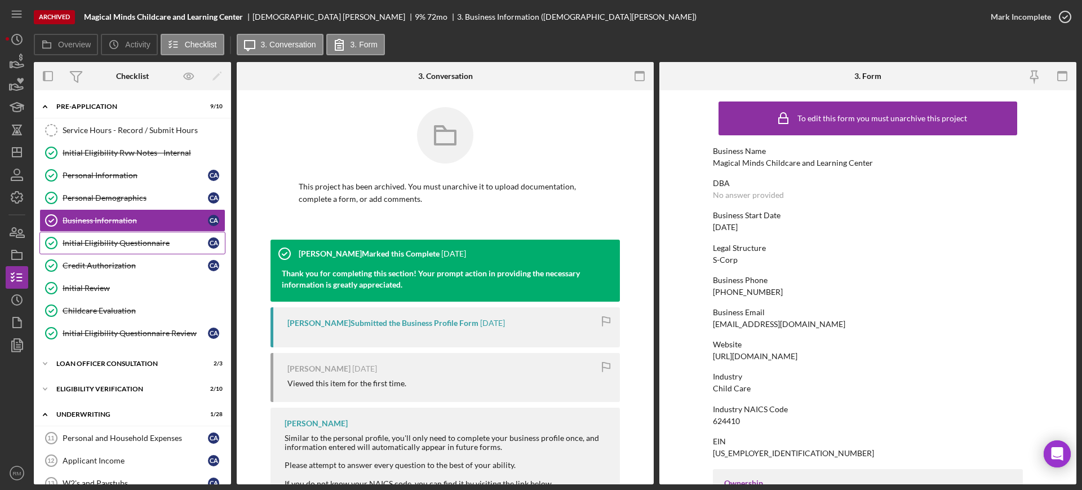
click at [94, 233] on link "Initial Eligibility Questionnaire Initial Eligibility Questionnaire C A" at bounding box center [132, 243] width 186 height 23
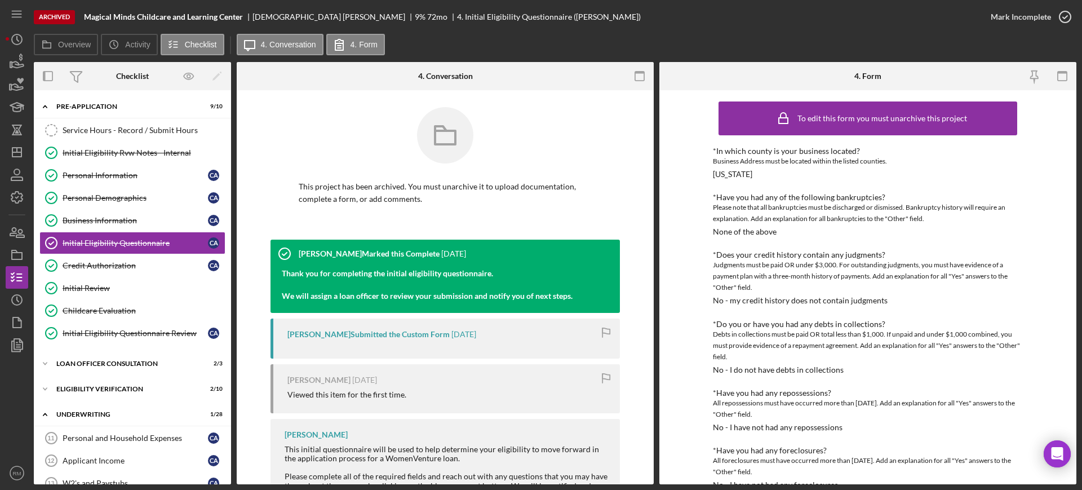
scroll to position [387, 0]
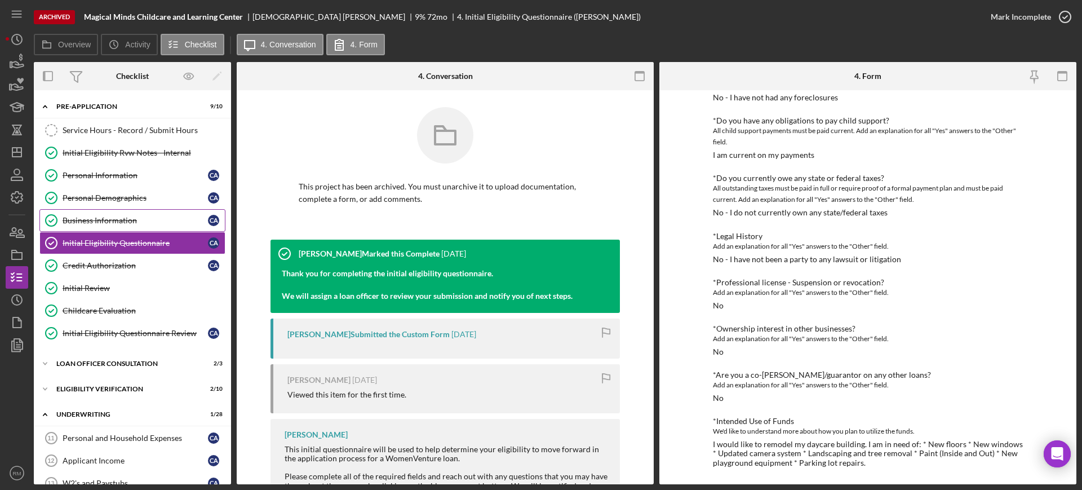
click at [141, 212] on link "Business Information Business Information C A" at bounding box center [132, 220] width 186 height 23
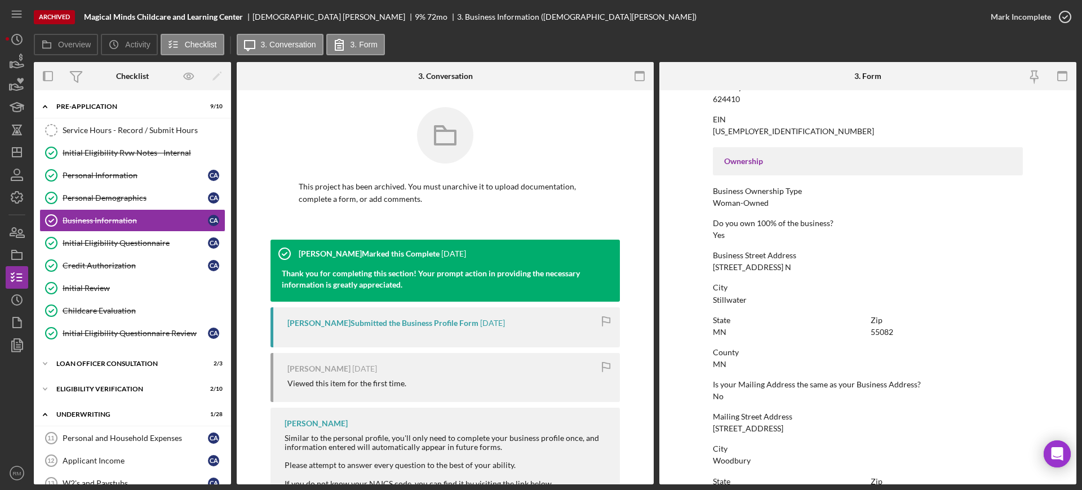
scroll to position [335, 0]
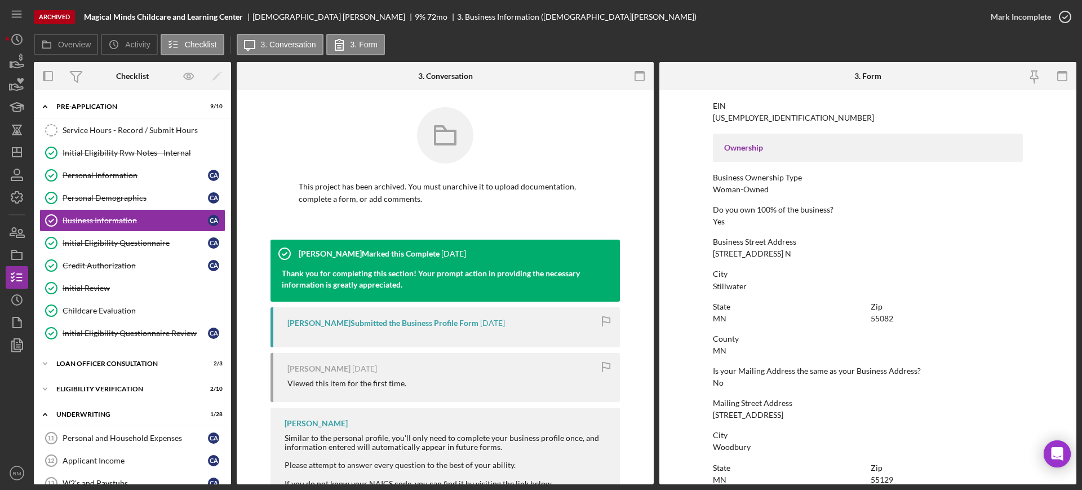
click at [736, 255] on div "6740 Stillwater Blvd. N" at bounding box center [752, 253] width 78 height 9
copy div "6740 Stillwater Blvd. N"
click at [11, 141] on icon "Icon/Dashboard" at bounding box center [17, 152] width 28 height 28
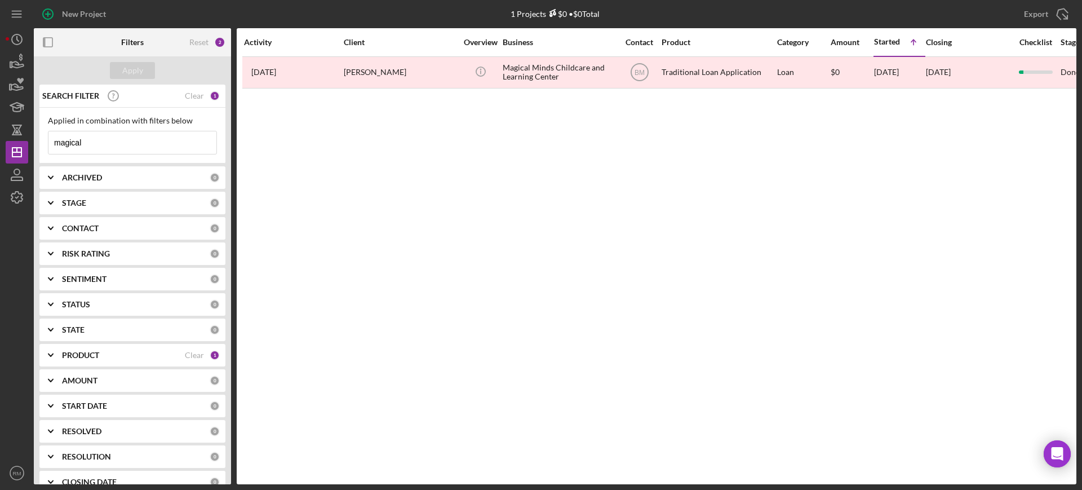
click at [121, 137] on input "magical" at bounding box center [132, 142] width 168 height 23
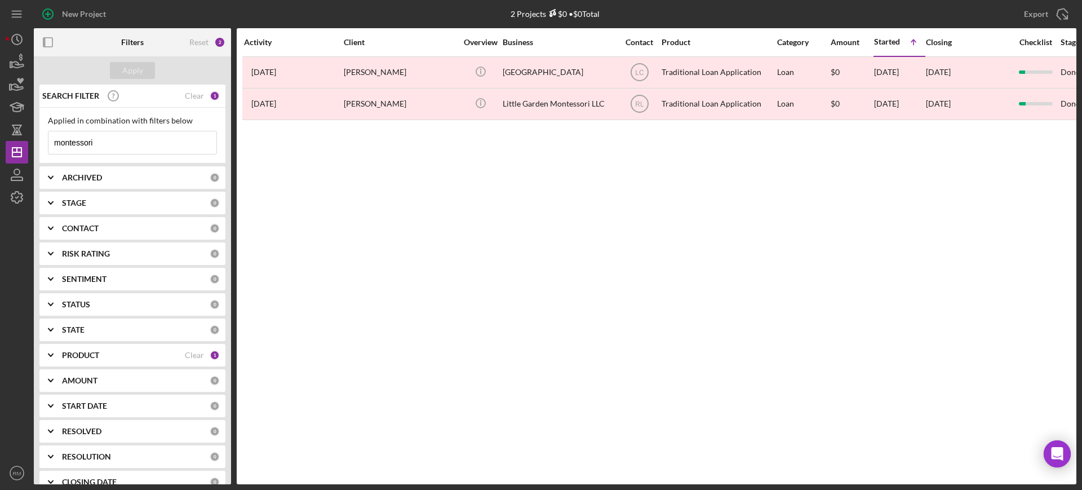
type input "montessori"
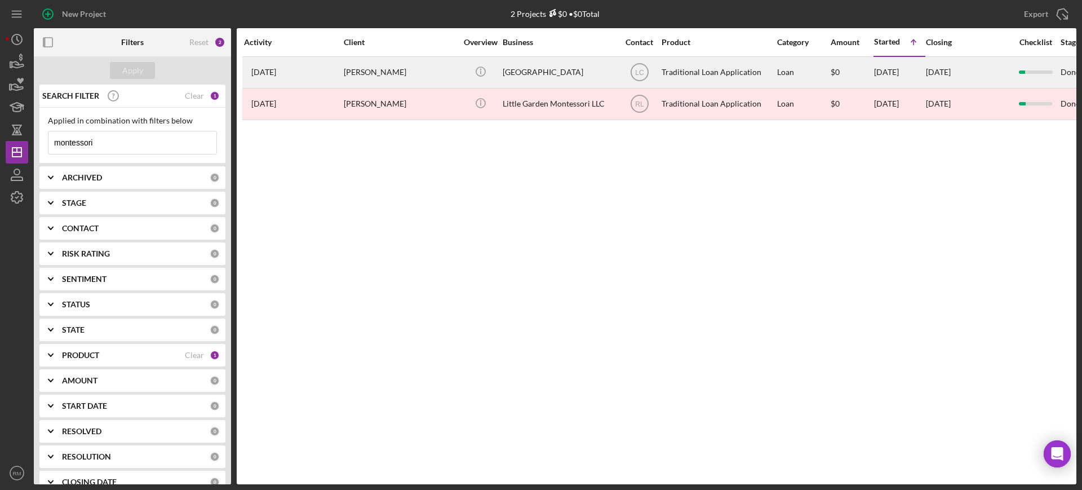
click at [372, 85] on div "Ruchika Verma" at bounding box center [400, 72] width 113 height 30
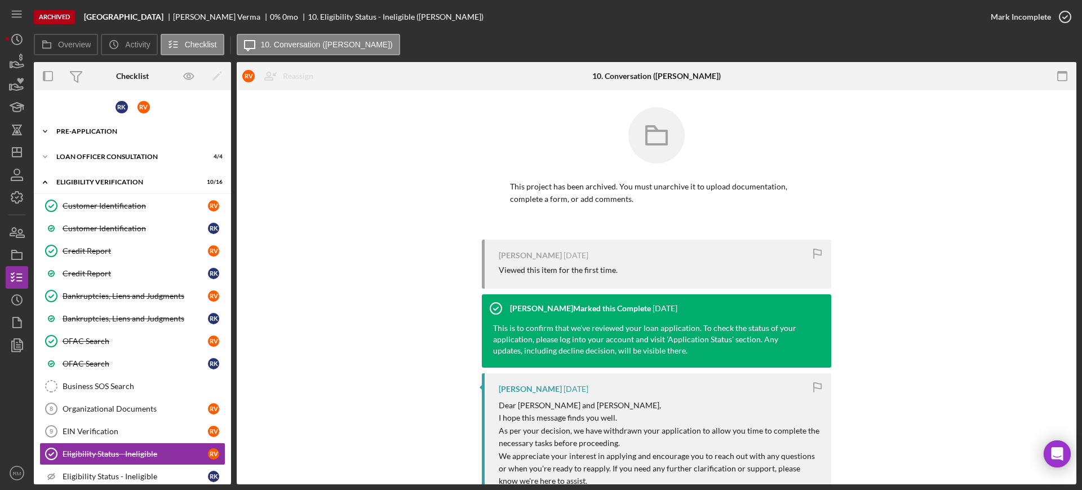
click at [100, 134] on div "Pre-Application" at bounding box center [136, 131] width 161 height 7
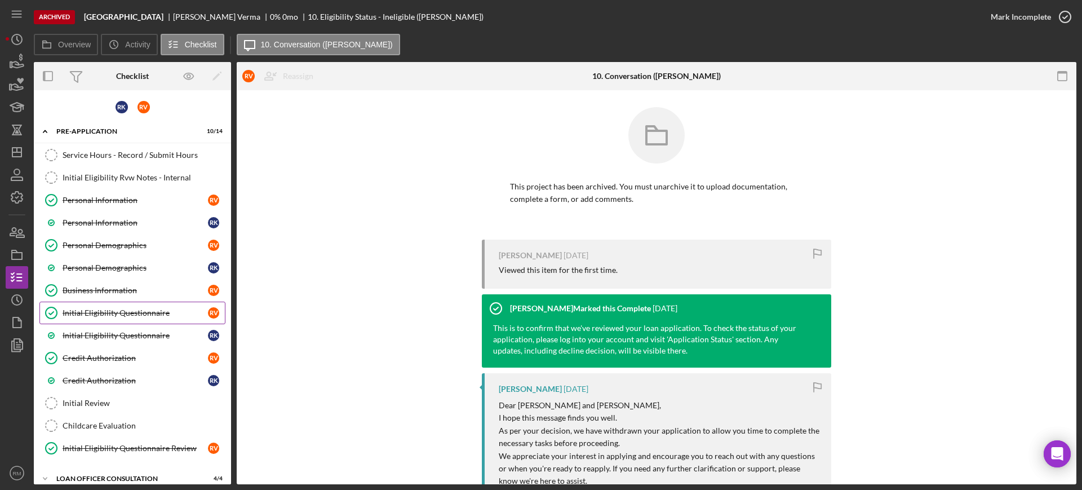
click at [99, 320] on link "Initial Eligibility Questionnaire Initial Eligibility Questionnaire R V" at bounding box center [132, 313] width 186 height 23
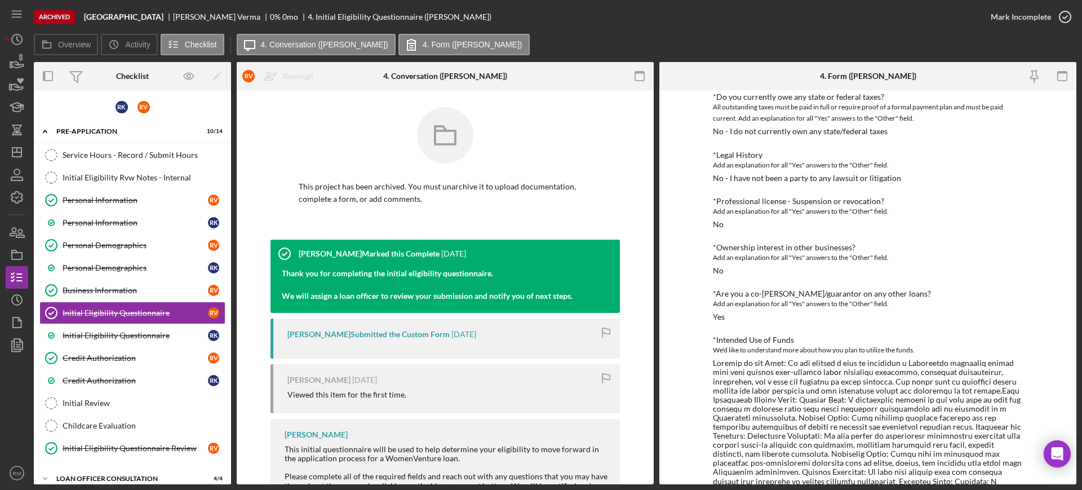
scroll to position [605, 0]
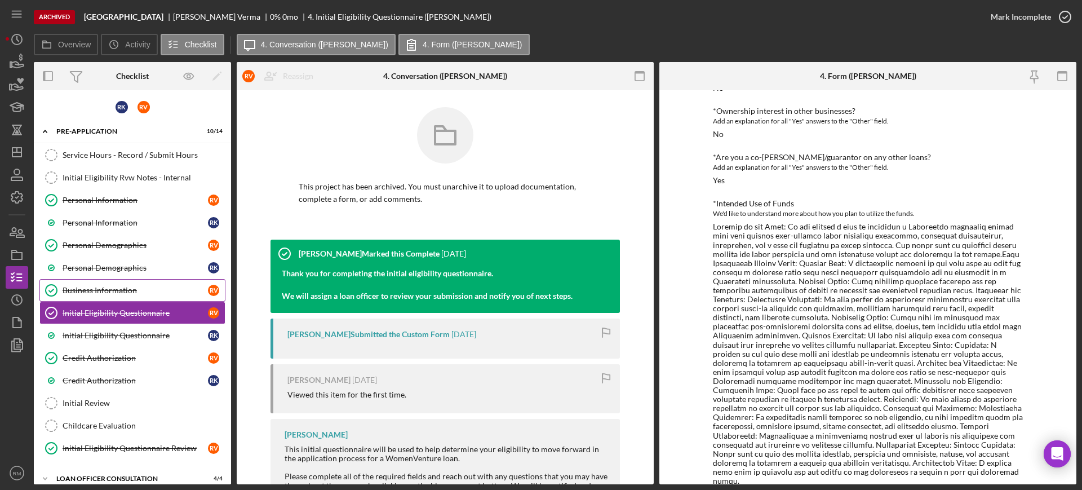
click at [122, 294] on div "Business Information" at bounding box center [135, 290] width 145 height 9
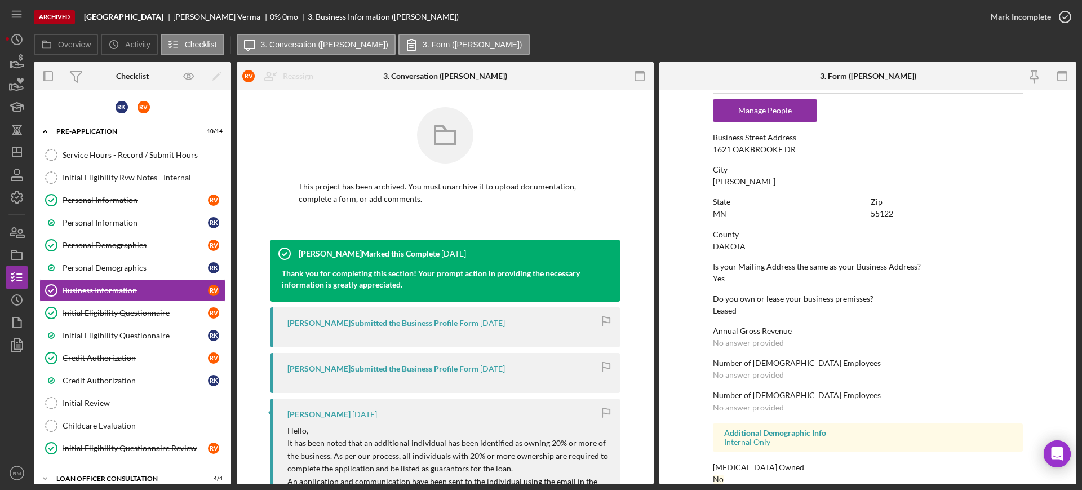
scroll to position [568, 0]
click at [729, 153] on div "1621 OAKBROOKE DR" at bounding box center [754, 149] width 83 height 9
copy div "1621 OAKBROOKE DR"
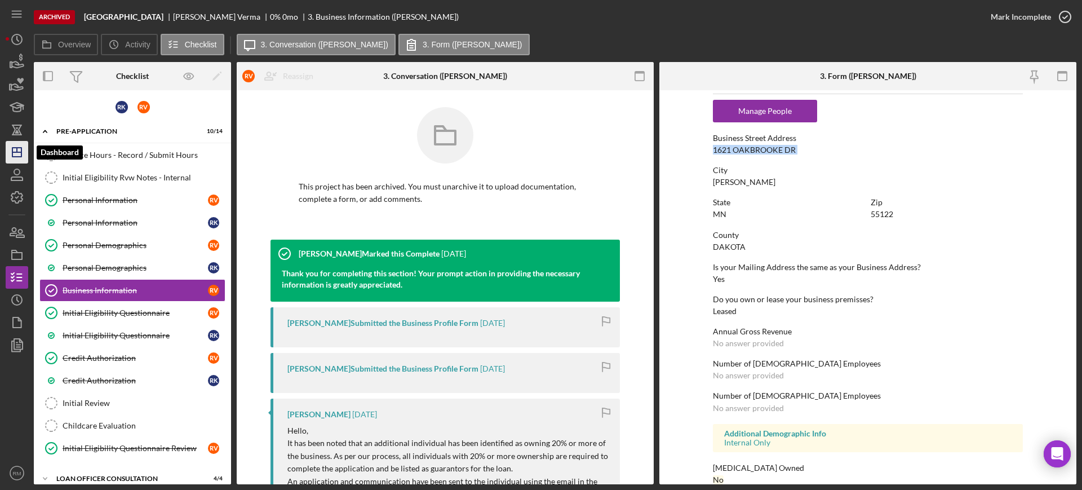
click at [11, 149] on icon "Icon/Dashboard" at bounding box center [17, 152] width 28 height 28
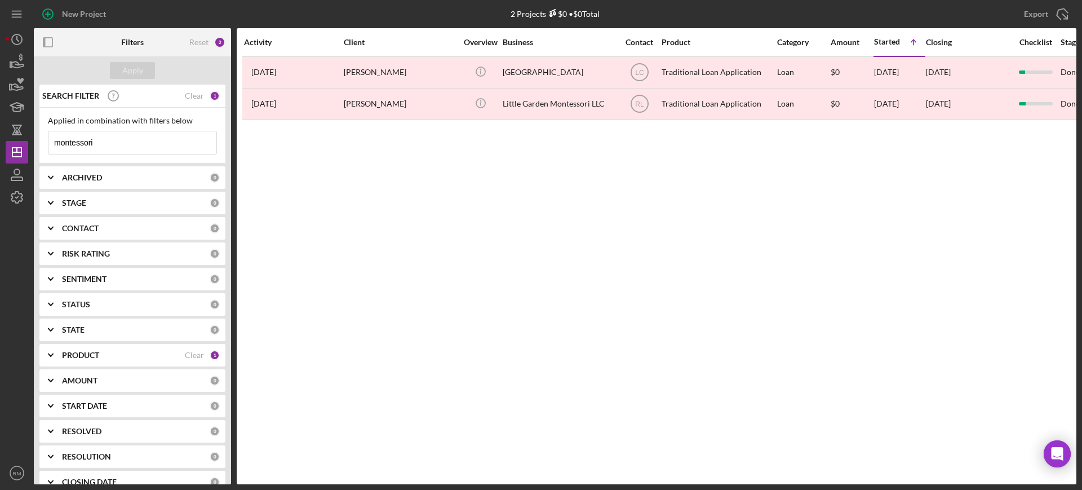
click at [108, 143] on input "montessori" at bounding box center [132, 142] width 168 height 23
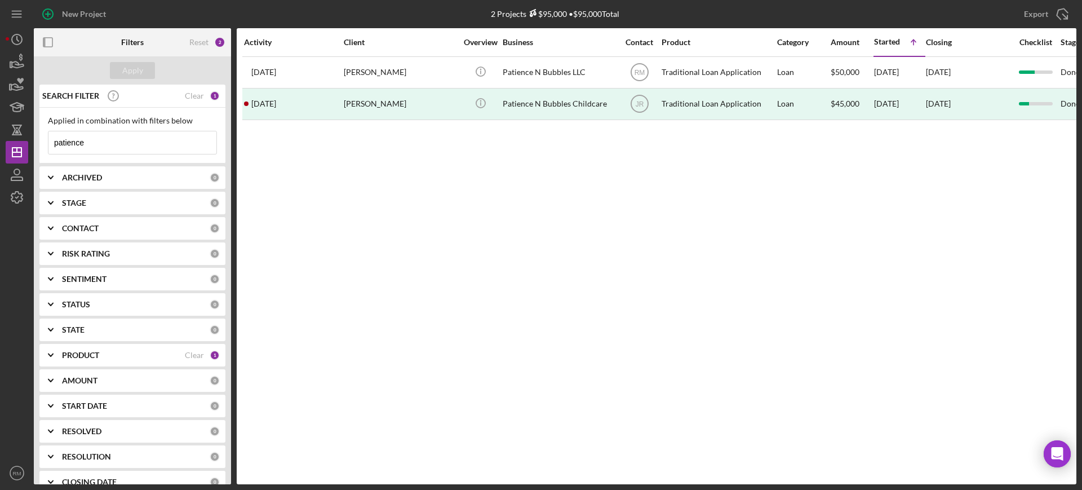
type input "patience"
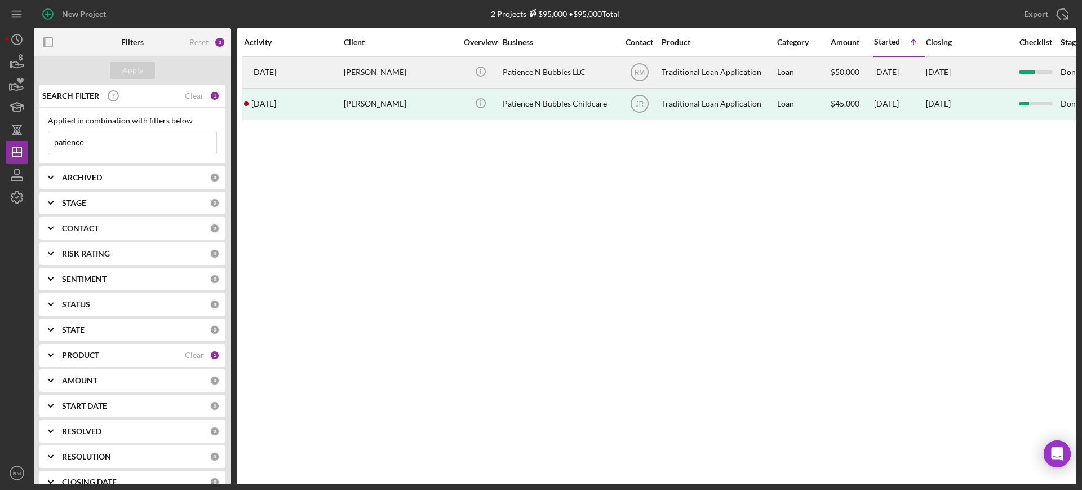
click at [385, 60] on div "Mary Ssegirinya" at bounding box center [400, 72] width 113 height 30
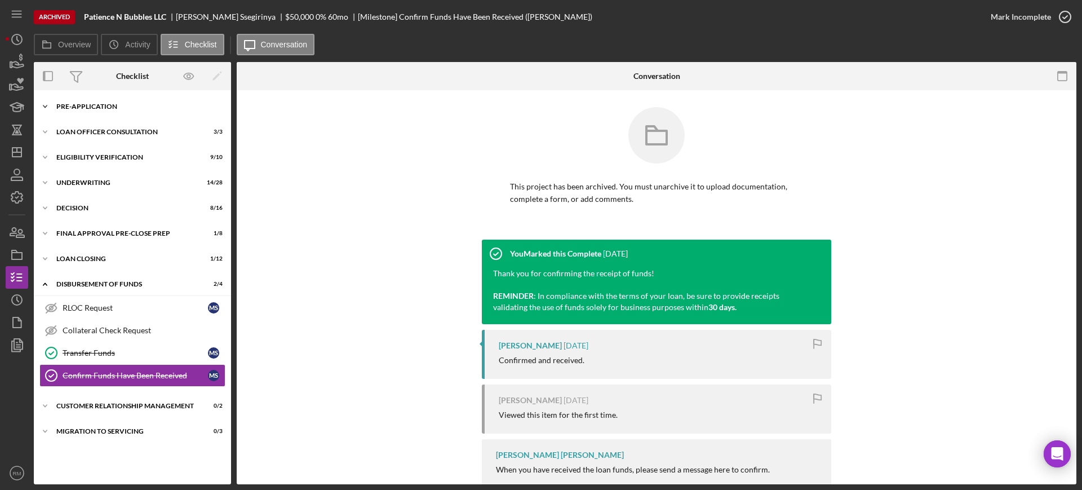
click at [91, 110] on div "Icon/Expander Pre-Application 7 / 10" at bounding box center [132, 106] width 197 height 23
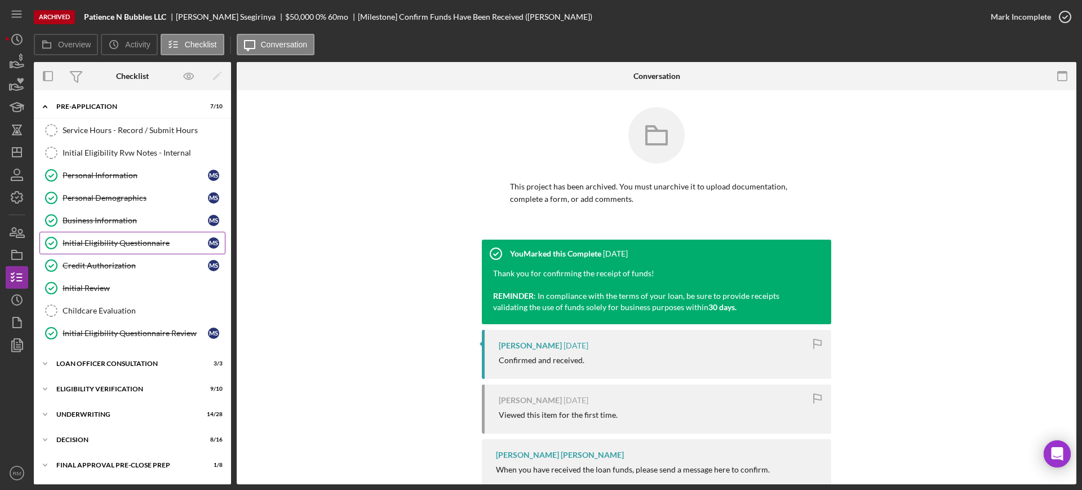
click at [95, 245] on div "Initial Eligibility Questionnaire" at bounding box center [135, 242] width 145 height 9
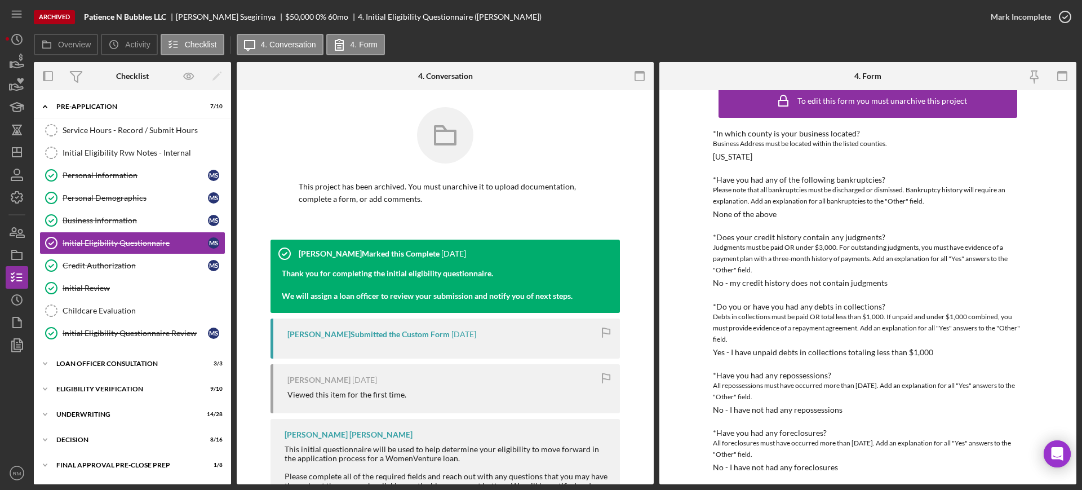
scroll to position [369, 0]
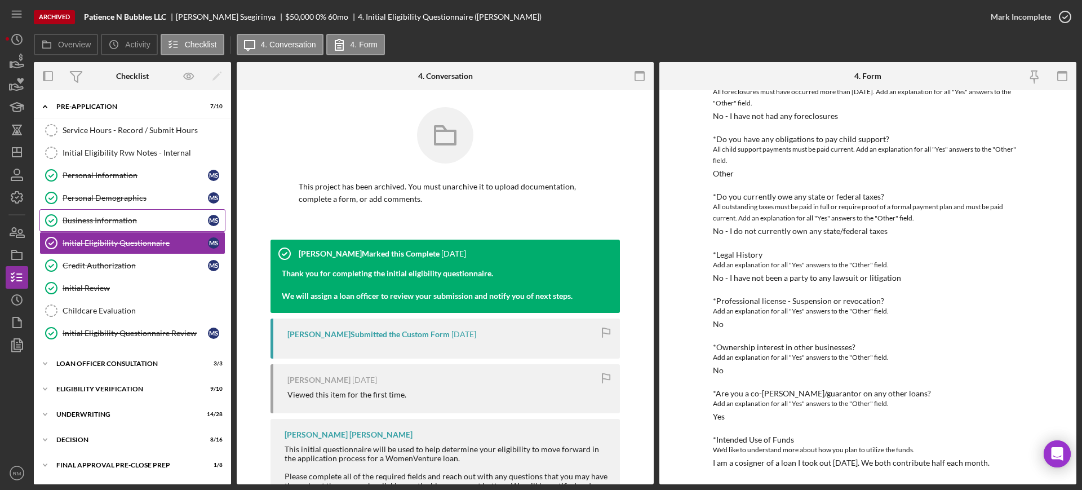
click at [93, 214] on link "Business Information Business Information M S" at bounding box center [132, 220] width 186 height 23
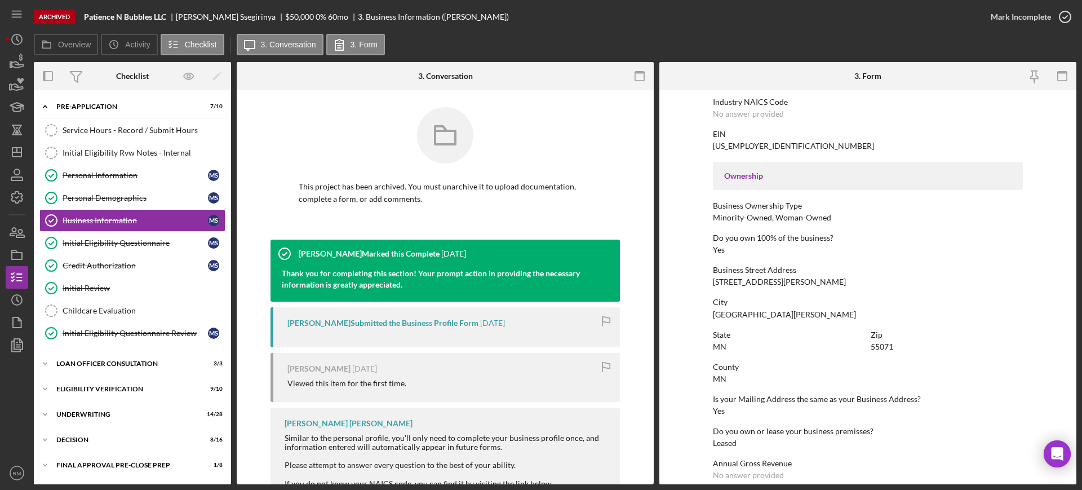
scroll to position [310, 0]
click at [739, 276] on div "920 Holley Ave" at bounding box center [779, 279] width 133 height 9
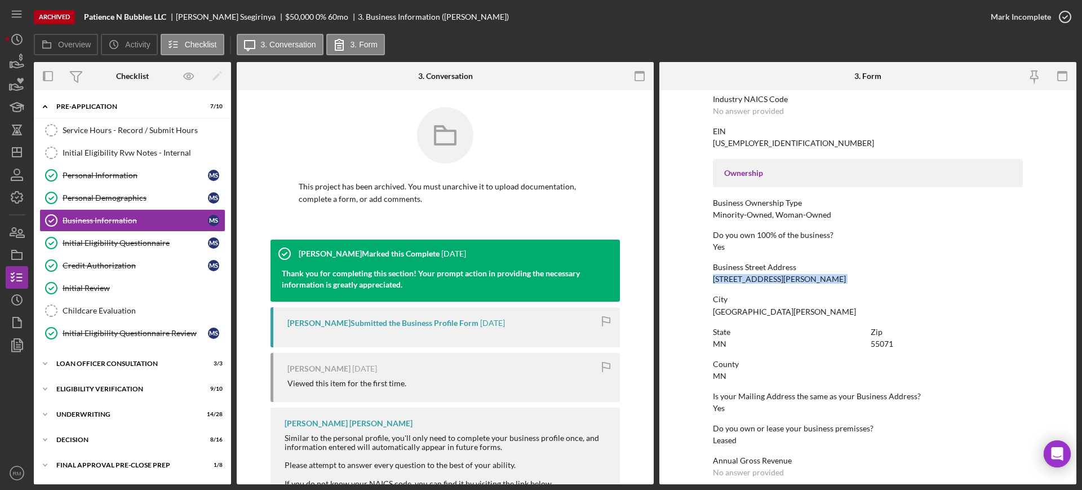
click at [739, 276] on div "920 Holley Ave" at bounding box center [779, 279] width 133 height 9
click at [12, 154] on polygon "button" at bounding box center [16, 152] width 9 height 9
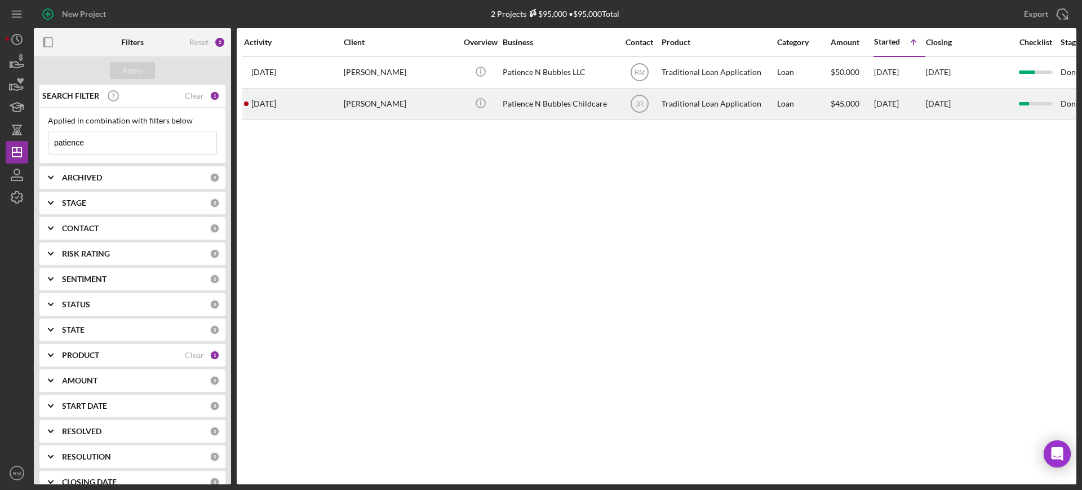
click at [406, 105] on div "Mary Ssegirinya" at bounding box center [400, 104] width 113 height 30
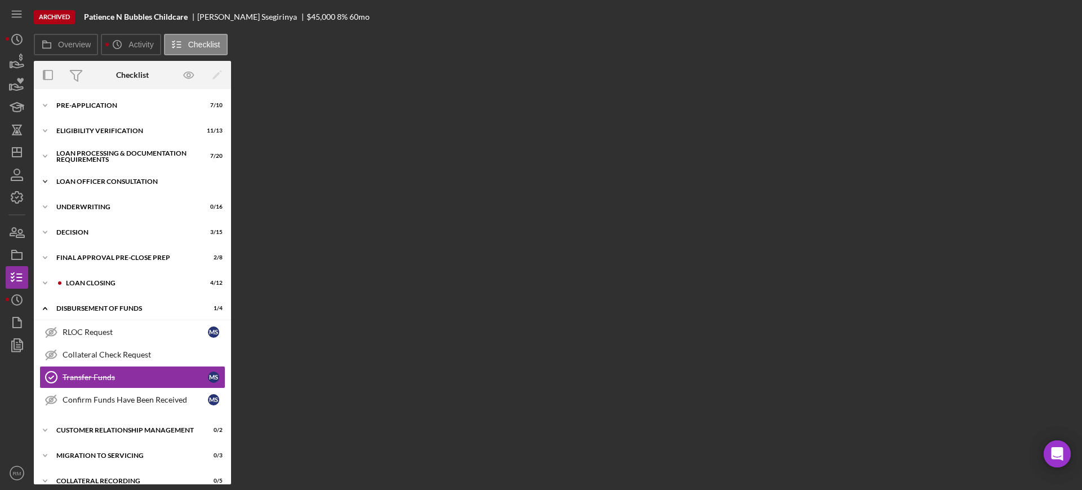
scroll to position [14, 0]
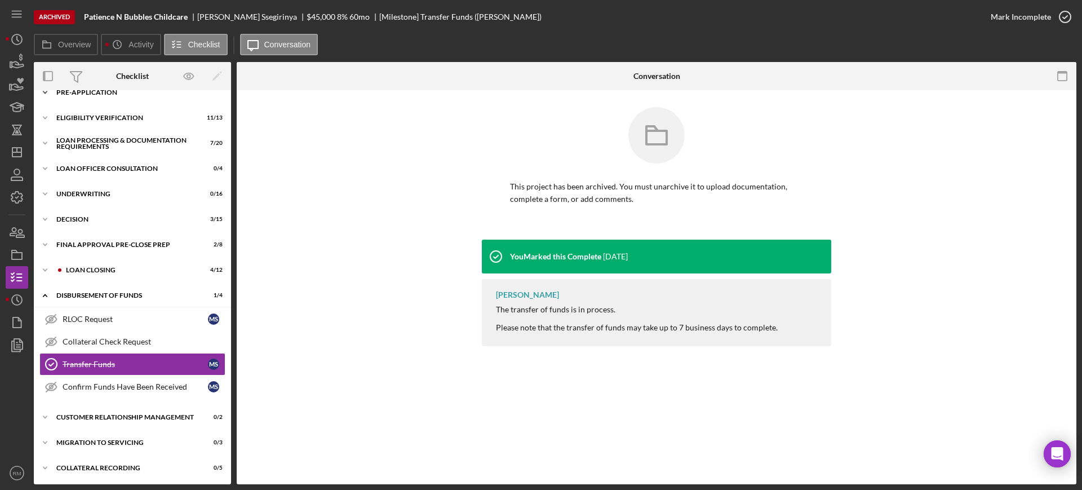
click at [111, 94] on div "Pre-Application" at bounding box center [136, 92] width 161 height 7
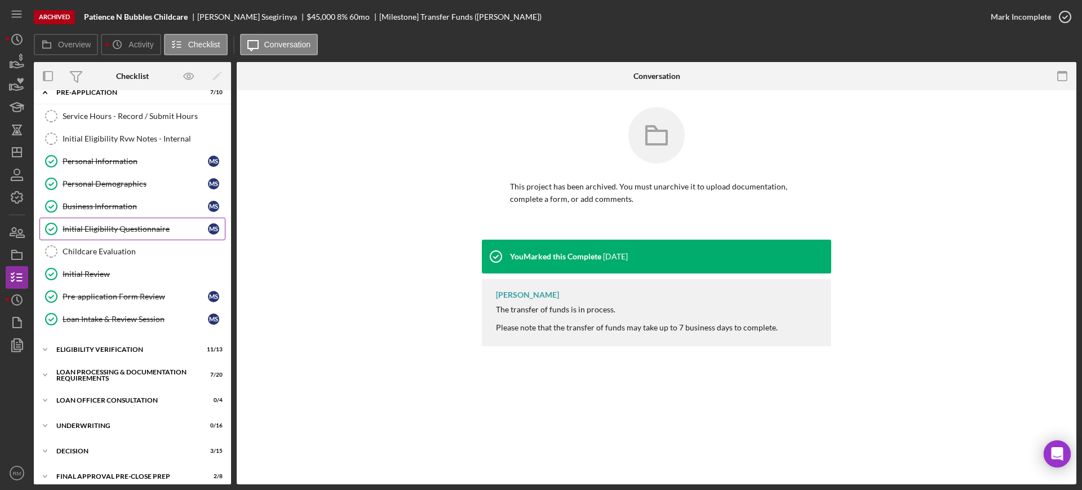
click at [95, 227] on div "Initial Eligibility Questionnaire" at bounding box center [135, 228] width 145 height 9
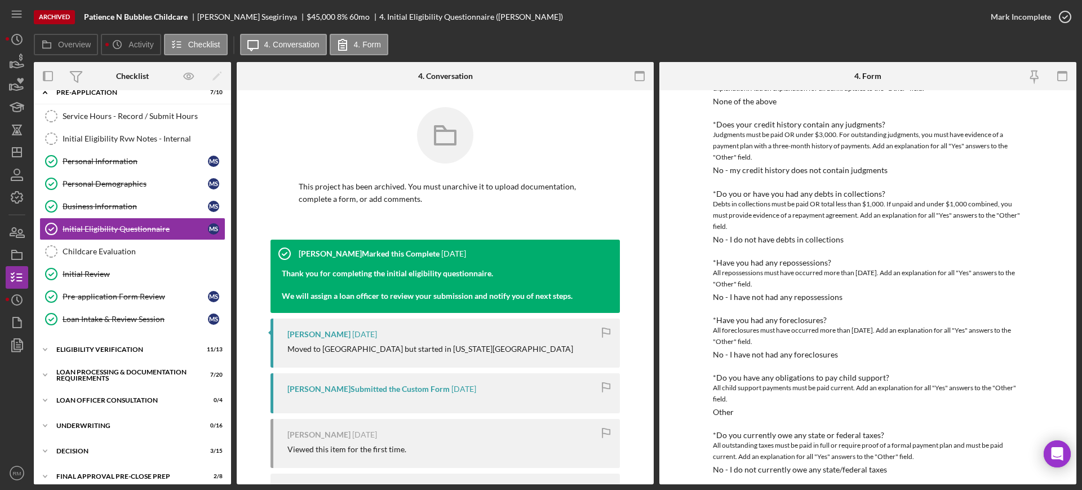
scroll to position [128, 0]
click at [167, 198] on link "Business Information Business Information M S" at bounding box center [132, 206] width 186 height 23
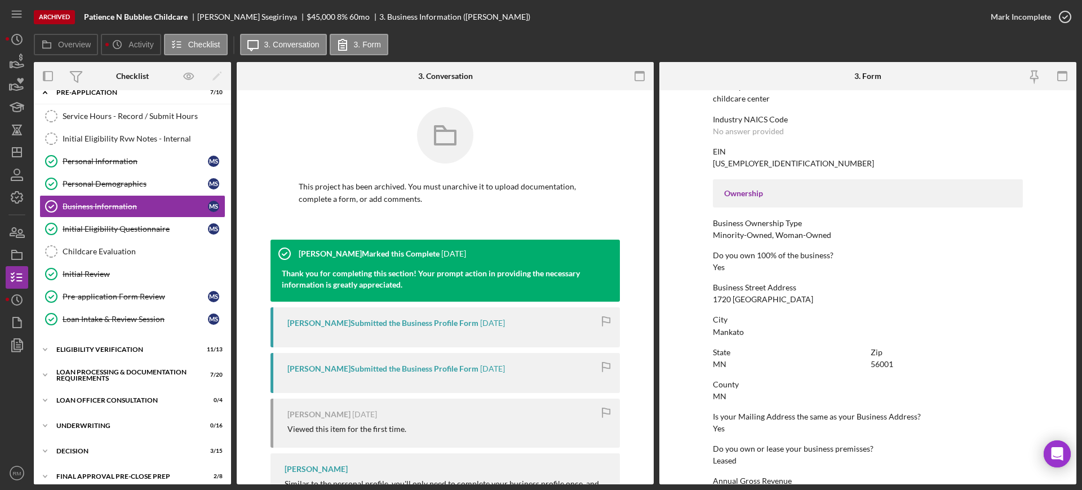
scroll to position [291, 0]
click at [754, 299] on div "1720 Bassest drive" at bounding box center [763, 298] width 100 height 9
copy div "1720 Bassest drive"
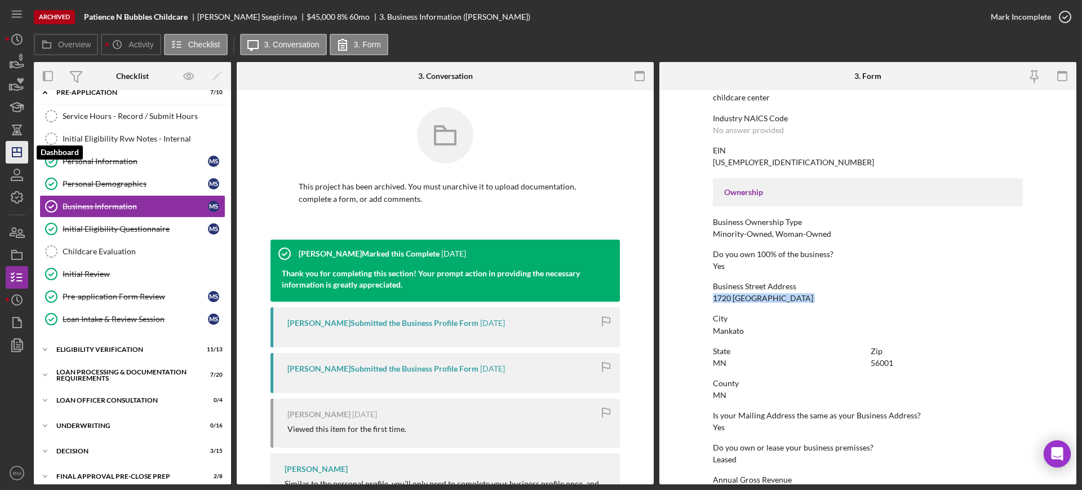
click at [15, 145] on icon "Icon/Dashboard" at bounding box center [17, 152] width 28 height 28
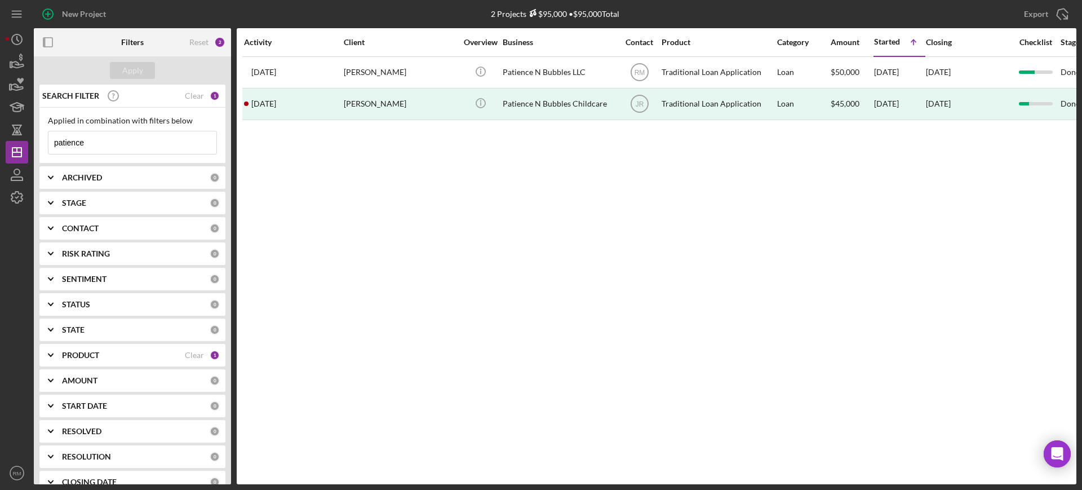
click at [117, 137] on input "patience" at bounding box center [132, 142] width 168 height 23
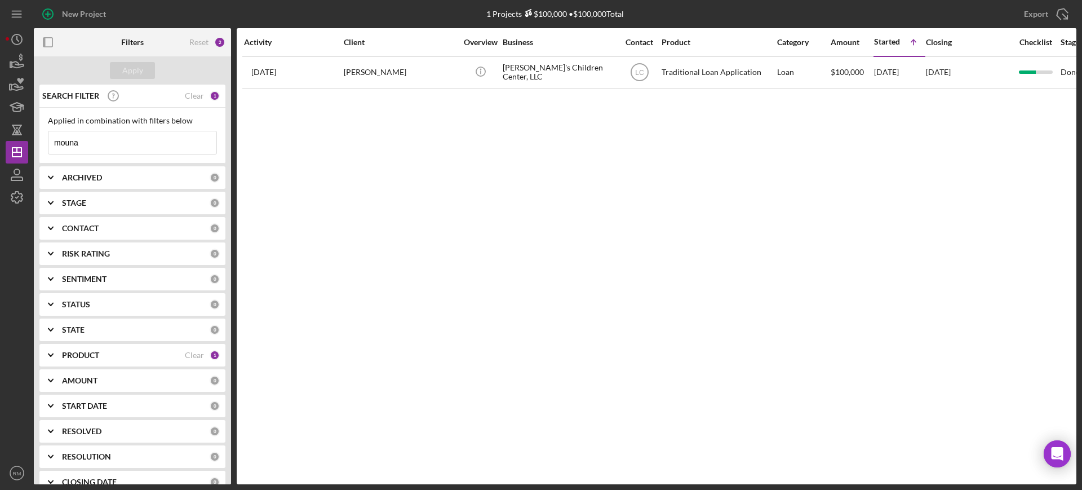
type input "mouna"
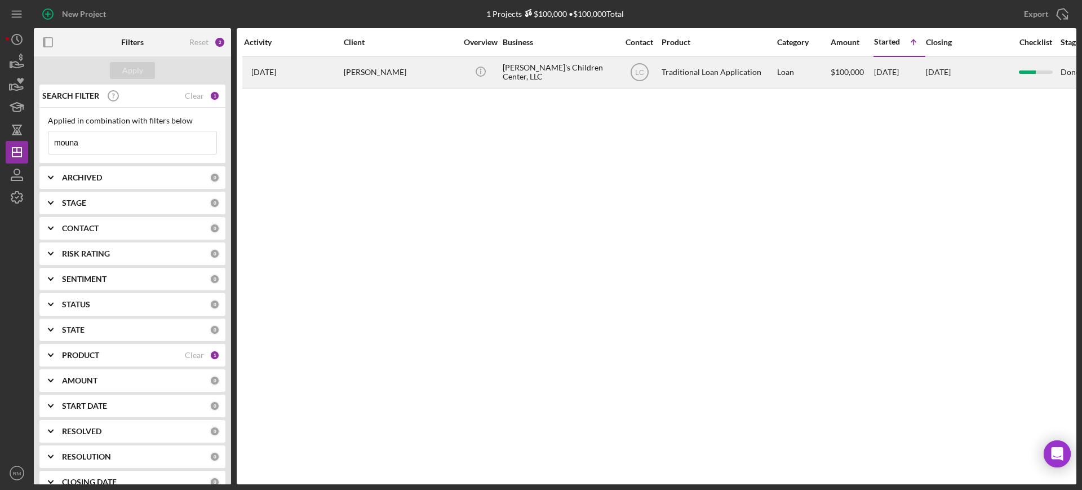
click at [330, 71] on div "9 months ago Maimouna Coulibaly" at bounding box center [293, 72] width 99 height 30
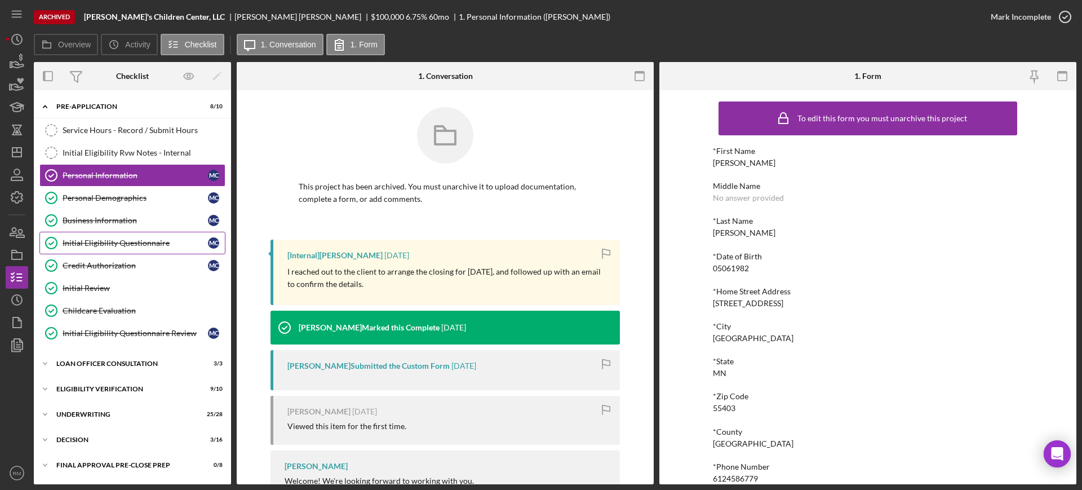
click at [163, 242] on div "Initial Eligibility Questionnaire" at bounding box center [135, 242] width 145 height 9
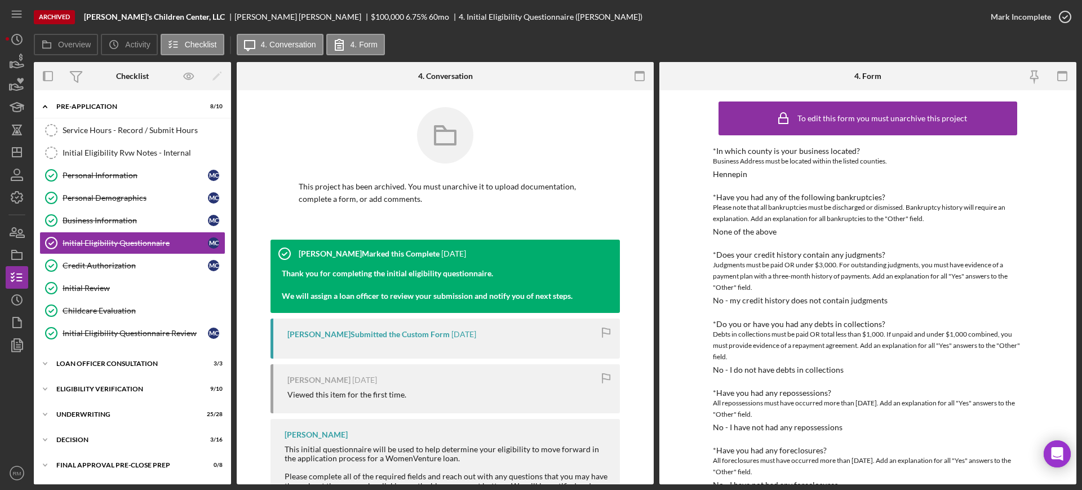
scroll to position [378, 0]
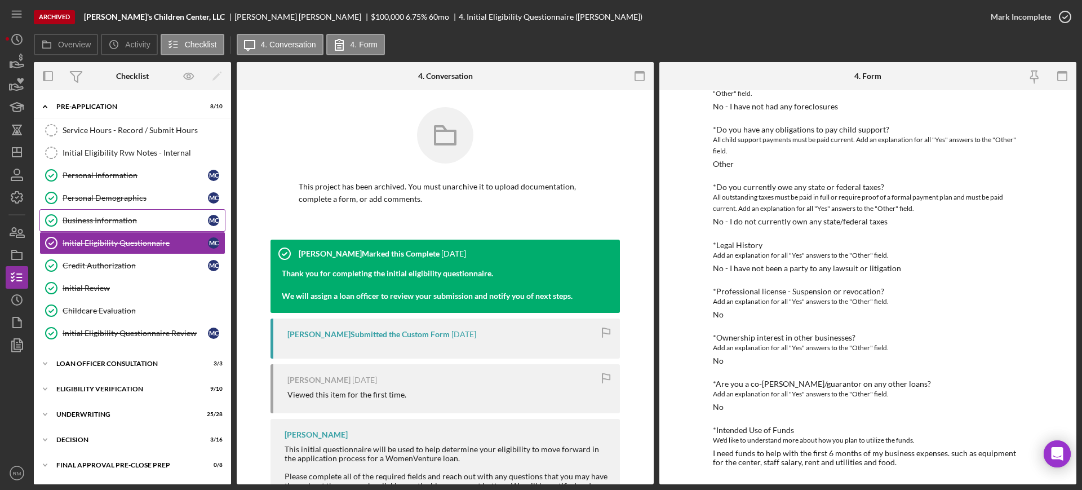
click at [132, 218] on div "Business Information" at bounding box center [135, 220] width 145 height 9
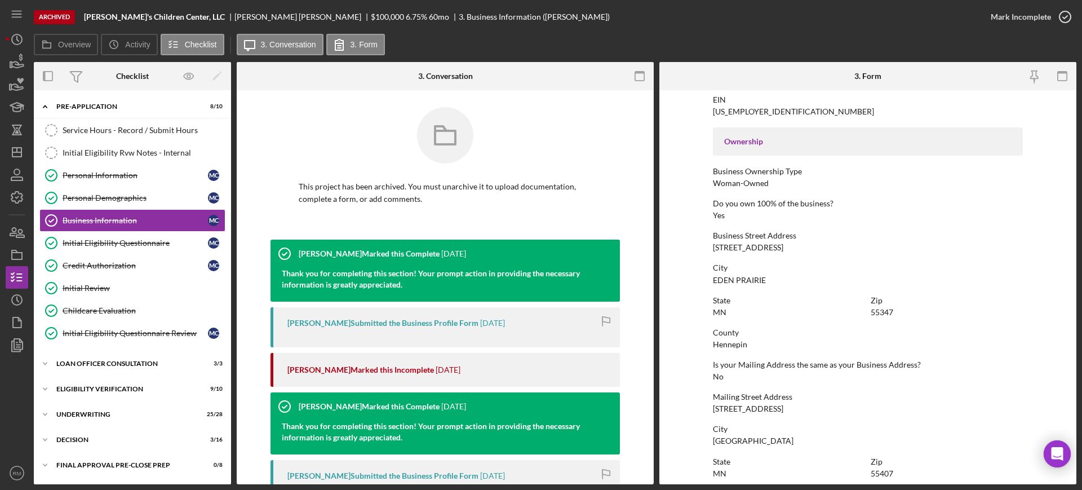
scroll to position [377, 0]
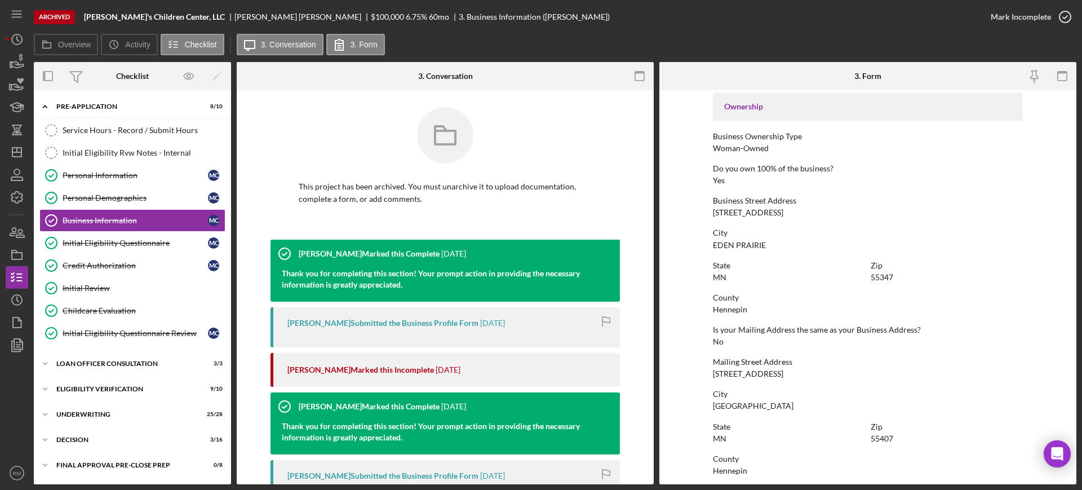
click at [755, 209] on div "11000 Blossom RD" at bounding box center [748, 212] width 70 height 9
copy div "11000 Blossom RD"
click at [13, 158] on icon "Icon/Dashboard" at bounding box center [17, 152] width 28 height 28
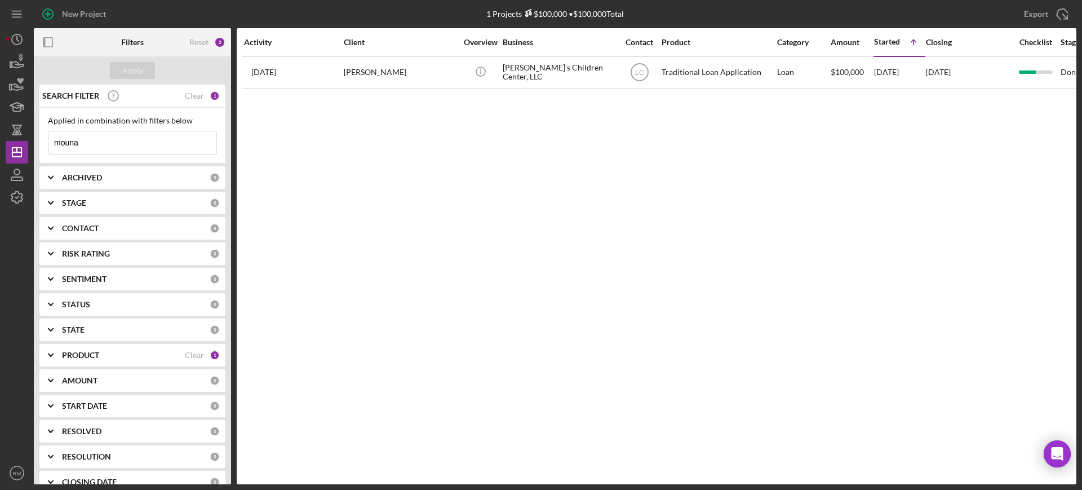
click at [126, 143] on input "mouna" at bounding box center [132, 142] width 168 height 23
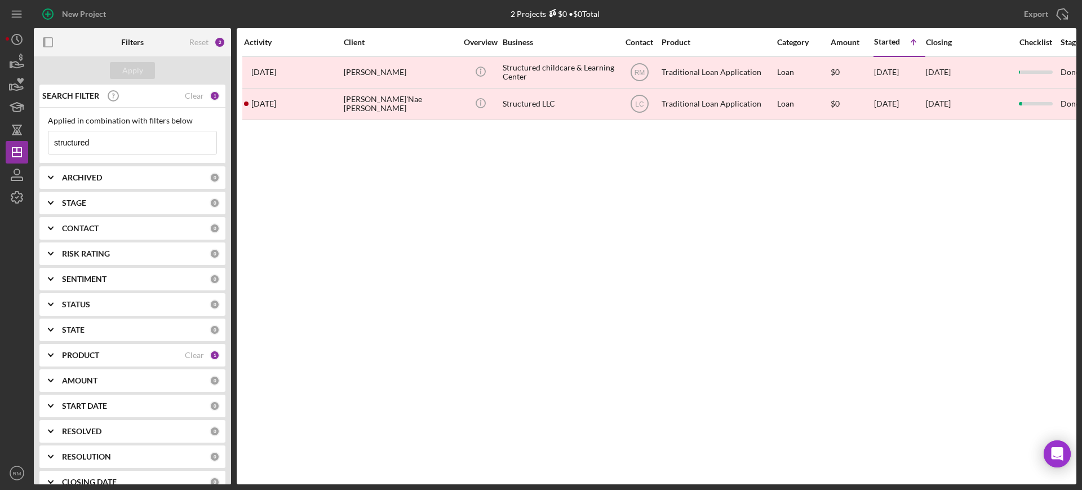
type input "structured"
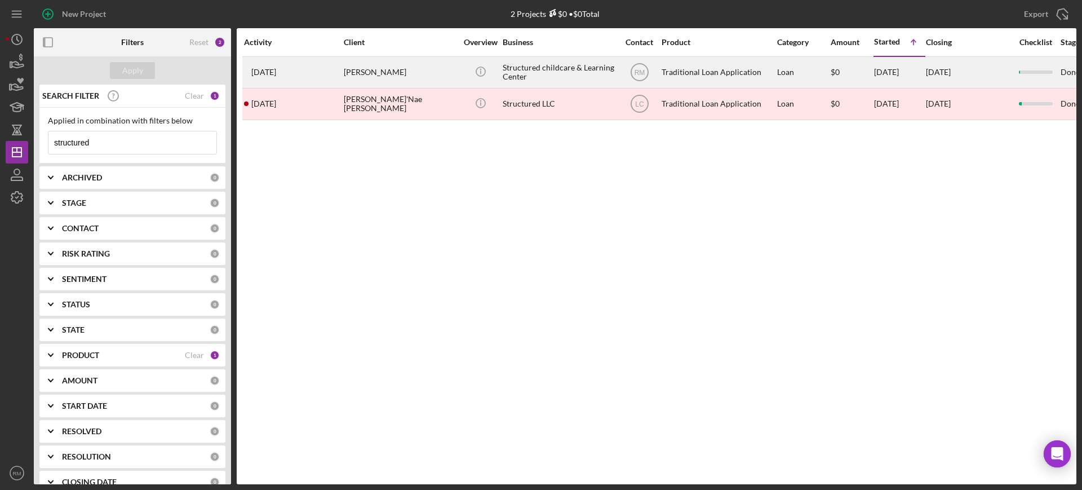
click at [373, 82] on div "JaNae Bishop" at bounding box center [400, 72] width 113 height 30
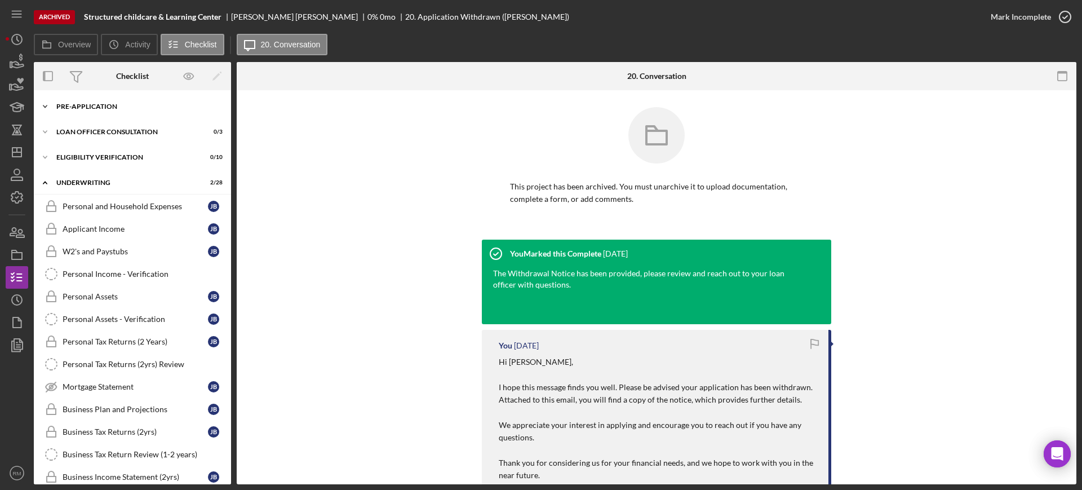
click at [96, 103] on div "Pre-Application" at bounding box center [136, 106] width 161 height 7
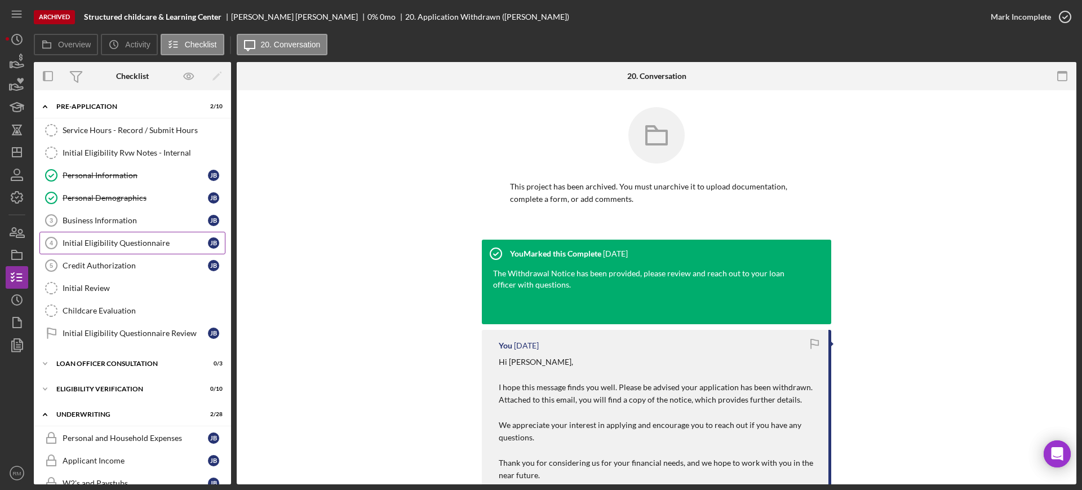
click at [108, 242] on div "Initial Eligibility Questionnaire" at bounding box center [135, 242] width 145 height 9
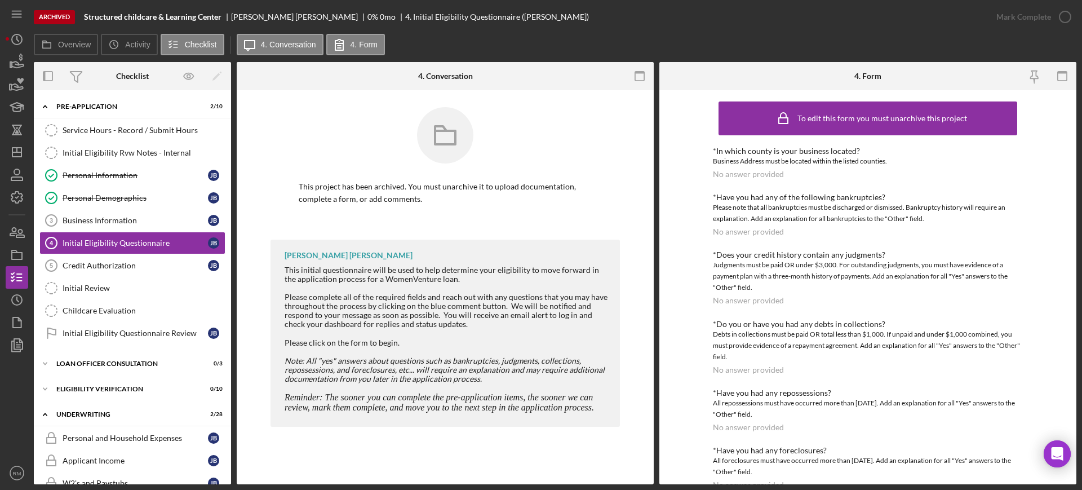
scroll to position [369, 0]
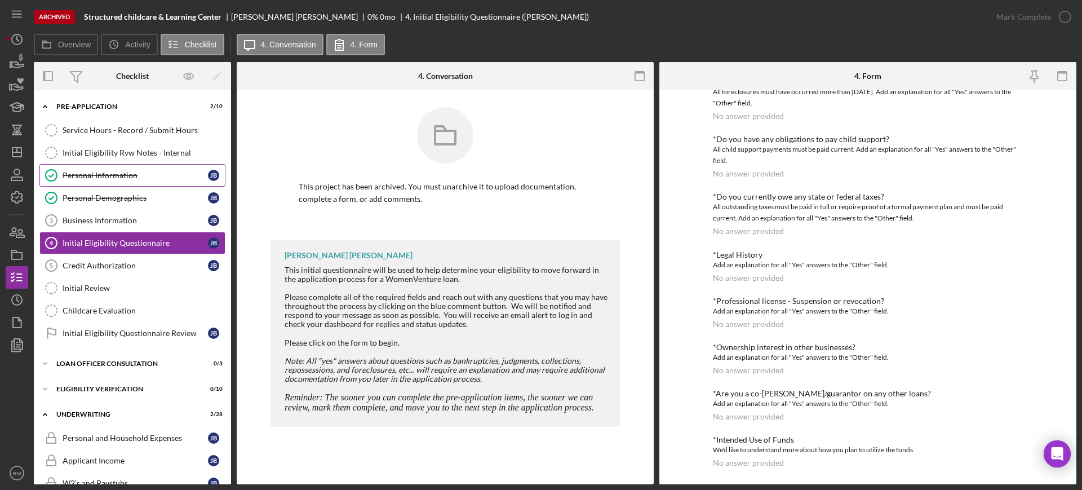
click at [130, 175] on div "Personal Information" at bounding box center [135, 175] width 145 height 9
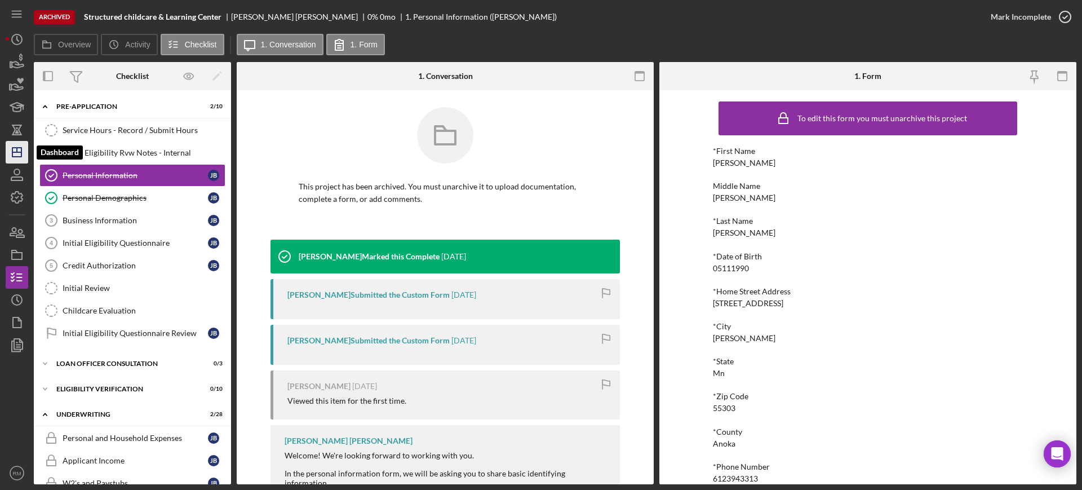
click at [19, 149] on icon "Icon/Dashboard" at bounding box center [17, 152] width 28 height 28
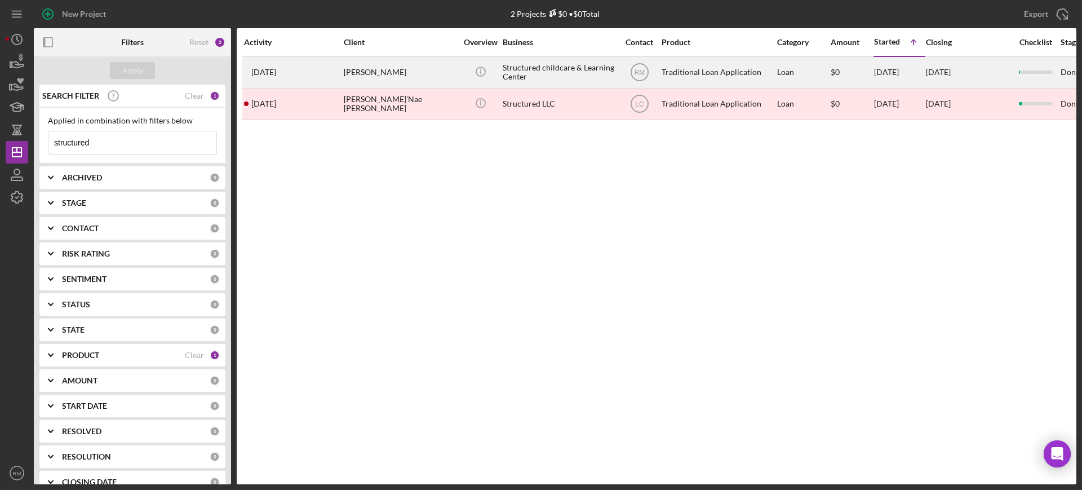
click at [538, 67] on div "Structured childcare & Learning Center" at bounding box center [559, 72] width 113 height 30
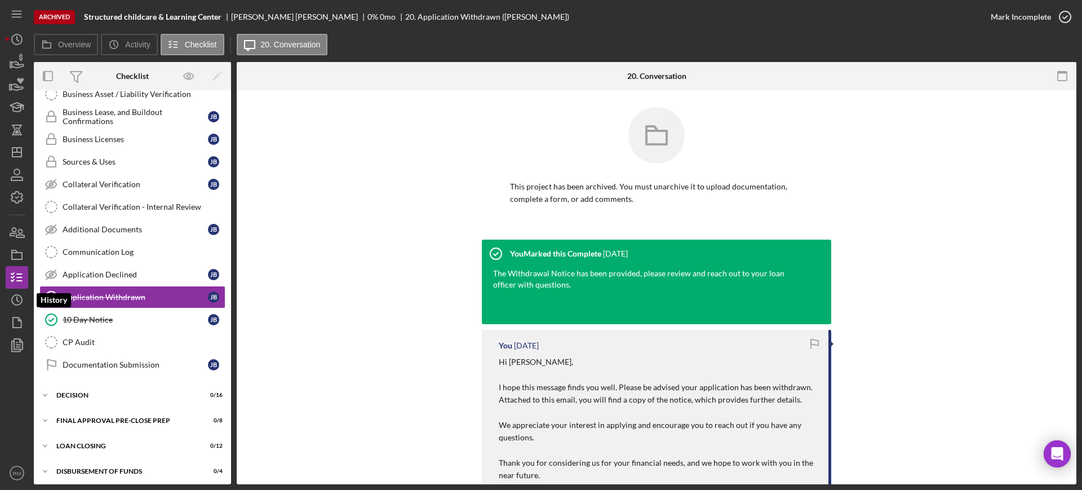
scroll to position [460, 0]
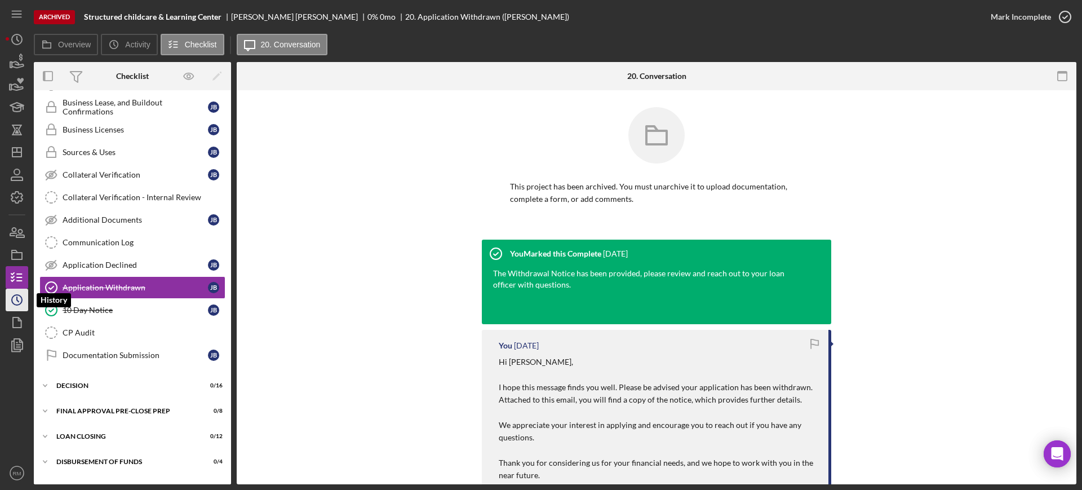
click at [13, 294] on icon "Icon/History" at bounding box center [17, 300] width 28 height 28
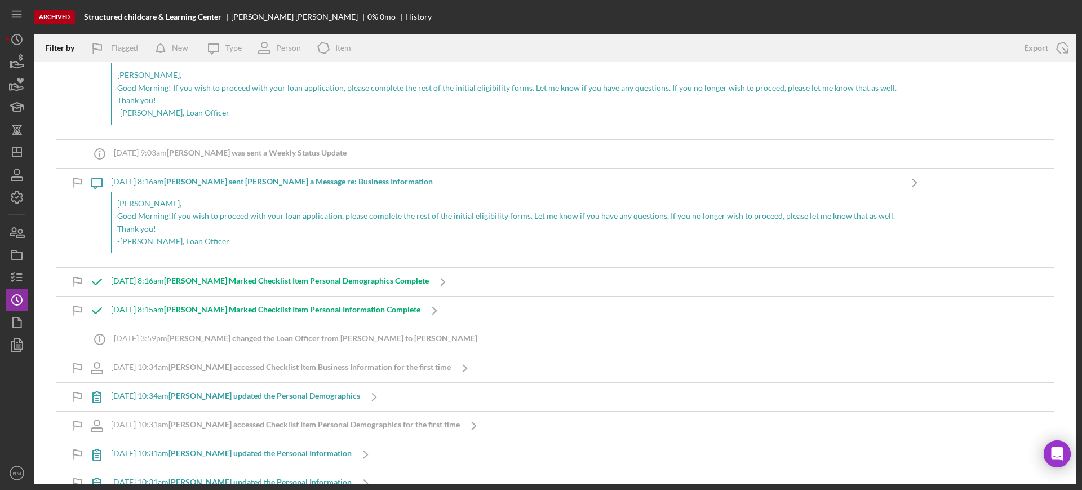
scroll to position [1278, 0]
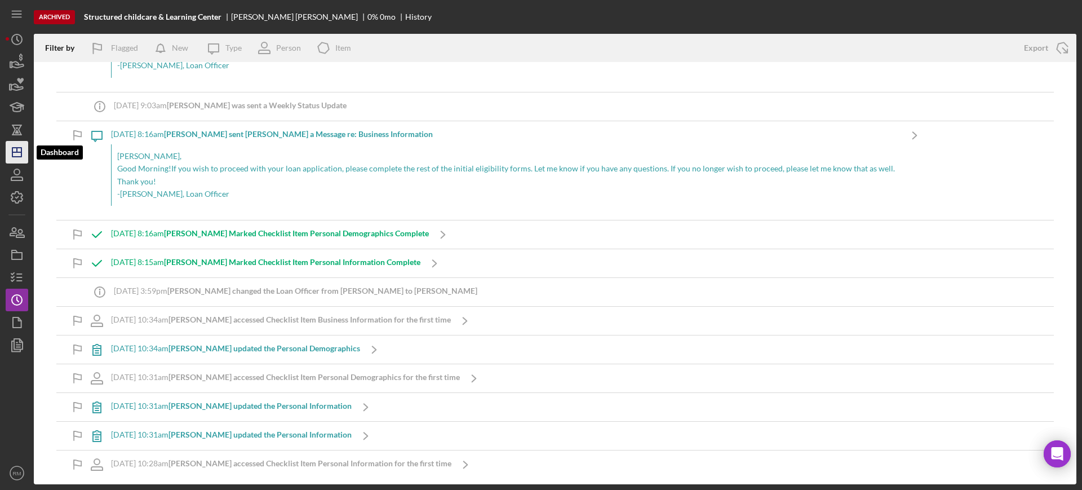
click at [11, 143] on icon "Icon/Dashboard" at bounding box center [17, 152] width 28 height 28
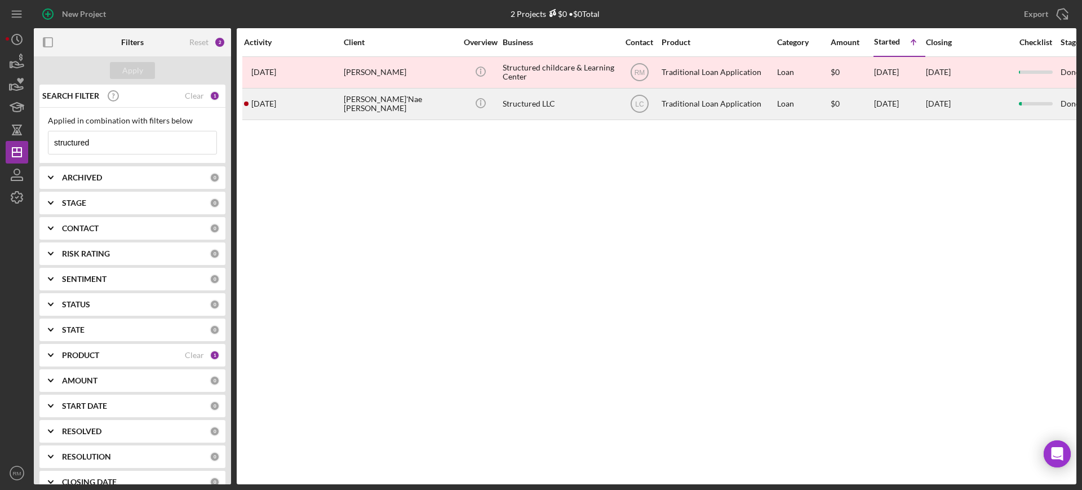
click at [350, 107] on div "Ja'Nae Bishop" at bounding box center [400, 104] width 113 height 30
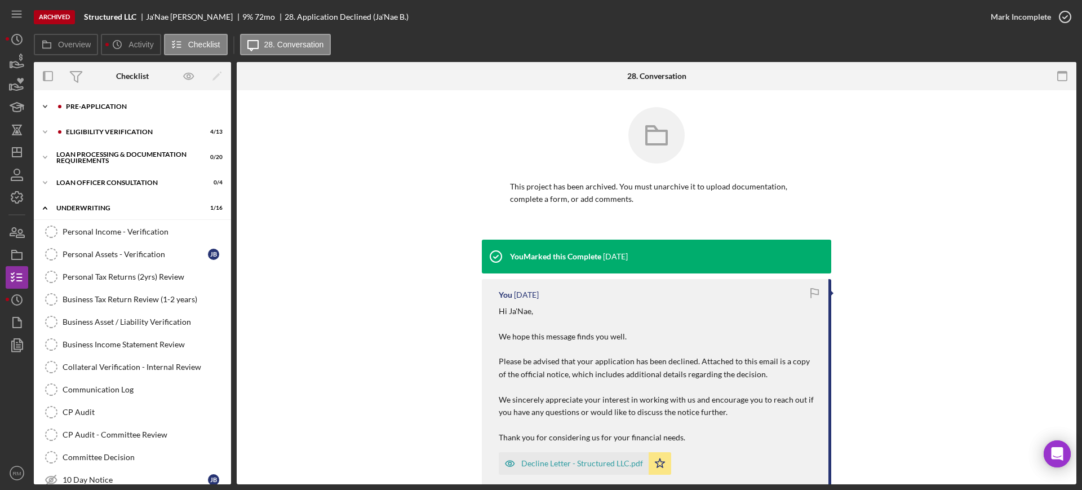
click at [111, 108] on div "Pre-Application" at bounding box center [141, 106] width 151 height 7
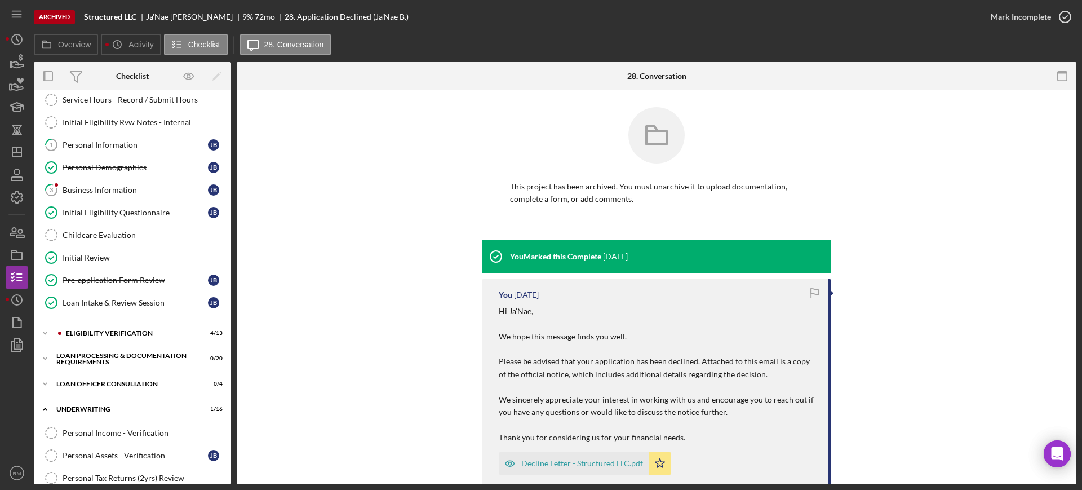
scroll to position [31, 0]
click at [105, 199] on link "3 Business Information J B" at bounding box center [132, 189] width 186 height 23
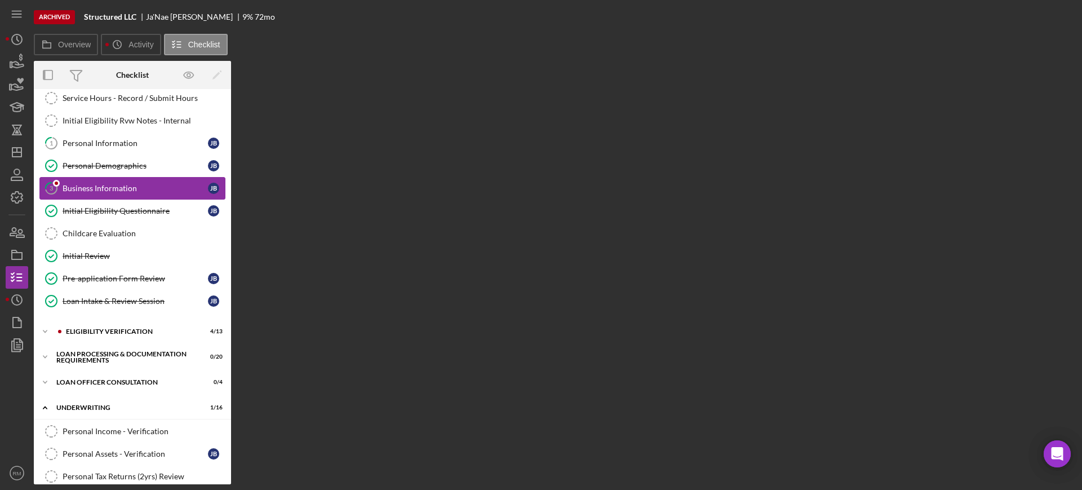
click at [105, 199] on div "Service Hours - Record / Submit Hours Service Hours - Record / Submit Hours Ini…" at bounding box center [132, 202] width 197 height 231
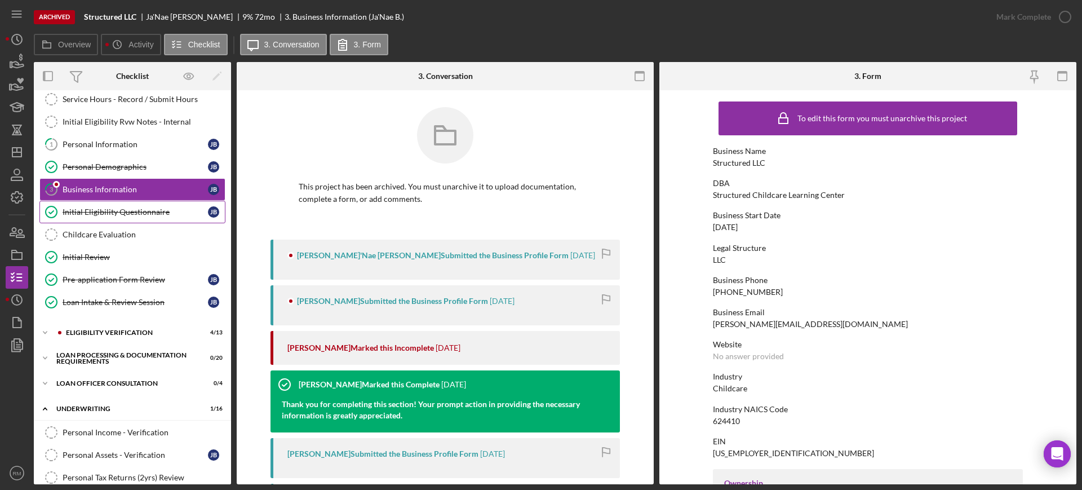
click at [106, 210] on div "Initial Eligibility Questionnaire" at bounding box center [135, 211] width 145 height 9
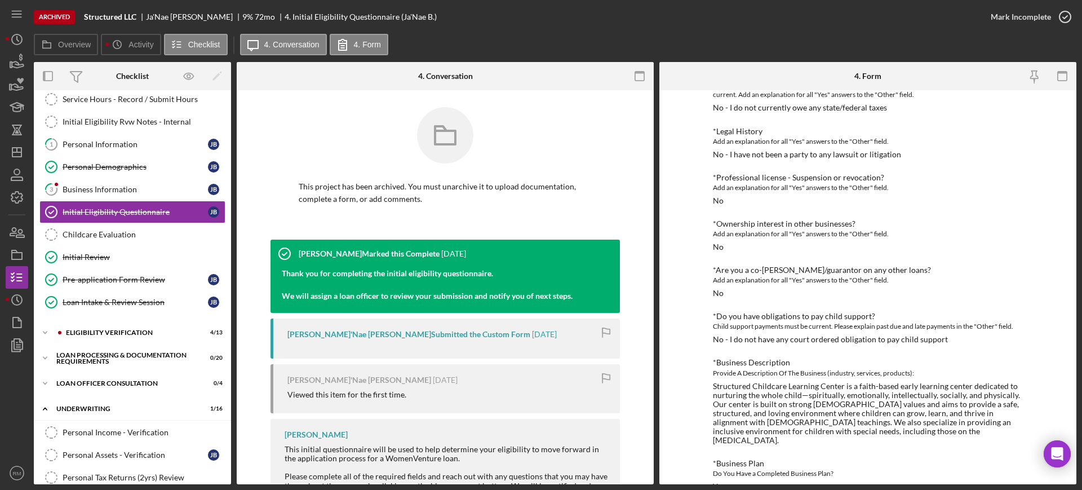
scroll to position [747, 0]
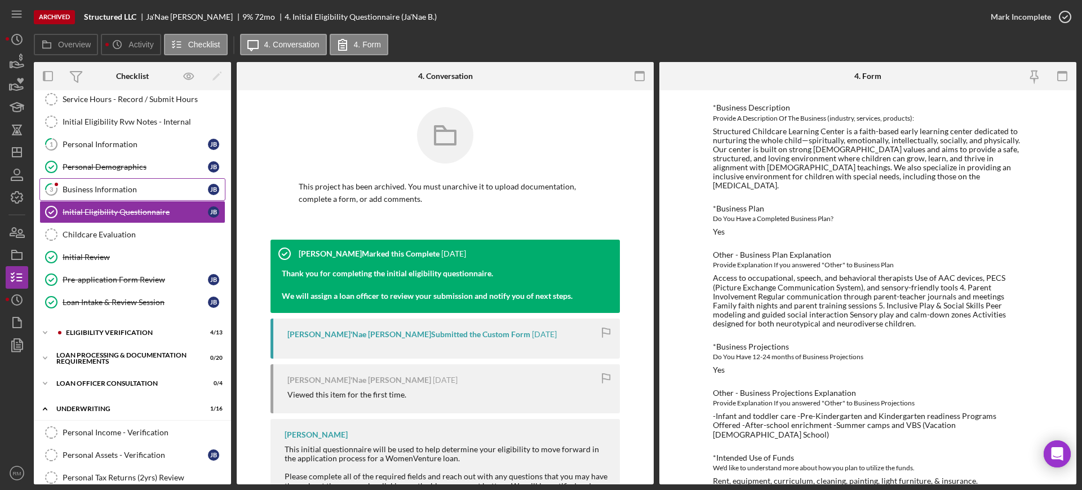
click at [116, 195] on link "3 Business Information J B" at bounding box center [132, 189] width 186 height 23
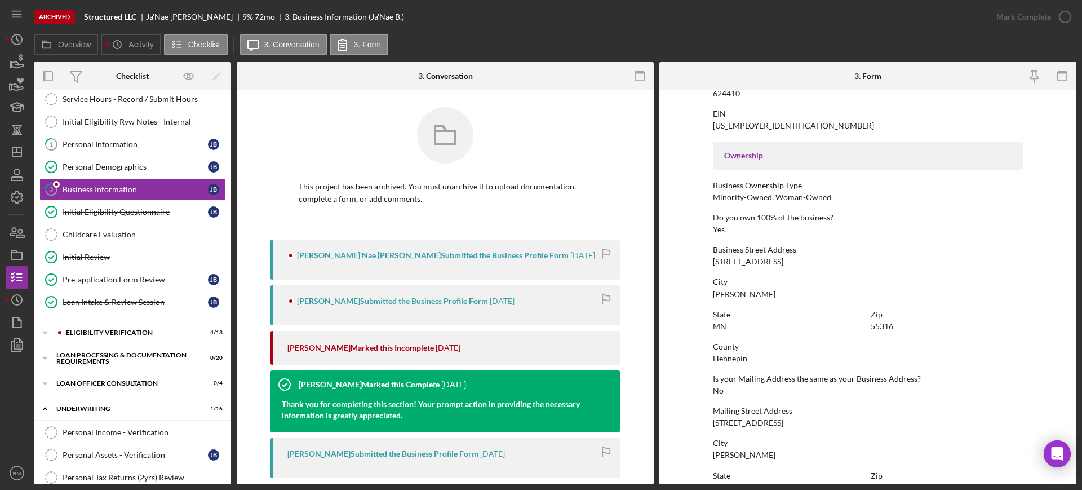
scroll to position [329, 0]
click at [734, 260] on div "6251 110th avenue north" at bounding box center [748, 259] width 70 height 9
copy div "6251 110th avenue north"
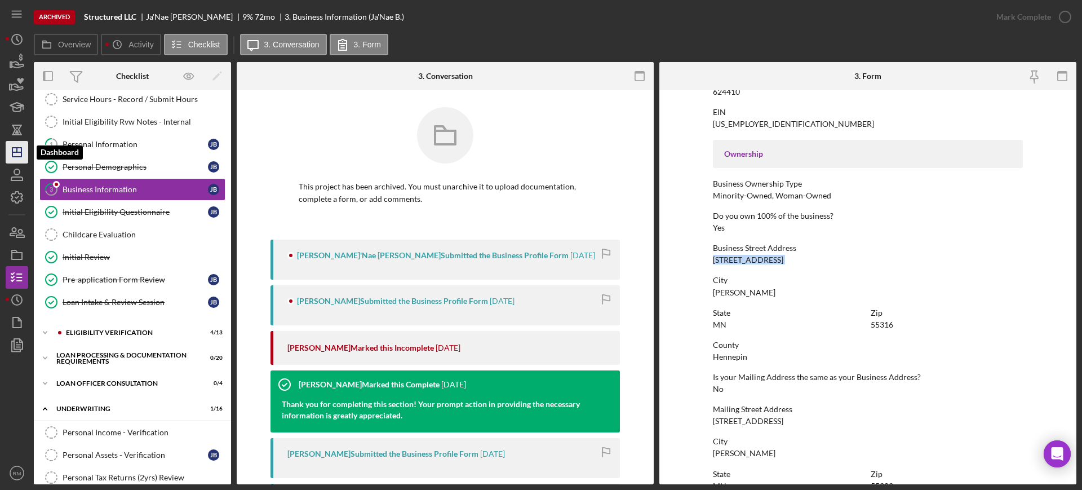
click at [17, 145] on icon "Icon/Dashboard" at bounding box center [17, 152] width 28 height 28
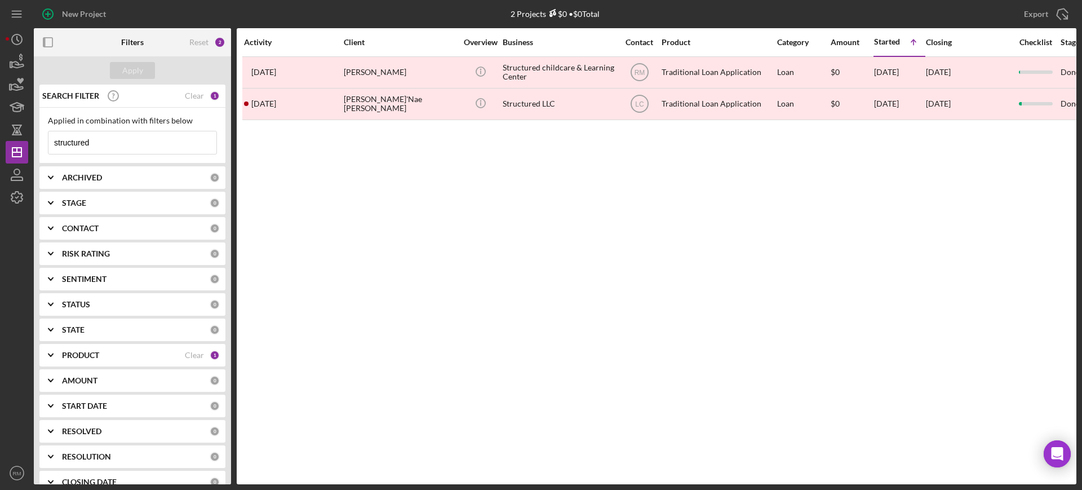
click at [87, 145] on input "structured" at bounding box center [132, 142] width 168 height 23
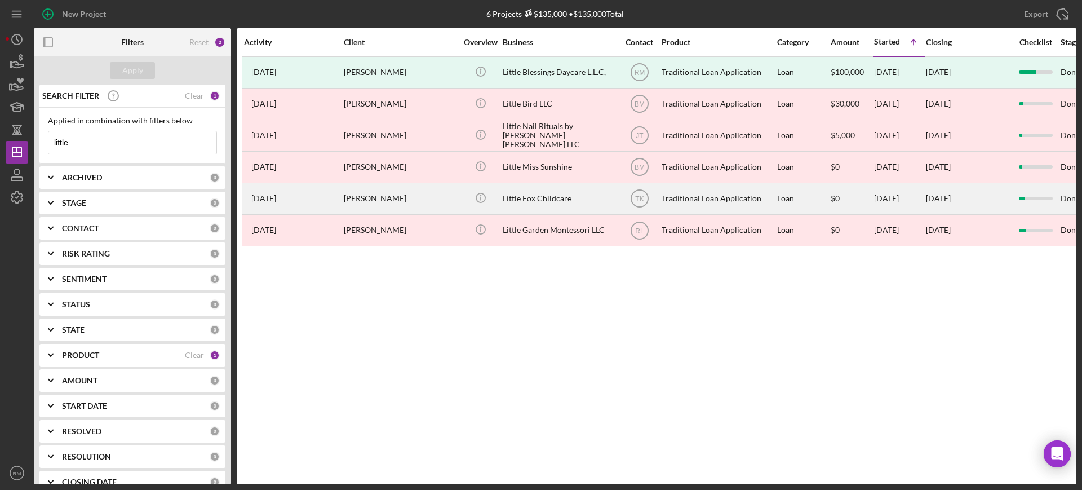
type input "little"
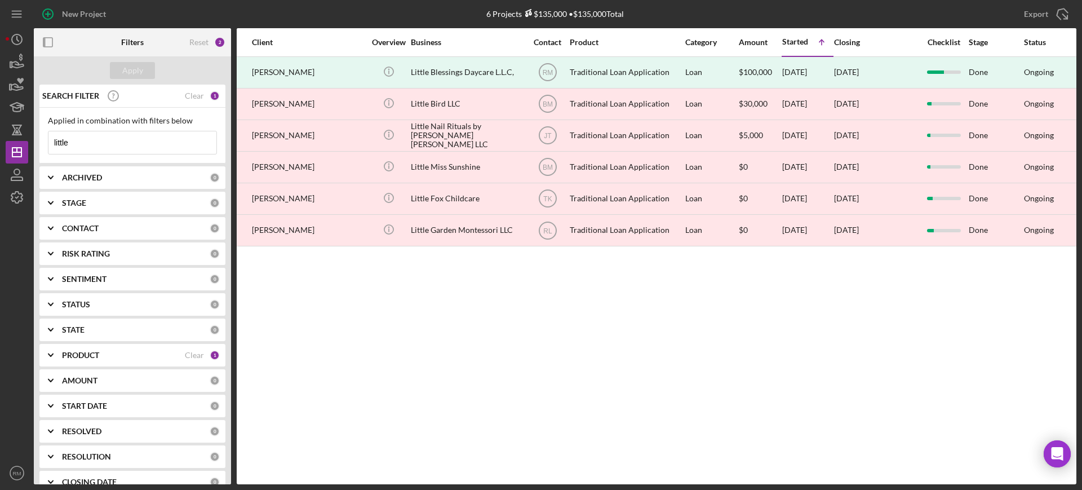
scroll to position [0, 85]
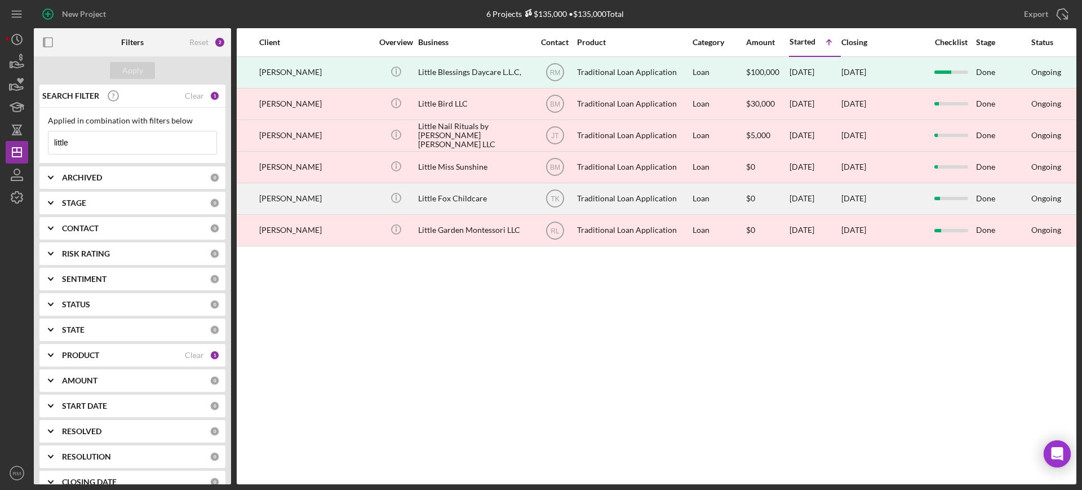
click at [347, 193] on div "Sydney Malenke" at bounding box center [315, 199] width 113 height 30
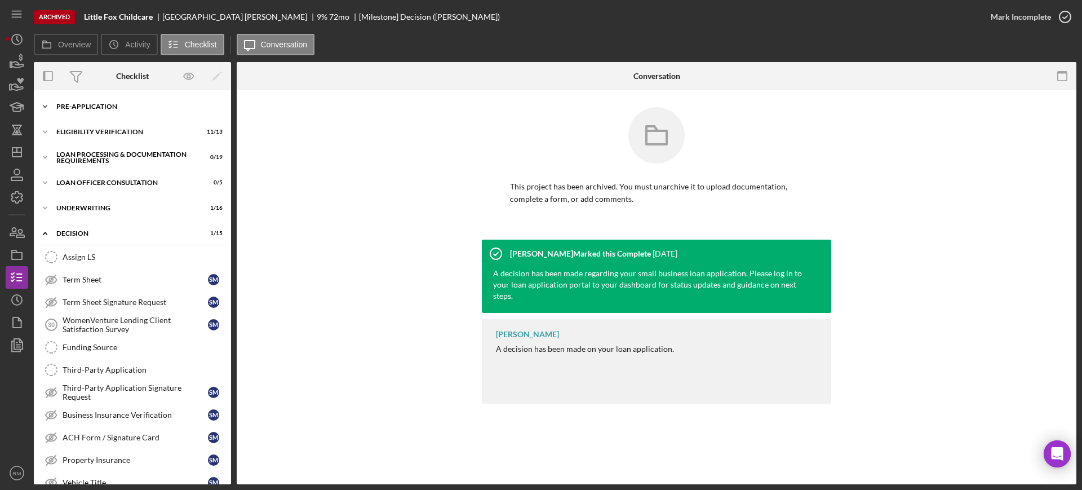
click at [94, 100] on div "Icon/Expander Pre-Application 7 / 10" at bounding box center [132, 106] width 197 height 23
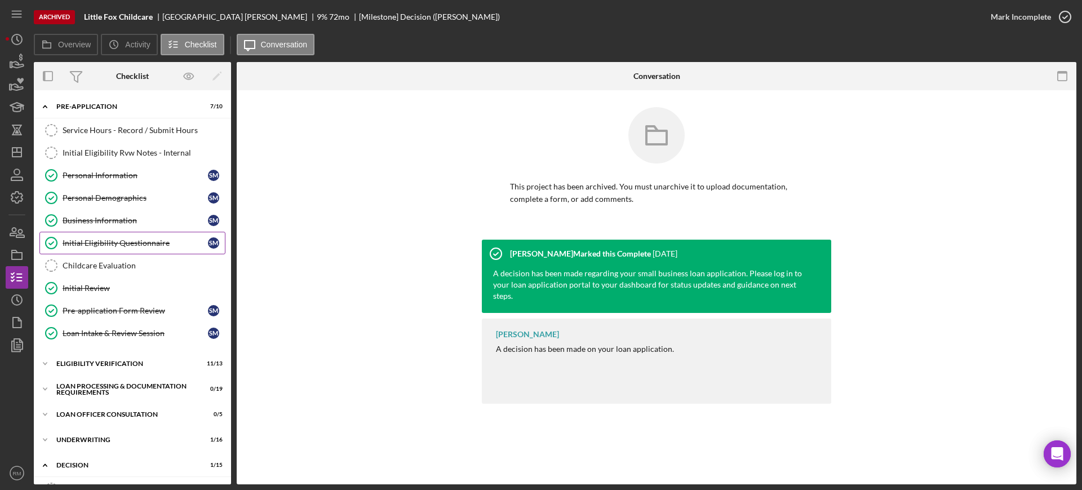
click at [82, 249] on link "Initial Eligibility Questionnaire Initial Eligibility Questionnaire S M" at bounding box center [132, 243] width 186 height 23
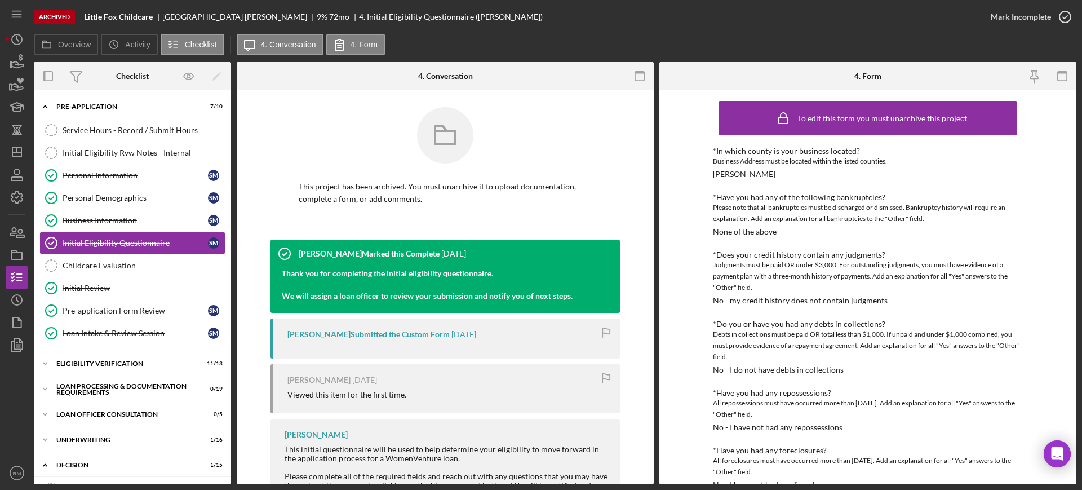
scroll to position [461, 0]
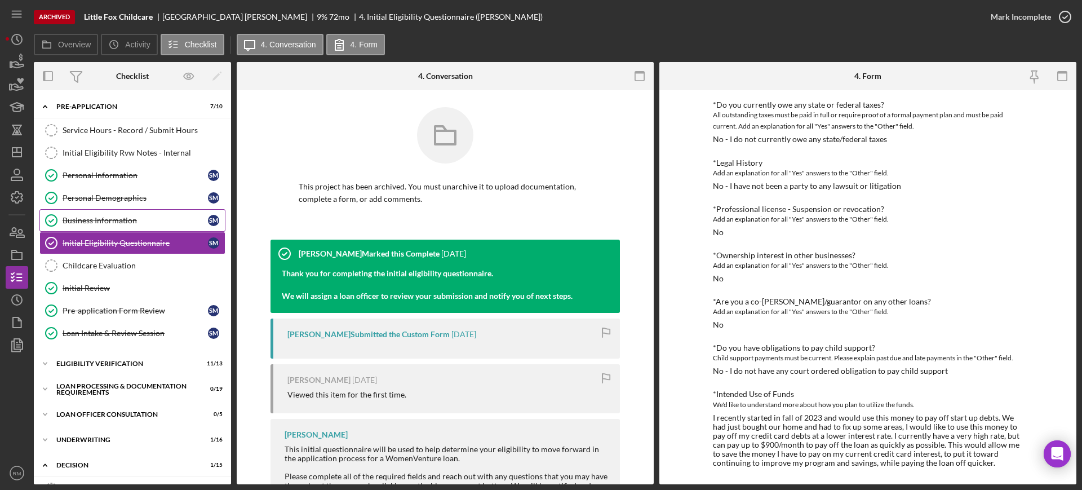
click at [151, 216] on div "Business Information" at bounding box center [135, 220] width 145 height 9
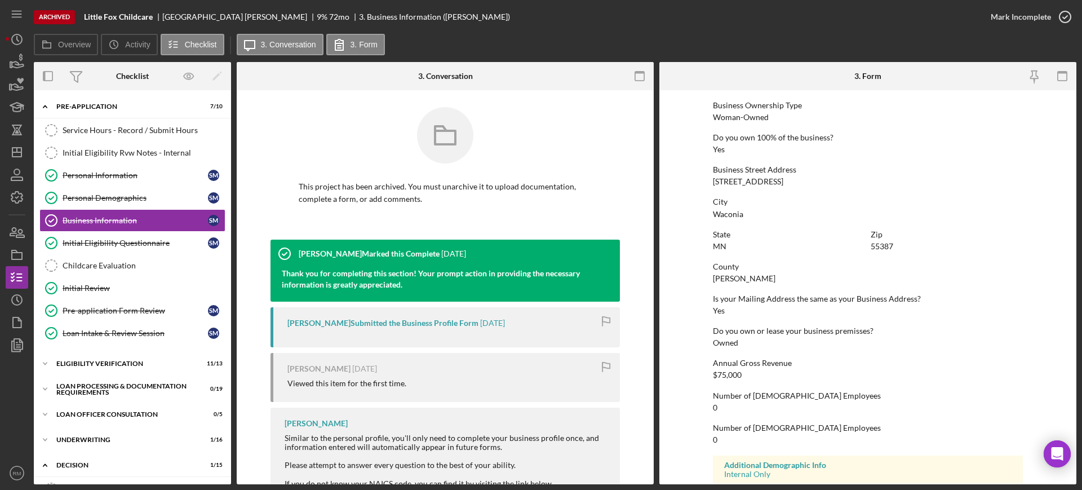
scroll to position [408, 0]
click at [760, 181] on div "1119 Fox Run Road" at bounding box center [748, 180] width 70 height 9
copy div "1119 Fox Run Road"
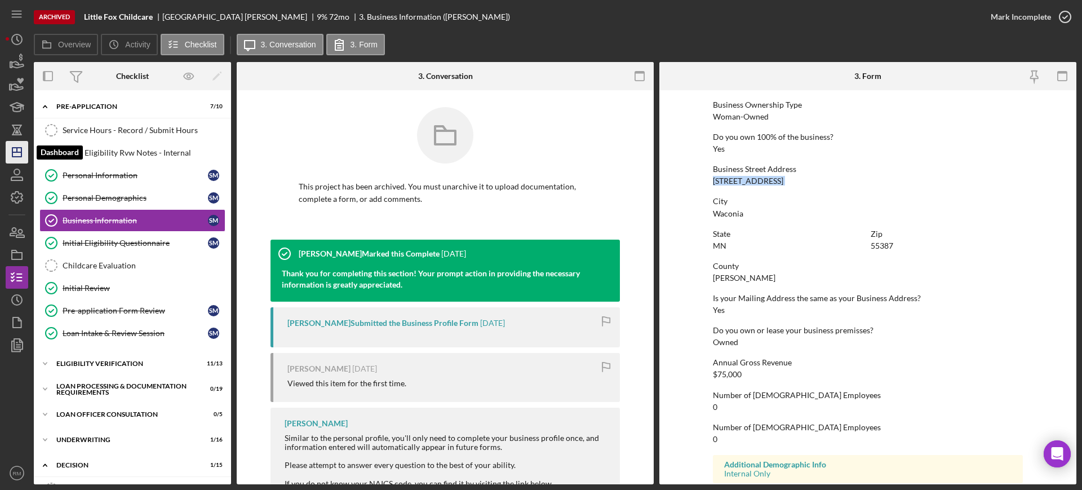
click at [17, 146] on icon "Icon/Dashboard" at bounding box center [17, 152] width 28 height 28
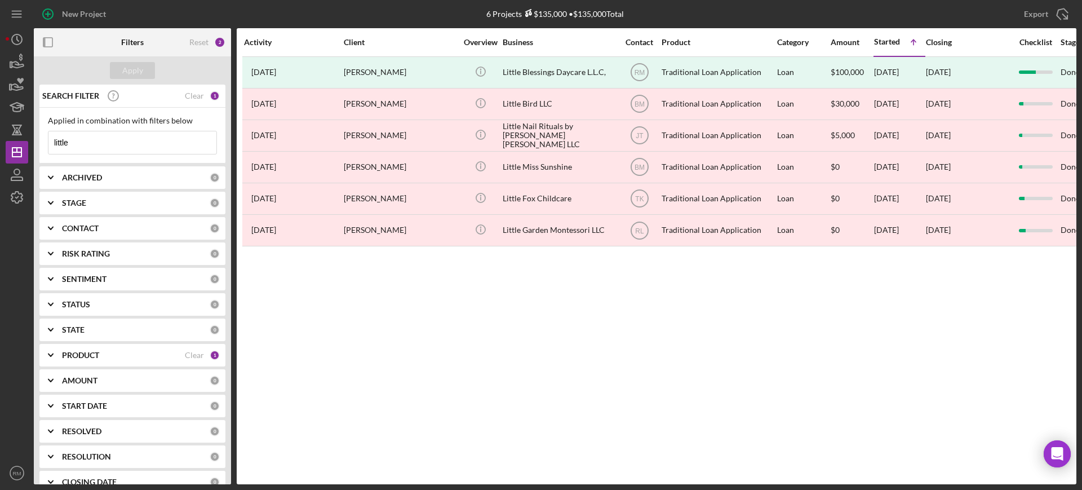
click at [125, 146] on input "little" at bounding box center [132, 142] width 168 height 23
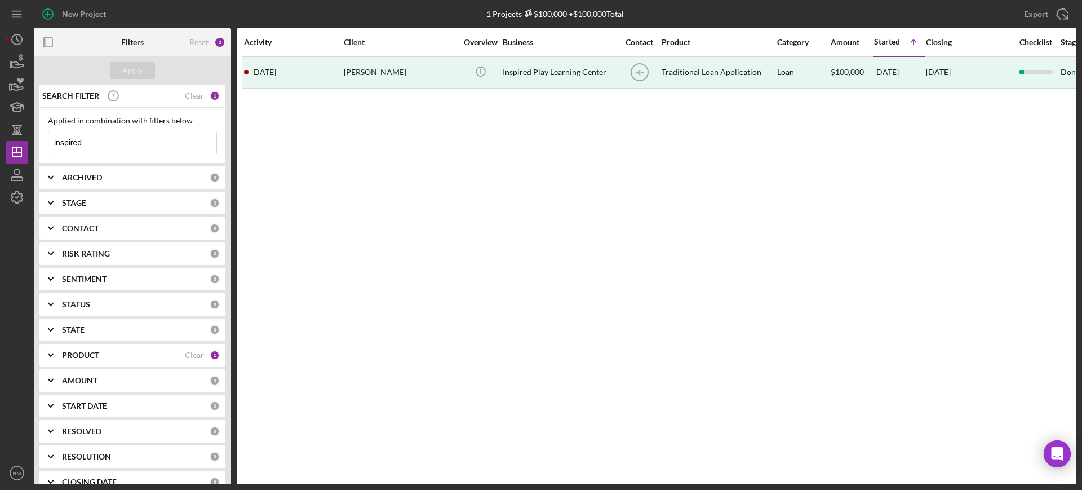
type input "inspired"
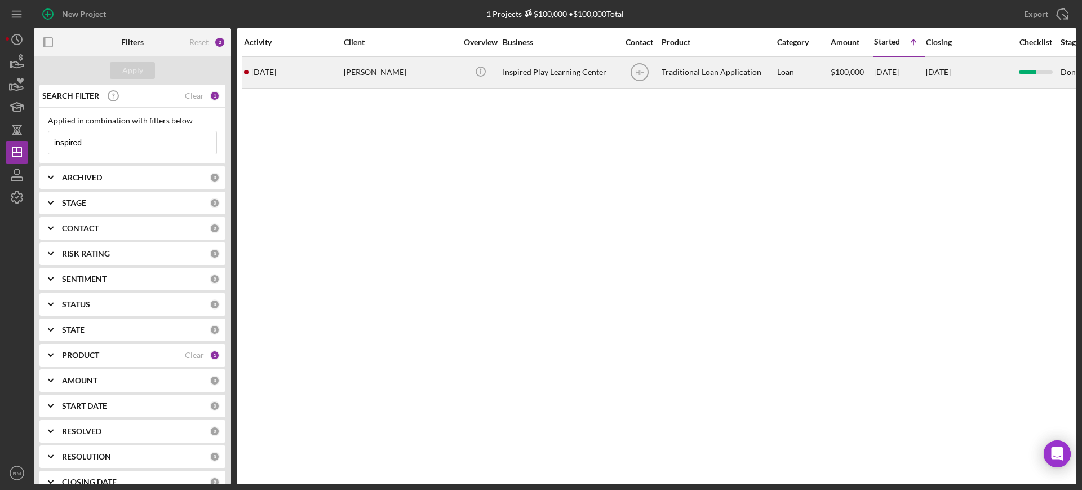
click at [366, 74] on div "Melissa Machkhashvili" at bounding box center [400, 72] width 113 height 30
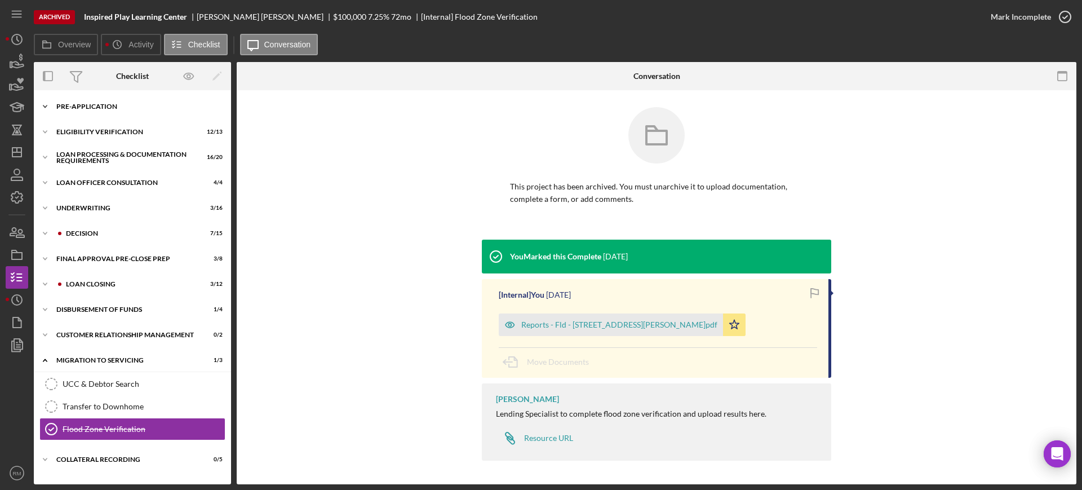
click at [81, 109] on div "Icon/Expander Pre-Application 7 / 10" at bounding box center [132, 106] width 197 height 23
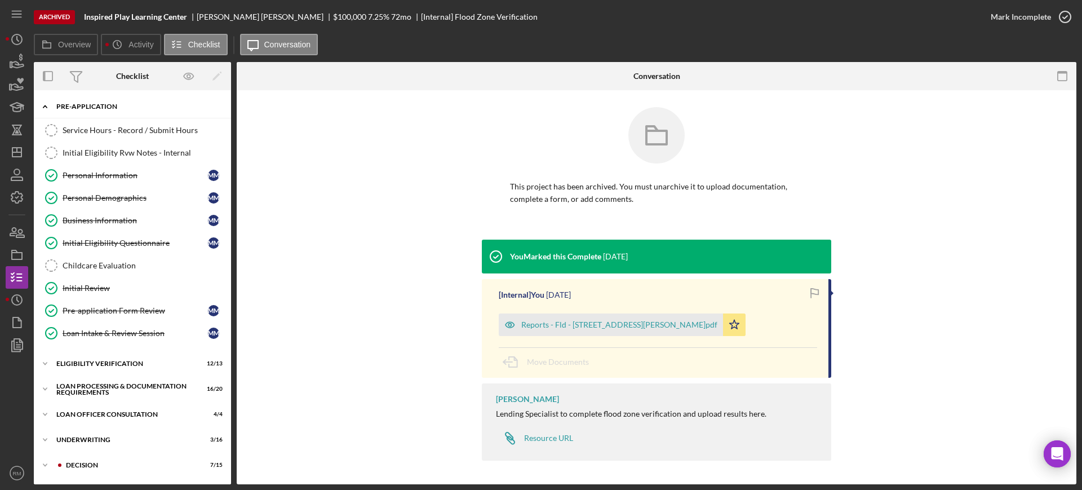
click at [81, 109] on div "Icon/Expander Pre-Application 7 / 10" at bounding box center [132, 106] width 197 height 23
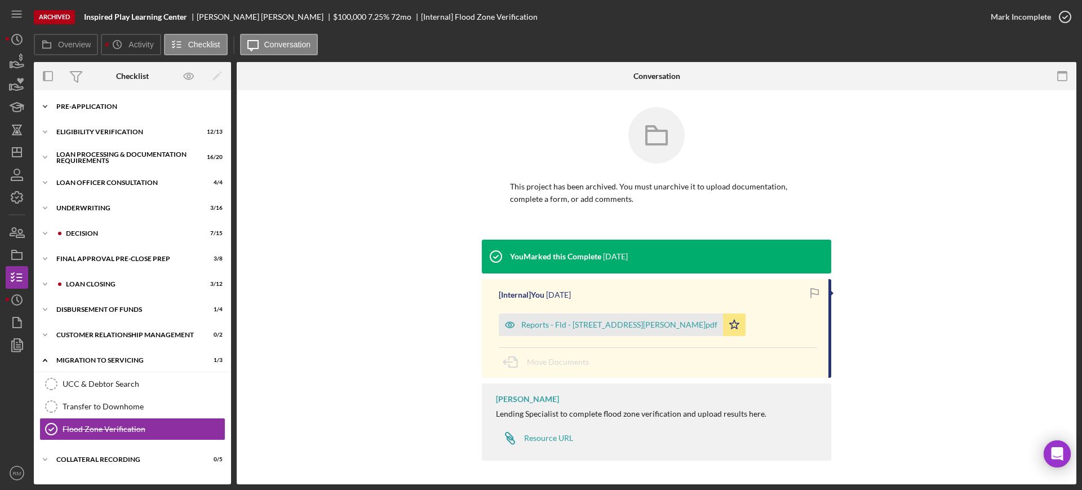
click at [81, 109] on div "Icon/Expander Pre-Application 7 / 10" at bounding box center [132, 106] width 197 height 23
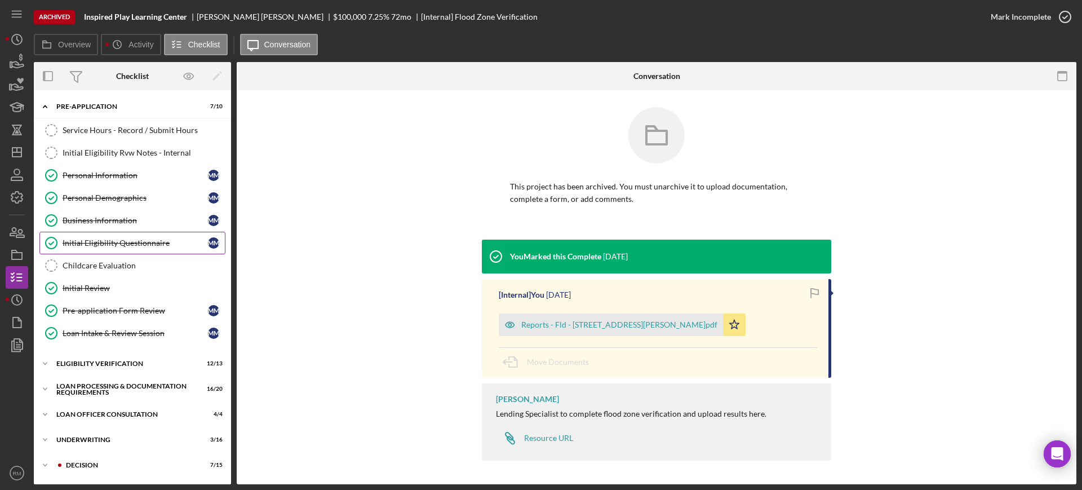
click at [74, 243] on div "Initial Eligibility Questionnaire" at bounding box center [135, 242] width 145 height 9
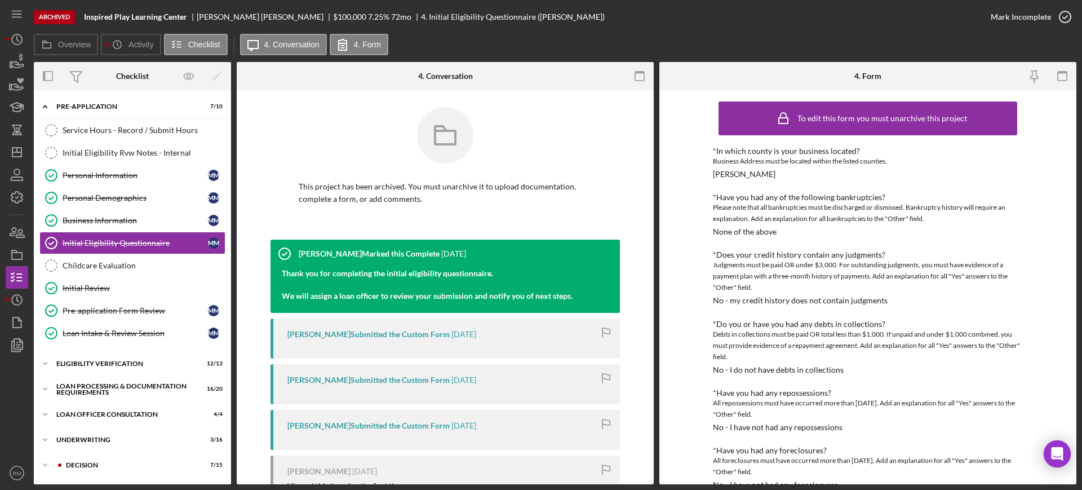
scroll to position [424, 0]
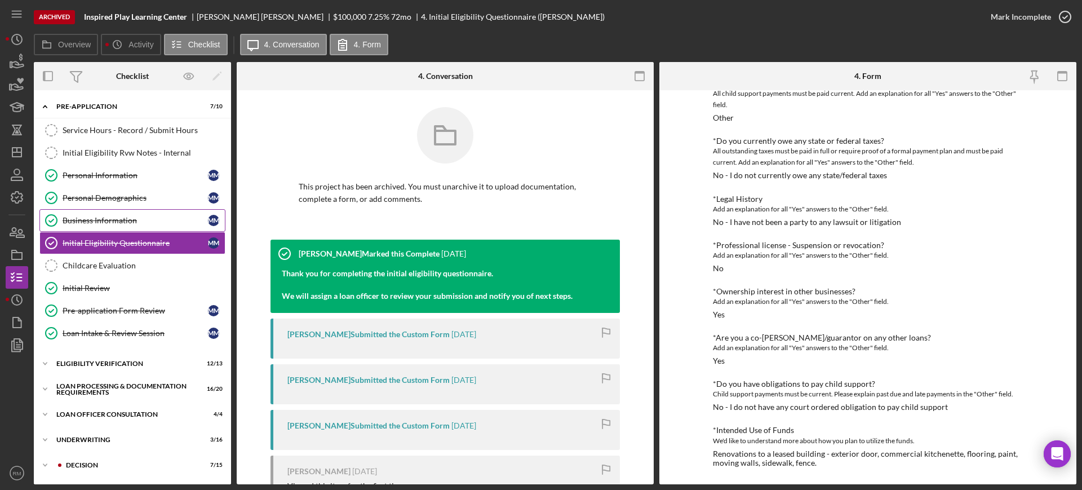
click at [118, 217] on div "Business Information" at bounding box center [135, 220] width 145 height 9
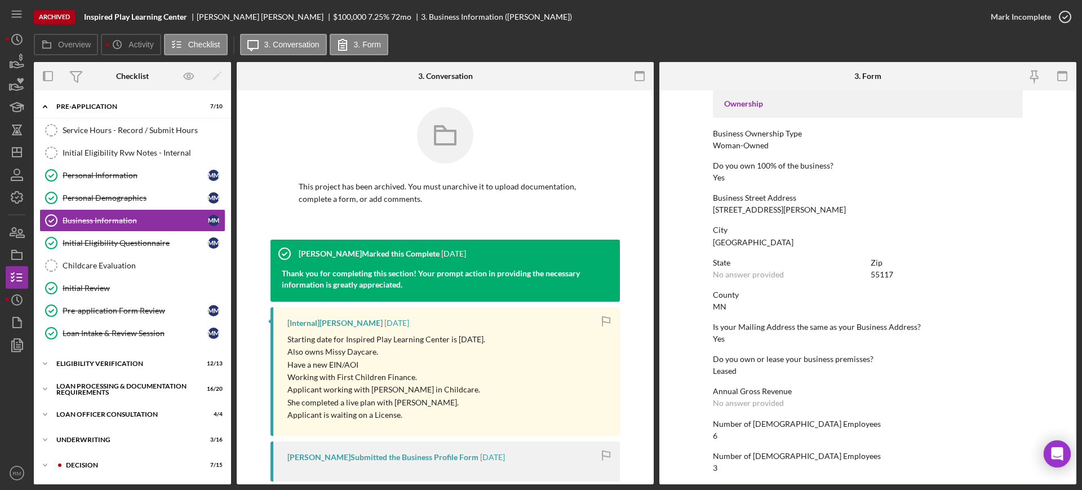
scroll to position [380, 0]
click at [728, 210] on div "2373 Edgerton St" at bounding box center [779, 208] width 133 height 9
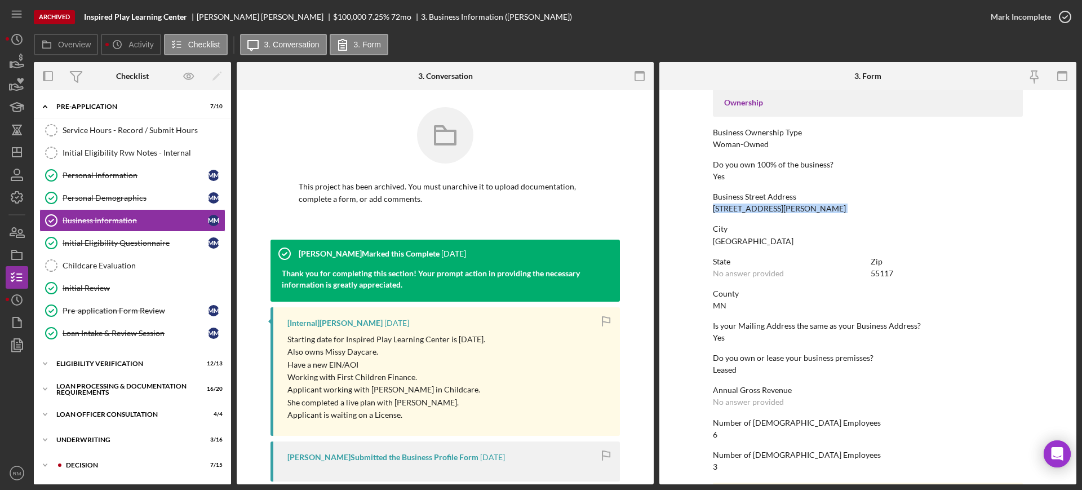
click at [728, 210] on div "2373 Edgerton St" at bounding box center [779, 208] width 133 height 9
click at [16, 154] on icon "Icon/Dashboard" at bounding box center [17, 152] width 28 height 28
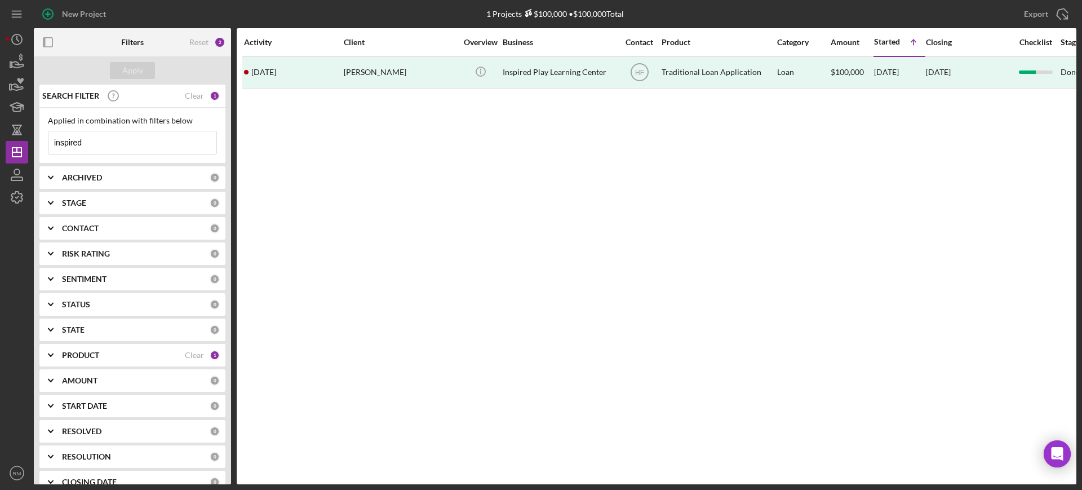
click at [123, 134] on input "inspired" at bounding box center [132, 142] width 168 height 23
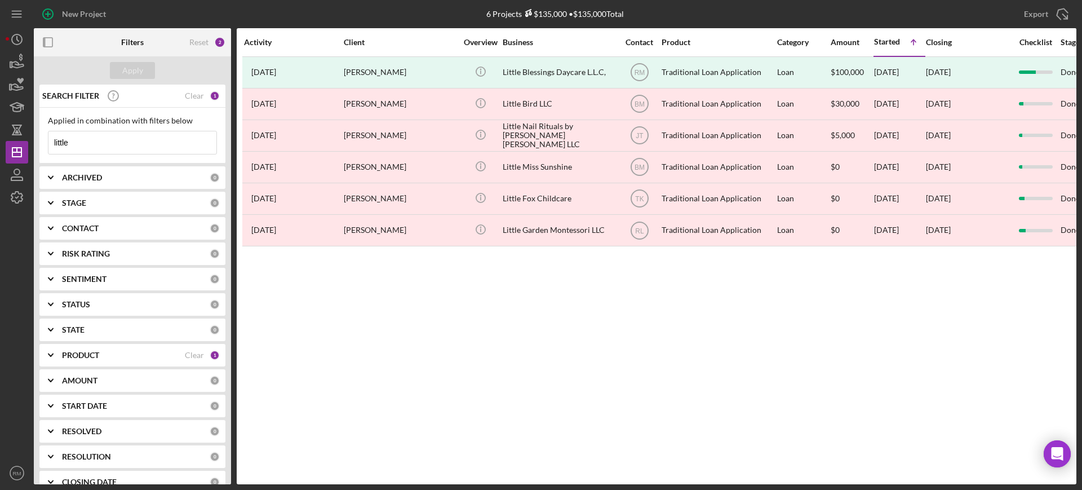
type input "little"
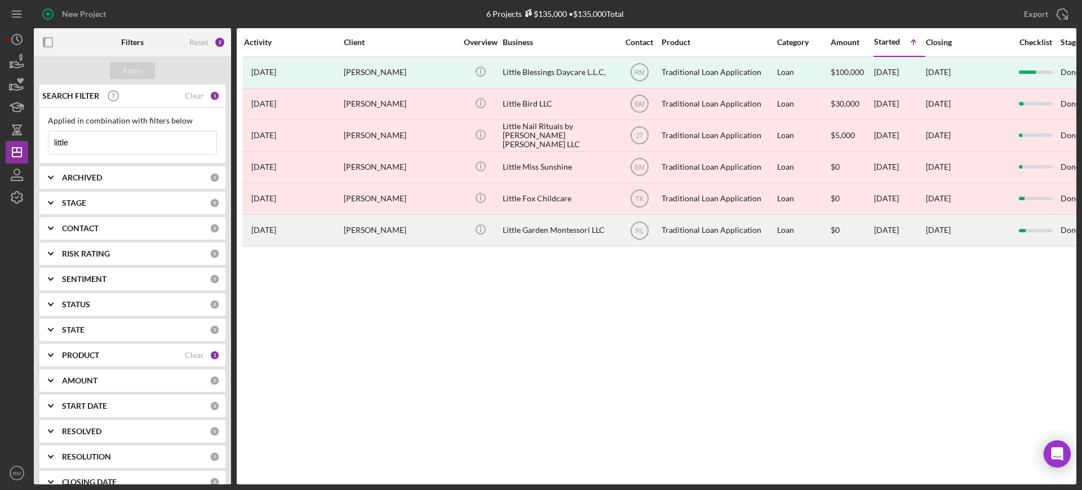
click at [427, 234] on div "Leah Adair" at bounding box center [400, 230] width 113 height 30
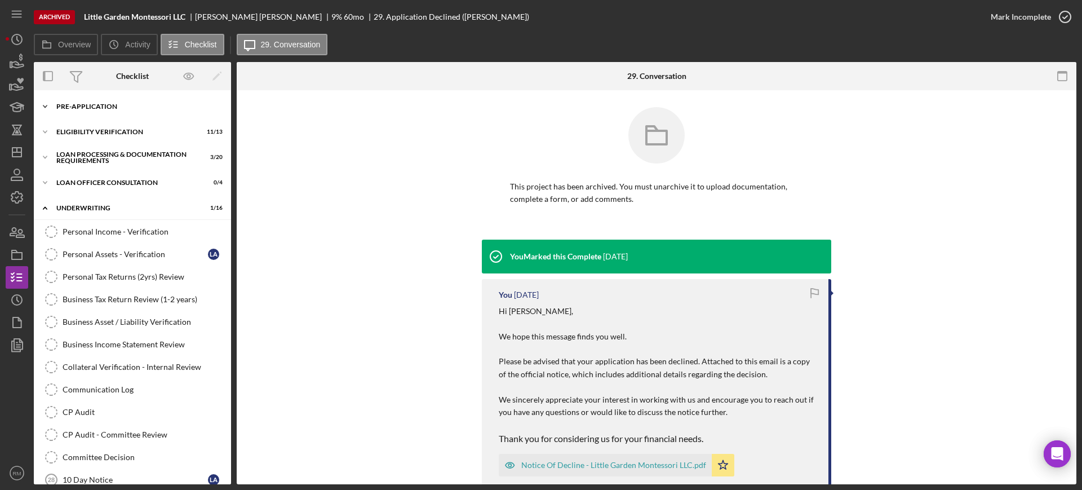
click at [82, 105] on div "Pre-Application" at bounding box center [136, 106] width 161 height 7
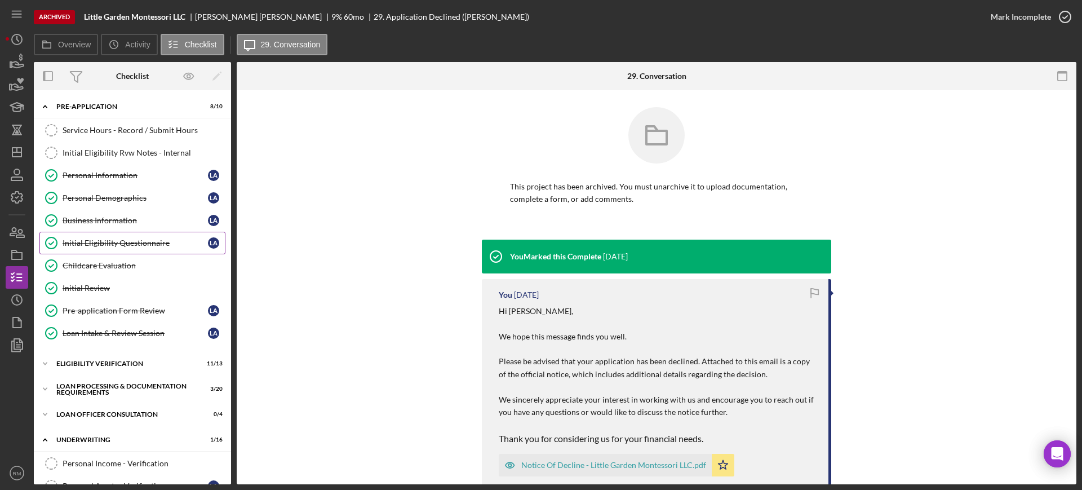
click at [107, 244] on div "Initial Eligibility Questionnaire" at bounding box center [135, 242] width 145 height 9
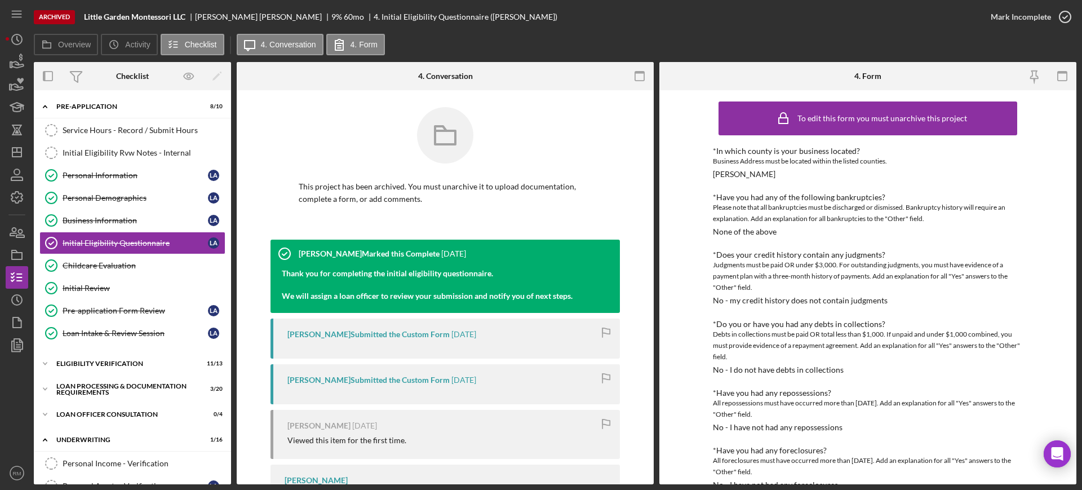
scroll to position [424, 0]
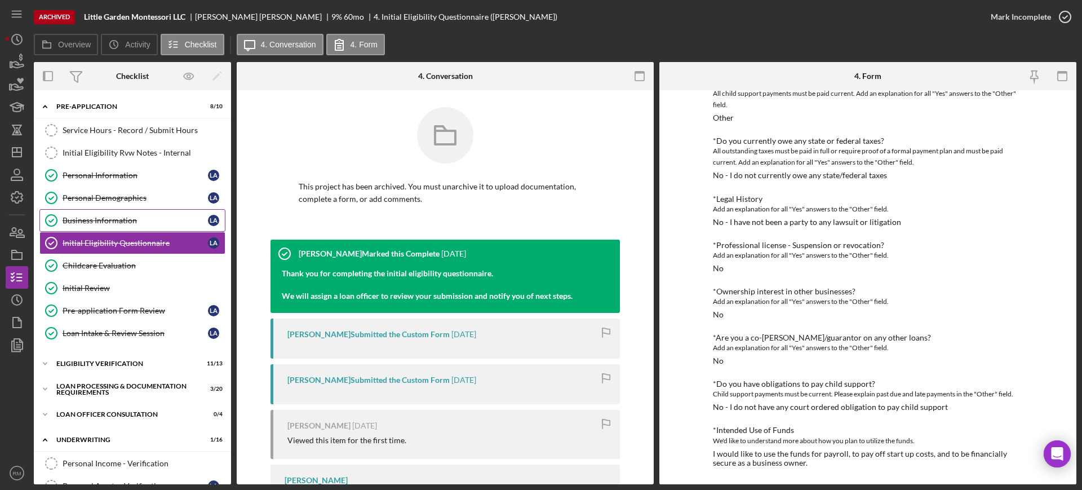
click at [107, 216] on div "Business Information" at bounding box center [135, 220] width 145 height 9
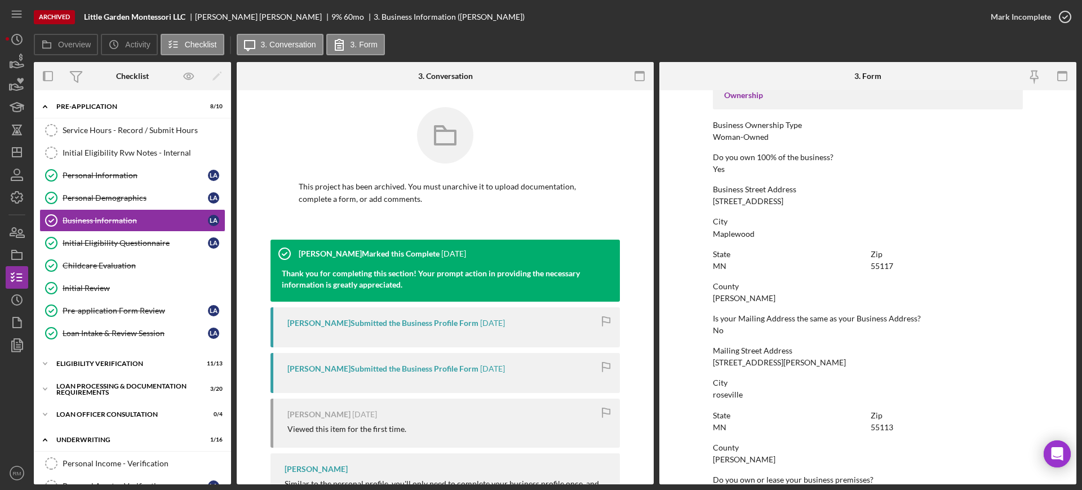
scroll to position [380, 0]
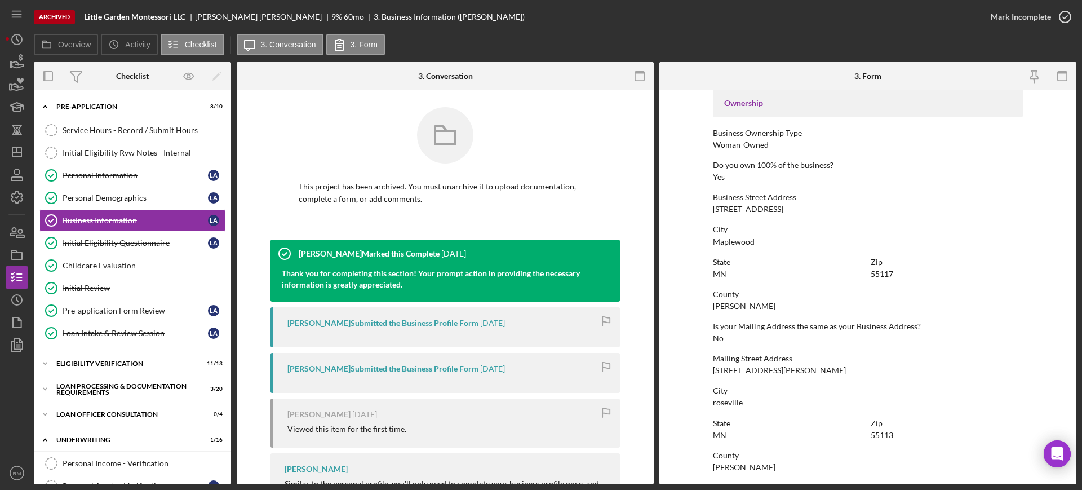
click at [760, 206] on div "Business Street Address 759 County Road B East" at bounding box center [868, 203] width 310 height 21
click at [760, 206] on div "759 County Road B East" at bounding box center [748, 209] width 70 height 9
copy div "759 County Road B East"
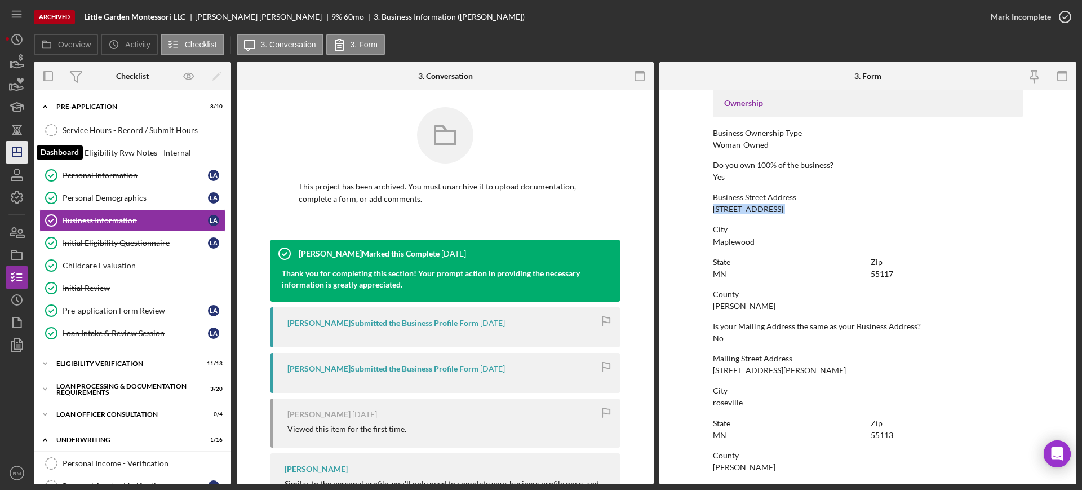
click at [21, 153] on polygon "button" at bounding box center [16, 152] width 9 height 9
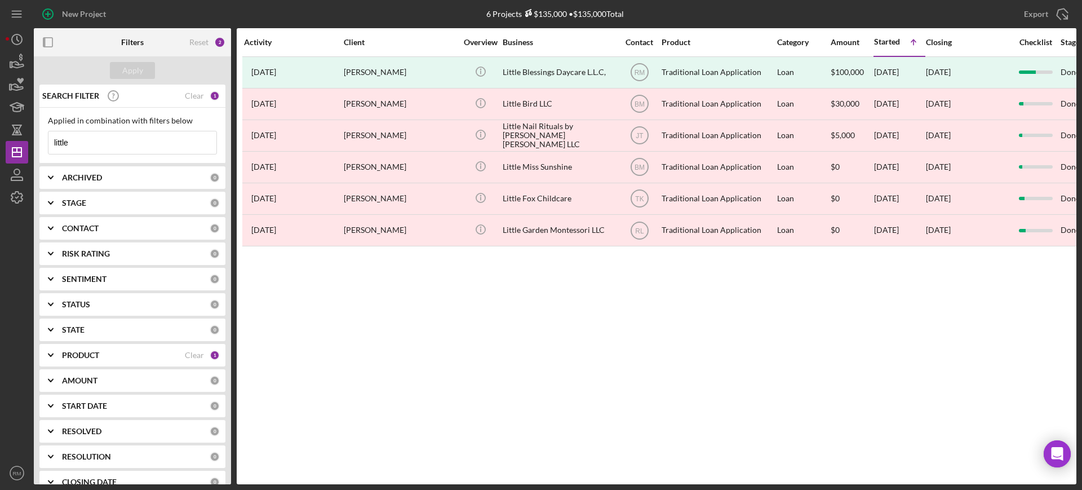
click at [105, 141] on input "little" at bounding box center [132, 142] width 168 height 23
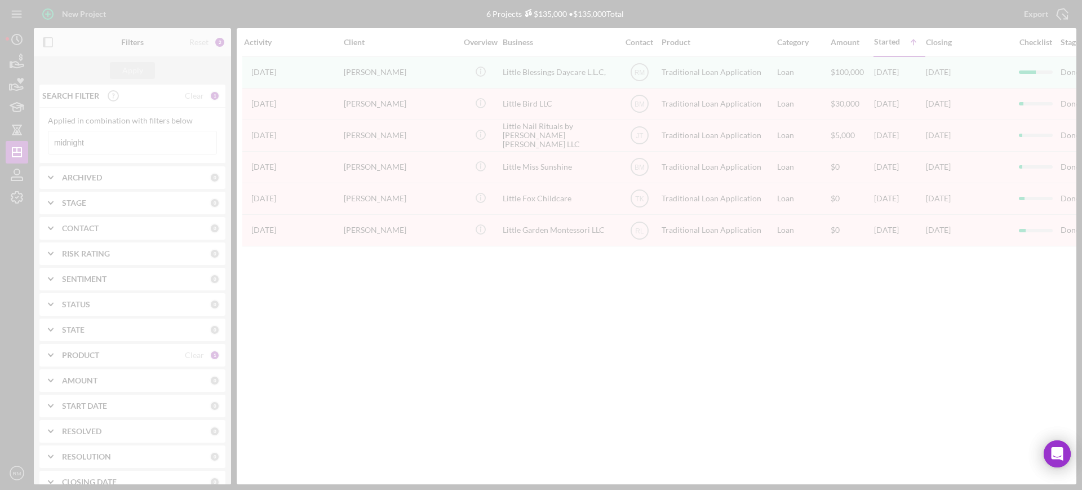
type input "midnight"
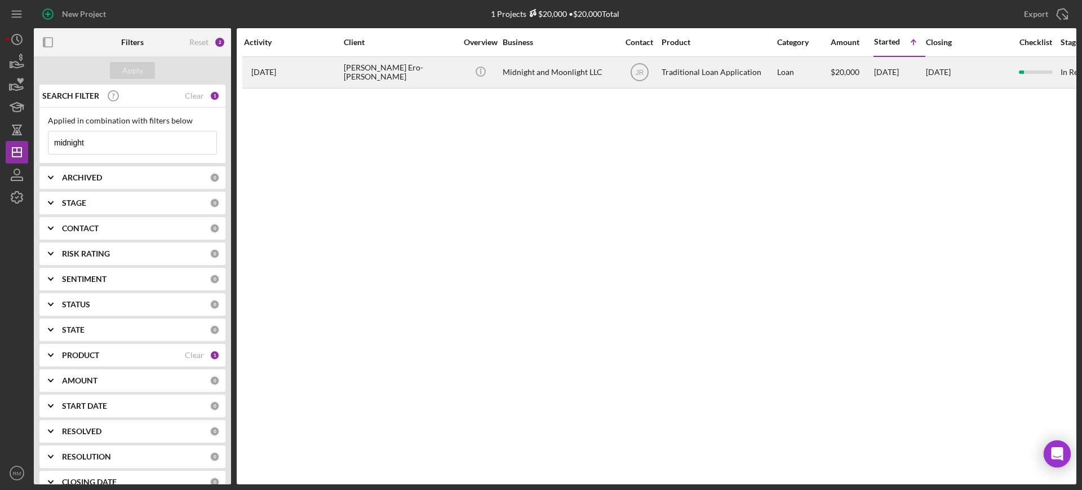
click at [336, 72] on div "5 months ago Adrienne Ero-Phillips" at bounding box center [293, 72] width 99 height 30
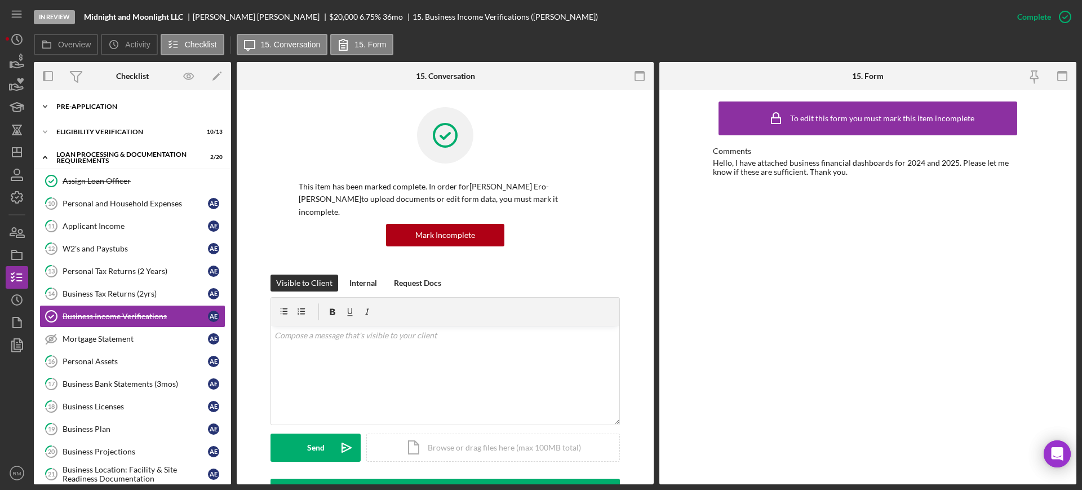
click at [86, 116] on div "Icon/Expander Pre-Application 5 / 10" at bounding box center [132, 106] width 197 height 23
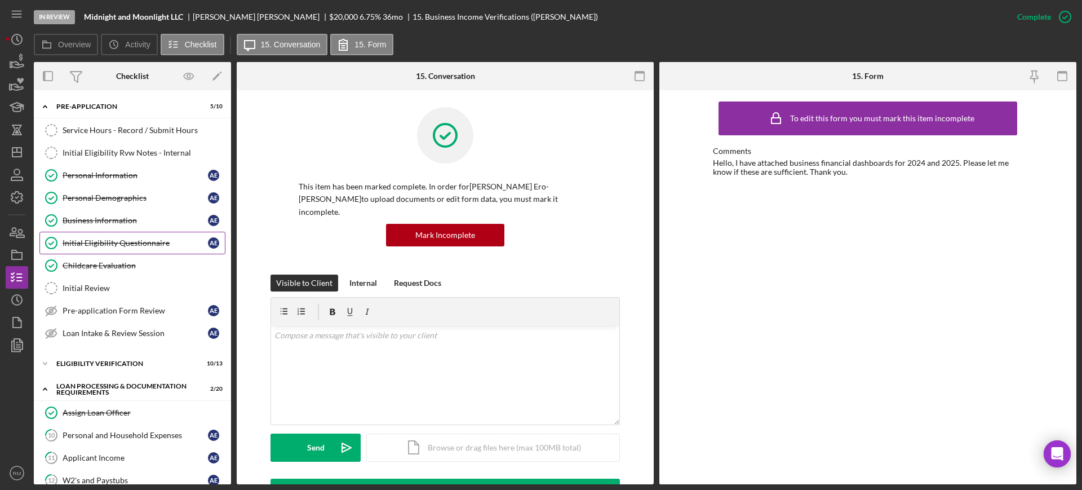
click at [91, 234] on link "Initial Eligibility Questionnaire Initial Eligibility Questionnaire A E" at bounding box center [132, 243] width 186 height 23
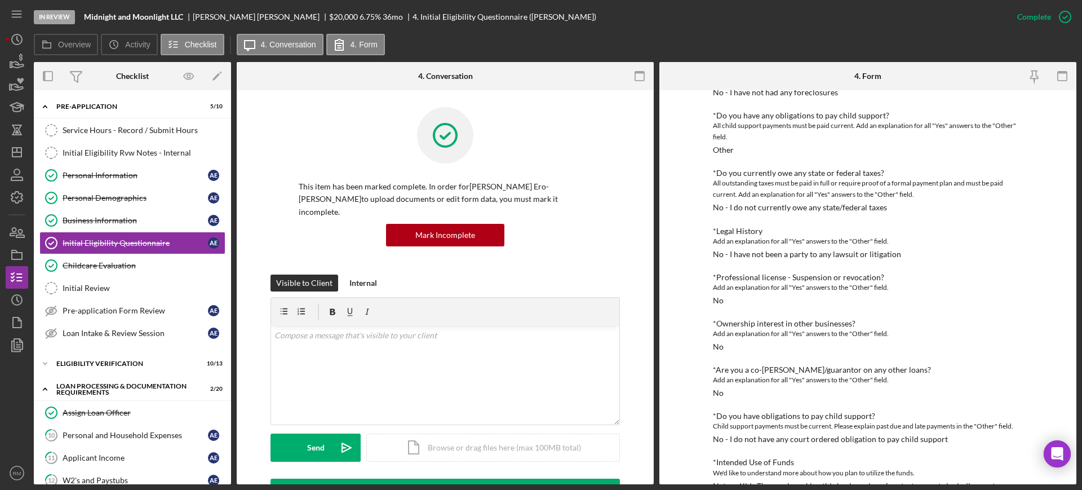
scroll to position [452, 0]
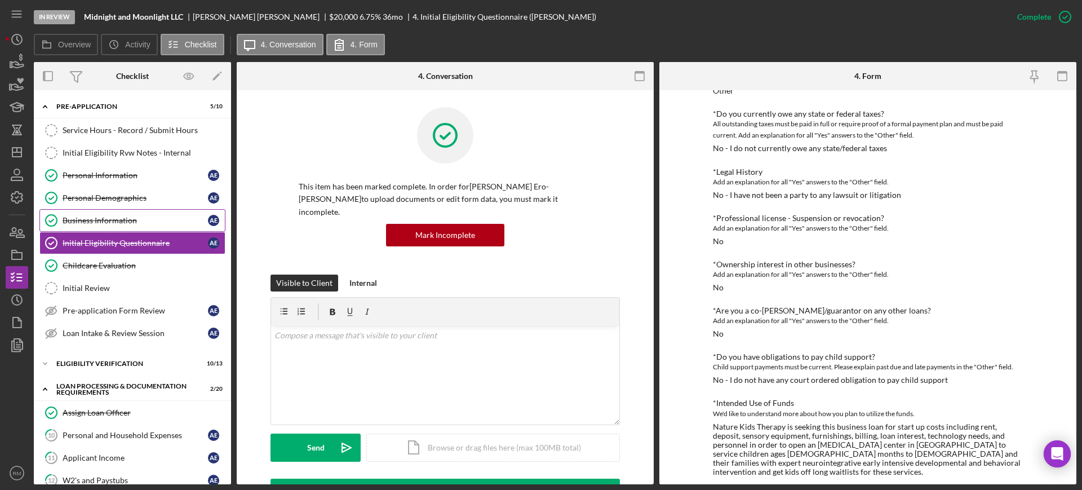
click at [73, 224] on div "Business Information" at bounding box center [135, 220] width 145 height 9
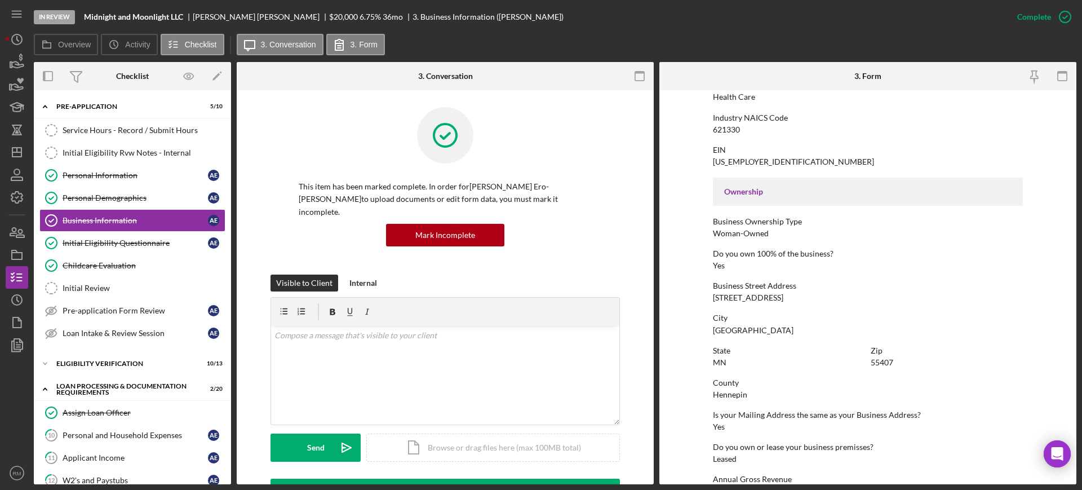
scroll to position [284, 0]
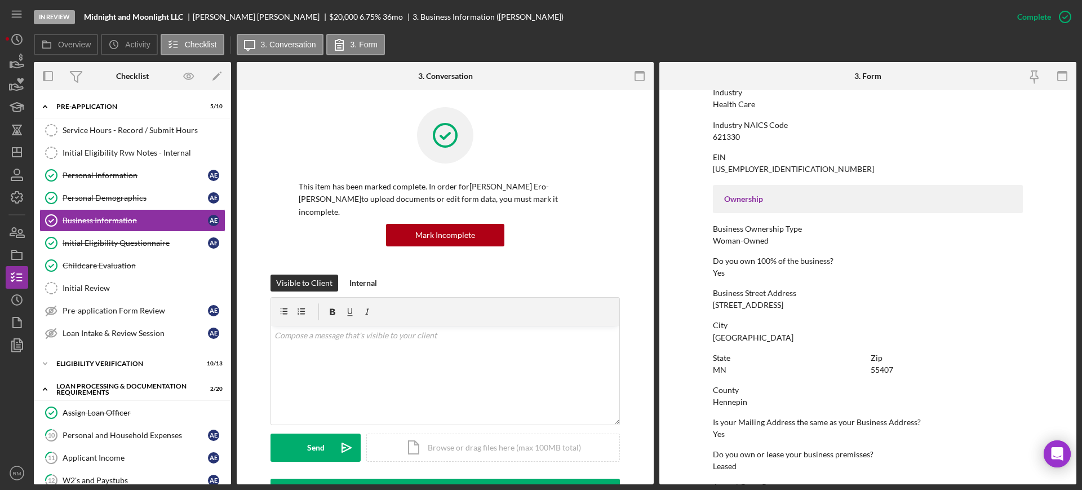
click at [733, 303] on div "3441 Cedar Ave S" at bounding box center [748, 304] width 70 height 9
copy div "3441 Cedar Ave S"
click at [114, 171] on div "Personal Information" at bounding box center [135, 175] width 145 height 9
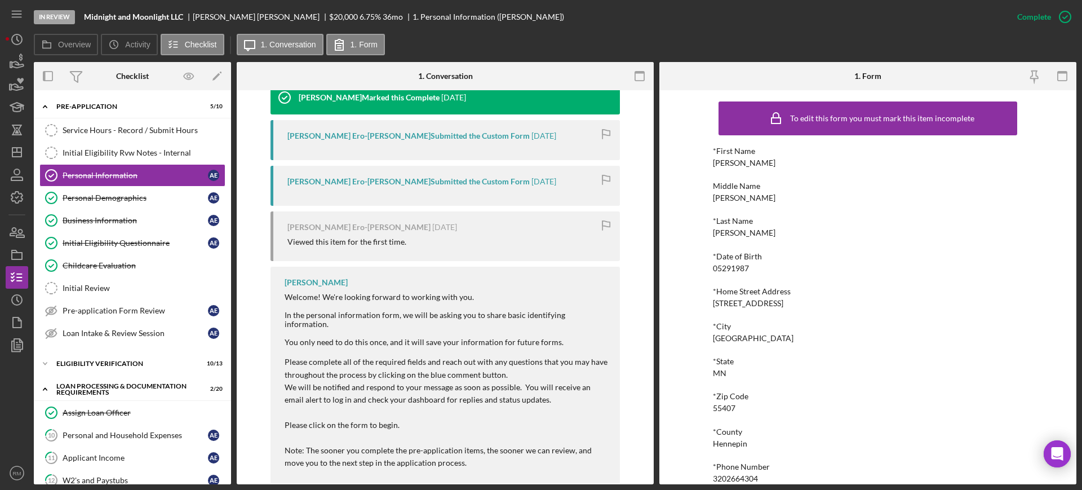
scroll to position [358, 0]
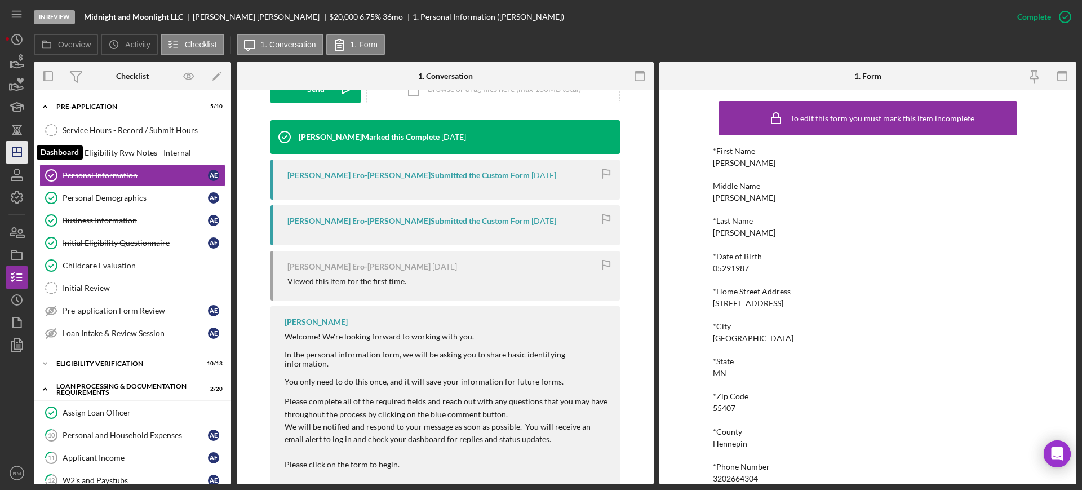
click at [17, 157] on polygon "button" at bounding box center [16, 152] width 9 height 9
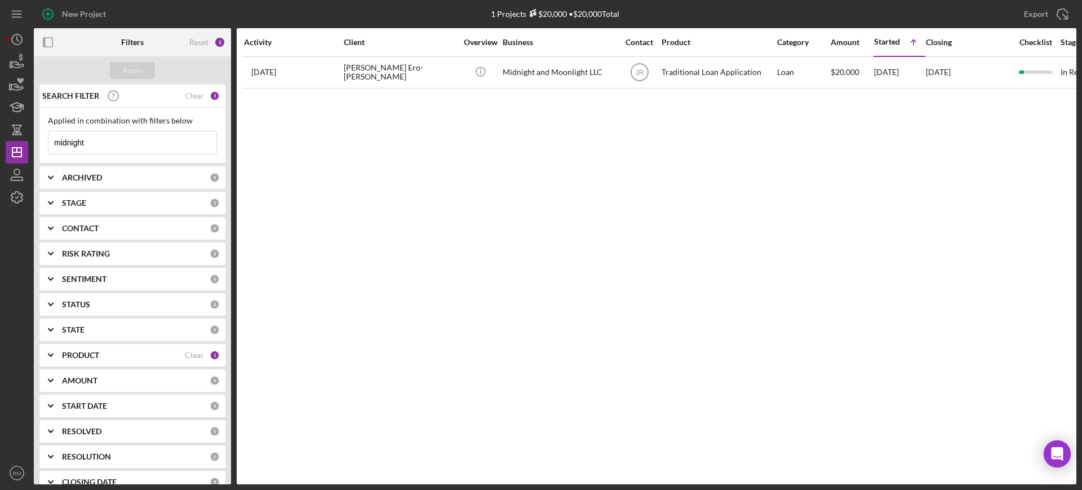
click at [130, 141] on input "midnight" at bounding box center [132, 142] width 168 height 23
click at [130, 141] on input "b" at bounding box center [132, 142] width 168 height 23
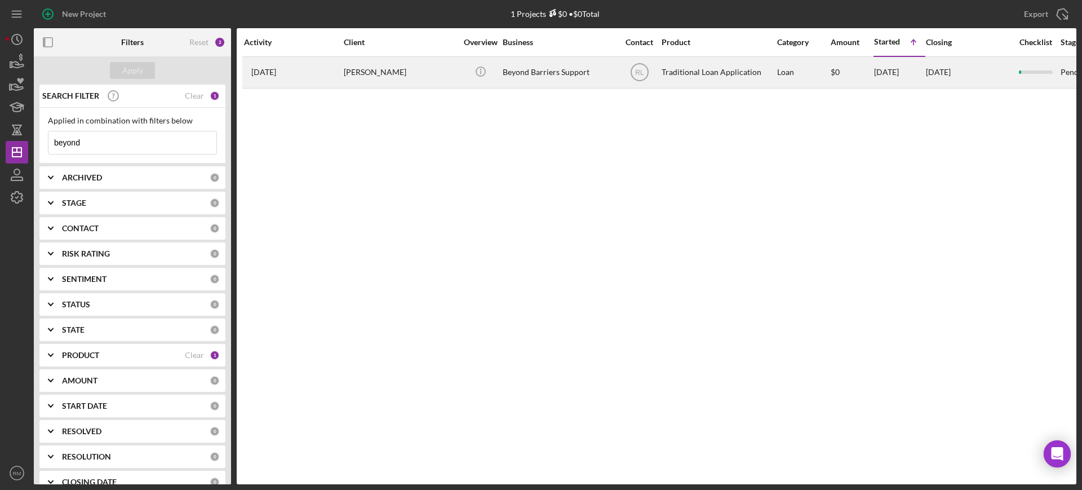
type input "beyond"
click at [324, 70] on div "2 months ago Tamesha Guinn" at bounding box center [293, 72] width 99 height 30
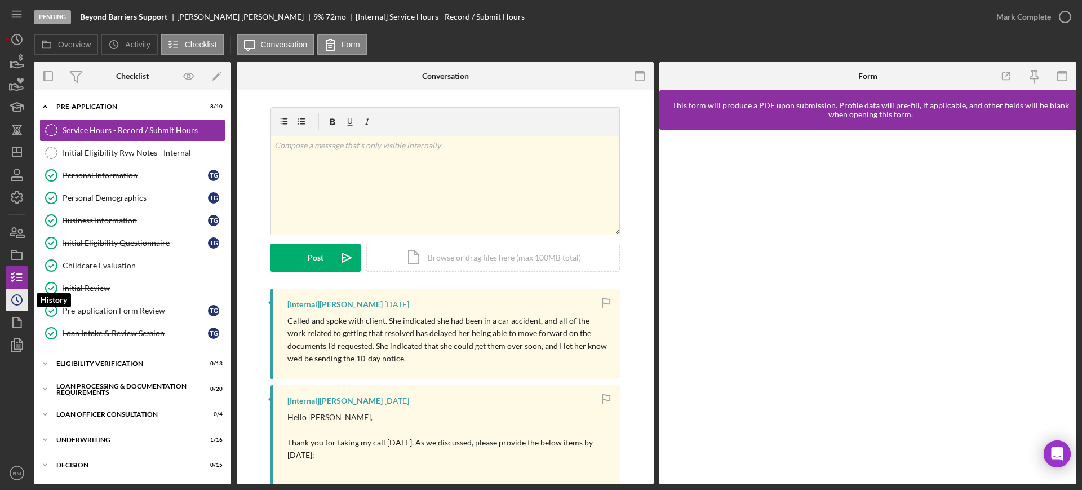
click at [17, 297] on polyline "button" at bounding box center [18, 299] width 2 height 5
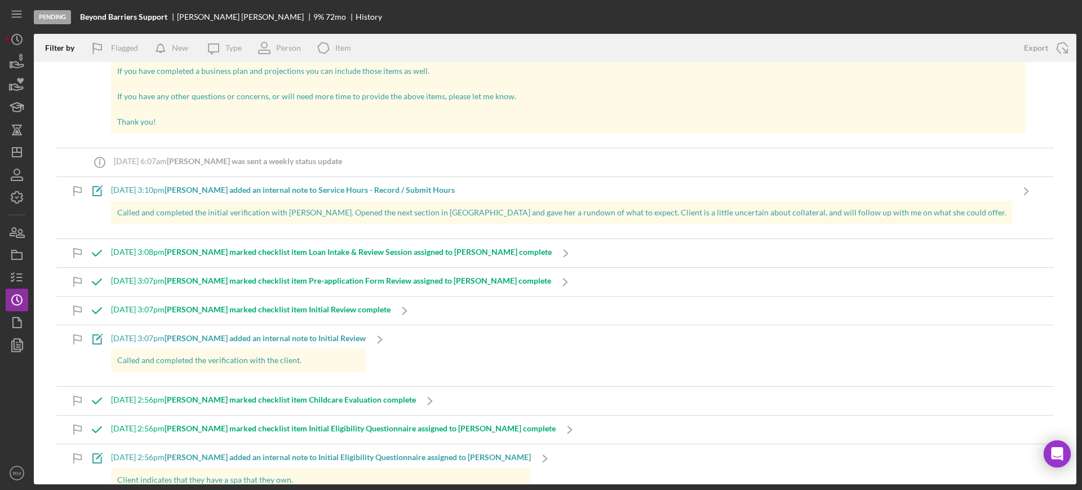
scroll to position [756, 0]
click at [16, 144] on icon "Icon/Dashboard" at bounding box center [17, 152] width 28 height 28
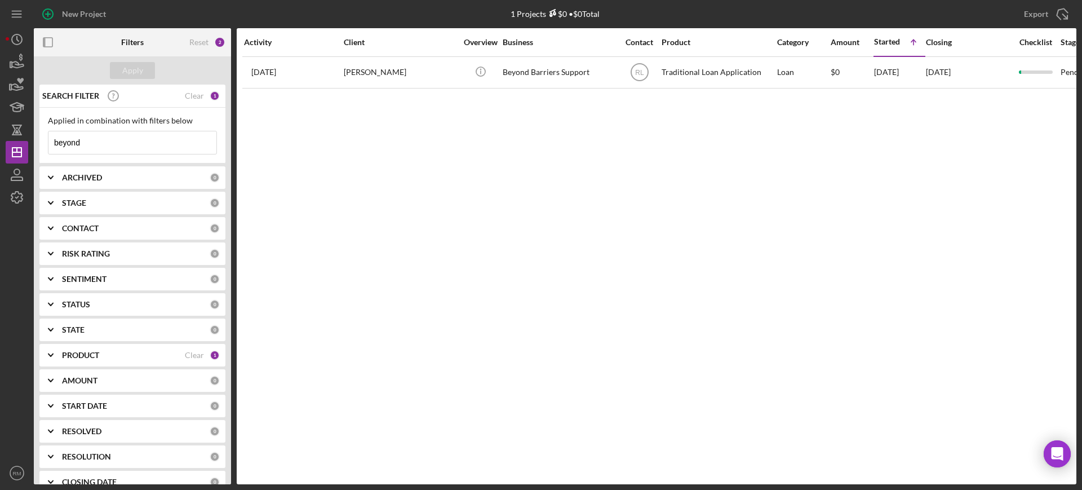
click at [130, 145] on input "beyond" at bounding box center [132, 142] width 168 height 23
type input "treasure"
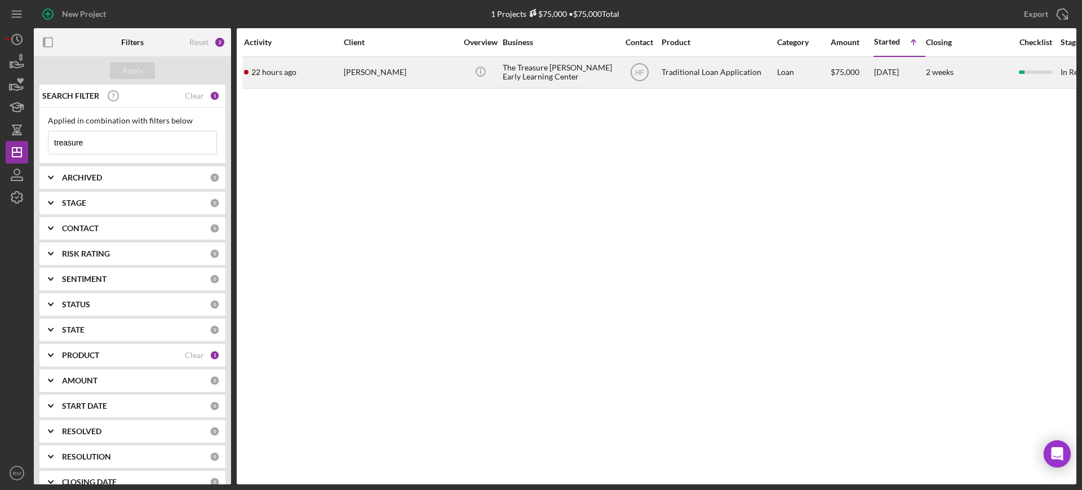
click at [296, 70] on div "22 hours ago Keshia Deon" at bounding box center [293, 72] width 99 height 30
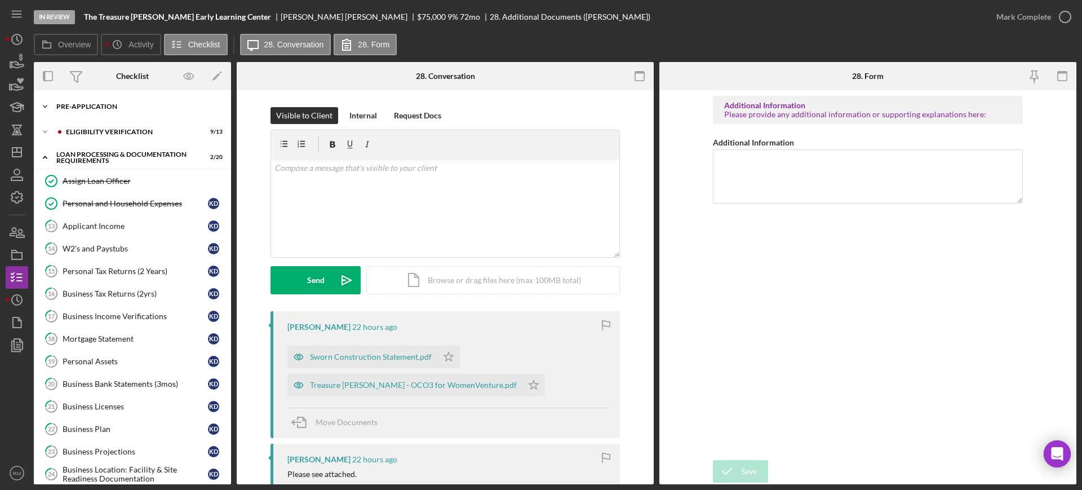
click at [98, 107] on div "Pre-Application" at bounding box center [136, 106] width 161 height 7
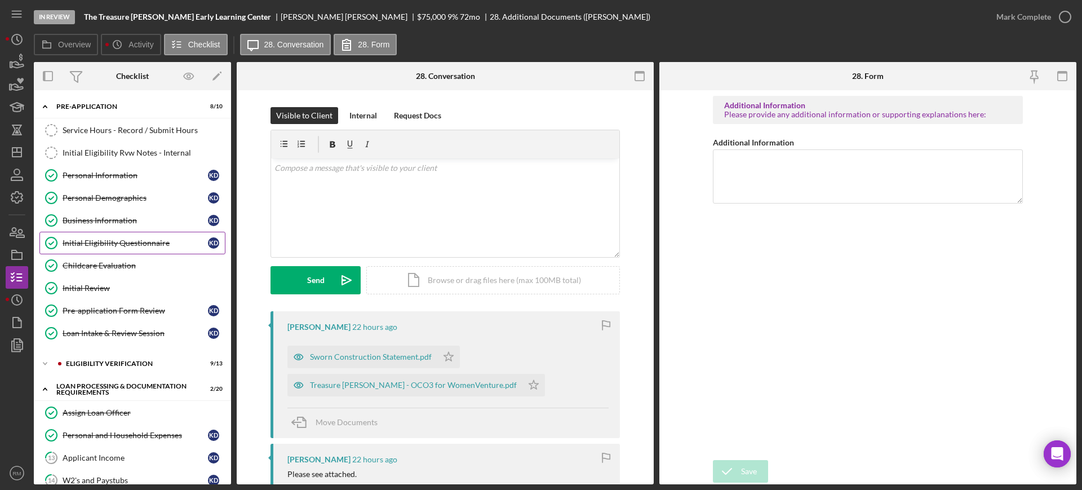
click at [100, 242] on div "Initial Eligibility Questionnaire" at bounding box center [135, 242] width 145 height 9
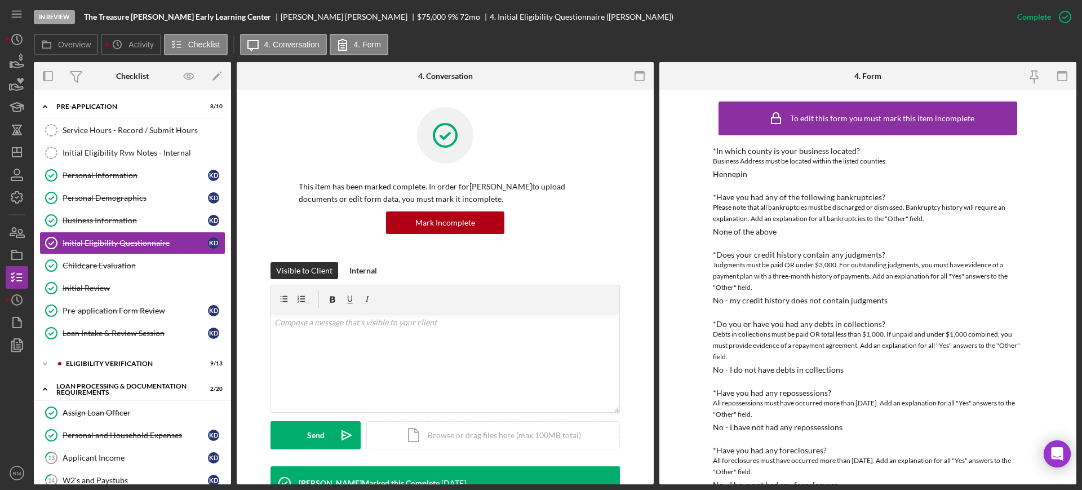
scroll to position [665, 0]
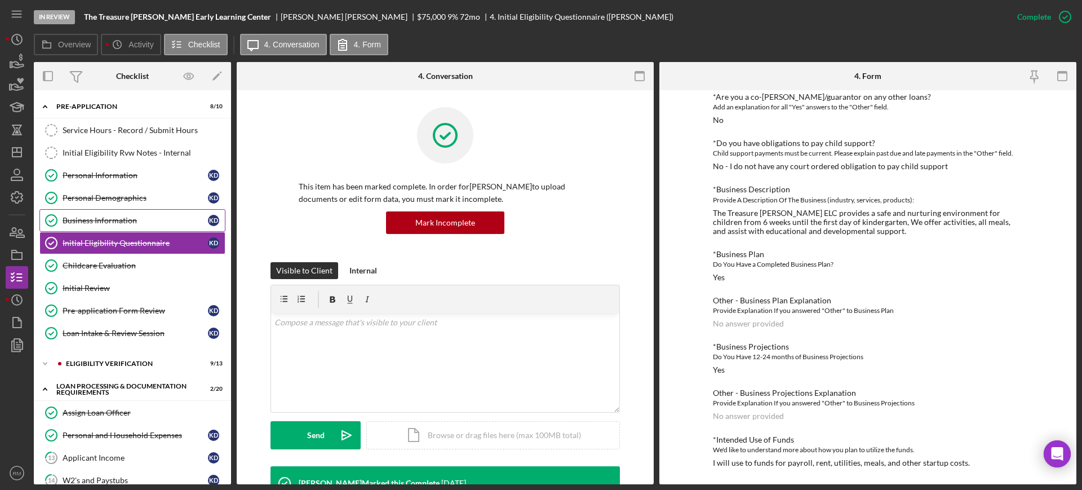
click at [182, 212] on link "Business Information Business Information K D" at bounding box center [132, 220] width 186 height 23
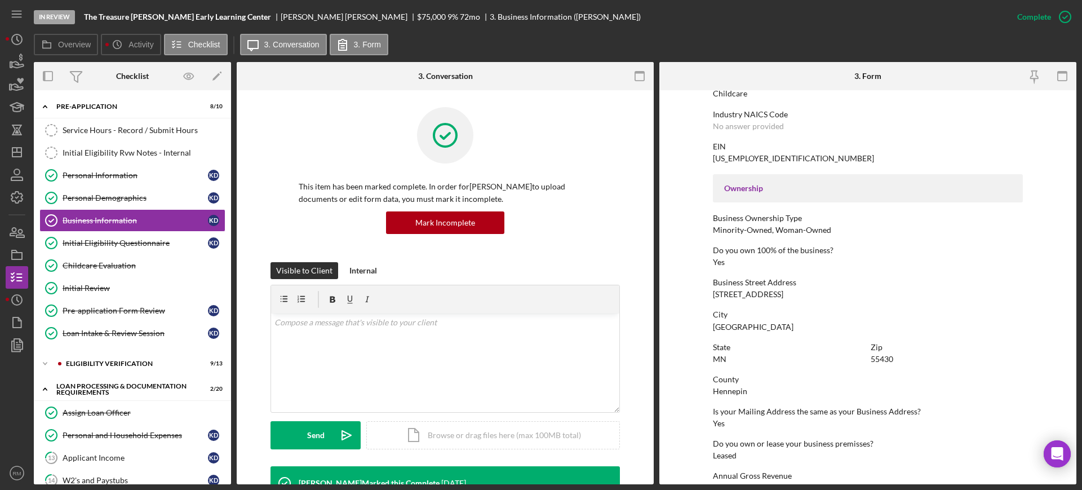
scroll to position [295, 0]
click at [751, 291] on div "6098 Shingle Creek Parkway" at bounding box center [748, 293] width 70 height 9
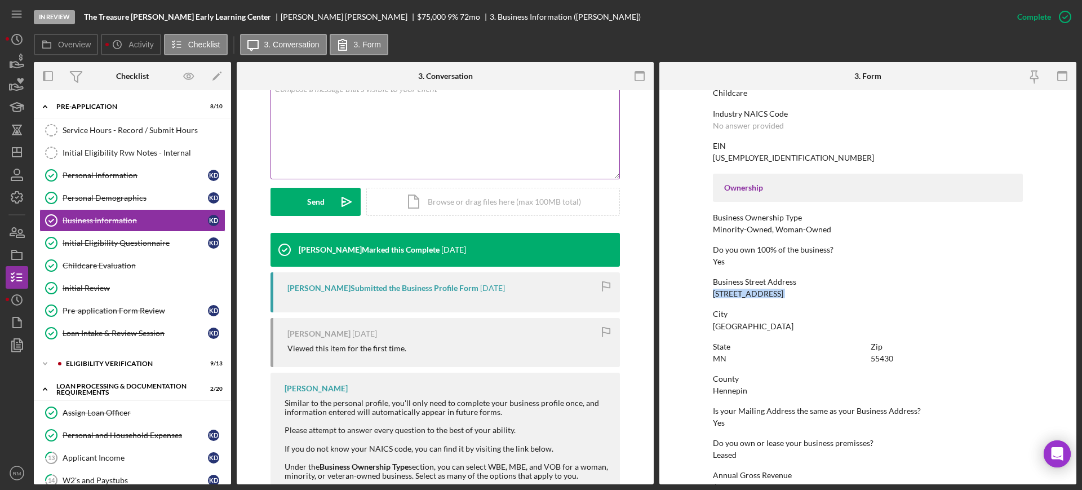
scroll to position [321, 0]
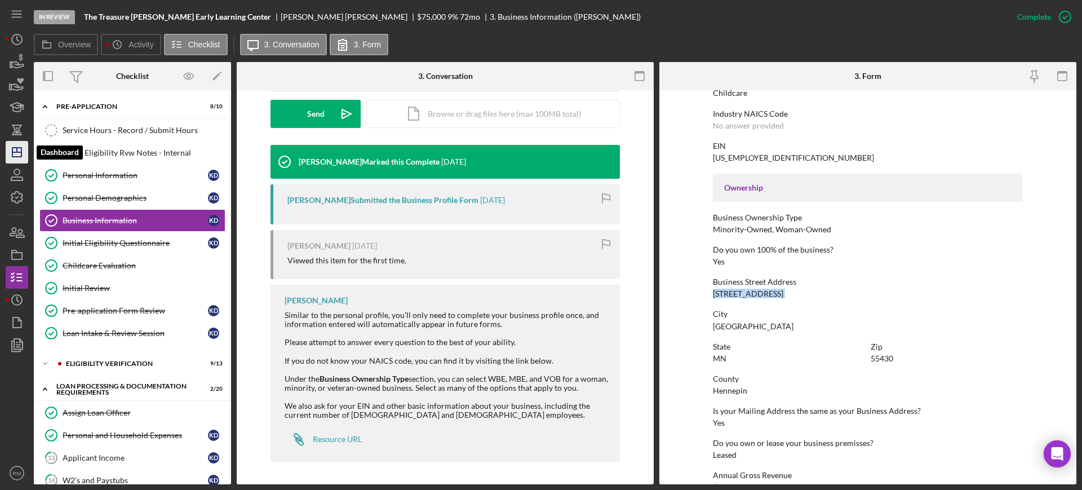
click at [19, 148] on polygon "button" at bounding box center [16, 152] width 9 height 9
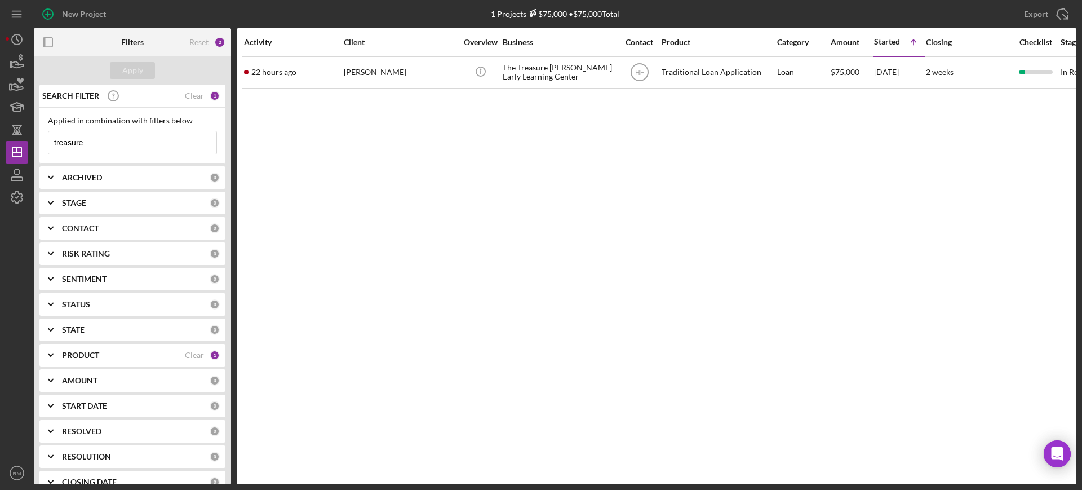
click at [101, 145] on input "treasure" at bounding box center [132, 142] width 168 height 23
click at [101, 145] on input "w" at bounding box center [132, 142] width 168 height 23
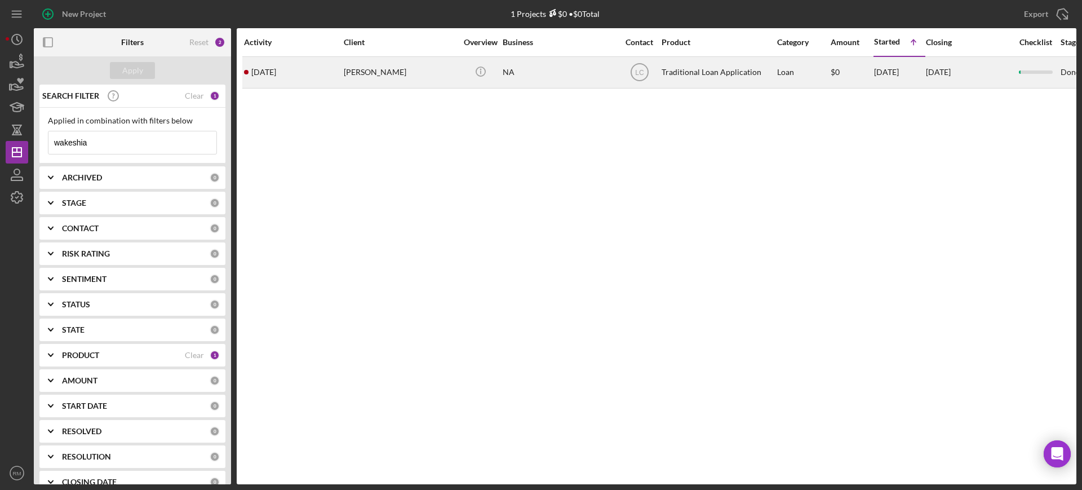
type input "wakeshia"
click at [405, 83] on div "Wakeshia Bean" at bounding box center [400, 72] width 113 height 30
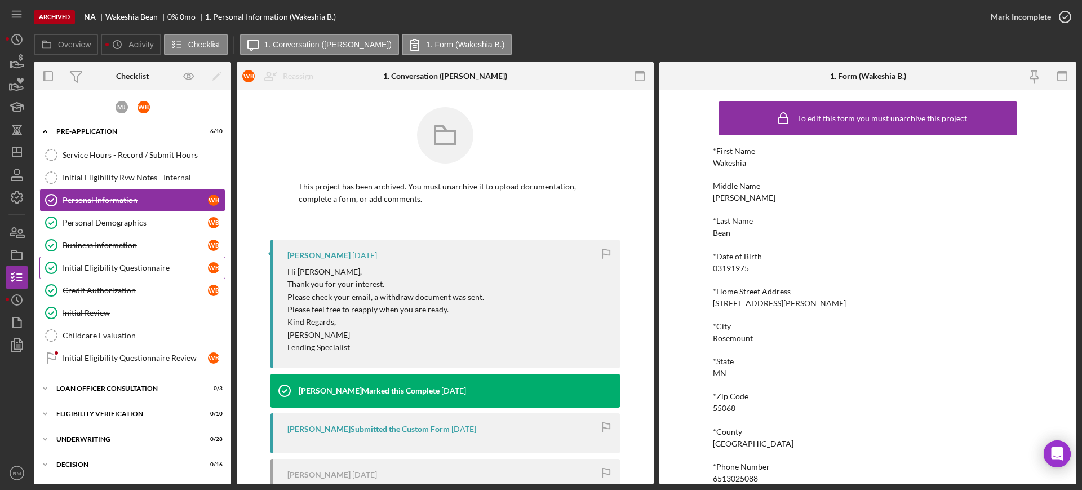
click at [94, 256] on link "Initial Eligibility Questionnaire Initial Eligibility Questionnaire W B" at bounding box center [132, 267] width 186 height 23
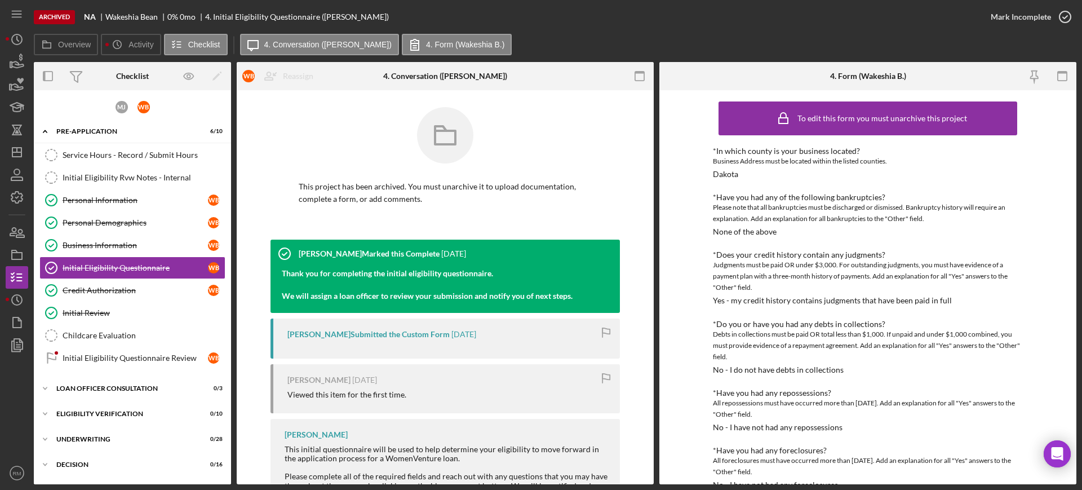
scroll to position [369, 0]
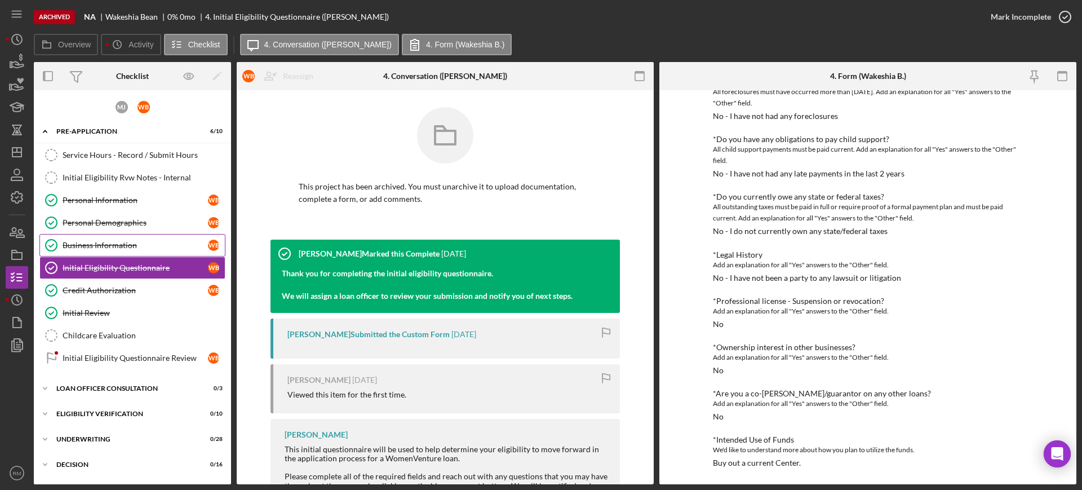
click at [166, 241] on div "Business Information" at bounding box center [135, 245] width 145 height 9
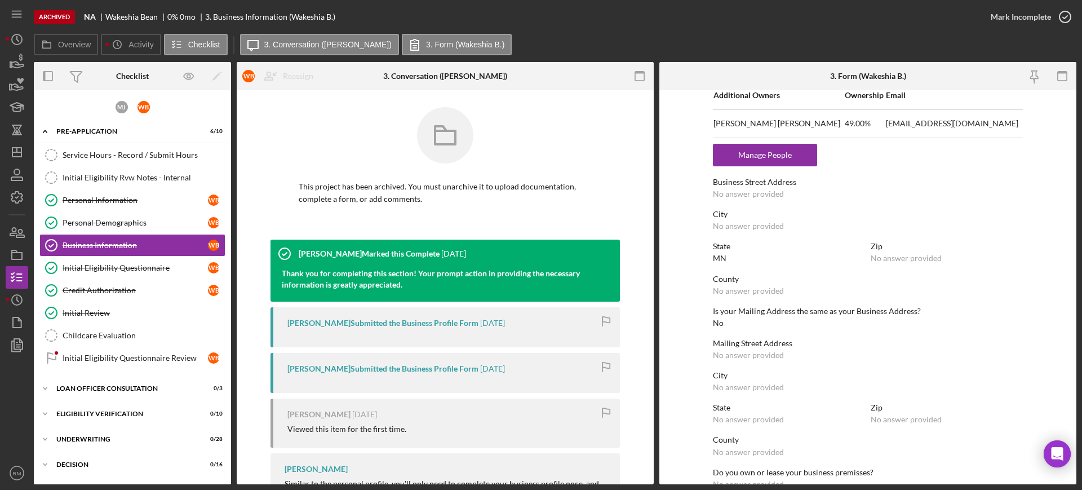
scroll to position [169, 0]
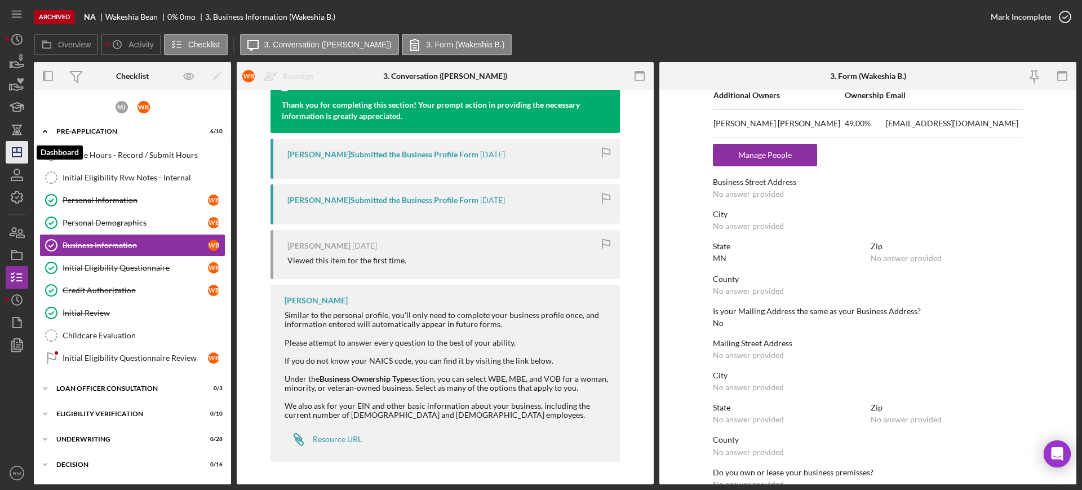
click at [17, 151] on line "button" at bounding box center [17, 150] width 0 height 5
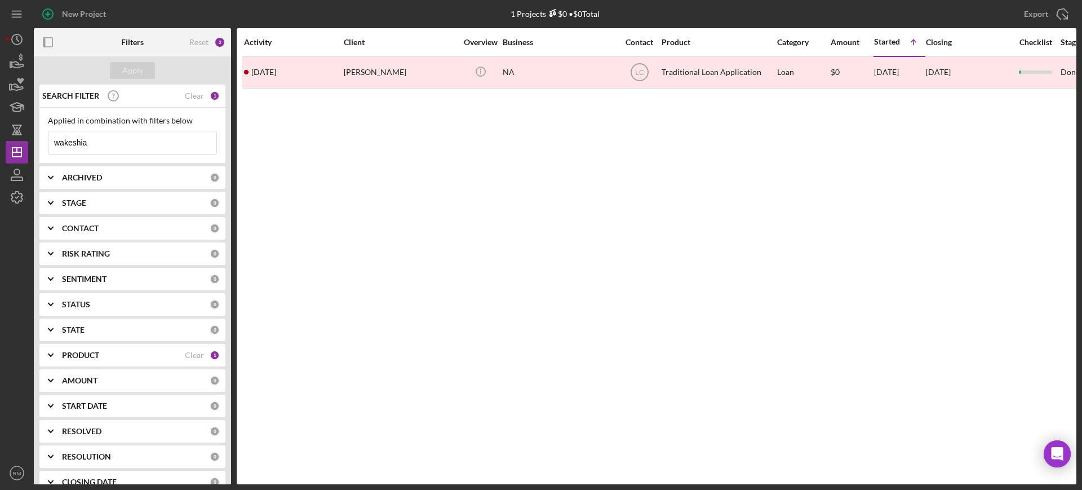
click at [93, 151] on input "wakeshia" at bounding box center [132, 142] width 168 height 23
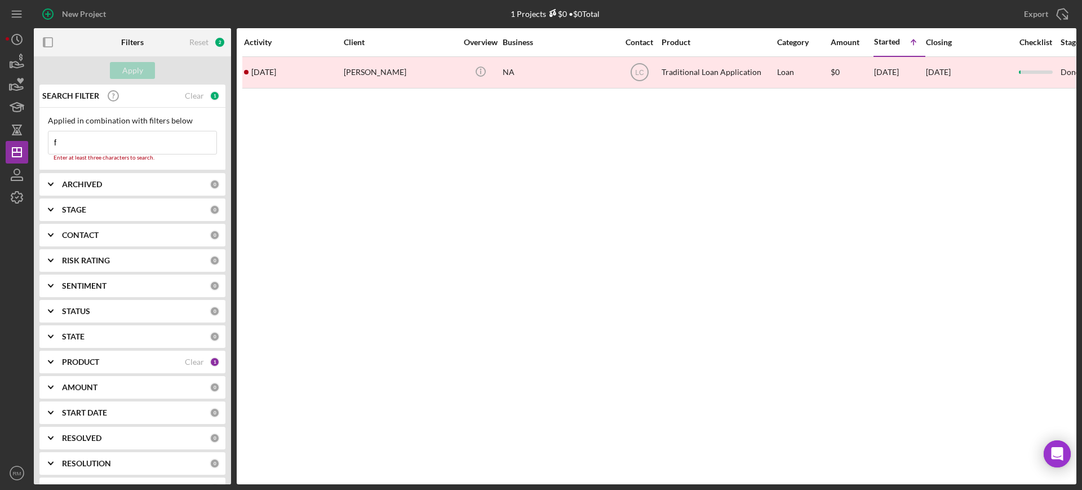
click at [93, 151] on input "f" at bounding box center [132, 142] width 168 height 23
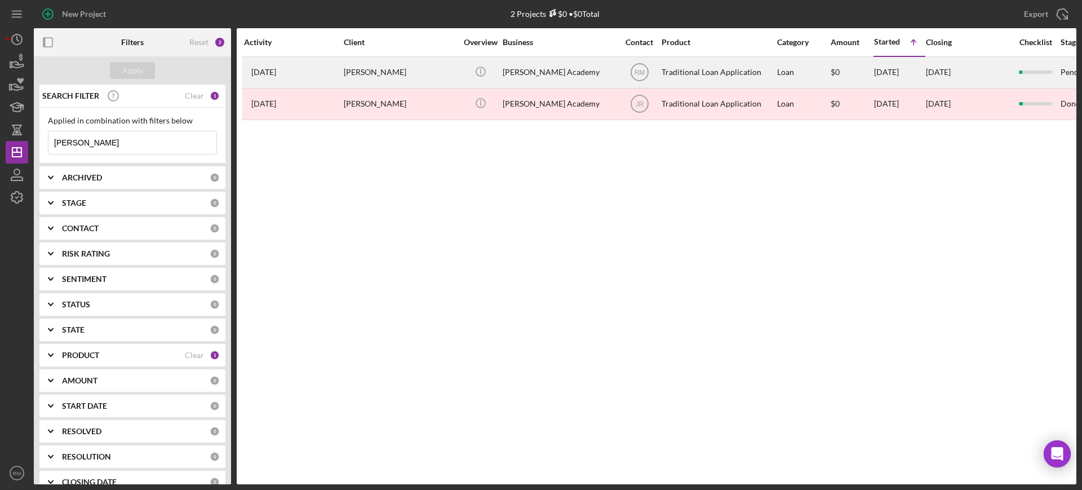
type input "felix"
click at [422, 72] on div "Raquelle Edunjobi" at bounding box center [400, 72] width 113 height 30
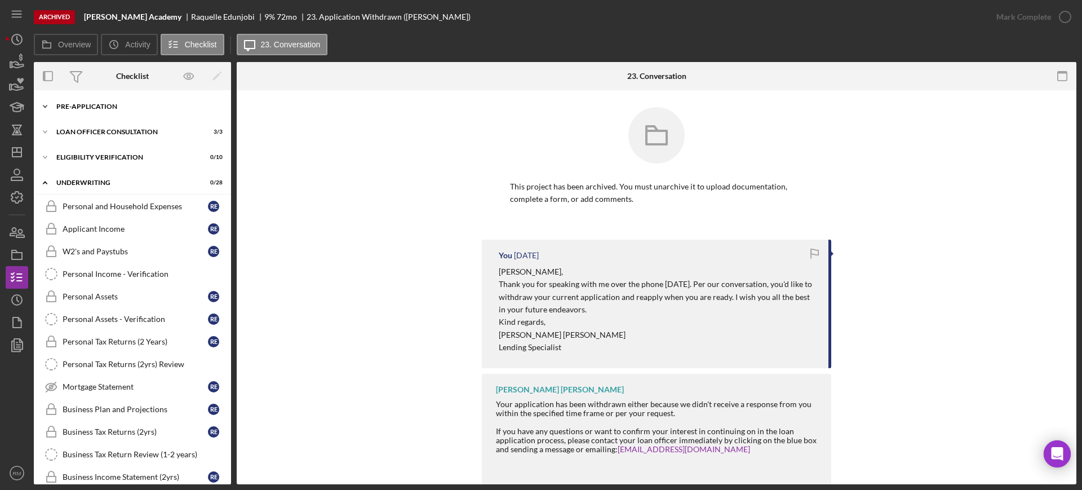
click at [76, 110] on div "Icon/Expander Pre-Application 8 / 10" at bounding box center [132, 106] width 197 height 23
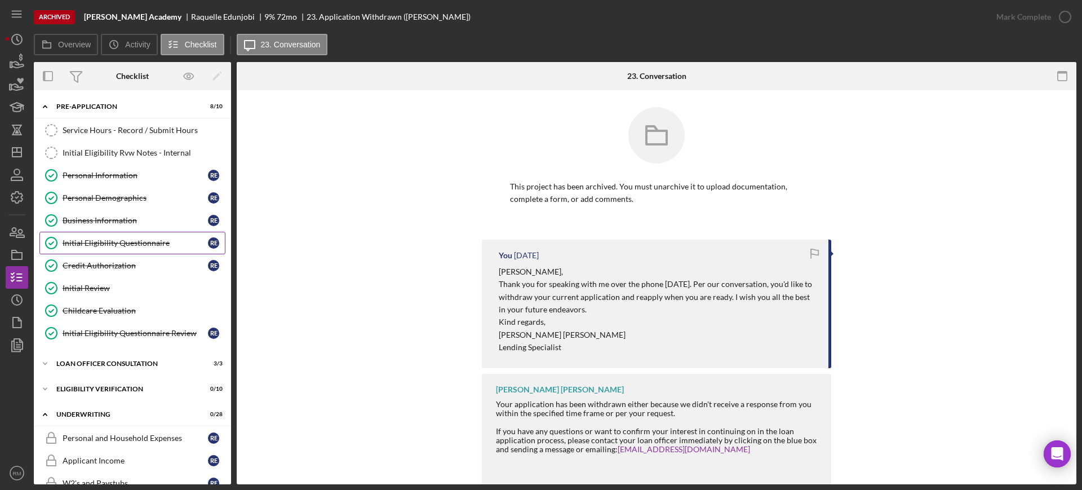
click at [112, 242] on div "Initial Eligibility Questionnaire" at bounding box center [135, 242] width 145 height 9
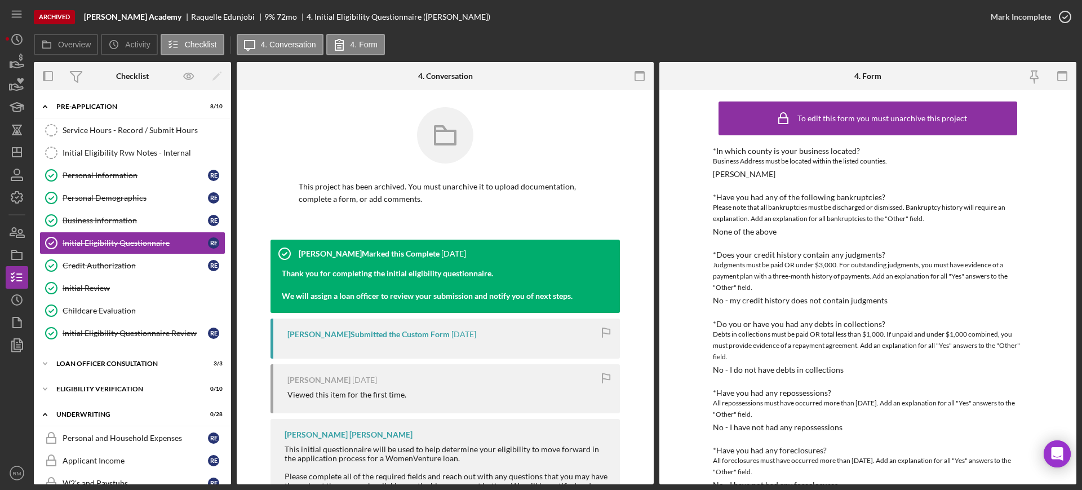
scroll to position [396, 0]
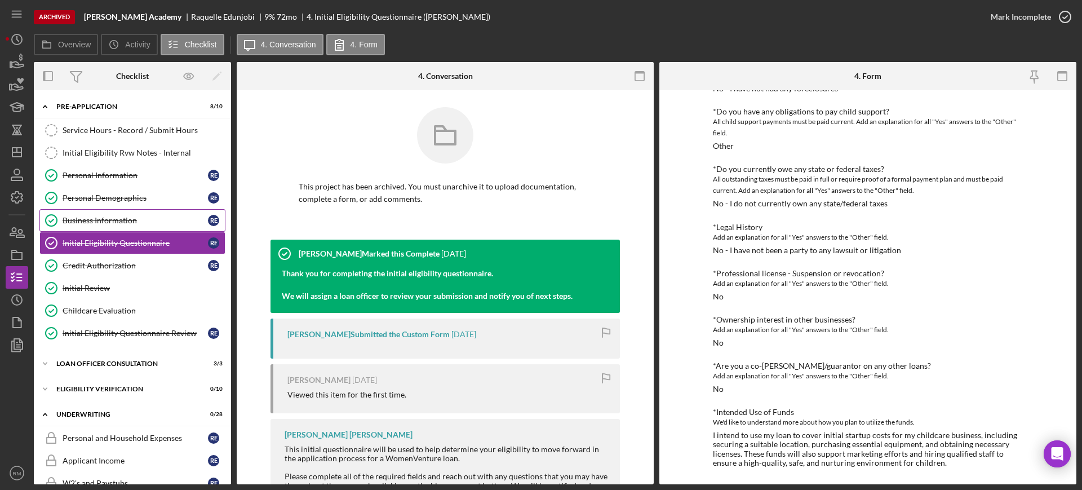
click at [114, 216] on div "Business Information" at bounding box center [135, 220] width 145 height 9
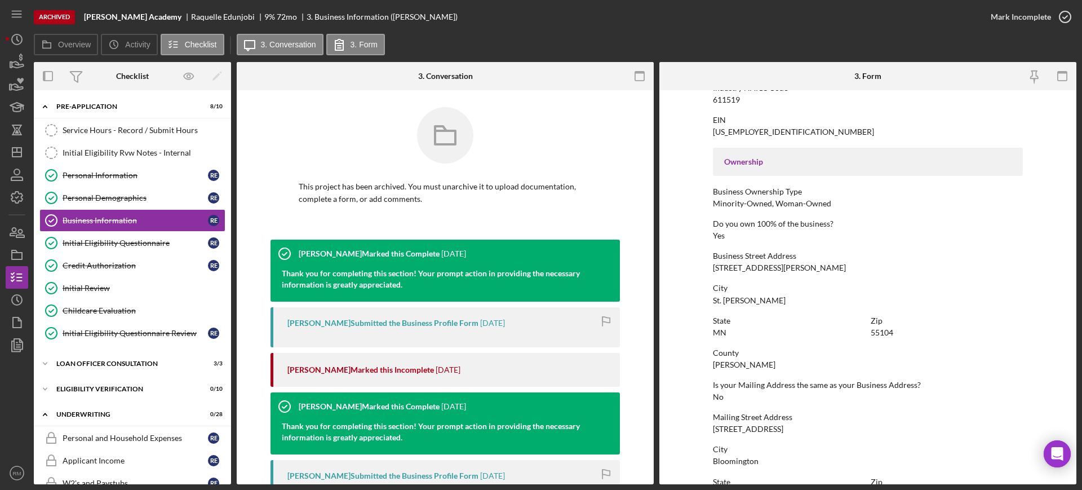
scroll to position [323, 0]
click at [729, 269] on div "712 Edmund ave" at bounding box center [779, 266] width 133 height 9
click at [16, 149] on icon "Icon/Dashboard" at bounding box center [17, 152] width 28 height 28
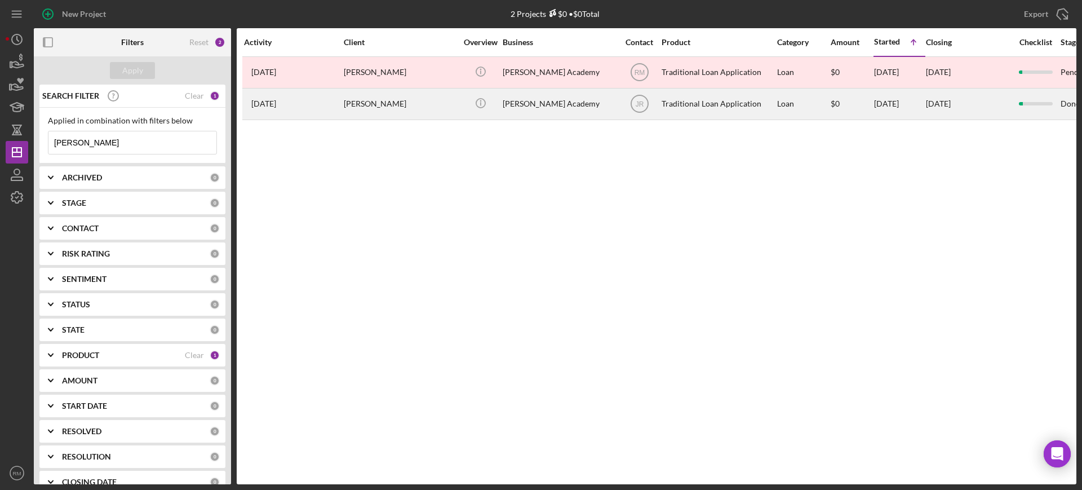
click at [441, 100] on div "Raquelle Edunjobi" at bounding box center [400, 104] width 113 height 30
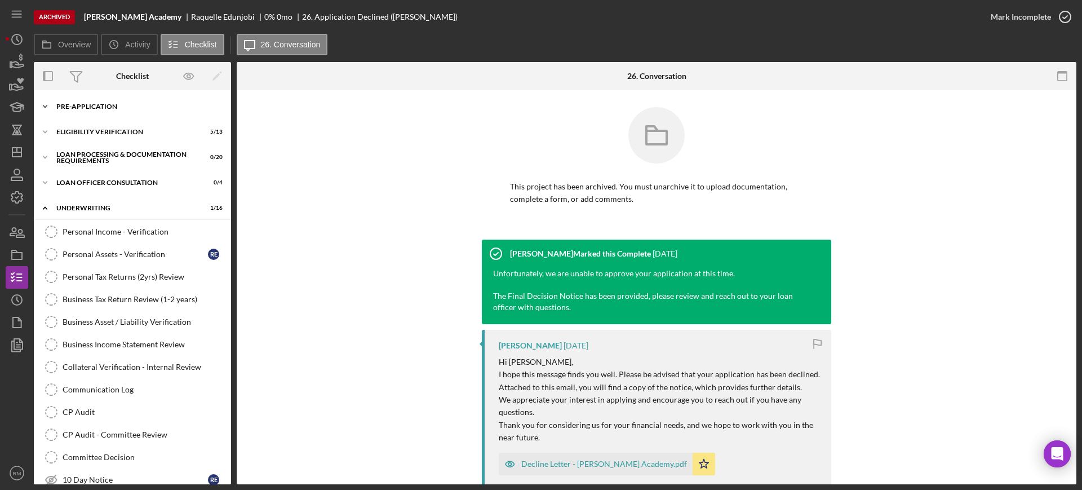
click at [78, 107] on div "Pre-Application" at bounding box center [136, 106] width 161 height 7
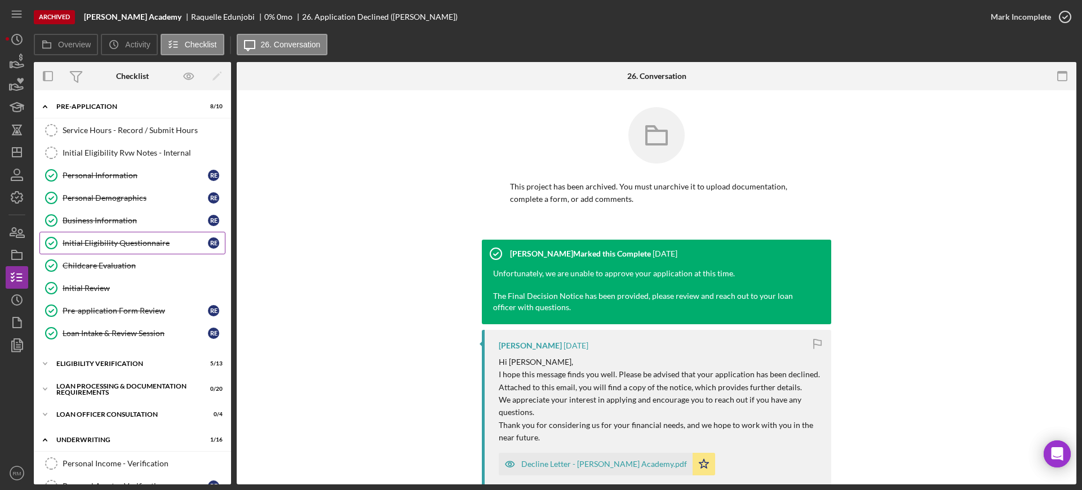
click at [72, 239] on div "Initial Eligibility Questionnaire" at bounding box center [135, 242] width 145 height 9
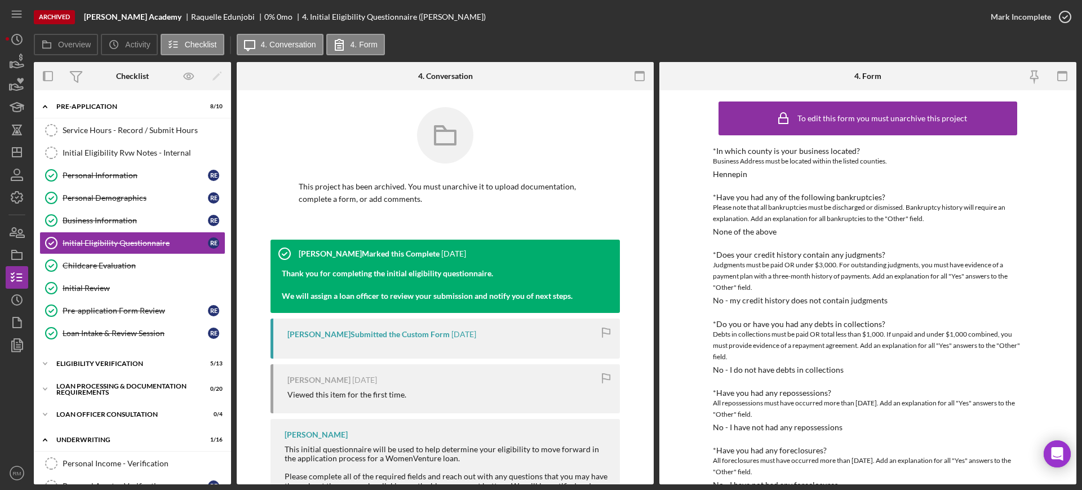
scroll to position [424, 0]
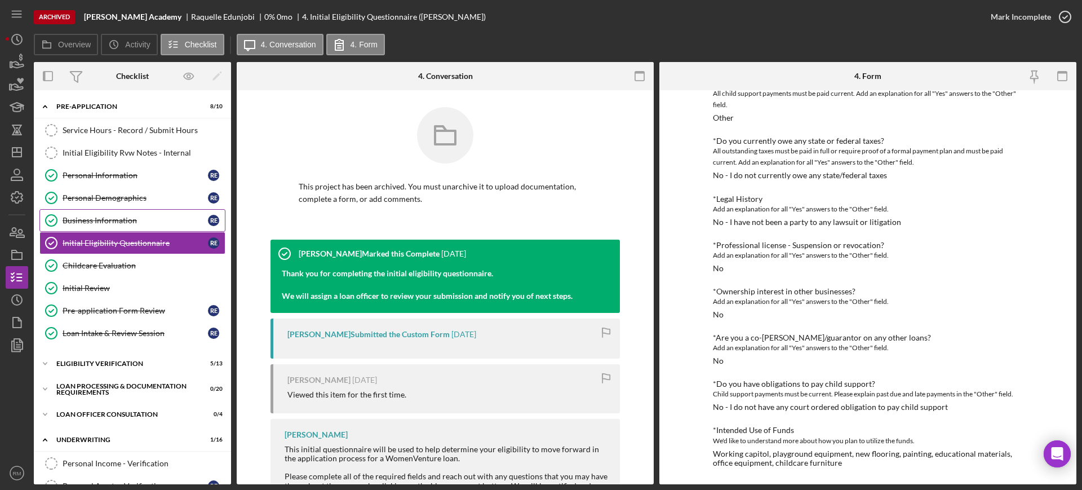
click at [123, 227] on link "Business Information Business Information R E" at bounding box center [132, 220] width 186 height 23
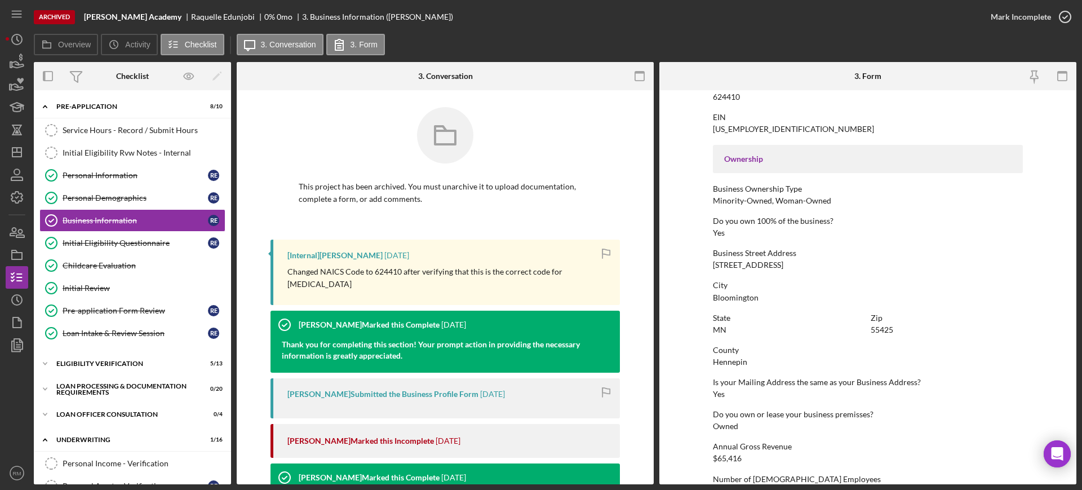
scroll to position [325, 0]
click at [20, 142] on icon "Icon/Dashboard" at bounding box center [17, 152] width 28 height 28
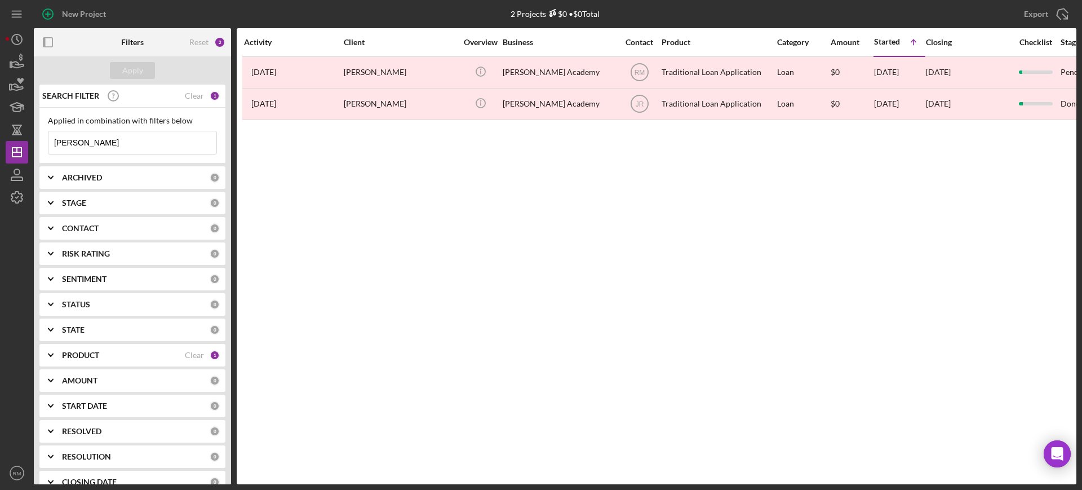
click at [154, 149] on input "felix" at bounding box center [132, 142] width 168 height 23
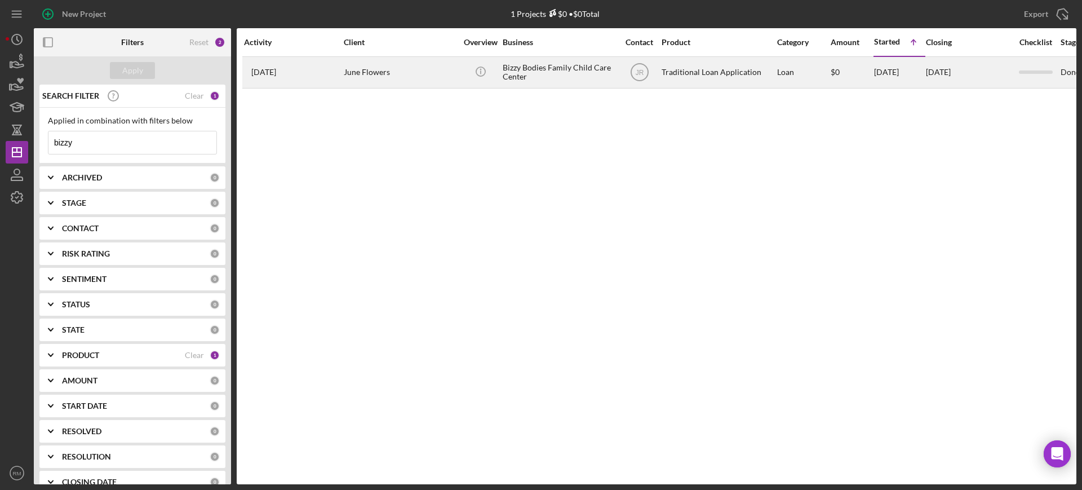
type input "bizzy"
click at [404, 60] on div "June Flowers" at bounding box center [400, 72] width 113 height 30
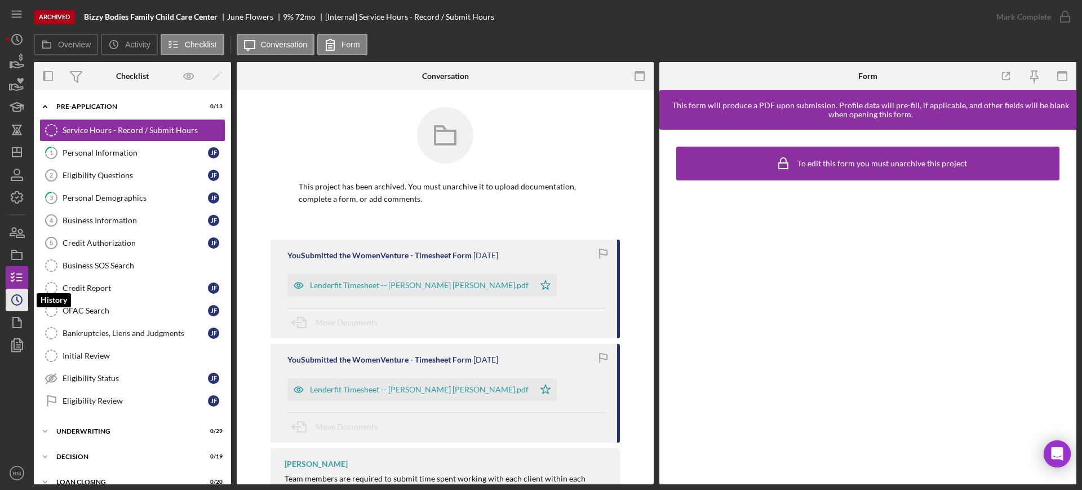
click at [16, 299] on icon "Icon/History" at bounding box center [17, 300] width 28 height 28
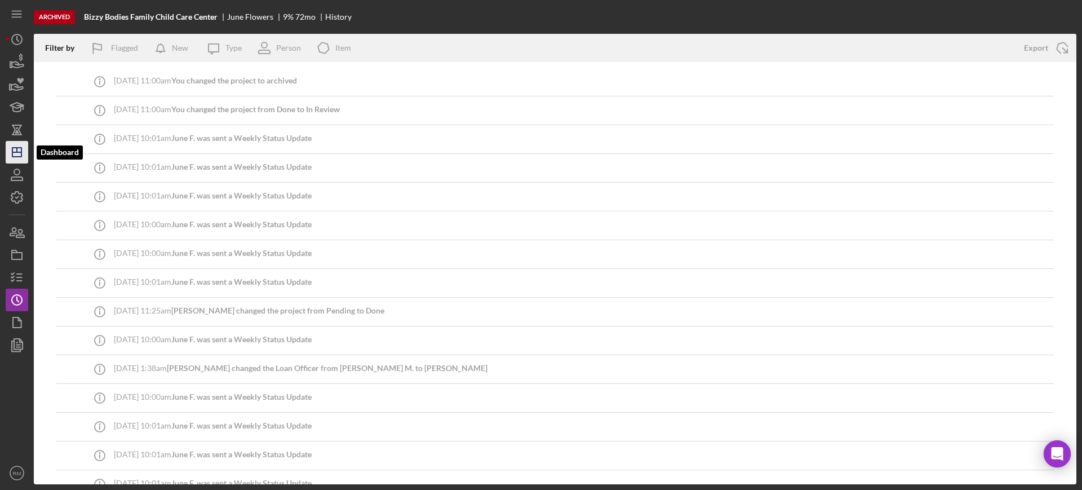
click at [10, 154] on icon "Icon/Dashboard" at bounding box center [17, 152] width 28 height 28
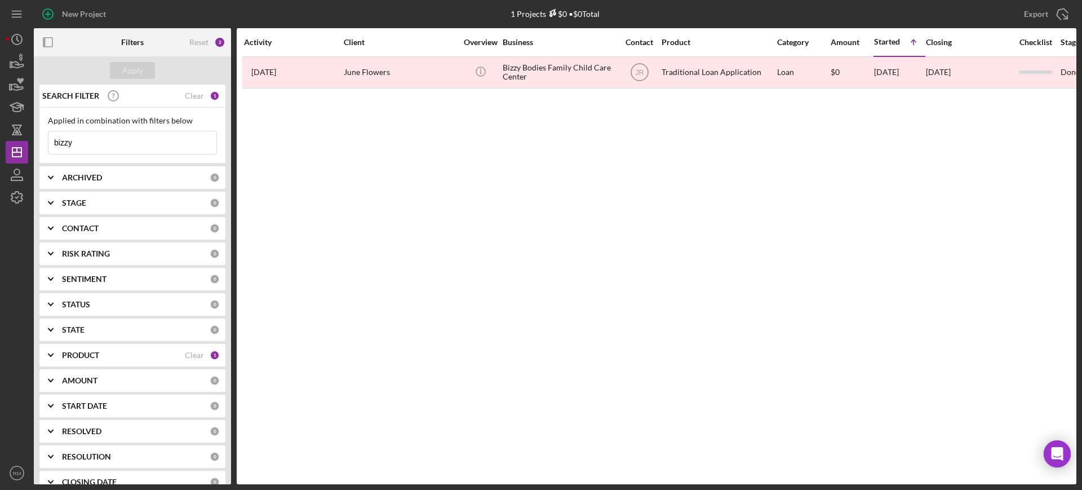
click at [112, 146] on input "bizzy" at bounding box center [132, 142] width 168 height 23
click at [112, 146] on input "s" at bounding box center [132, 142] width 168 height 23
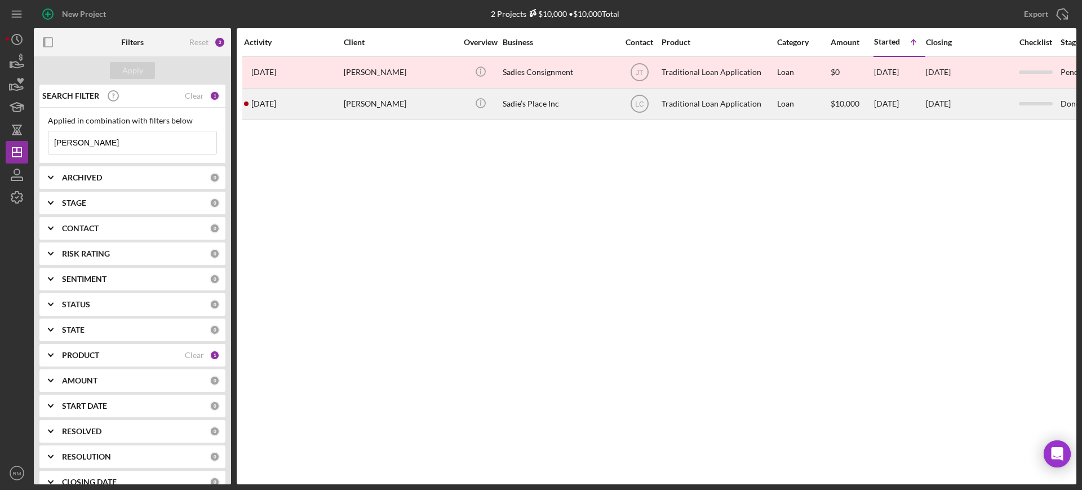
type input "sadie"
click at [351, 100] on div "MarShell Phillips" at bounding box center [400, 104] width 113 height 30
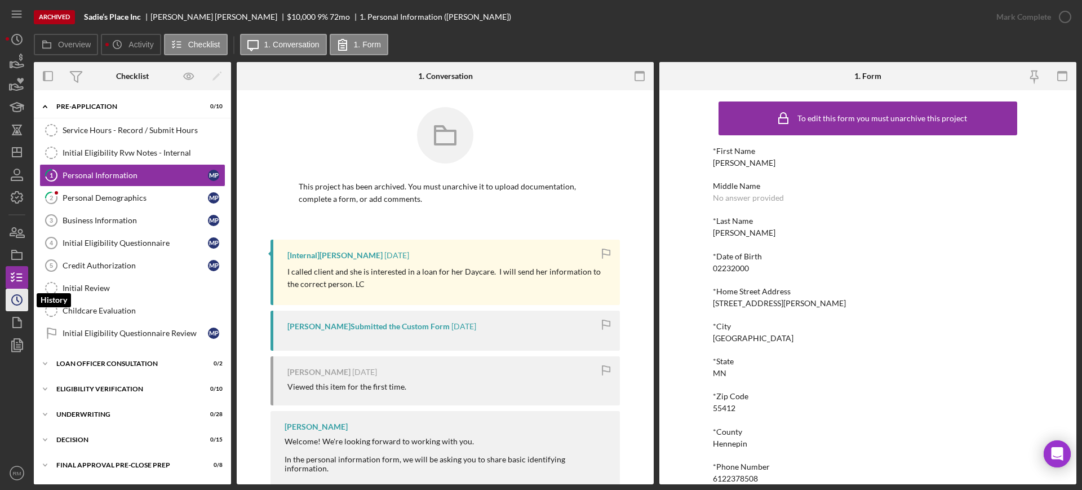
click at [14, 300] on icon "Icon/History" at bounding box center [17, 300] width 28 height 28
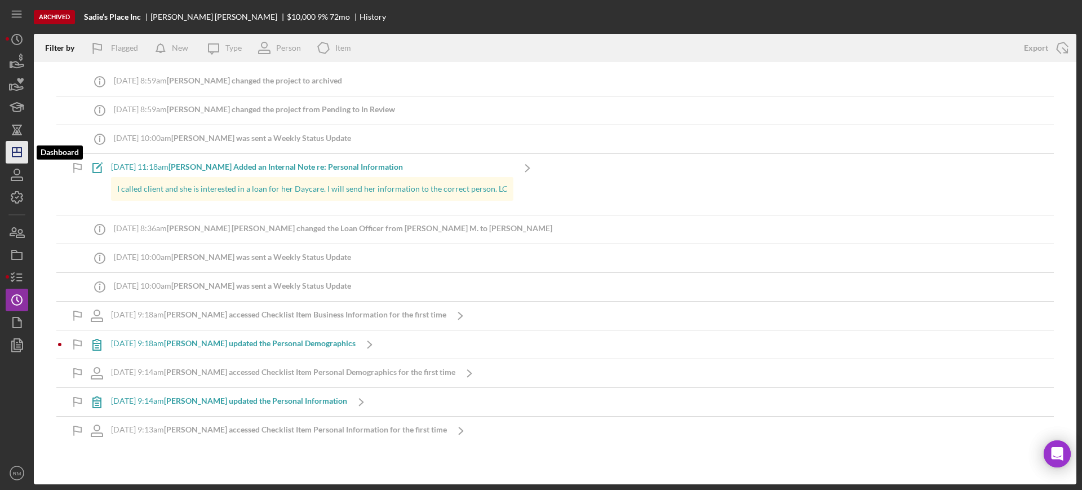
click at [14, 158] on icon "Icon/Dashboard" at bounding box center [17, 152] width 28 height 28
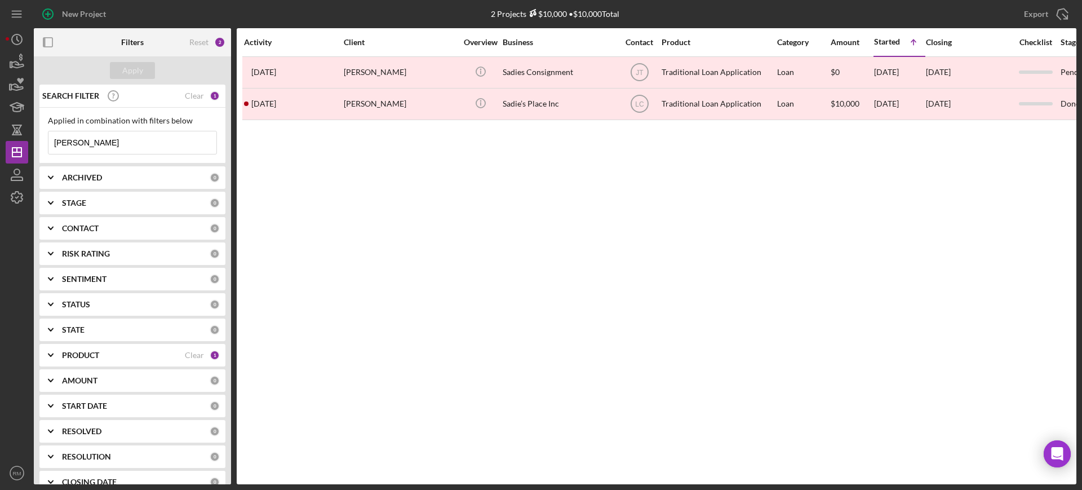
click at [109, 138] on input "sadie" at bounding box center [132, 142] width 168 height 23
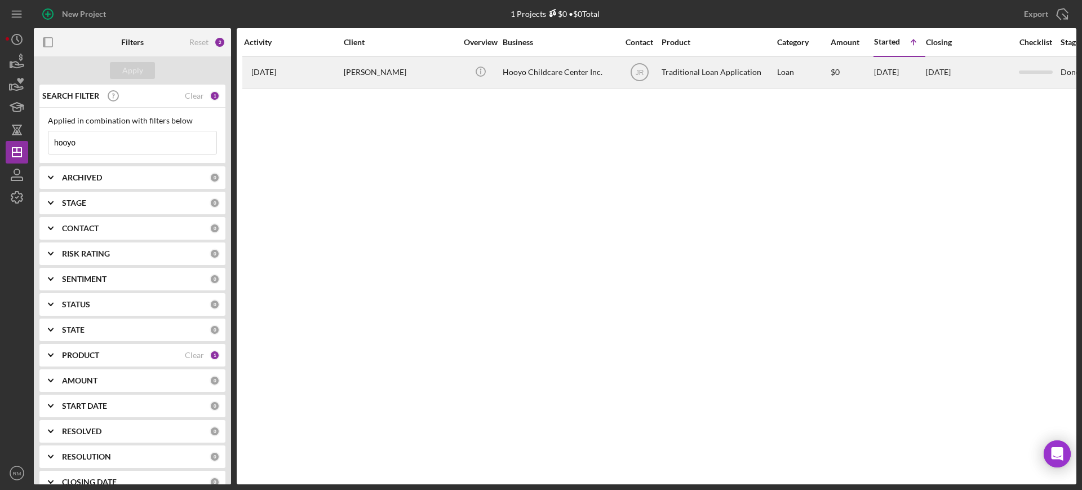
type input "hooyo"
click at [368, 70] on div "Fardowsa Ali" at bounding box center [400, 72] width 113 height 30
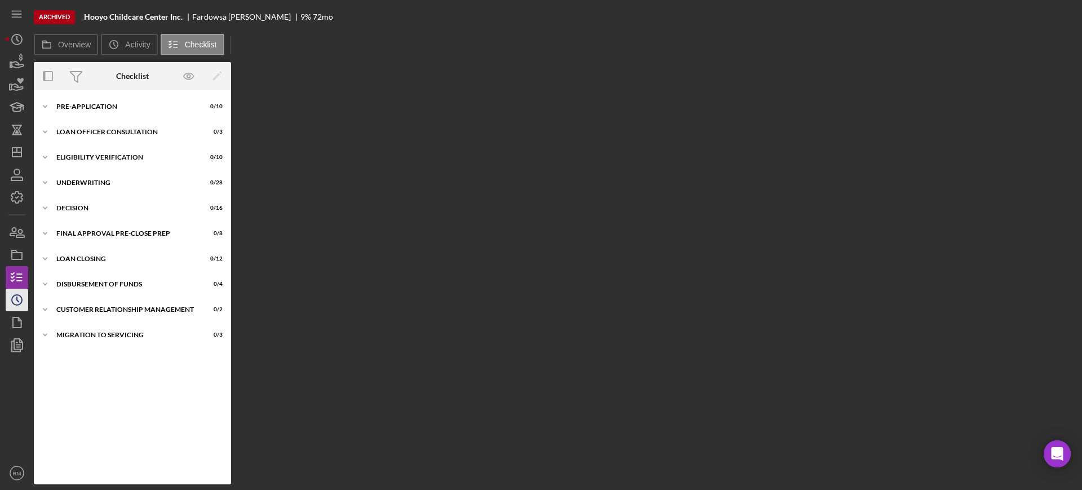
scroll to position [1, 0]
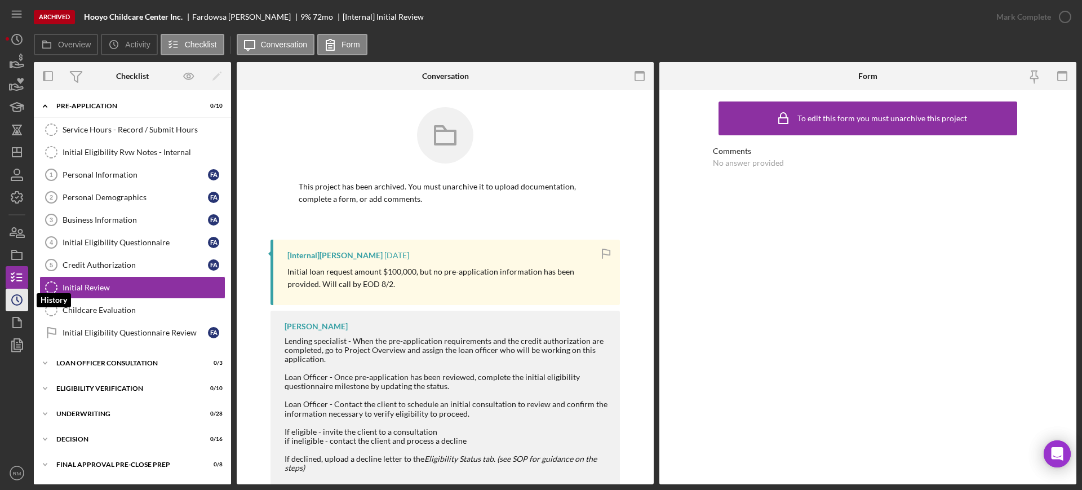
click at [14, 294] on icon "Icon/History" at bounding box center [17, 300] width 28 height 28
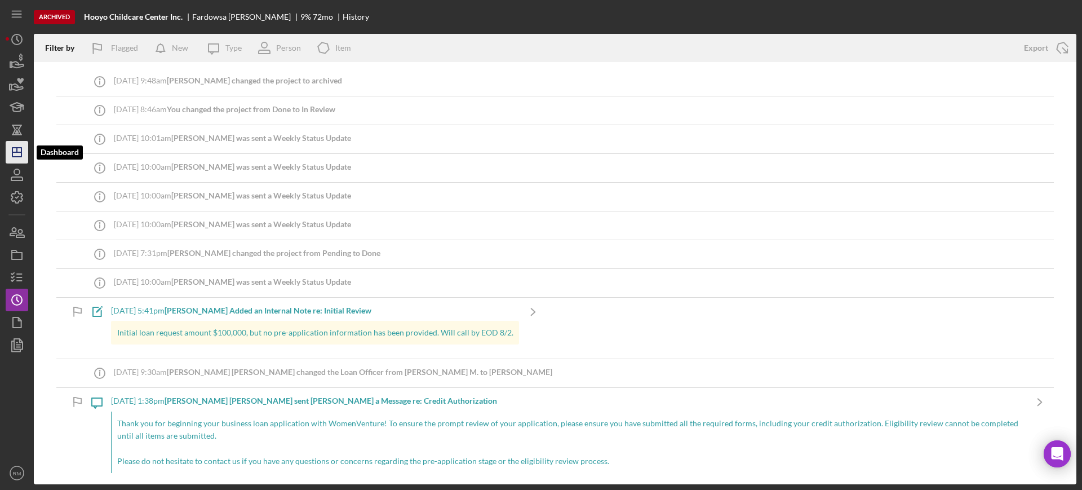
click at [19, 148] on polygon "button" at bounding box center [16, 152] width 9 height 9
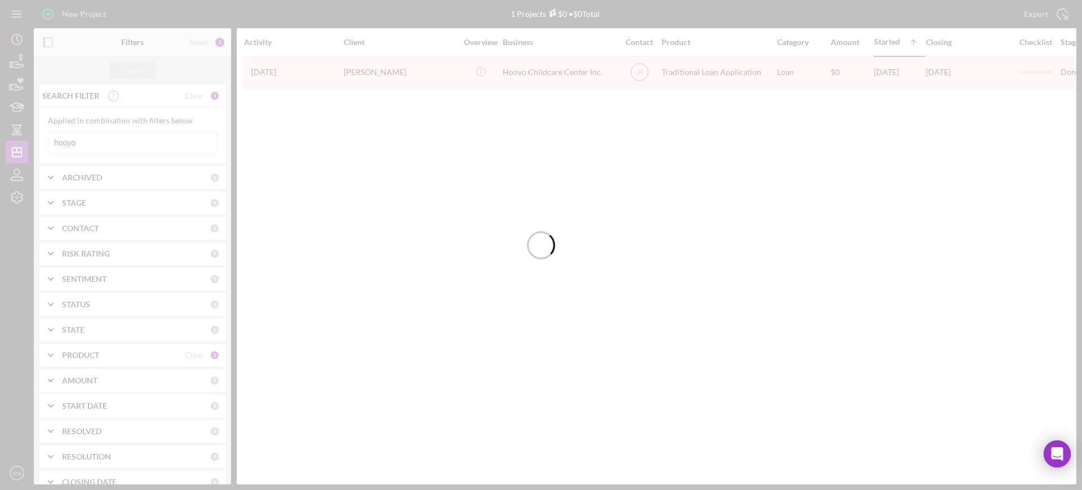
click at [116, 137] on div at bounding box center [541, 245] width 1082 height 490
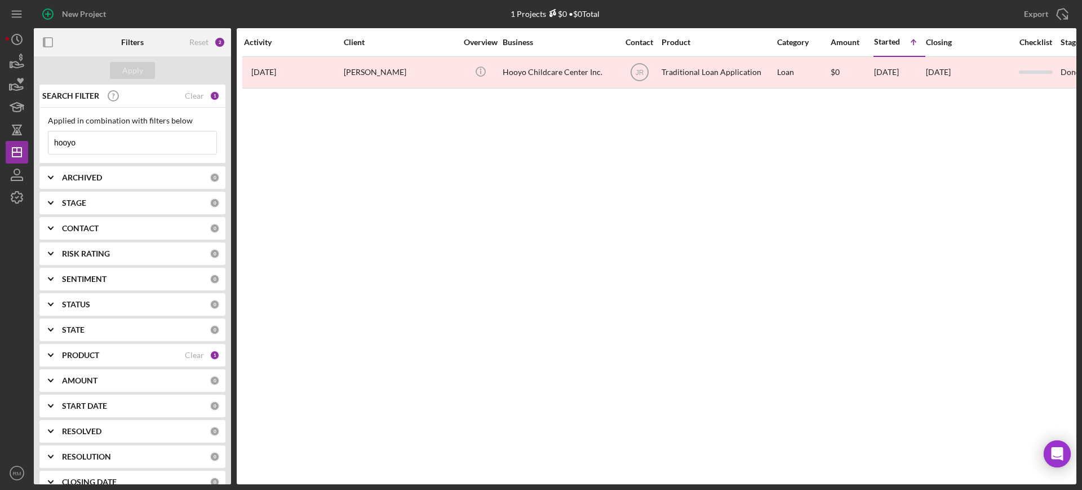
click at [116, 137] on input "hooyo" at bounding box center [132, 142] width 168 height 23
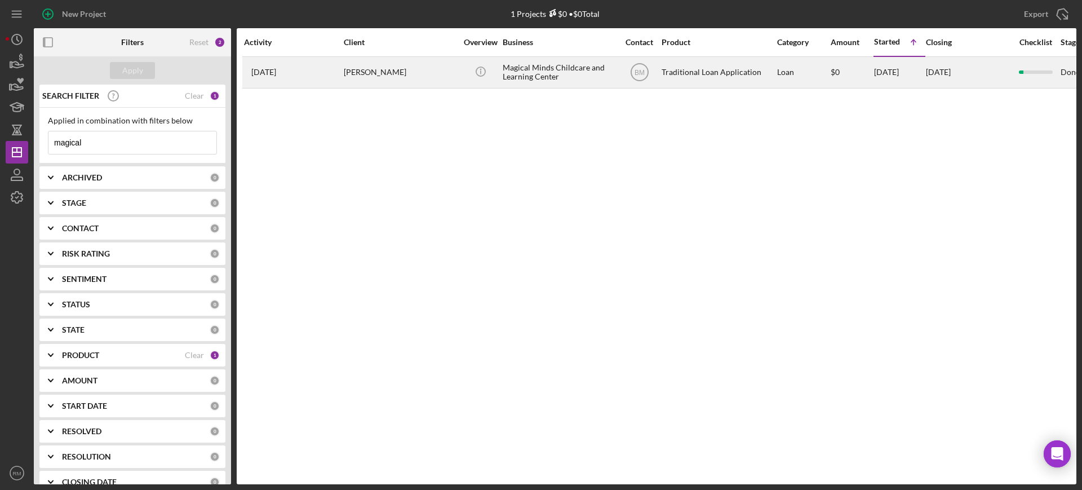
type input "magical"
click at [386, 79] on div "Christi Anderson" at bounding box center [400, 72] width 113 height 30
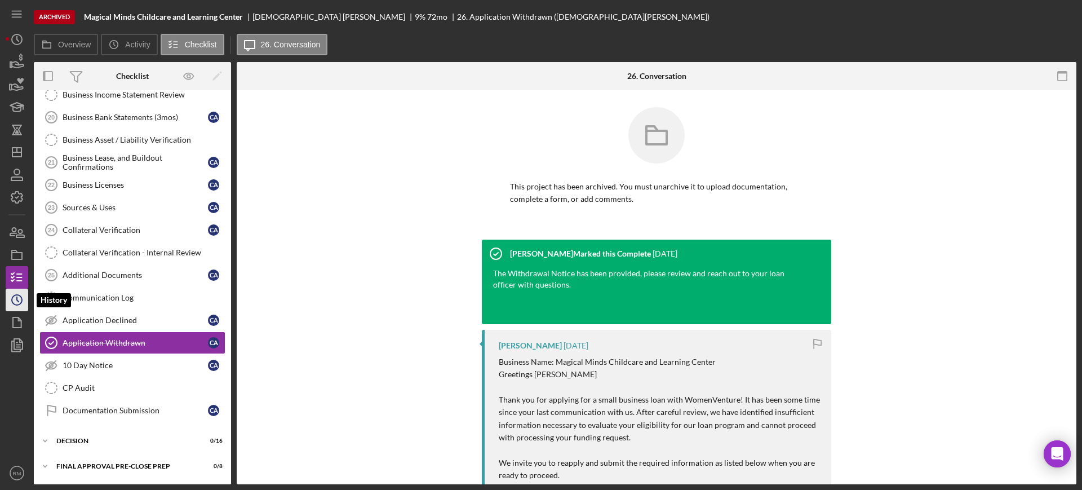
scroll to position [460, 0]
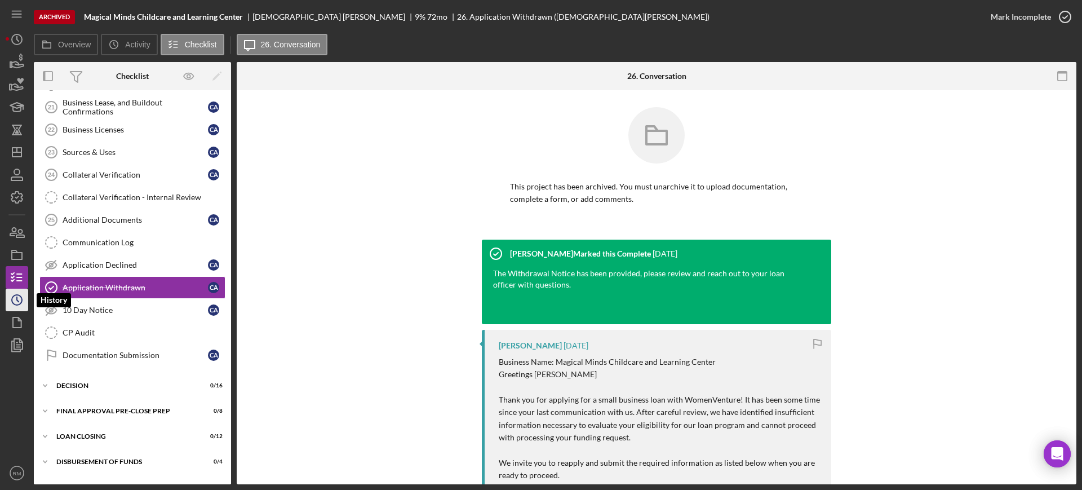
click at [17, 310] on icon "Icon/History" at bounding box center [17, 300] width 28 height 28
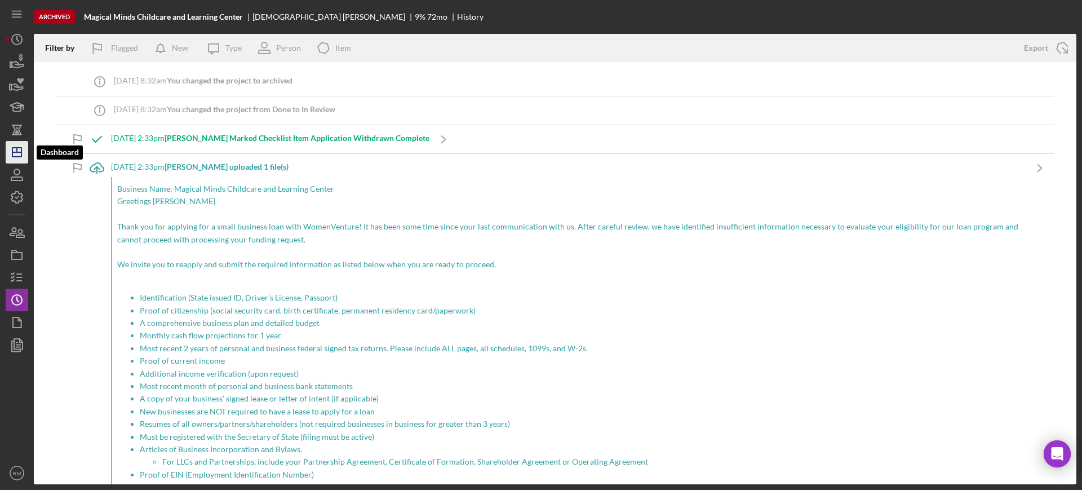
click at [11, 150] on icon "Icon/Dashboard" at bounding box center [17, 152] width 28 height 28
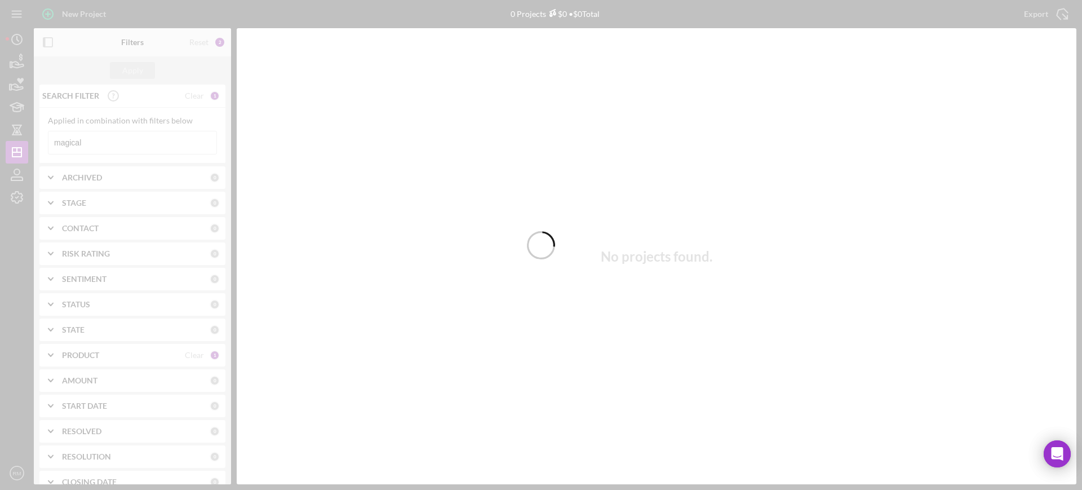
click at [105, 140] on div at bounding box center [541, 245] width 1082 height 490
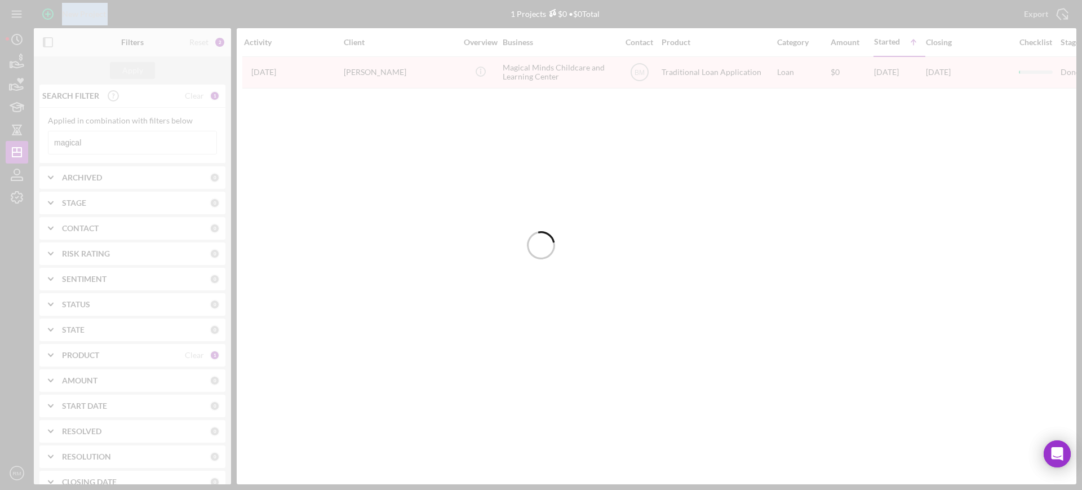
click at [105, 140] on div at bounding box center [541, 245] width 1082 height 490
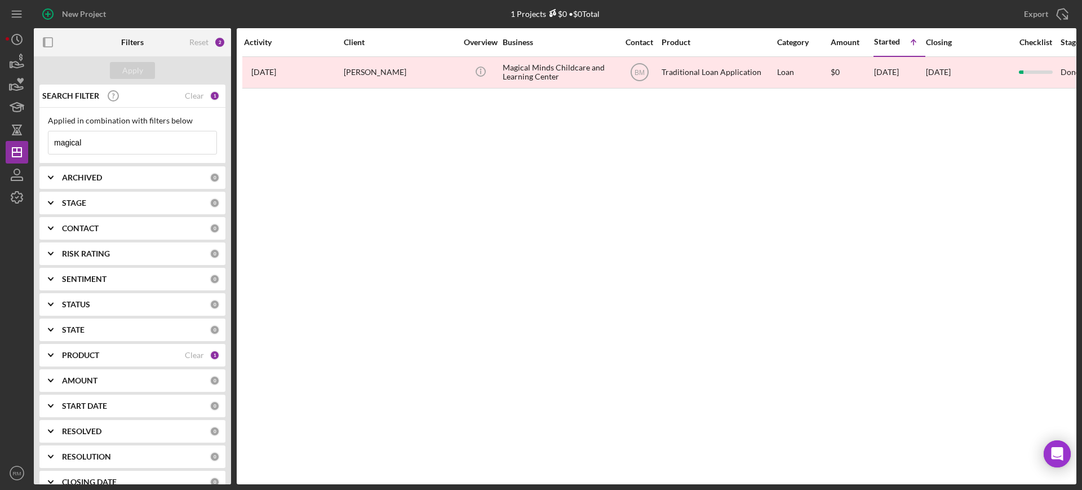
click at [105, 140] on input "magical" at bounding box center [132, 142] width 168 height 23
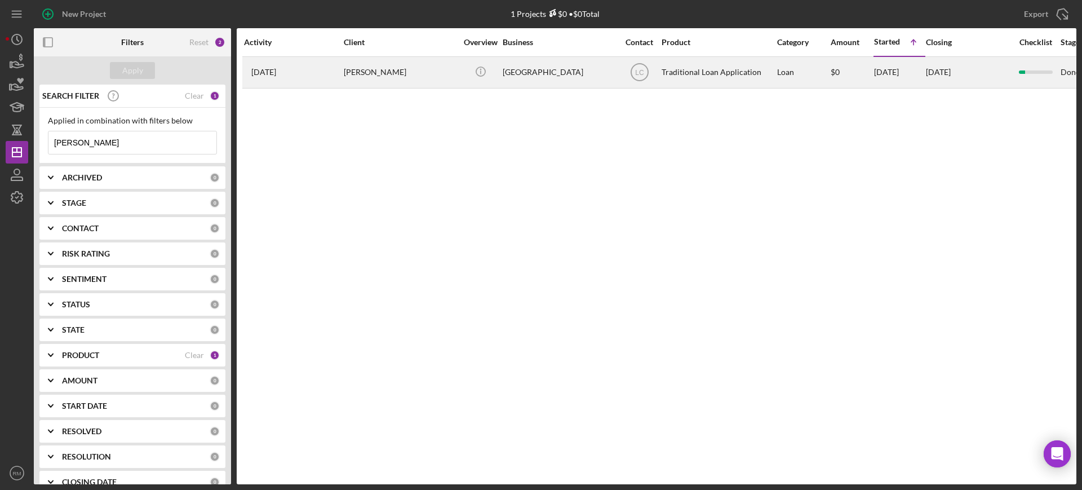
type input "ruchika"
click at [356, 65] on div "Ruchika Verma" at bounding box center [400, 72] width 113 height 30
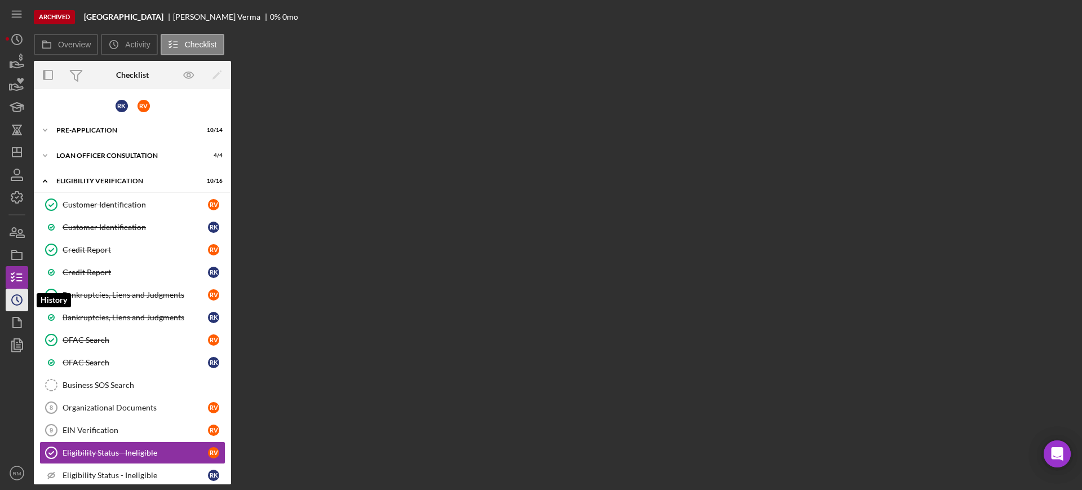
scroll to position [114, 0]
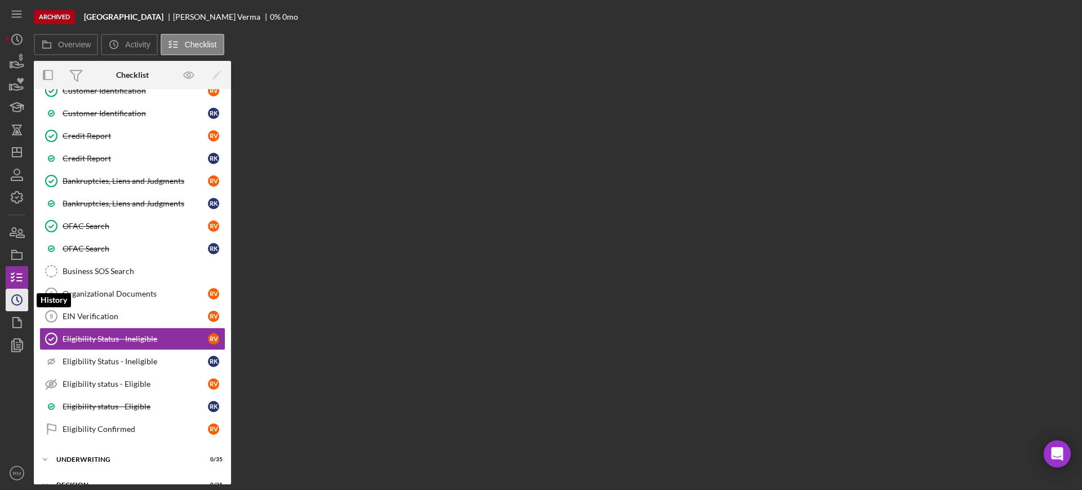
click at [25, 301] on icon "Icon/History" at bounding box center [17, 300] width 28 height 28
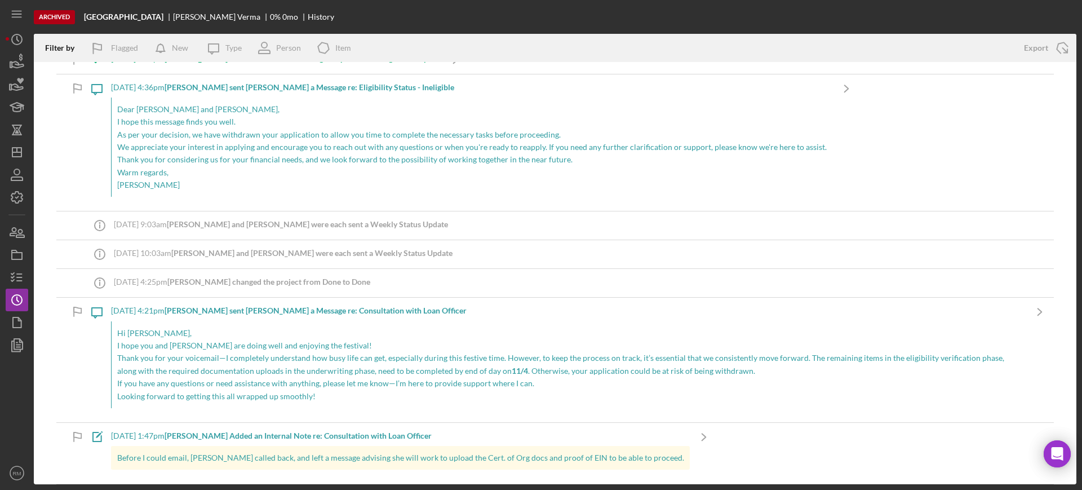
scroll to position [660, 0]
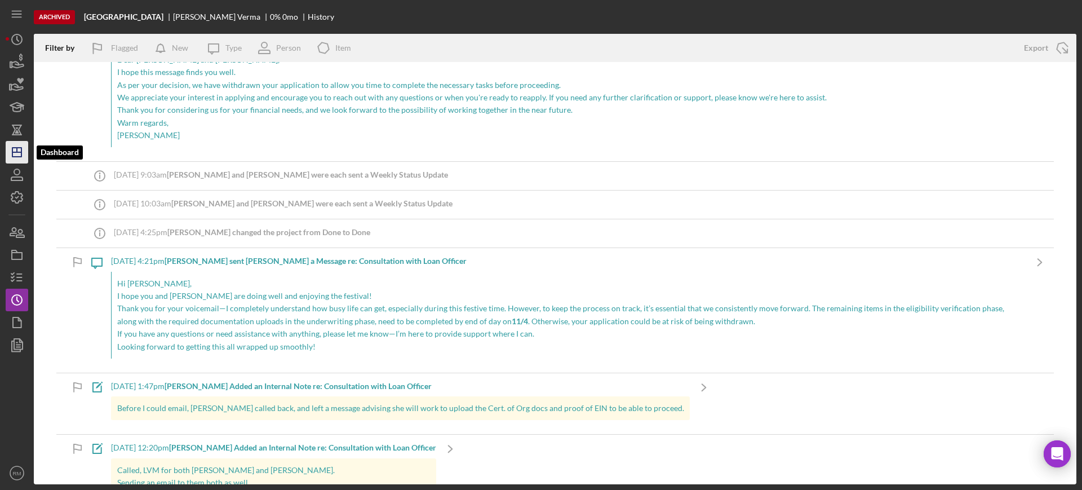
click at [23, 152] on icon "Icon/Dashboard" at bounding box center [17, 152] width 28 height 28
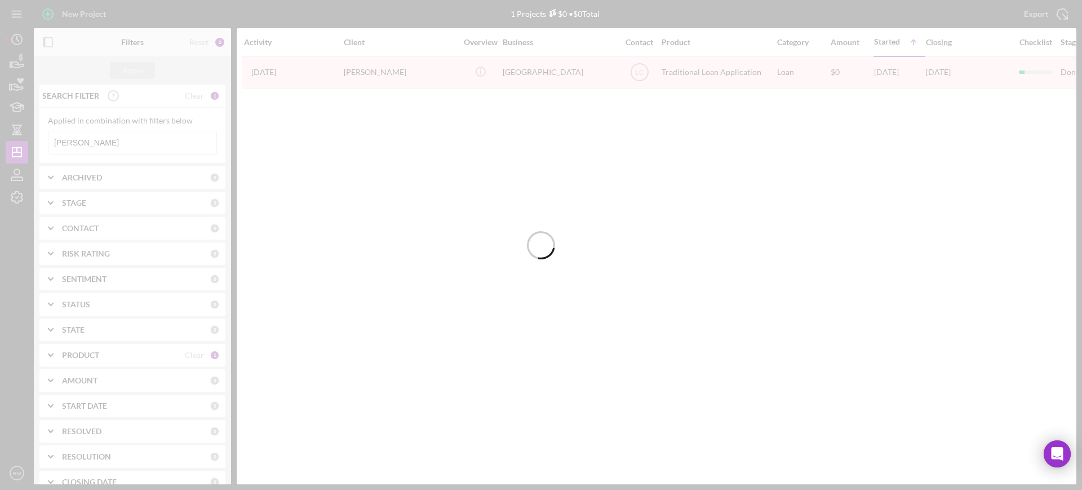
click at [98, 142] on div at bounding box center [541, 245] width 1082 height 490
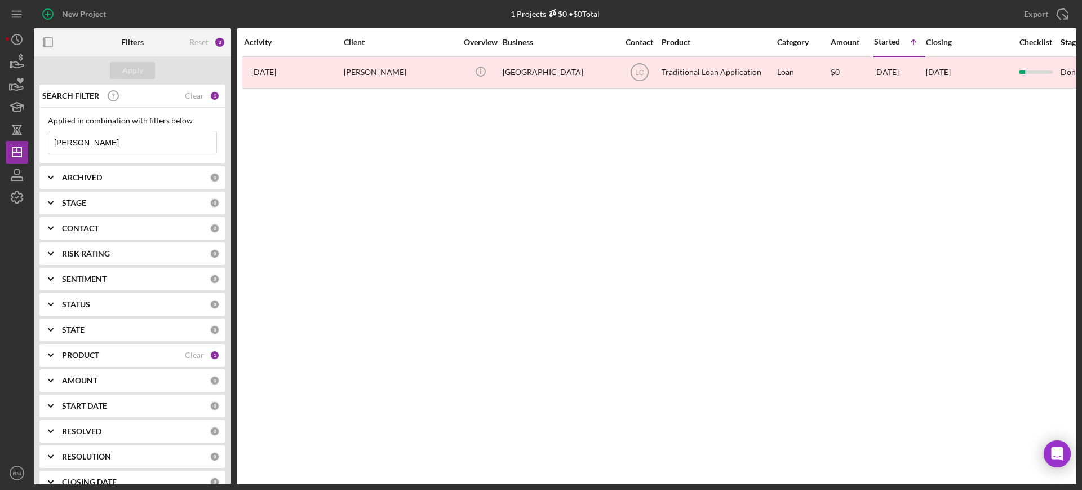
click at [98, 142] on input "ruchika" at bounding box center [132, 142] width 168 height 23
click at [98, 142] on input "w" at bounding box center [132, 142] width 168 height 23
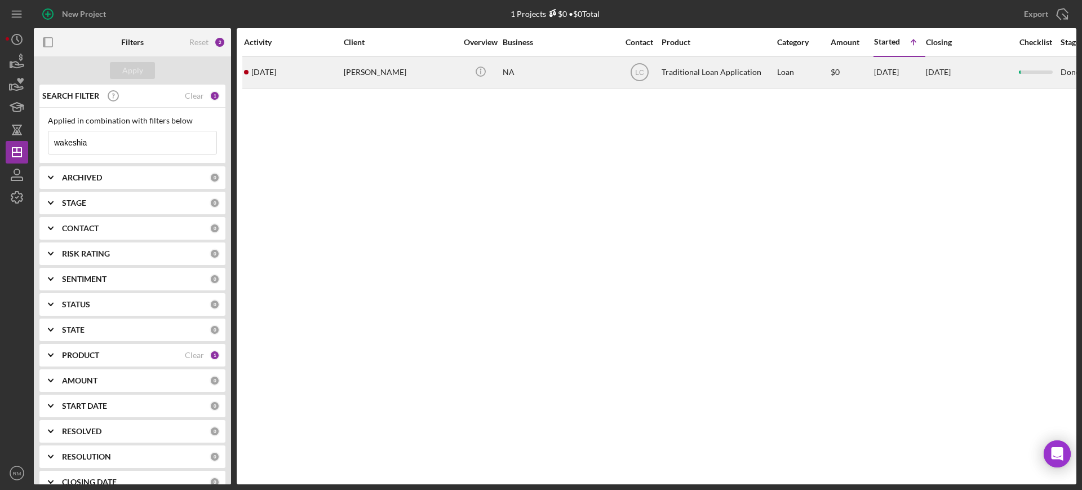
type input "wakeshia"
click at [405, 57] on div "Wakeshia Bean" at bounding box center [400, 72] width 113 height 30
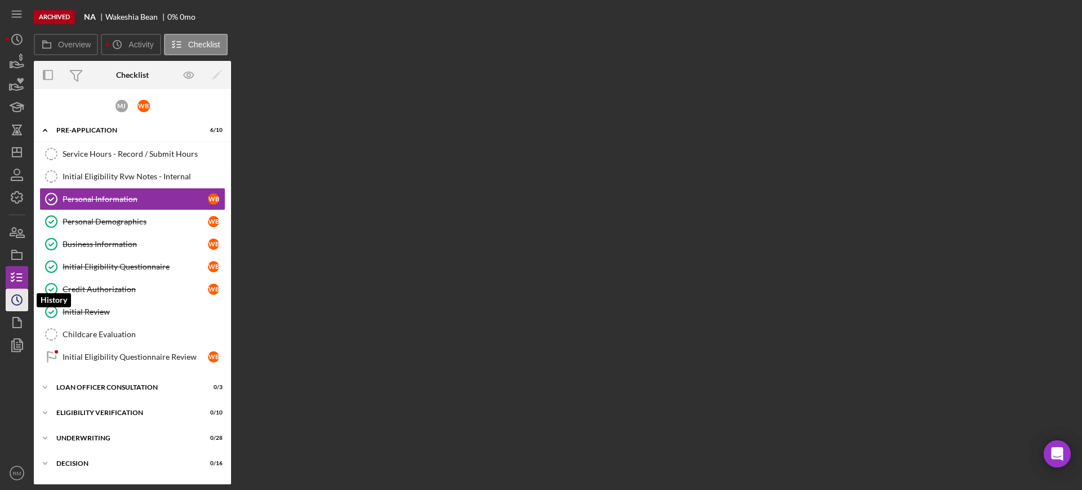
click at [13, 305] on icon "Icon/History" at bounding box center [17, 300] width 28 height 28
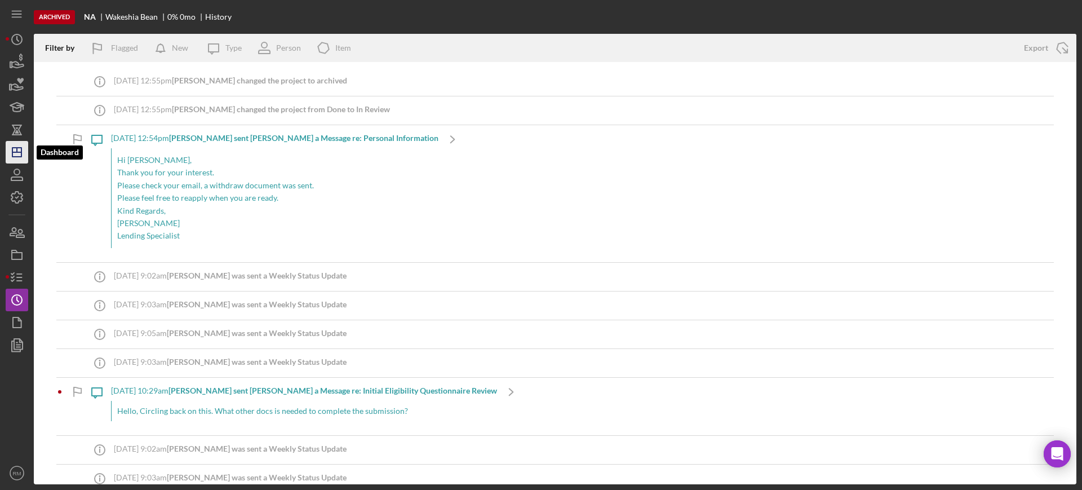
click at [10, 159] on icon "Icon/Dashboard" at bounding box center [17, 152] width 28 height 28
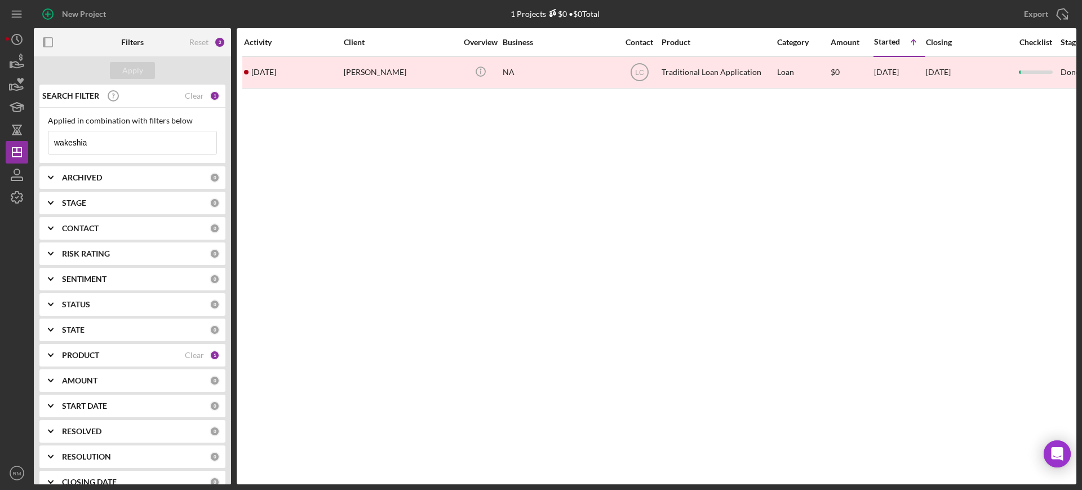
click at [119, 142] on input "wakeshia" at bounding box center [132, 142] width 168 height 23
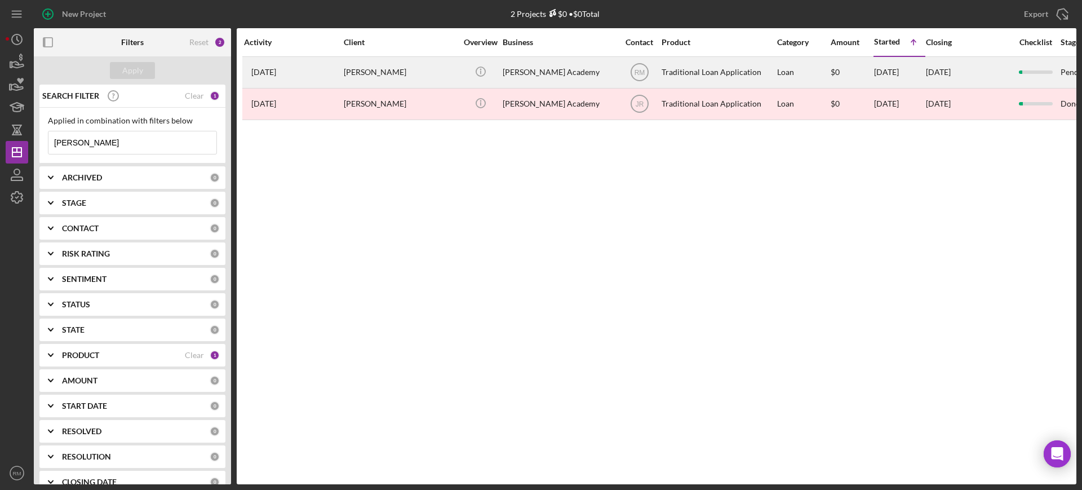
type input "felix"
click at [394, 73] on div "Raquelle Edunjobi" at bounding box center [400, 72] width 113 height 30
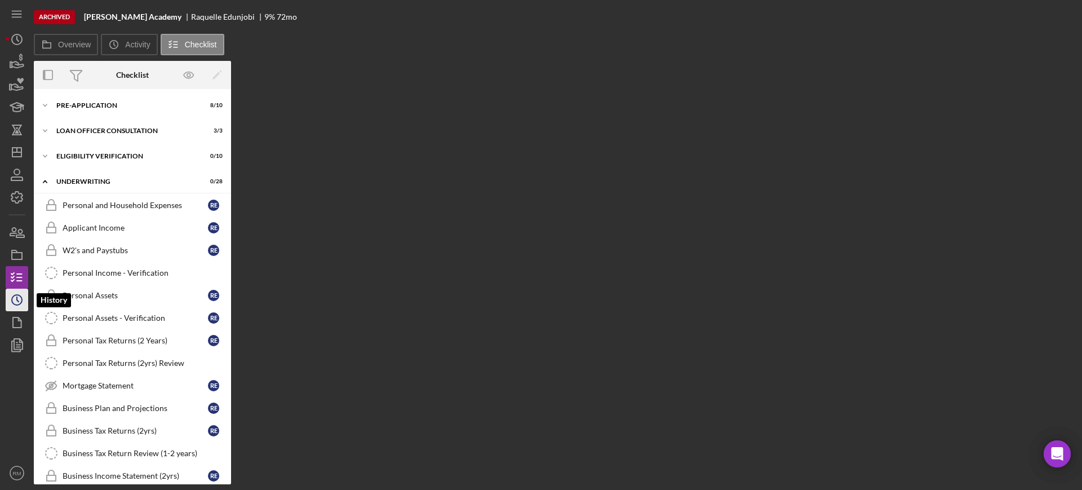
scroll to position [61, 0]
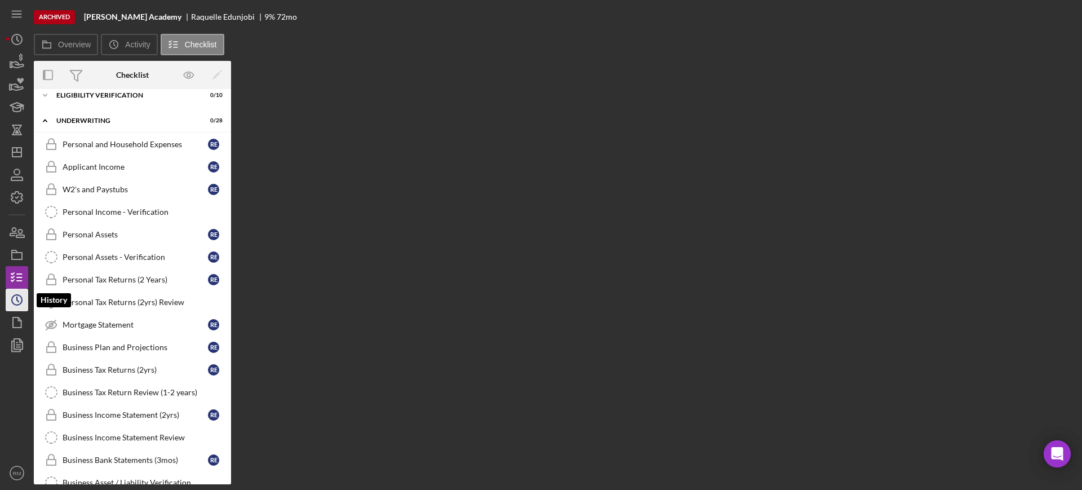
click at [20, 303] on circle "button" at bounding box center [17, 300] width 10 height 10
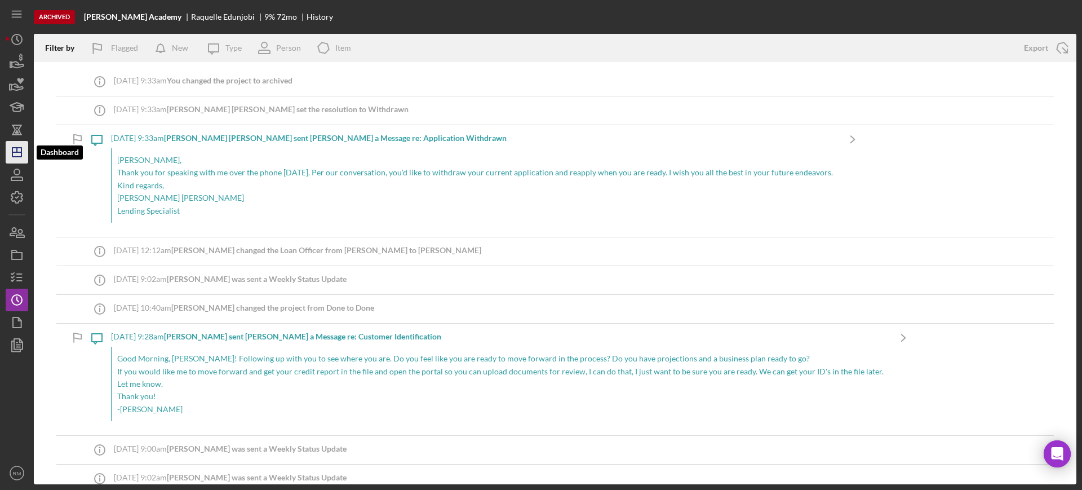
click at [11, 153] on icon "Icon/Dashboard" at bounding box center [17, 152] width 28 height 28
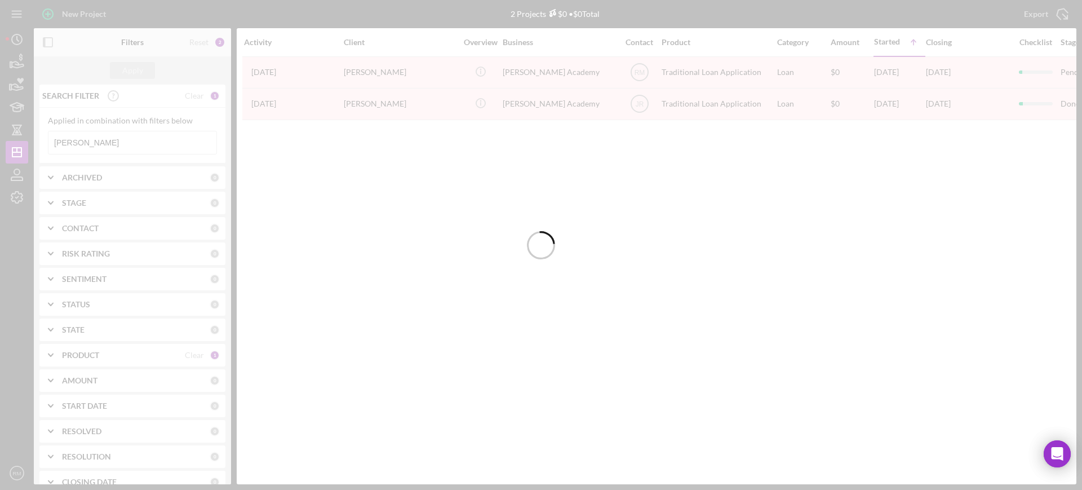
click at [151, 139] on div at bounding box center [541, 245] width 1082 height 490
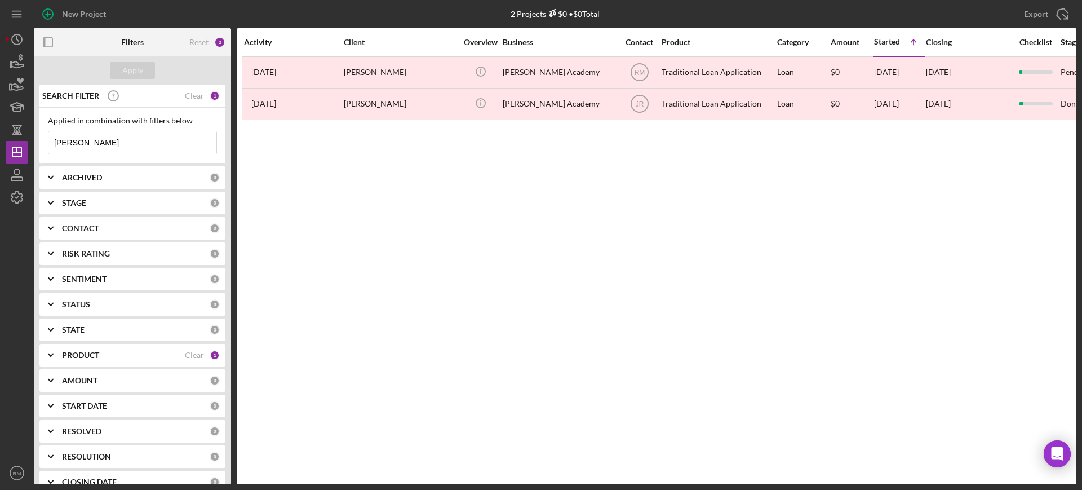
click at [151, 139] on input "felix" at bounding box center [132, 142] width 168 height 23
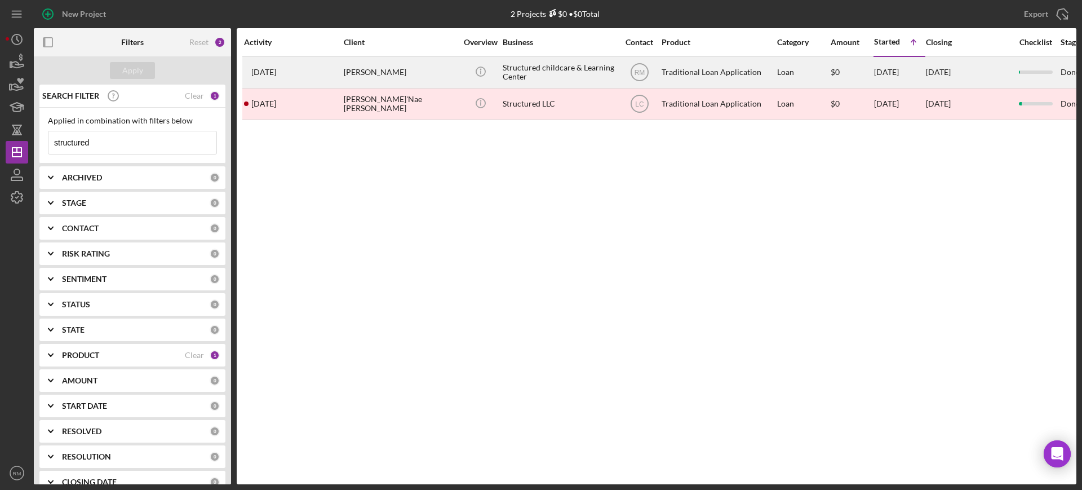
type input "structured"
click at [408, 71] on div "JaNae Bishop" at bounding box center [400, 72] width 113 height 30
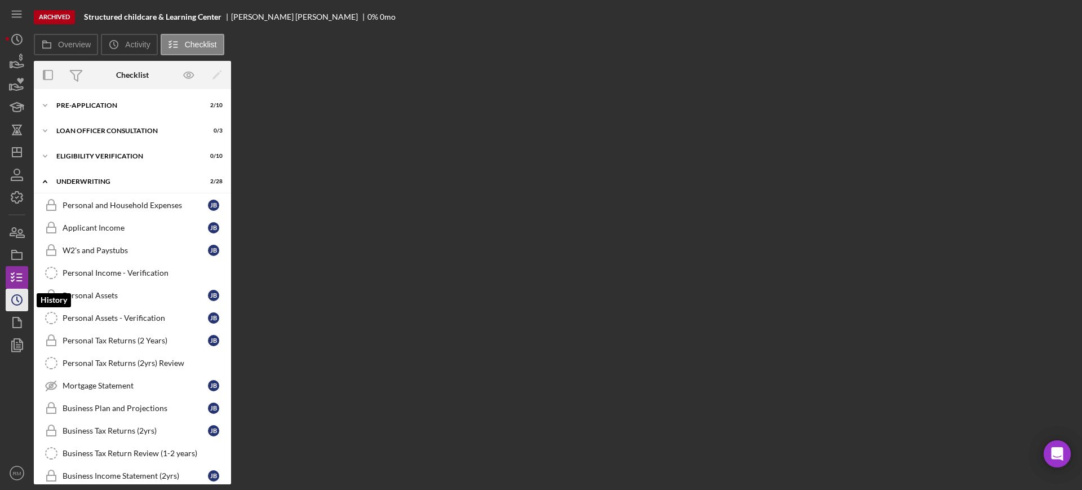
scroll to position [237, 0]
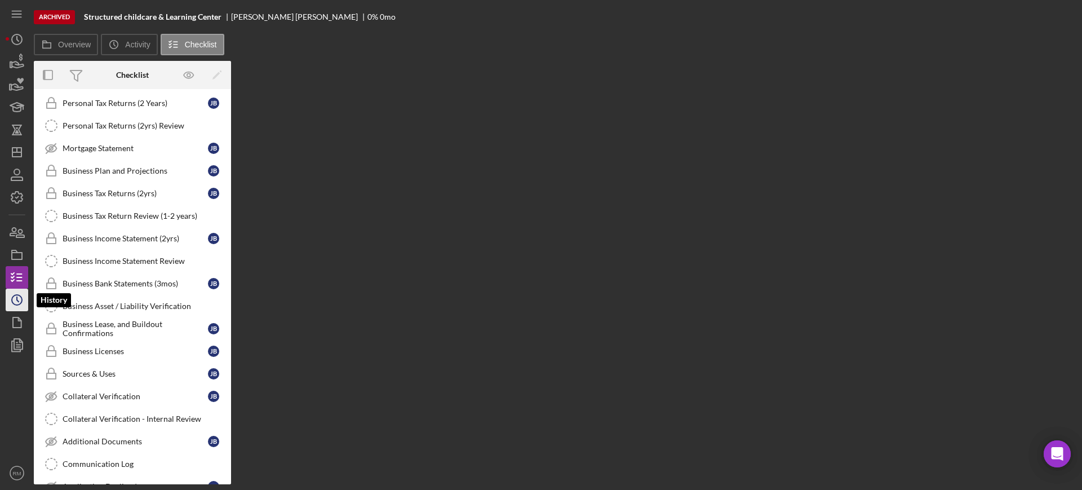
click at [12, 294] on icon "Icon/History" at bounding box center [17, 300] width 28 height 28
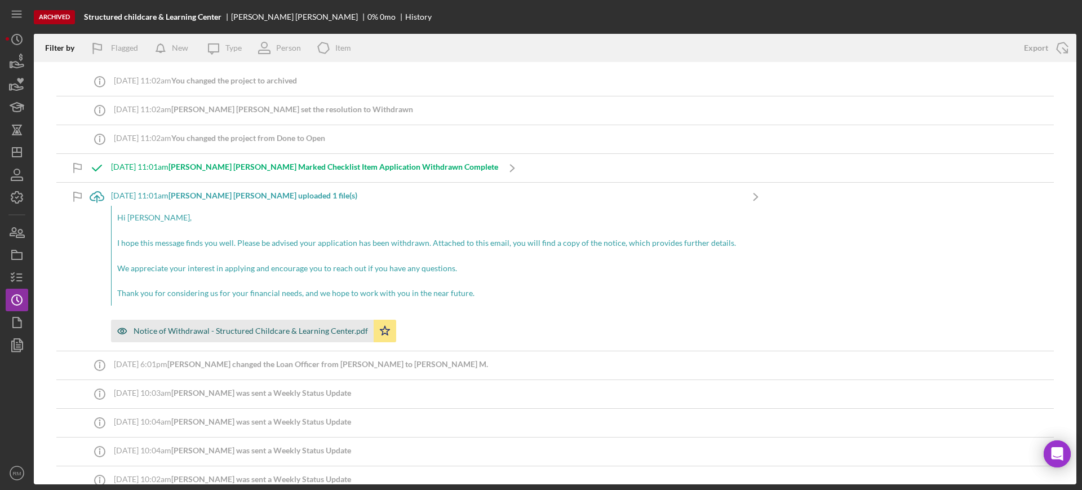
click at [172, 329] on div "Notice of Withdrawal - Structured Childcare & Learning Center.pdf" at bounding box center [251, 330] width 234 height 9
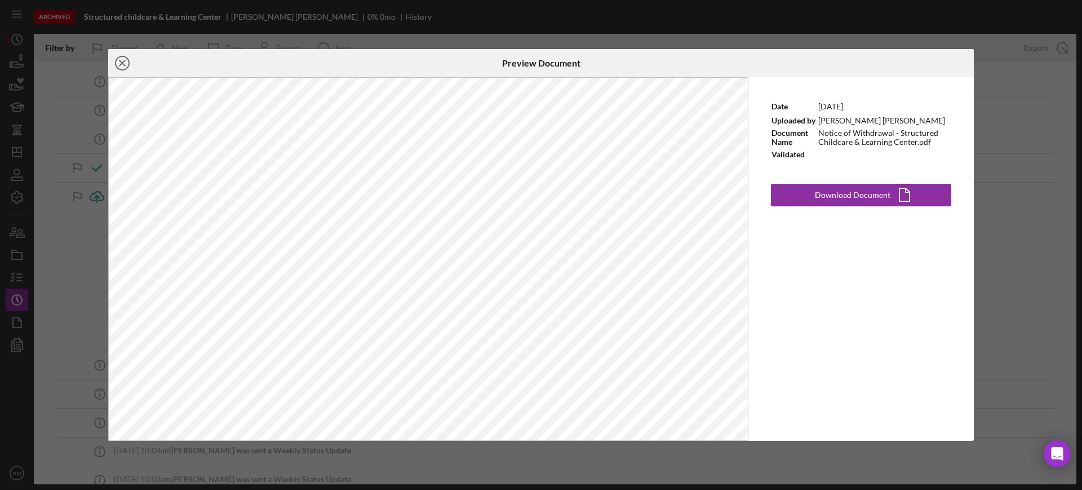
click at [119, 59] on icon "Icon/Close" at bounding box center [122, 63] width 28 height 28
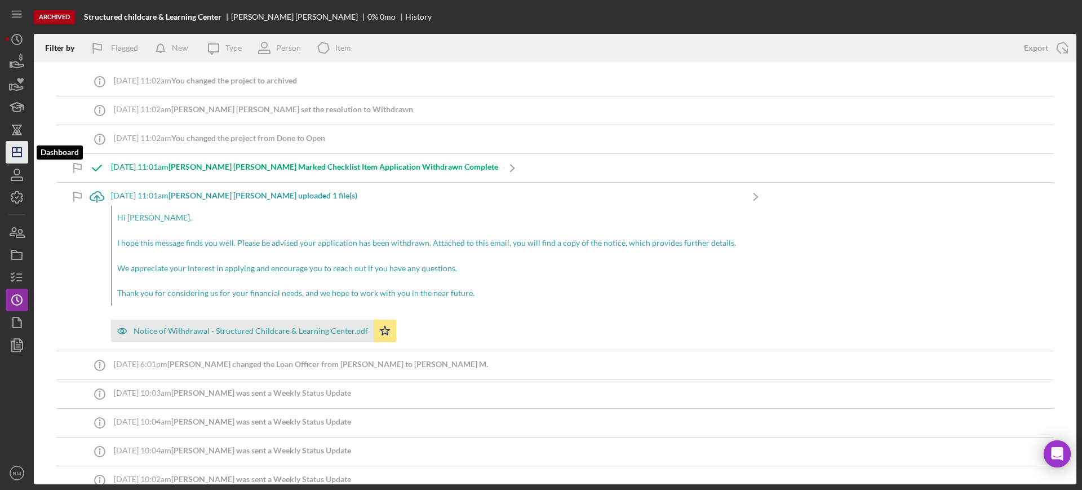
click at [15, 159] on icon "Icon/Dashboard" at bounding box center [17, 152] width 28 height 28
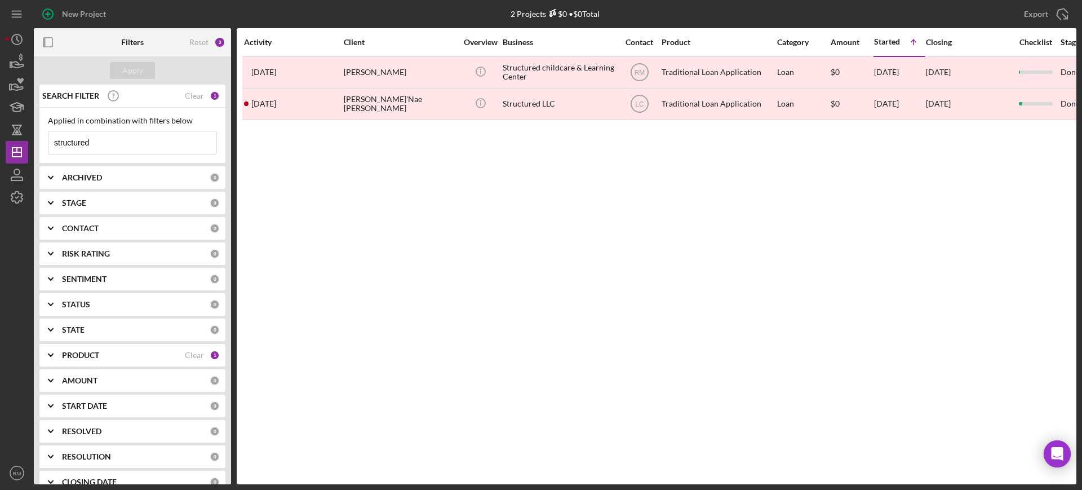
click at [133, 139] on input "structured" at bounding box center [132, 142] width 168 height 23
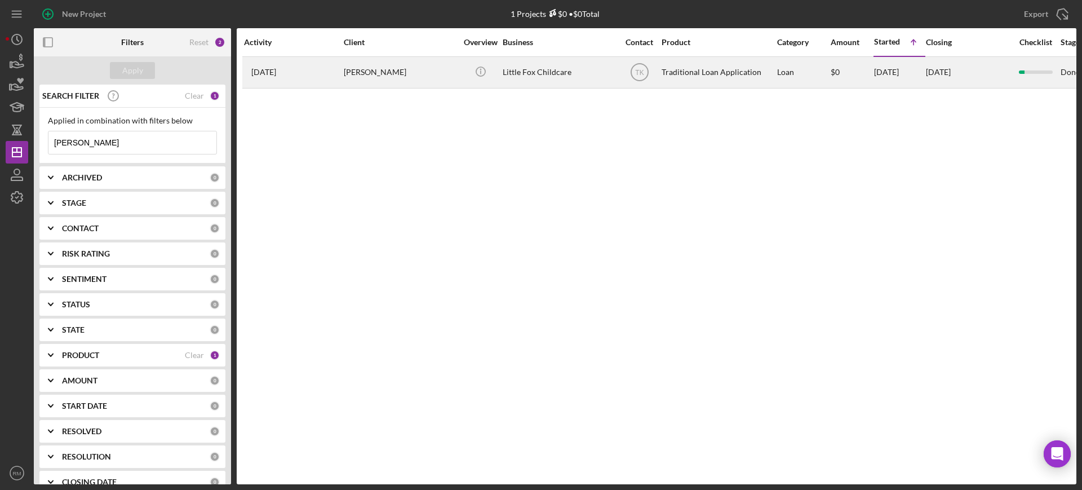
type input "malenke"
click at [393, 82] on div "Sydney Malenke" at bounding box center [400, 72] width 113 height 30
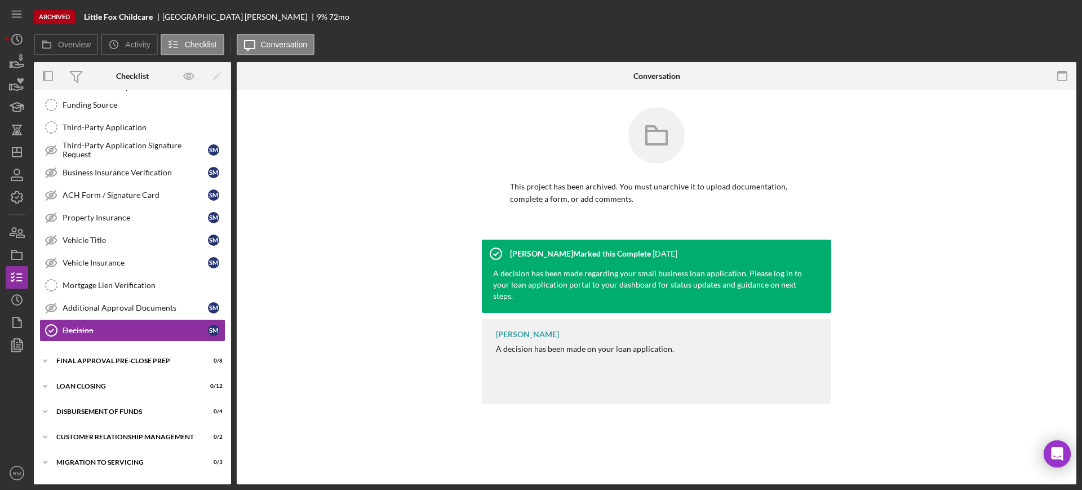
scroll to position [262, 0]
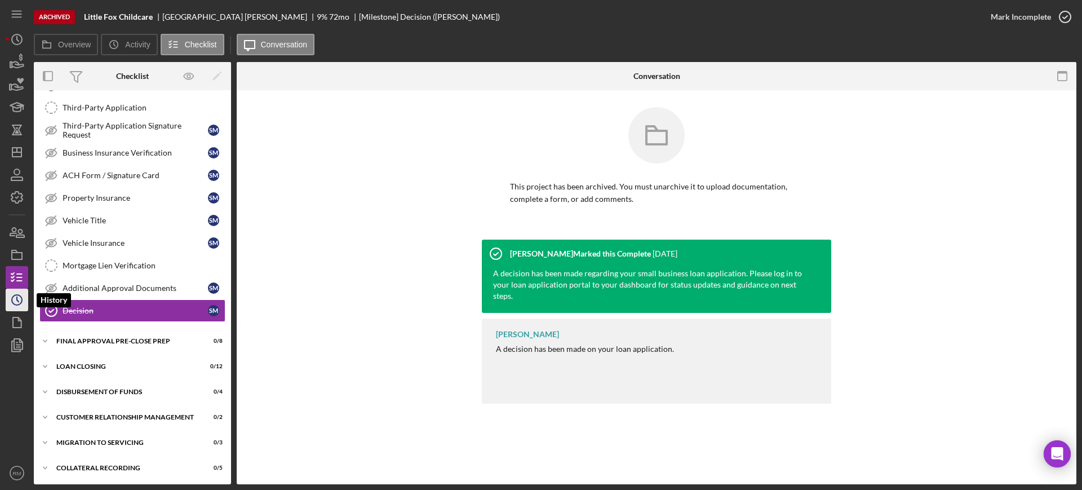
click at [12, 293] on icon "Icon/History" at bounding box center [17, 300] width 28 height 28
